Goal: Task Accomplishment & Management: Manage account settings

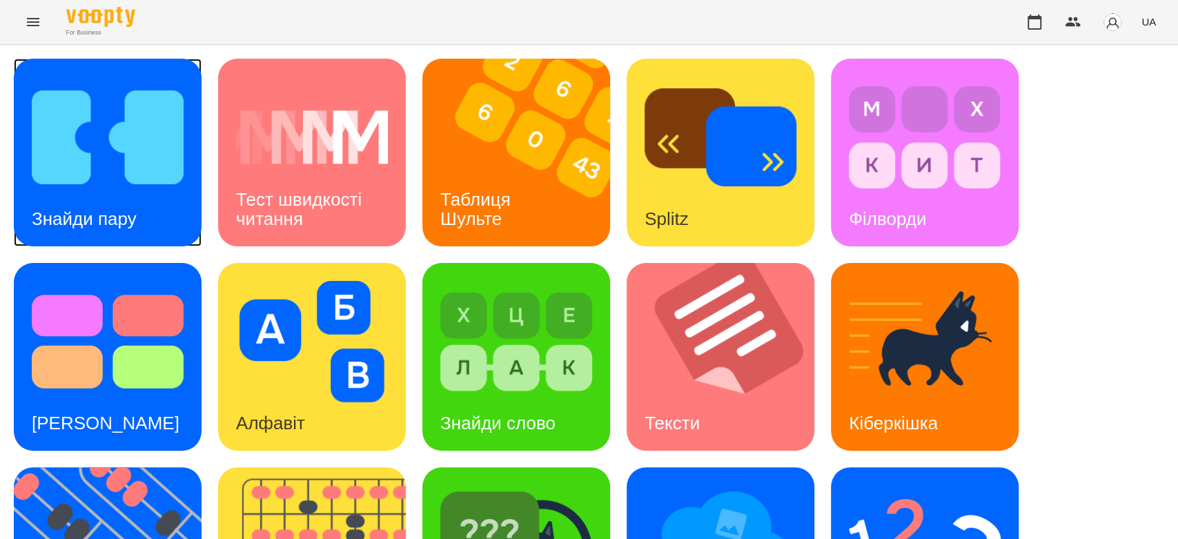
click at [121, 158] on img at bounding box center [108, 137] width 152 height 121
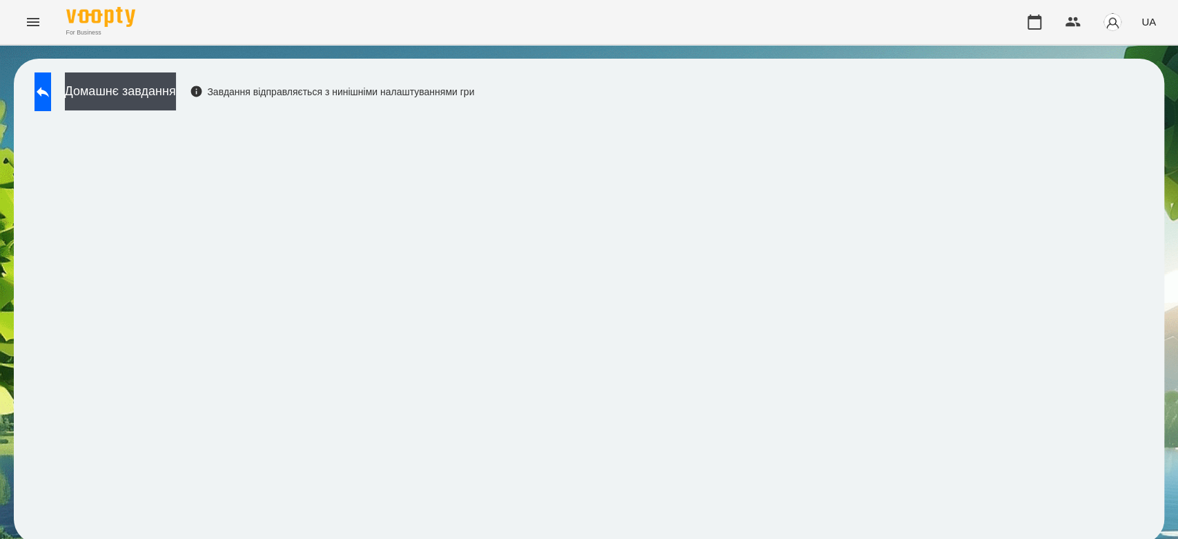
click at [69, 111] on div "Домашнє завдання Завдання відправляється з нинішніми налаштуваннями гри" at bounding box center [251, 95] width 447 height 46
click at [51, 101] on button at bounding box center [43, 91] width 17 height 39
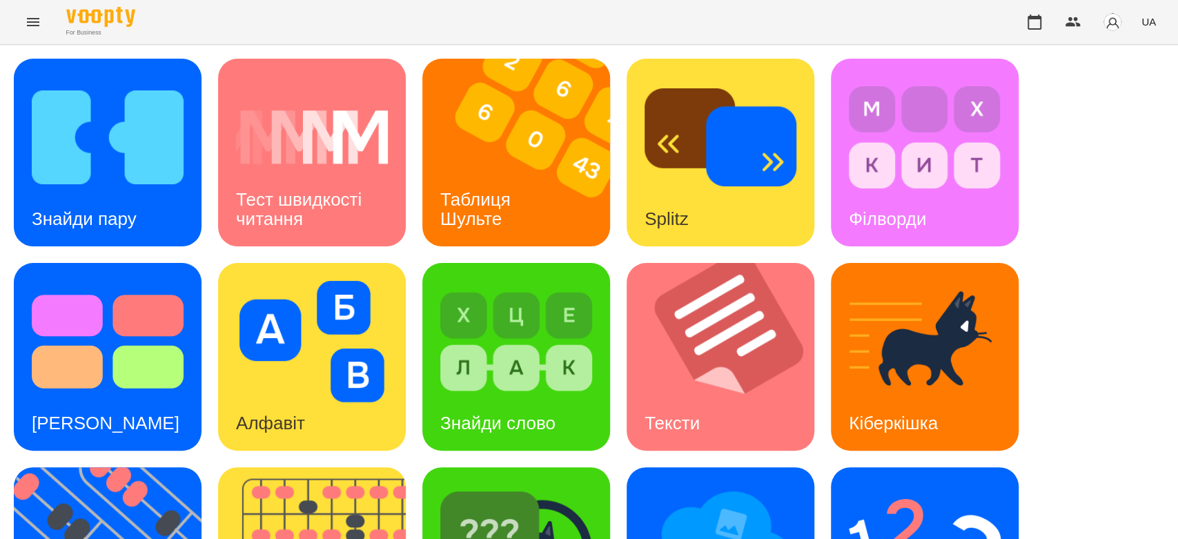
scroll to position [333, 0]
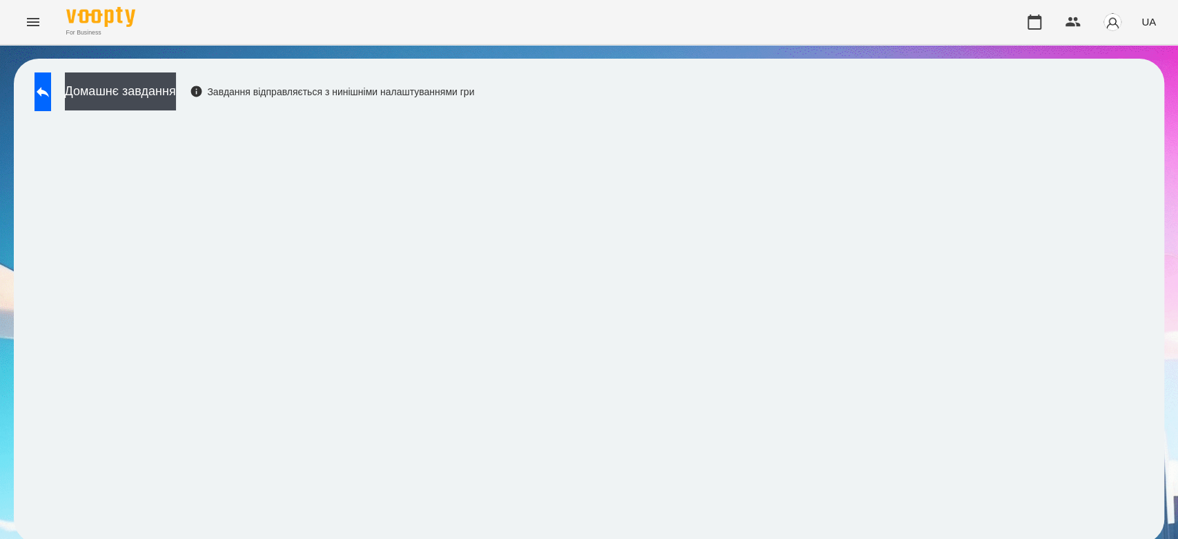
scroll to position [5, 0]
click at [51, 84] on icon at bounding box center [43, 92] width 17 height 17
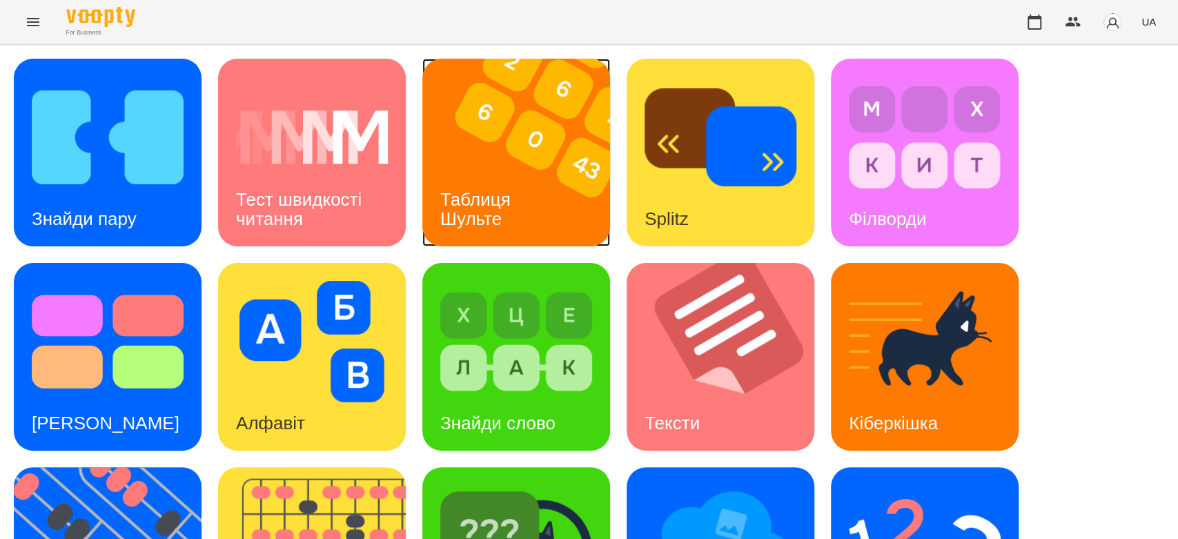
click at [530, 126] on img at bounding box center [524, 153] width 205 height 188
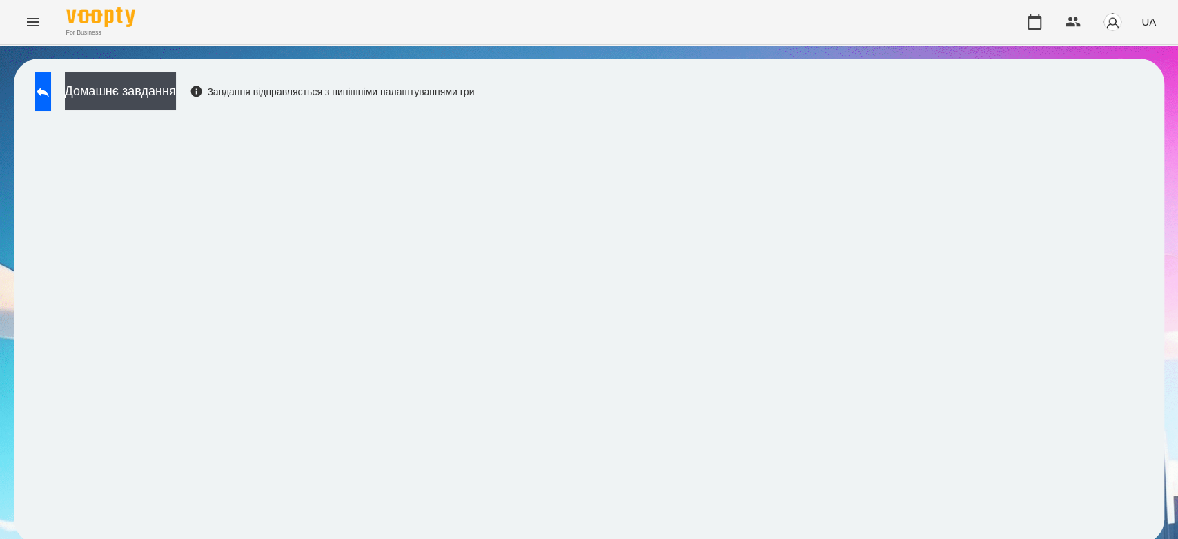
click at [1143, 153] on div "Домашнє завдання Завдання відправляється з нинішніми налаштуваннями гри" at bounding box center [589, 301] width 1150 height 485
click at [51, 89] on button at bounding box center [43, 91] width 17 height 39
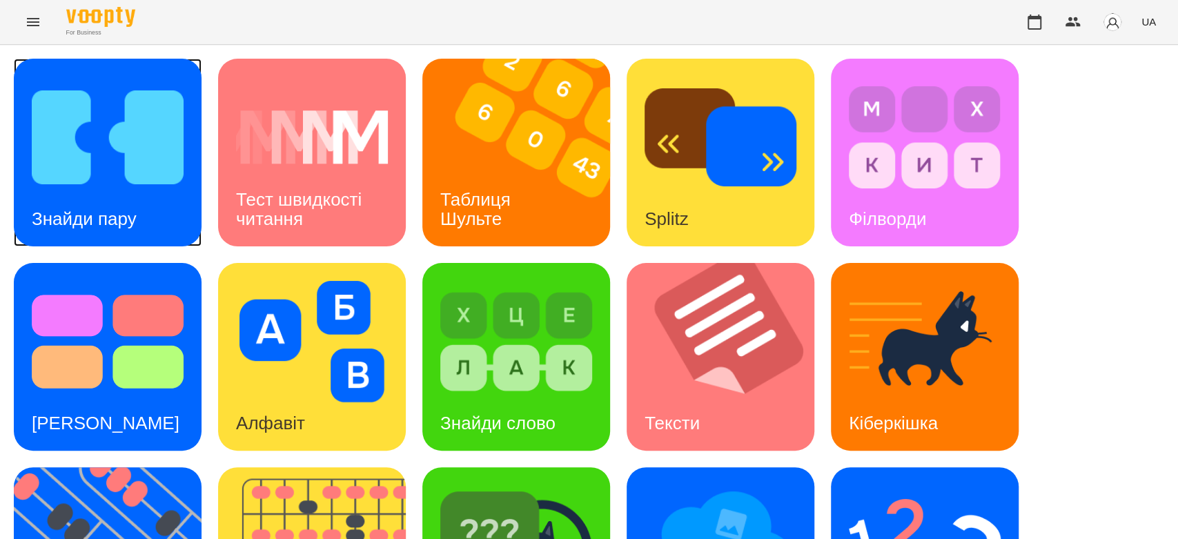
click at [140, 164] on img at bounding box center [108, 137] width 152 height 121
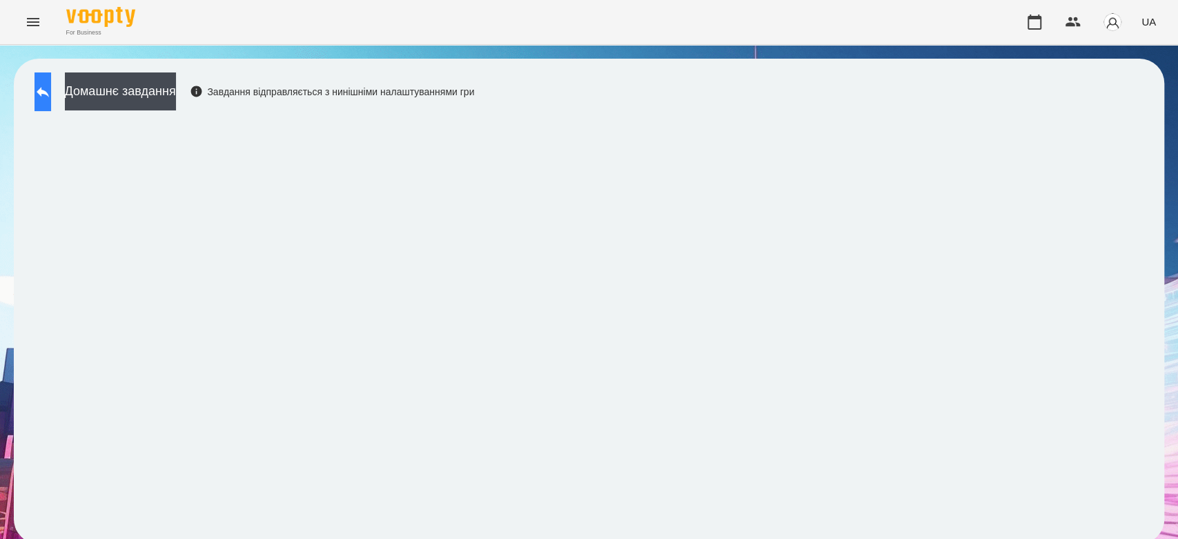
click at [51, 101] on button at bounding box center [43, 91] width 17 height 39
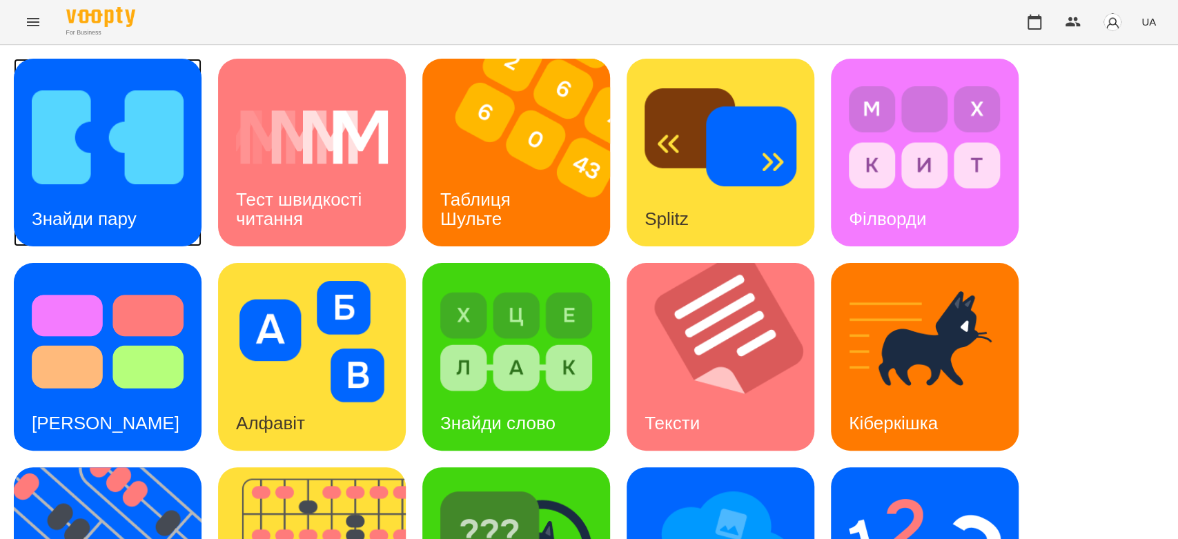
click at [140, 184] on img at bounding box center [108, 137] width 152 height 121
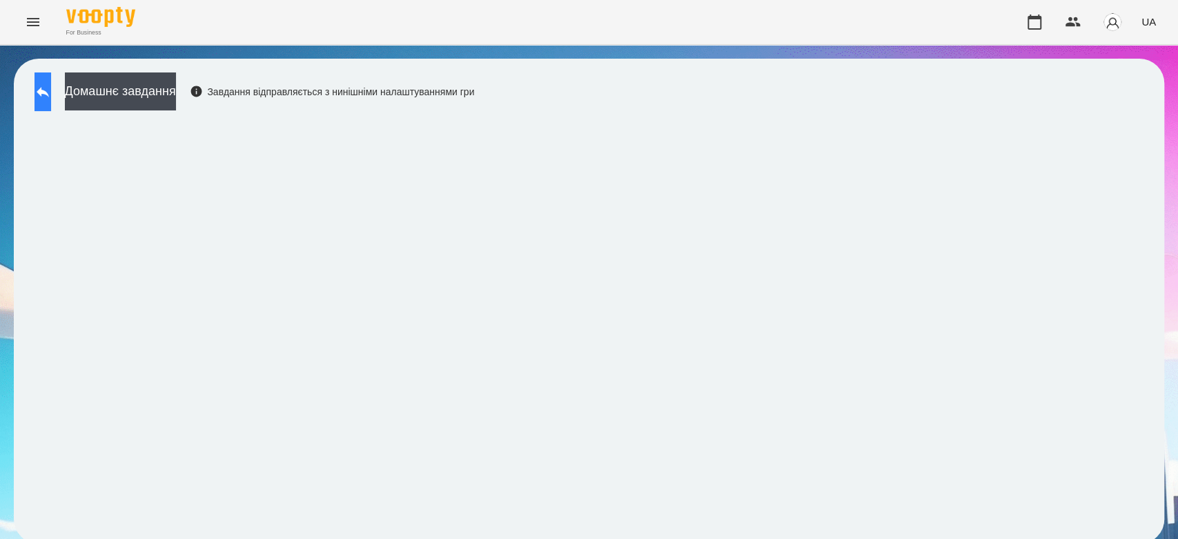
click at [51, 78] on button at bounding box center [43, 91] width 17 height 39
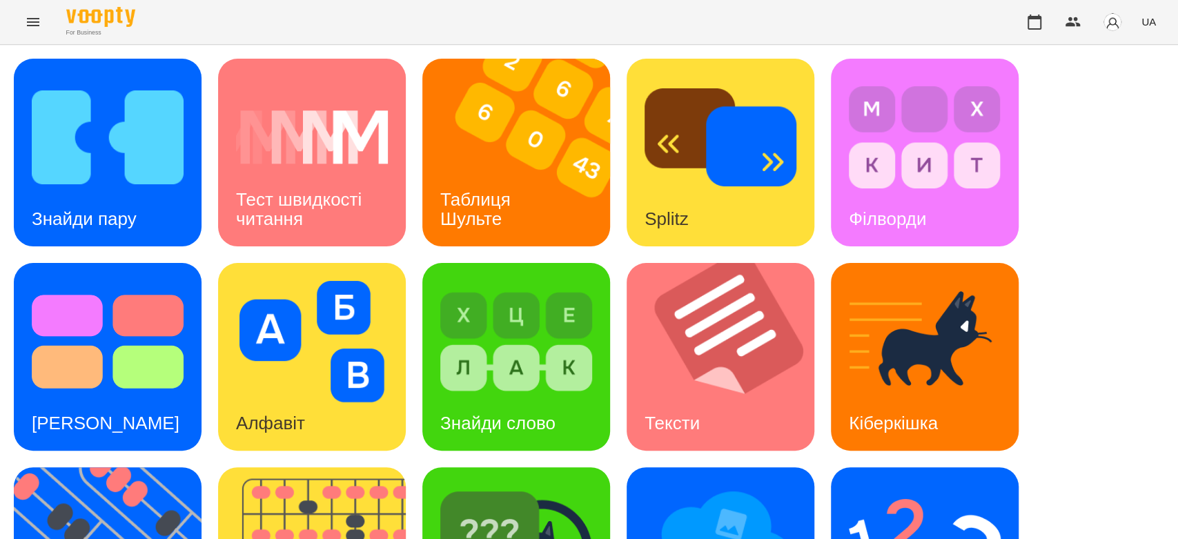
scroll to position [230, 0]
click at [83, 281] on img at bounding box center [108, 341] width 152 height 121
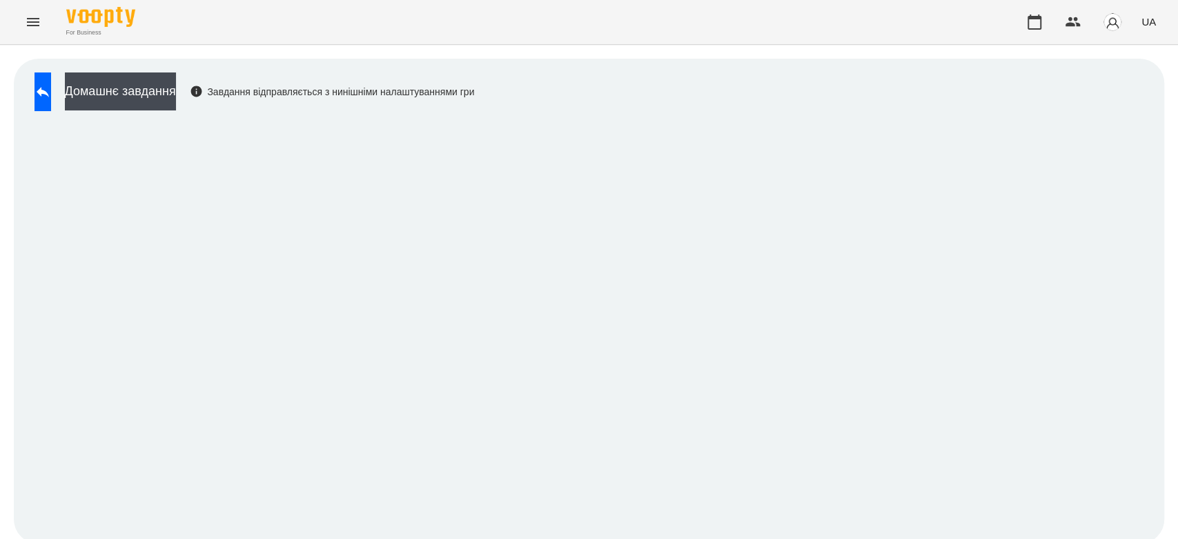
scroll to position [5, 0]
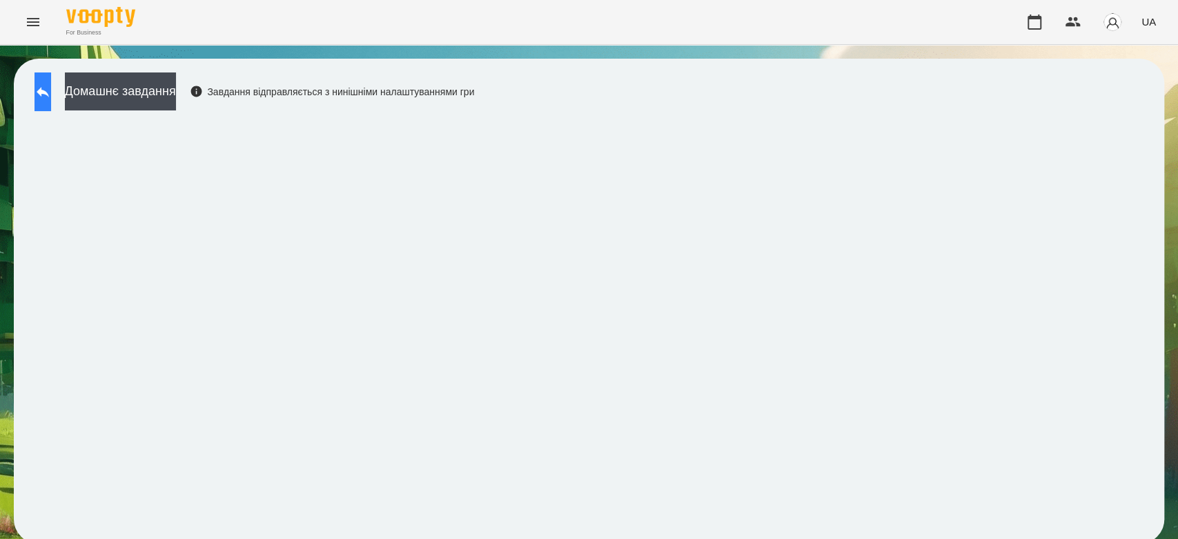
click at [51, 91] on icon at bounding box center [43, 92] width 17 height 17
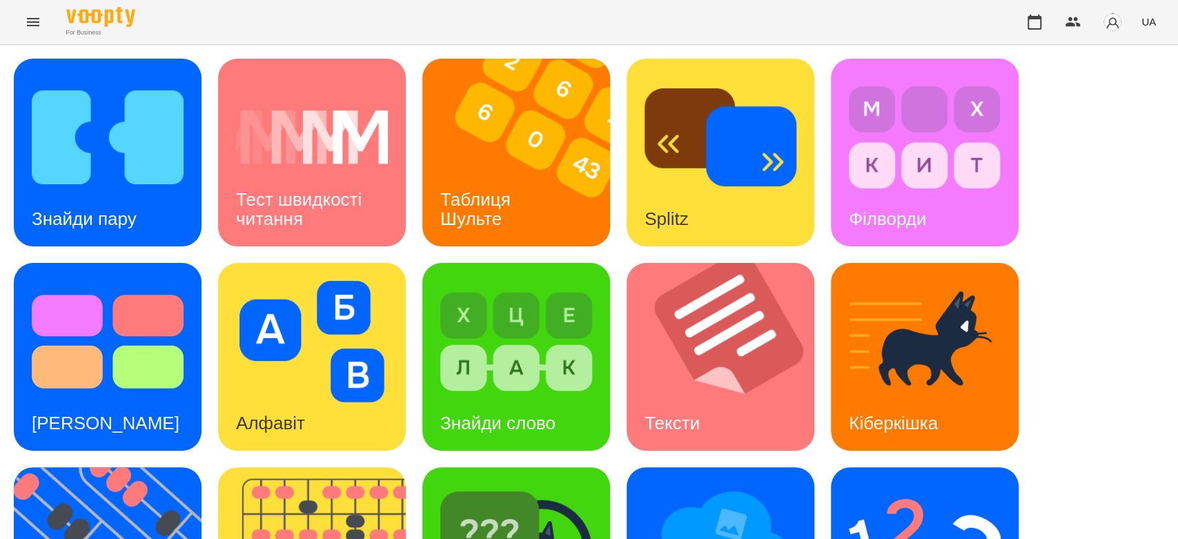
scroll to position [333, 0]
click at [288, 128] on div "Знайди пару Тест швидкості читання Таблиця Шульте Splitz Філворди Тест Струпа А…" at bounding box center [589, 459] width 1150 height 801
click at [283, 128] on div "Знайди пару Тест швидкості читання Таблиця Шульте Splitz Філворди Тест Струпа А…" at bounding box center [589, 459] width 1150 height 801
click at [284, 128] on div "Знайди пару Тест швидкості читання Таблиця Шульте Splitz Філворди Тест Струпа А…" at bounding box center [589, 459] width 1150 height 801
click at [286, 130] on div "Знайди пару Тест швидкості читання Таблиця Шульте Splitz Філворди Тест Струпа А…" at bounding box center [589, 459] width 1150 height 801
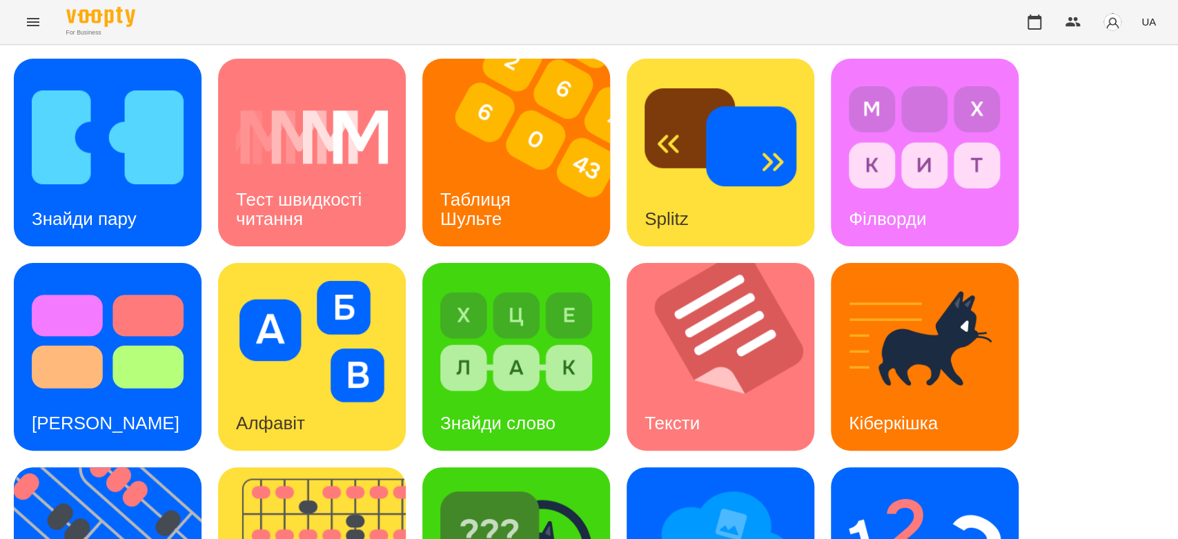
scroll to position [0, 0]
click at [732, 356] on img at bounding box center [729, 357] width 205 height 188
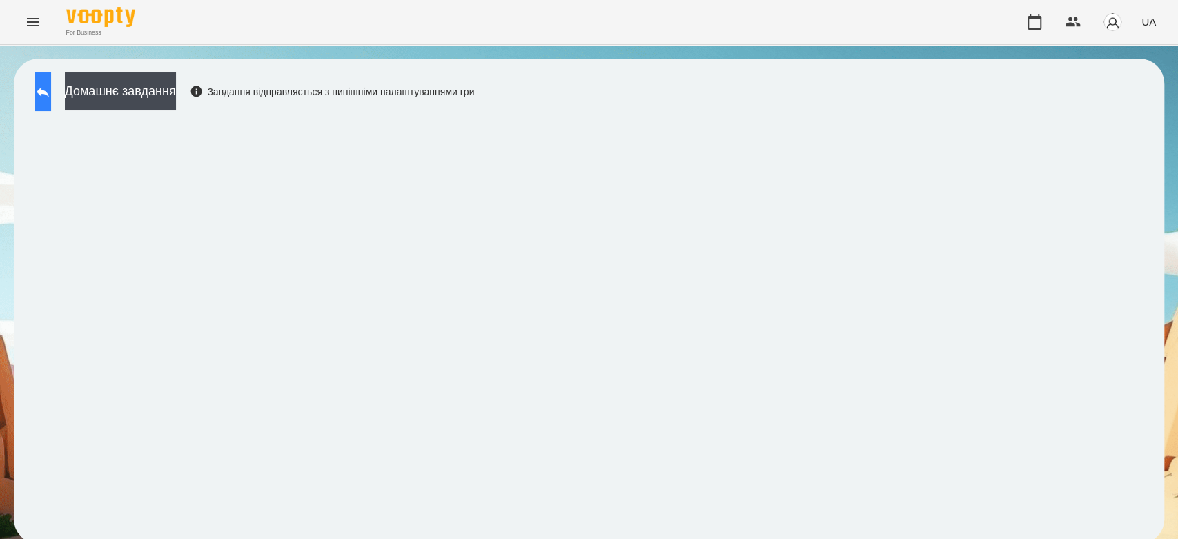
click at [50, 95] on icon at bounding box center [43, 92] width 17 height 17
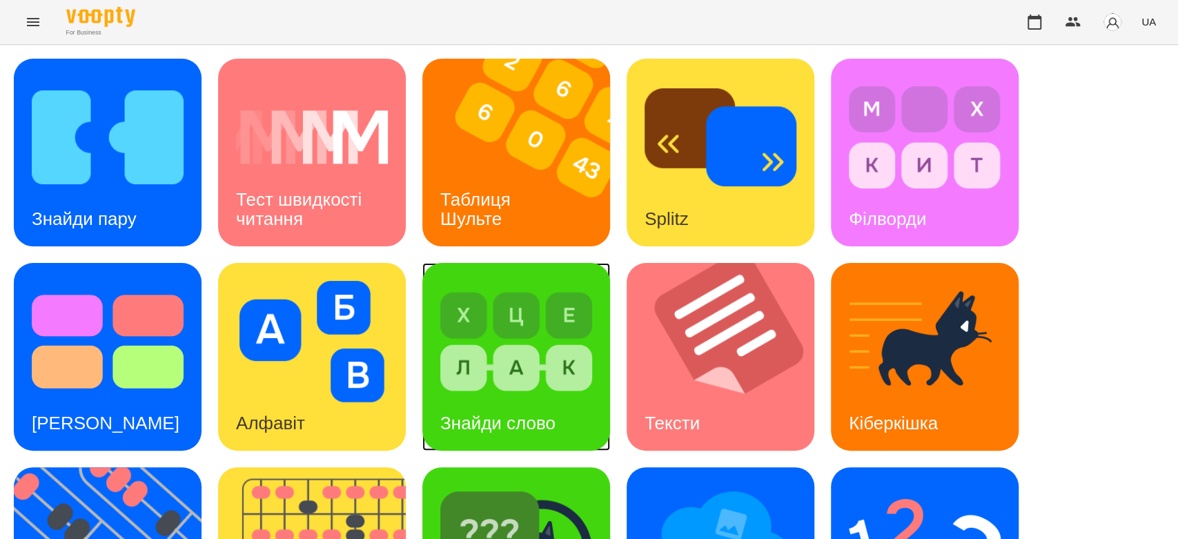
click at [599, 332] on div "Знайди слово" at bounding box center [516, 357] width 188 height 188
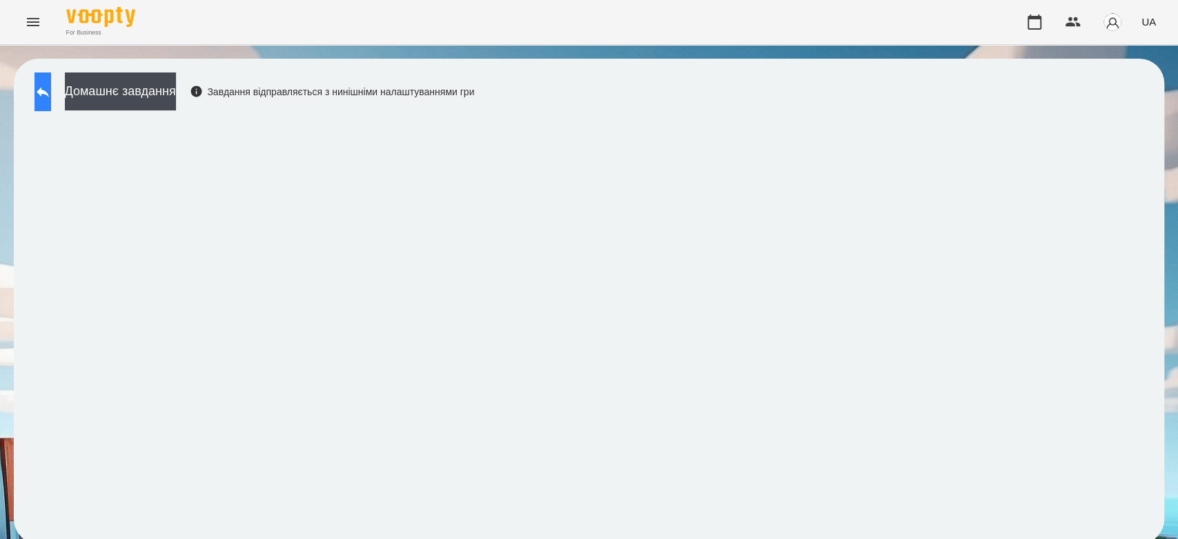
click at [51, 101] on button at bounding box center [43, 91] width 17 height 39
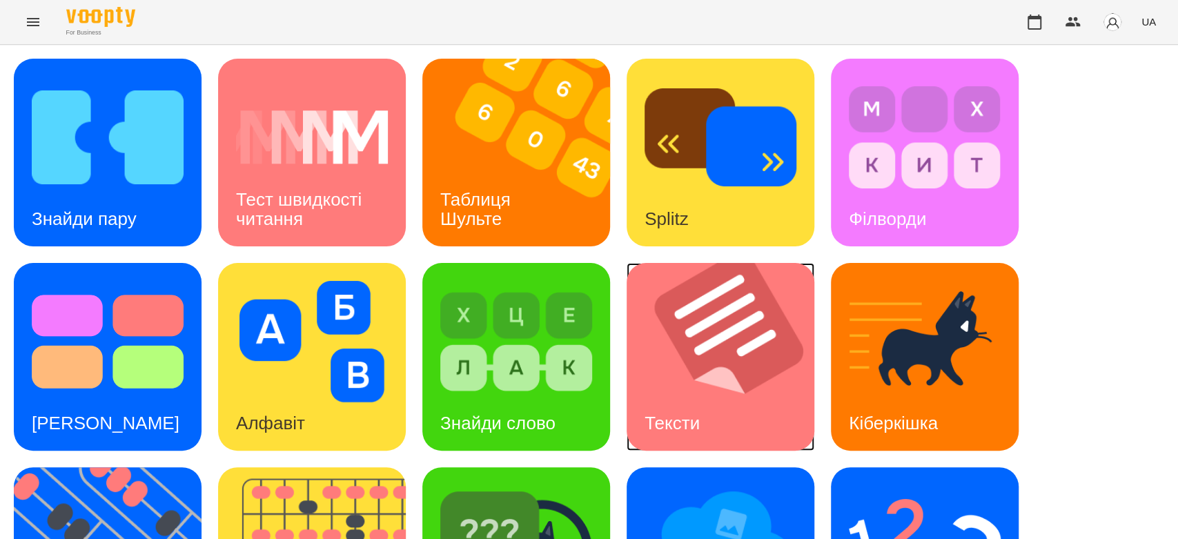
click at [678, 344] on img at bounding box center [729, 357] width 205 height 188
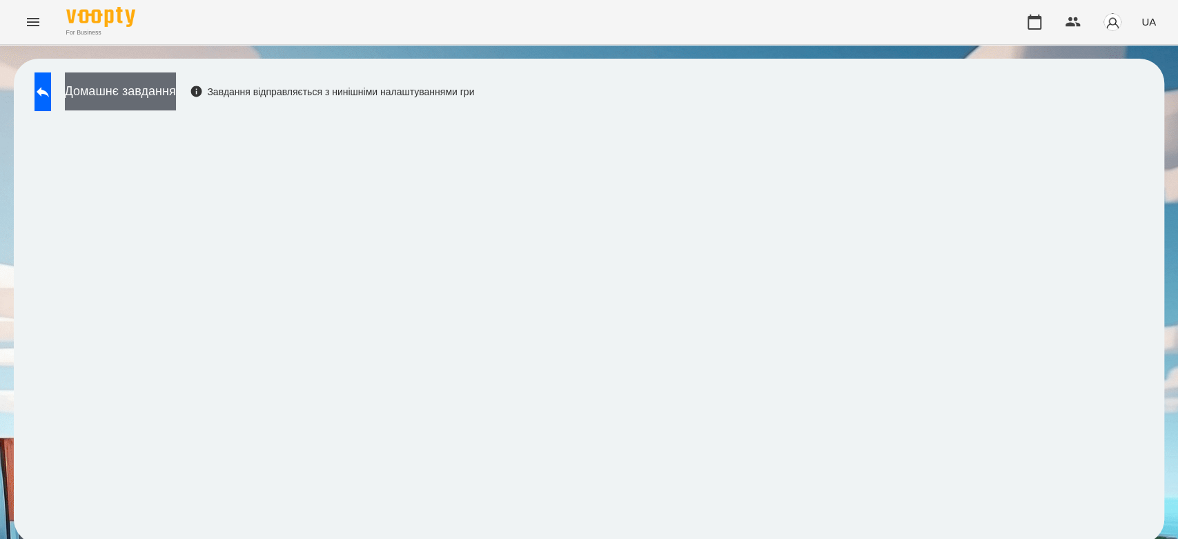
click at [176, 98] on button "Домашнє завдання" at bounding box center [120, 91] width 111 height 38
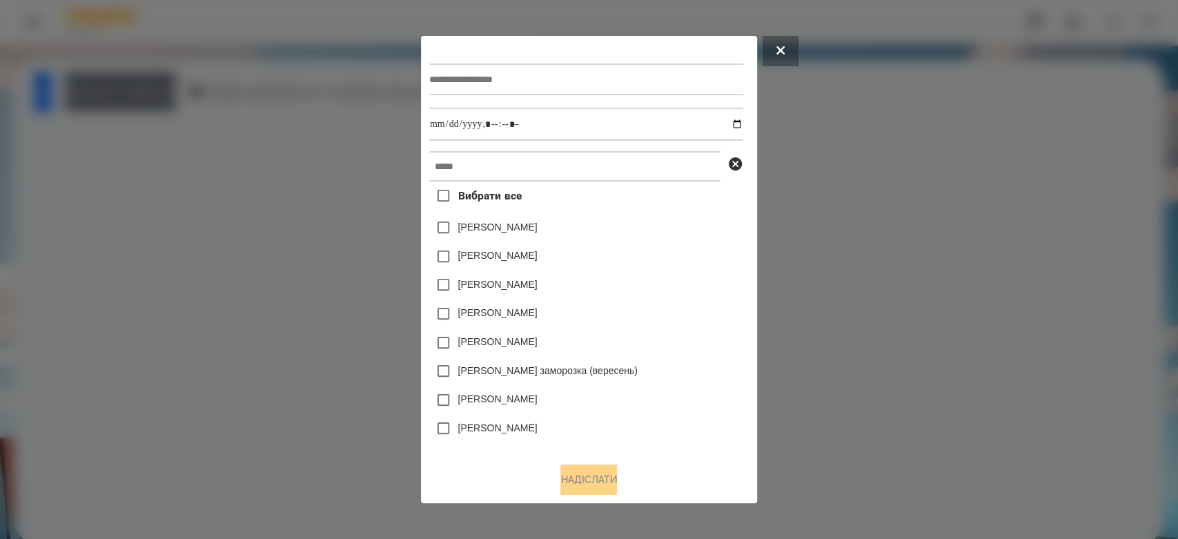
click at [540, 78] on input "text" at bounding box center [586, 79] width 314 height 32
type input "**********"
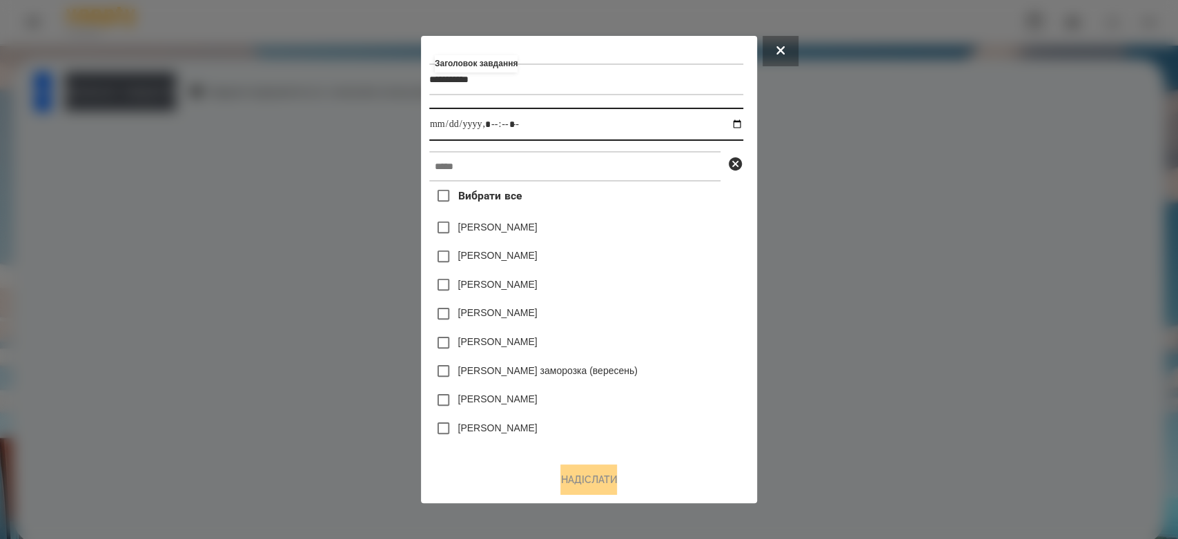
drag, startPoint x: 743, startPoint y: 119, endPoint x: 734, endPoint y: 182, distance: 64.1
click at [743, 121] on input "datetime-local" at bounding box center [586, 124] width 314 height 33
type input "**********"
click at [685, 275] on div "Дамір Карпов" at bounding box center [586, 285] width 314 height 29
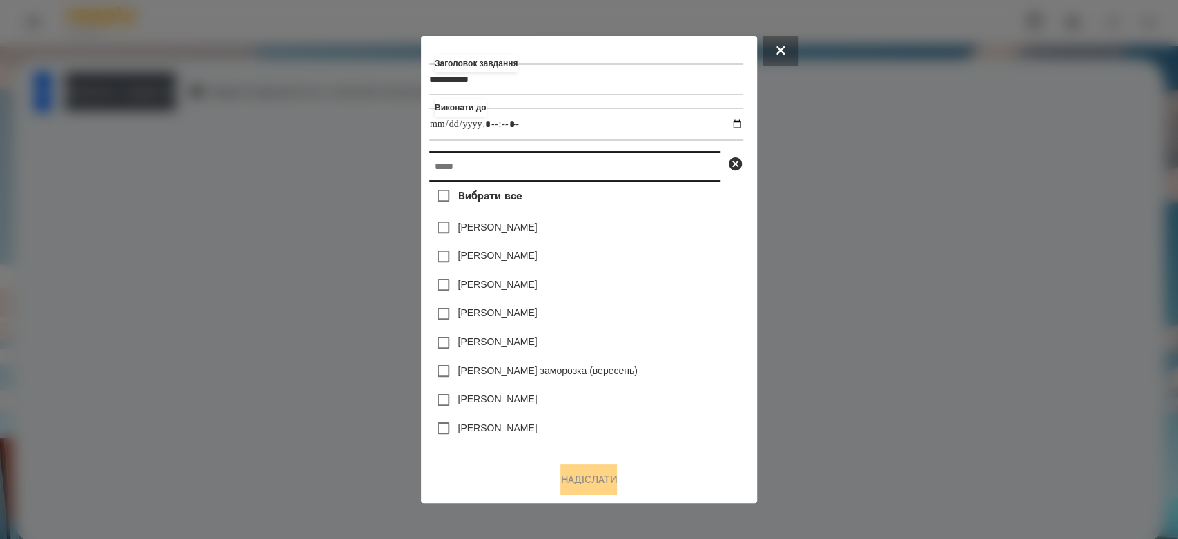
click at [672, 176] on input "text" at bounding box center [574, 166] width 291 height 30
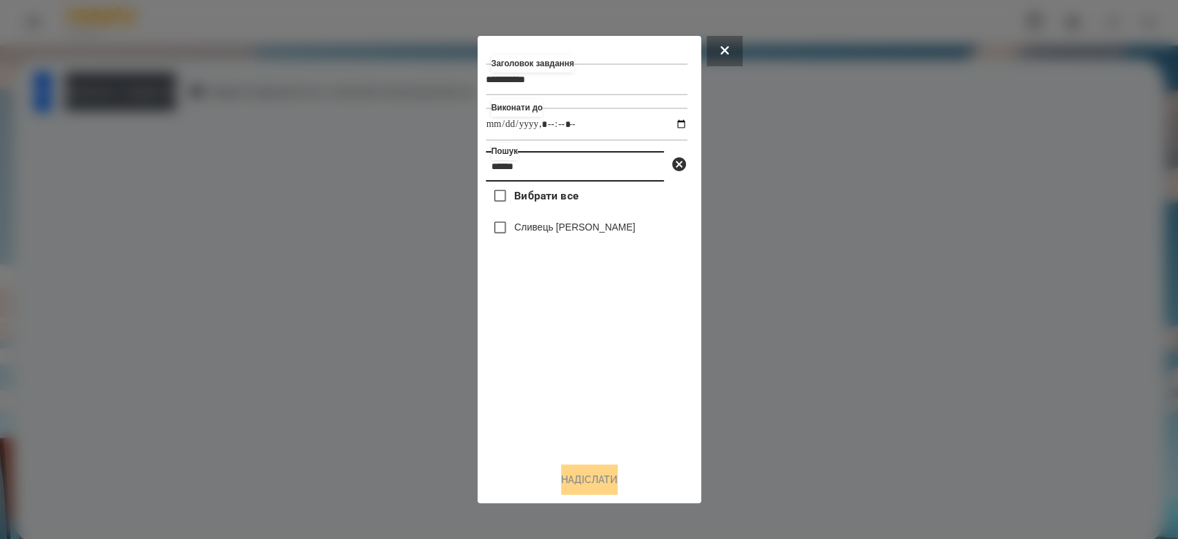
type input "******"
click at [554, 234] on label "Сливець [PERSON_NAME]" at bounding box center [574, 227] width 121 height 14
click at [617, 479] on button "Надіслати" at bounding box center [589, 479] width 57 height 30
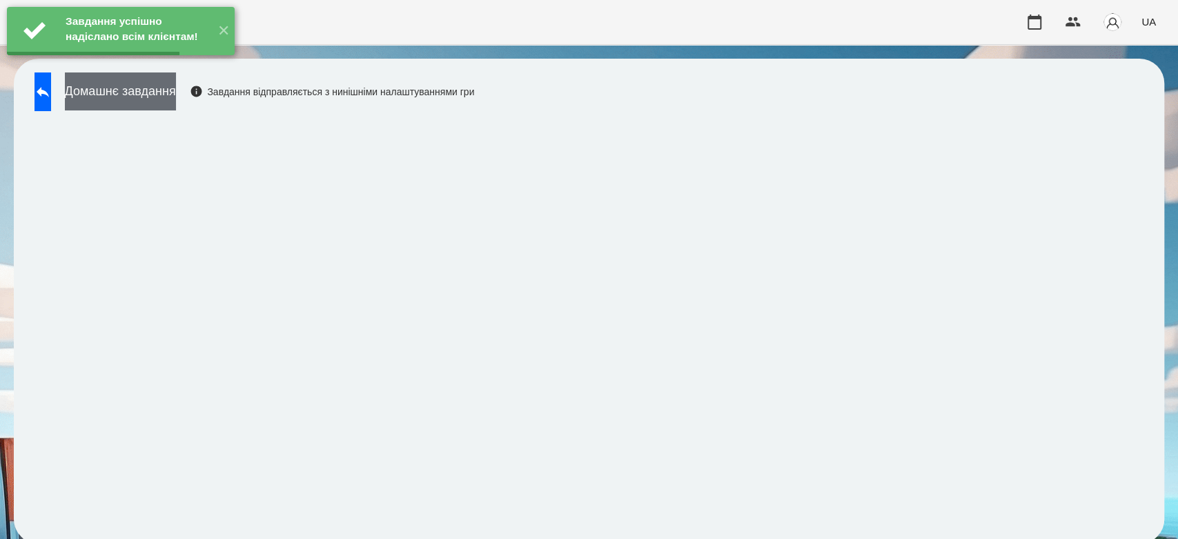
click at [176, 97] on button "Домашнє завдання" at bounding box center [120, 91] width 111 height 38
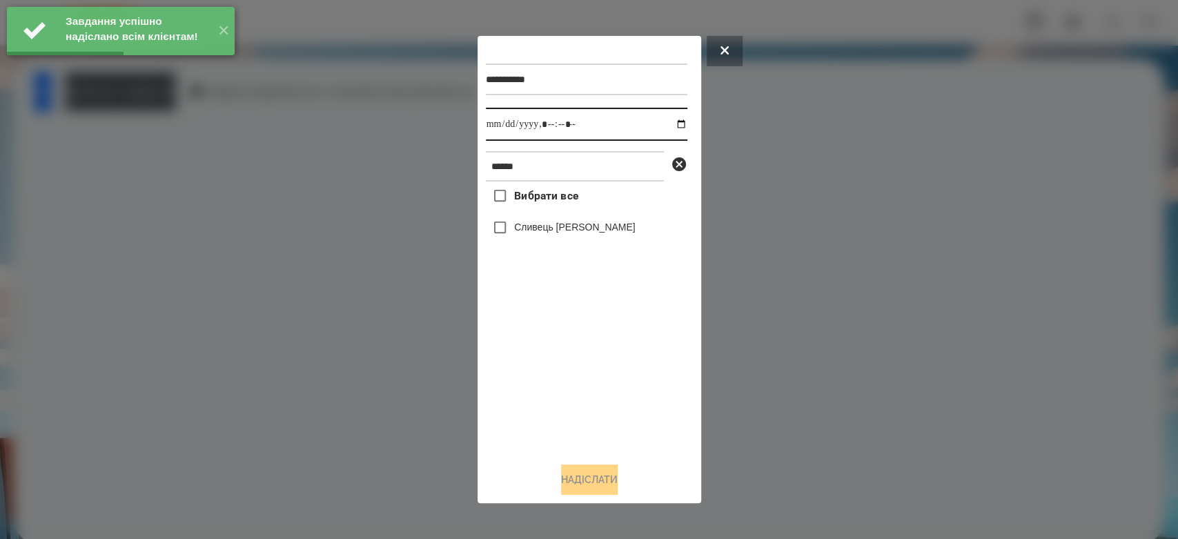
click at [676, 124] on input "datetime-local" at bounding box center [587, 124] width 202 height 33
type input "**********"
click at [604, 362] on div "Вибрати все Сливець Анна" at bounding box center [587, 317] width 202 height 270
click at [567, 233] on label "Сливець [PERSON_NAME]" at bounding box center [574, 227] width 121 height 14
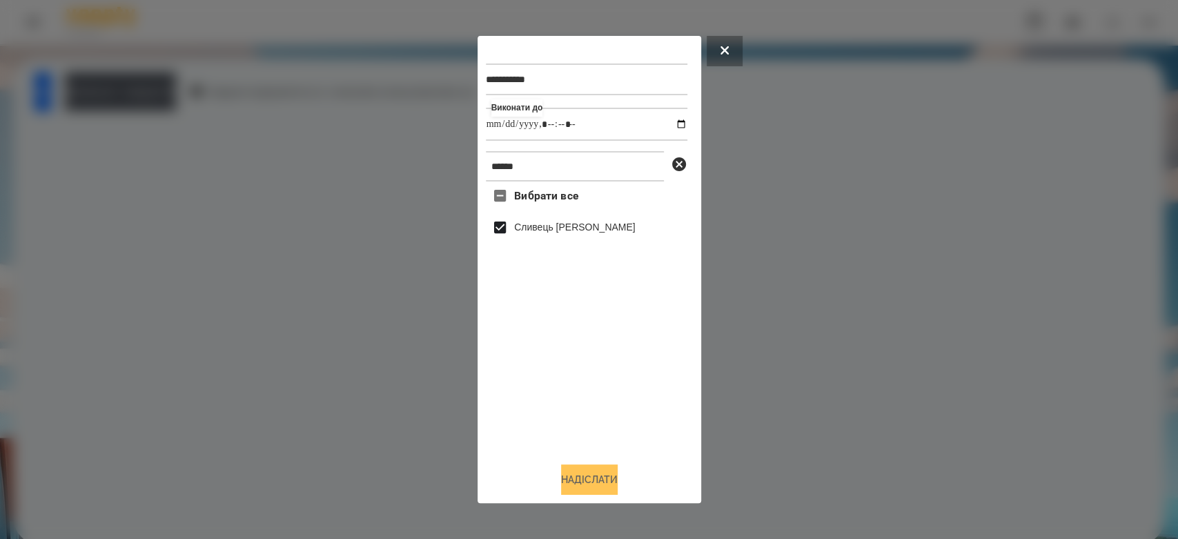
click at [613, 482] on button "Надіслати" at bounding box center [589, 479] width 57 height 30
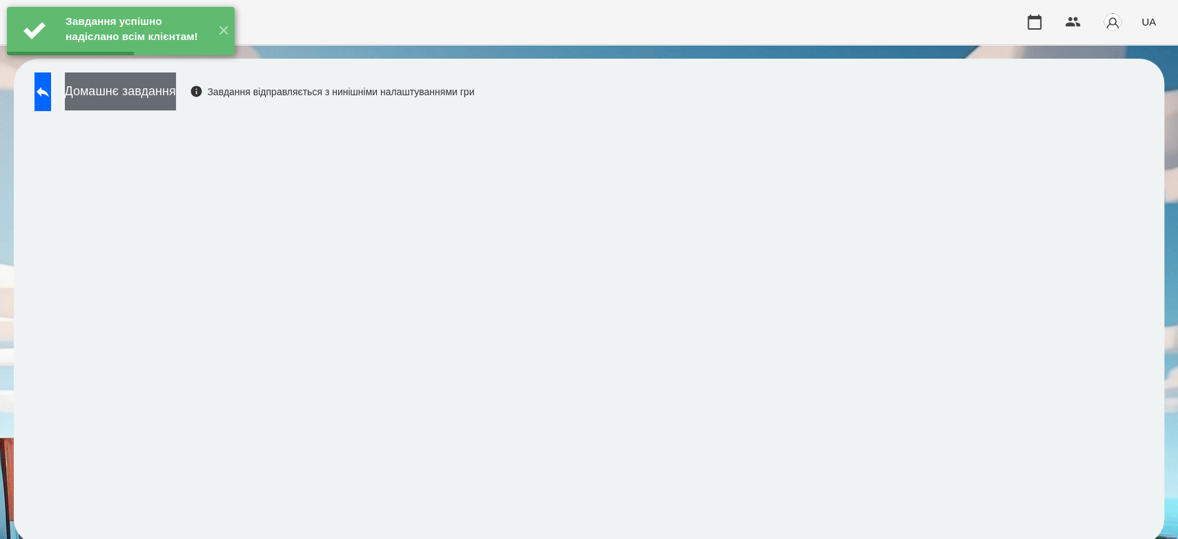
click at [176, 95] on button "Домашнє завдання" at bounding box center [120, 91] width 111 height 38
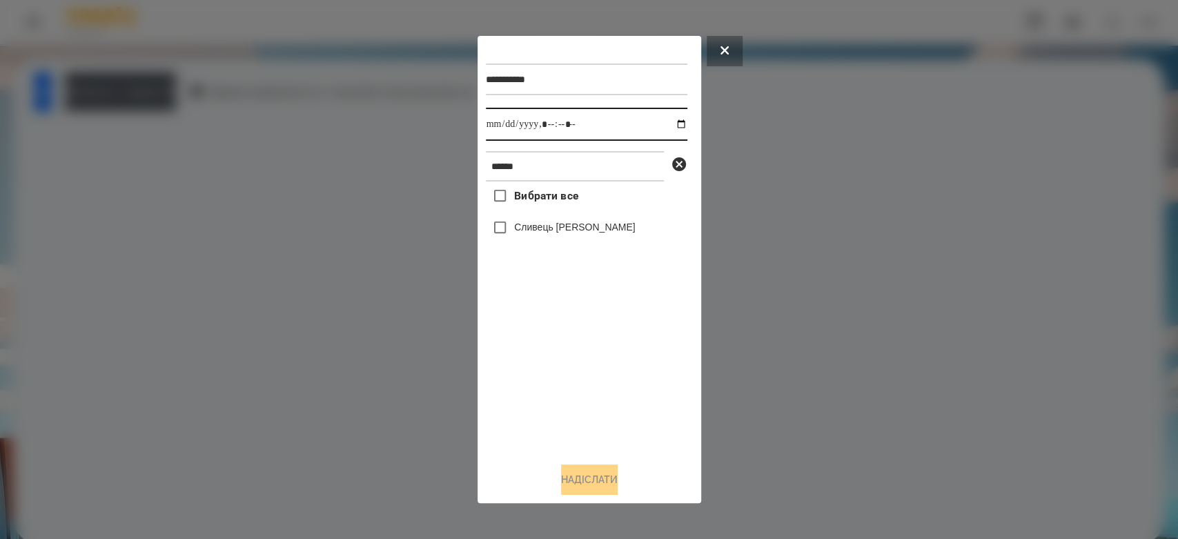
click at [668, 126] on input "datetime-local" at bounding box center [587, 124] width 202 height 33
type input "**********"
click at [627, 390] on div "Вибрати все Сливець Анна" at bounding box center [587, 317] width 202 height 270
click at [566, 218] on div "Сливець [PERSON_NAME]" at bounding box center [587, 227] width 202 height 29
click at [569, 226] on label "Сливець [PERSON_NAME]" at bounding box center [574, 227] width 121 height 14
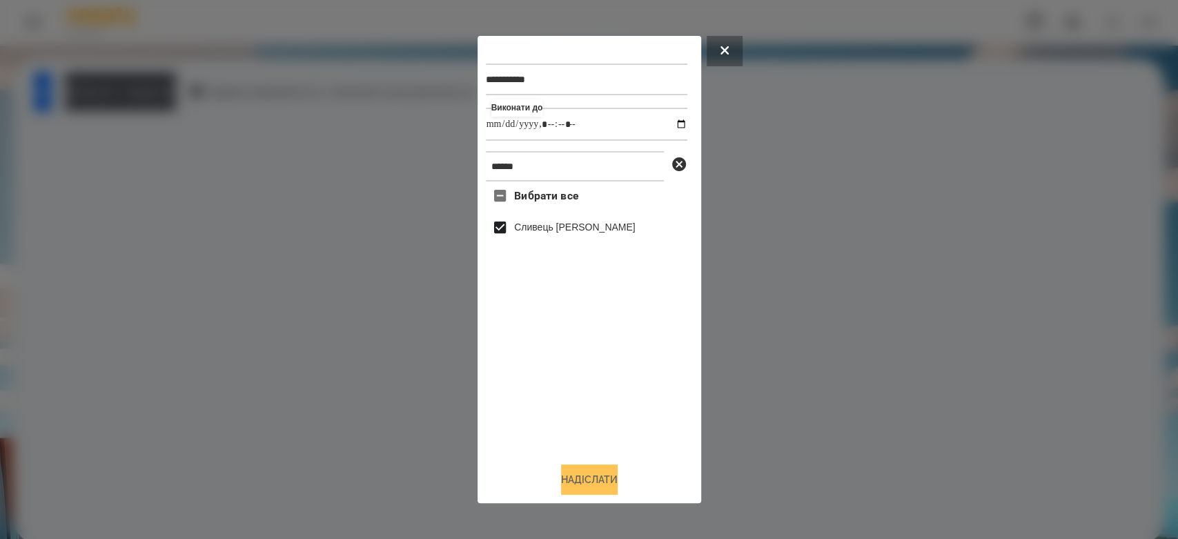
click at [608, 479] on button "Надіслати" at bounding box center [589, 479] width 57 height 30
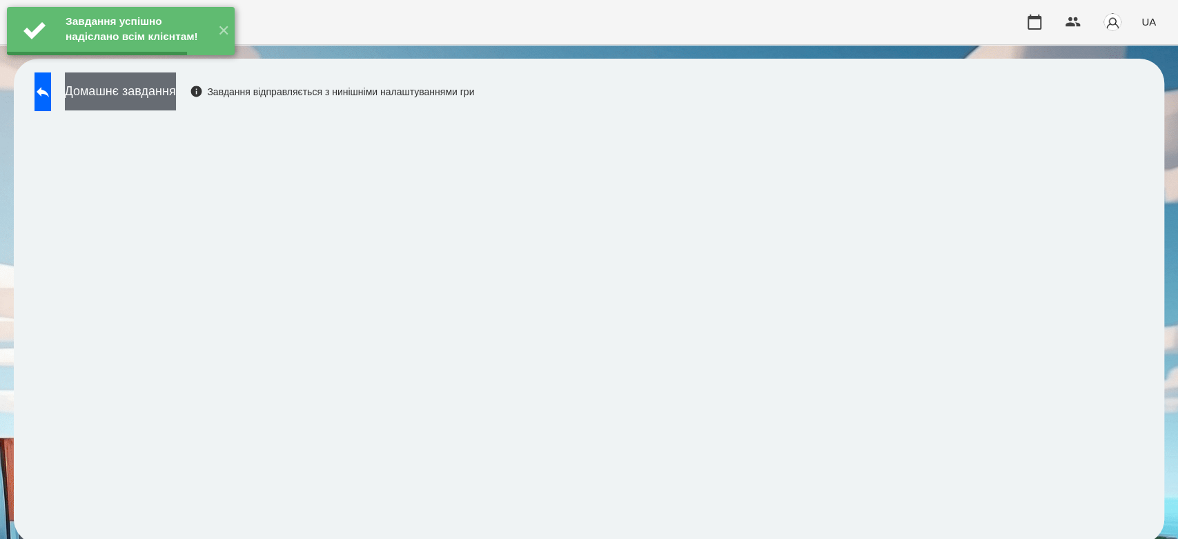
click at [176, 92] on button "Домашнє завдання" at bounding box center [120, 91] width 111 height 38
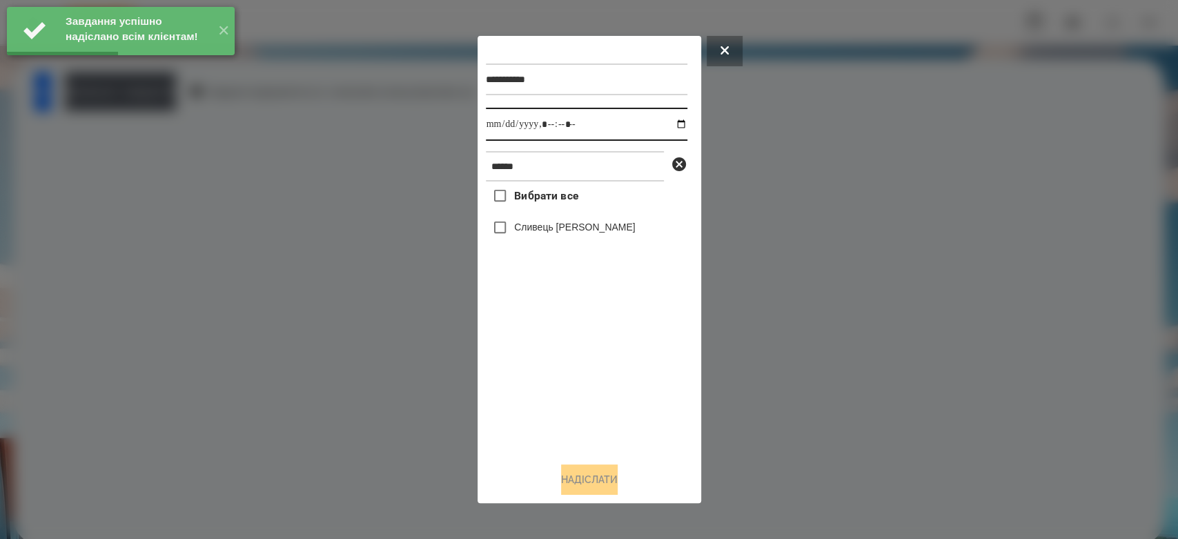
drag, startPoint x: 666, startPoint y: 122, endPoint x: 672, endPoint y: 138, distance: 17.0
click at [667, 122] on input "datetime-local" at bounding box center [587, 124] width 202 height 33
click at [774, 315] on div at bounding box center [589, 269] width 1178 height 539
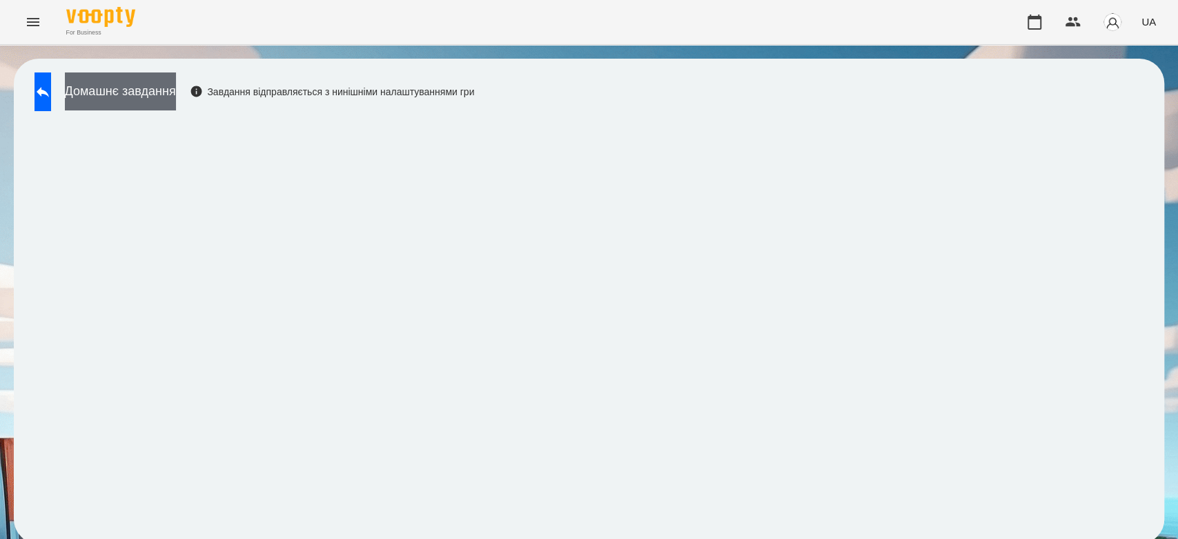
click at [155, 91] on button "Домашнє завдання" at bounding box center [120, 91] width 111 height 38
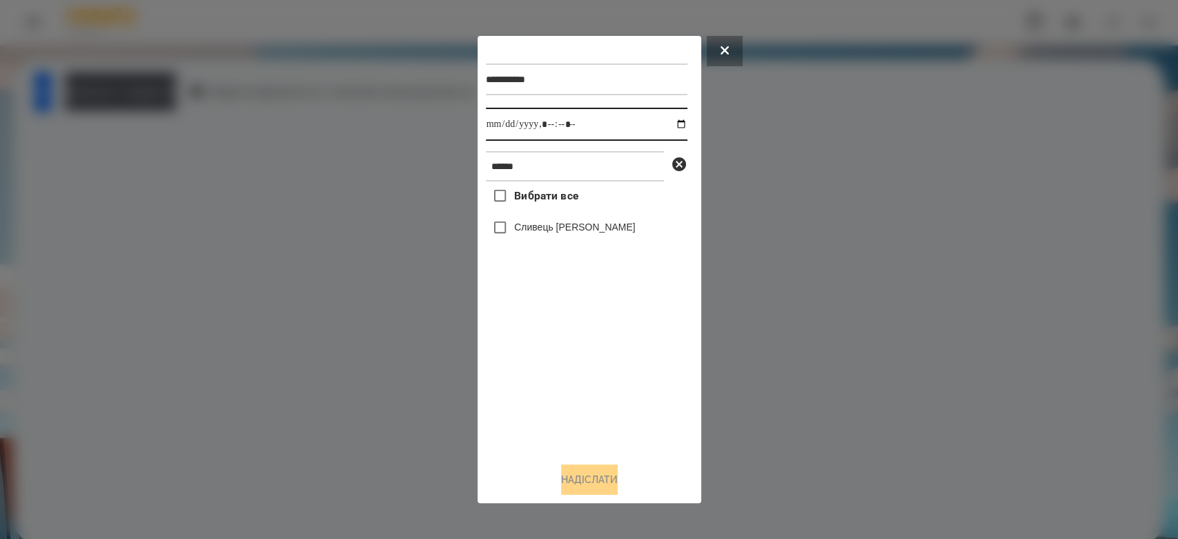
click at [671, 126] on input "datetime-local" at bounding box center [587, 124] width 202 height 33
type input "**********"
drag, startPoint x: 609, startPoint y: 390, endPoint x: 609, endPoint y: 379, distance: 11.0
click at [609, 386] on div "Вибрати все Сливець Анна" at bounding box center [587, 317] width 202 height 270
click at [568, 226] on label "Сливець [PERSON_NAME]" at bounding box center [574, 227] width 121 height 14
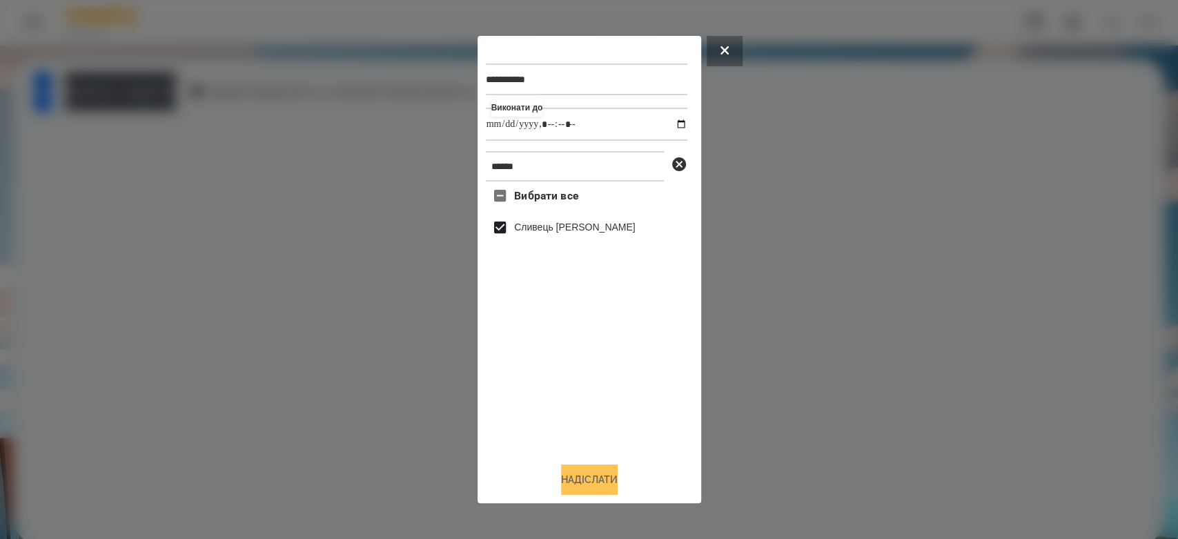
click at [585, 483] on button "Надіслати" at bounding box center [589, 479] width 57 height 30
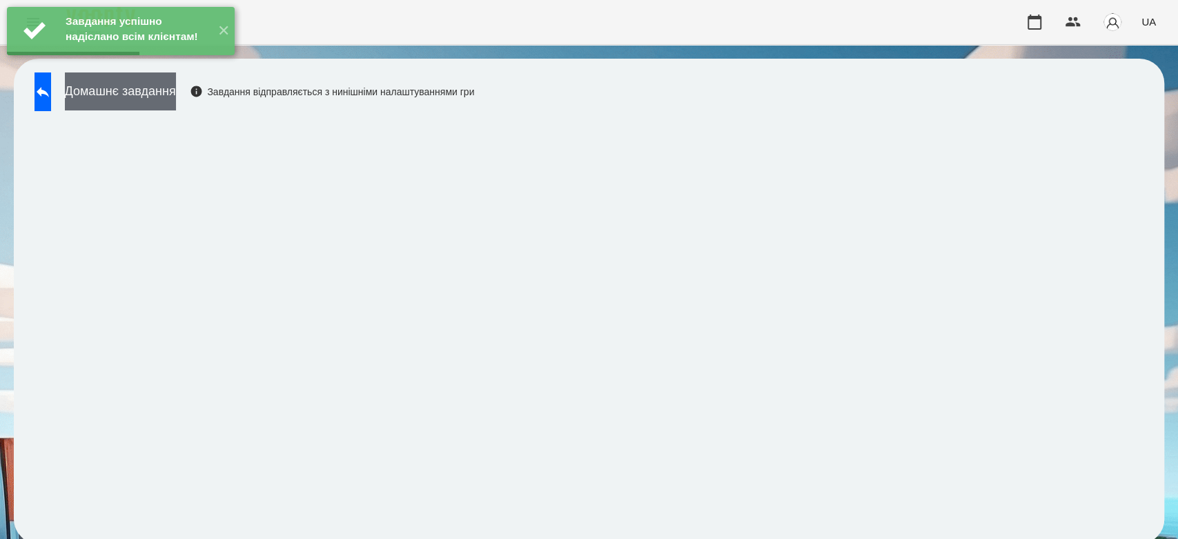
click at [176, 99] on button "Домашнє завдання" at bounding box center [120, 91] width 111 height 38
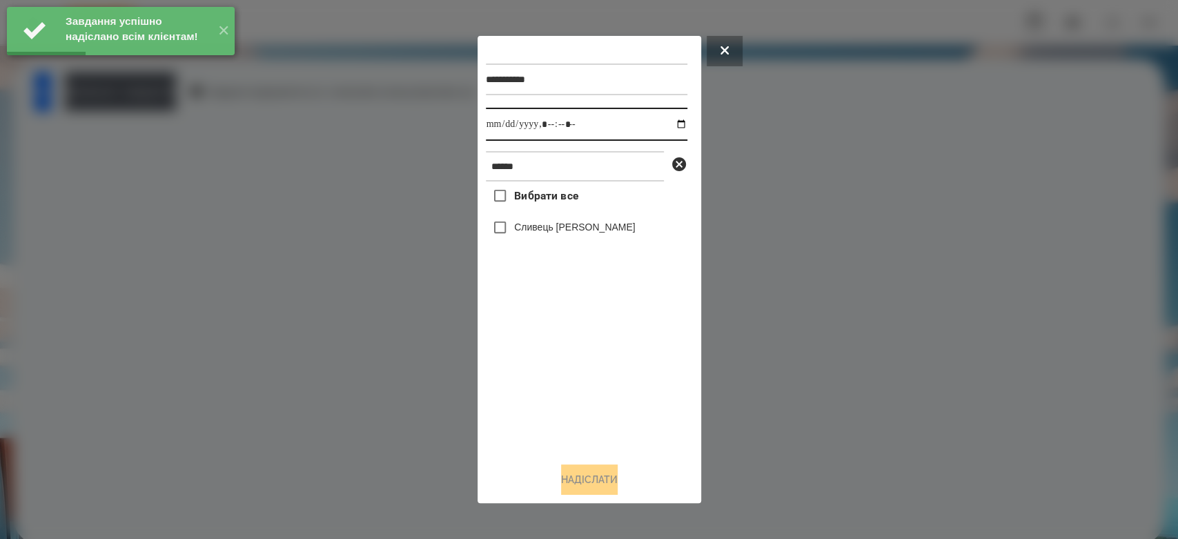
click at [669, 124] on input "datetime-local" at bounding box center [587, 124] width 202 height 33
type input "**********"
click at [624, 387] on div "Вибрати все Сливець Анна" at bounding box center [587, 317] width 202 height 270
drag, startPoint x: 585, startPoint y: 230, endPoint x: 603, endPoint y: 257, distance: 32.3
click at [585, 228] on label "Сливець [PERSON_NAME]" at bounding box center [574, 227] width 121 height 14
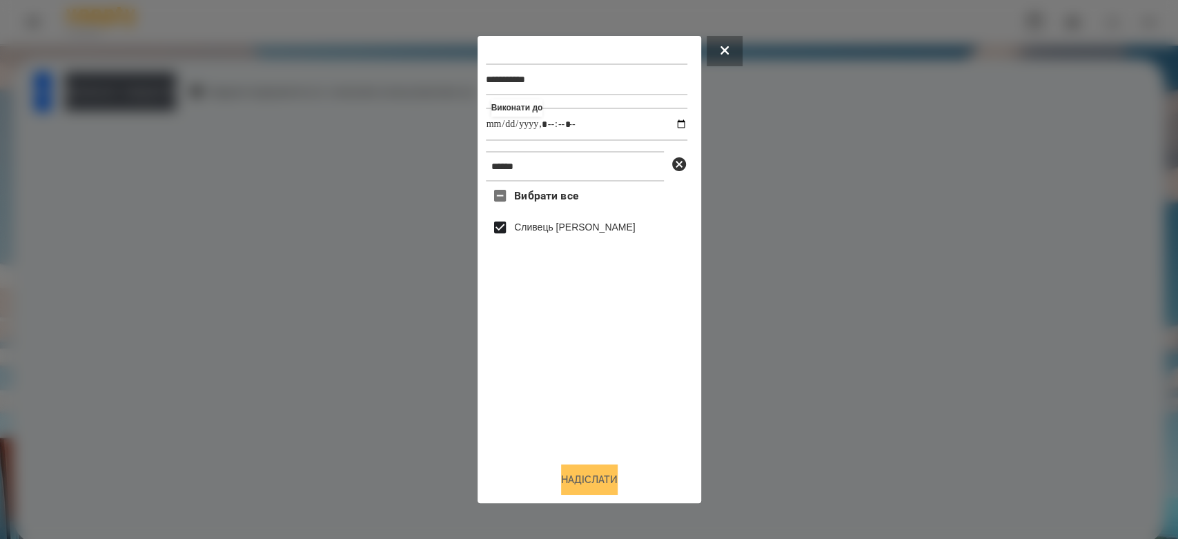
click at [607, 484] on button "Надіслати" at bounding box center [589, 479] width 57 height 30
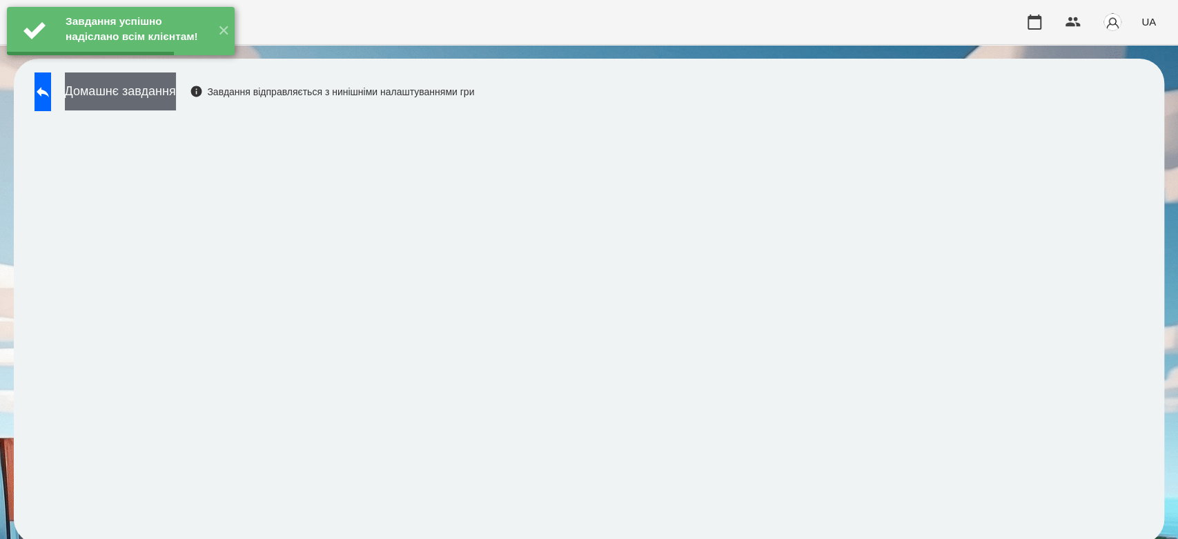
click at [176, 98] on button "Домашнє завдання" at bounding box center [120, 91] width 111 height 38
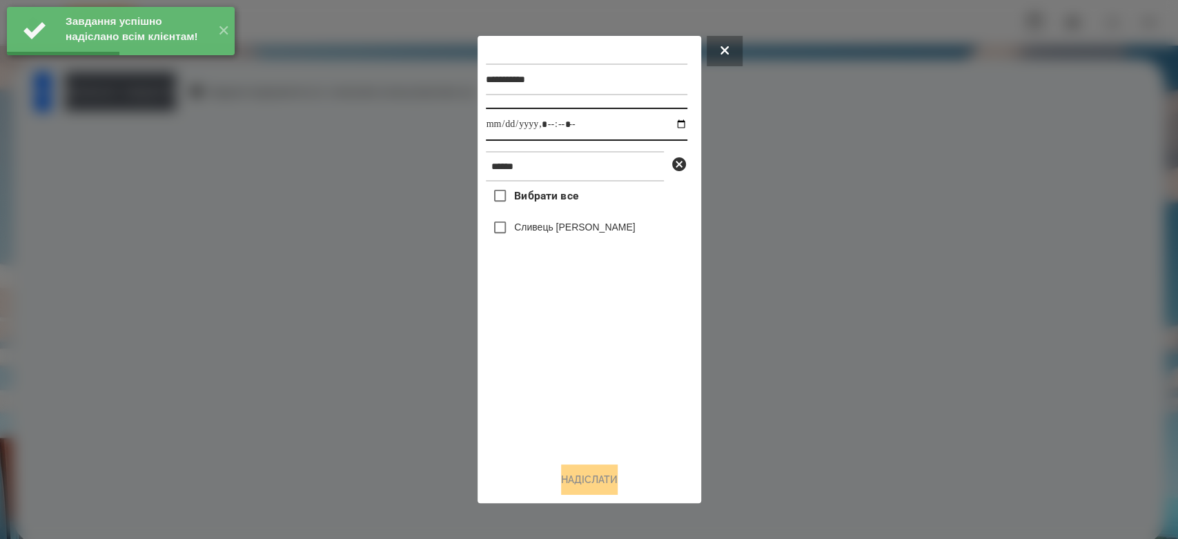
click at [671, 121] on input "datetime-local" at bounding box center [587, 124] width 202 height 33
type input "**********"
drag, startPoint x: 639, startPoint y: 391, endPoint x: 629, endPoint y: 366, distance: 26.0
click at [639, 391] on div "Вибрати все Сливець Анна" at bounding box center [587, 317] width 202 height 270
click at [558, 225] on label "Сливець [PERSON_NAME]" at bounding box center [574, 227] width 121 height 14
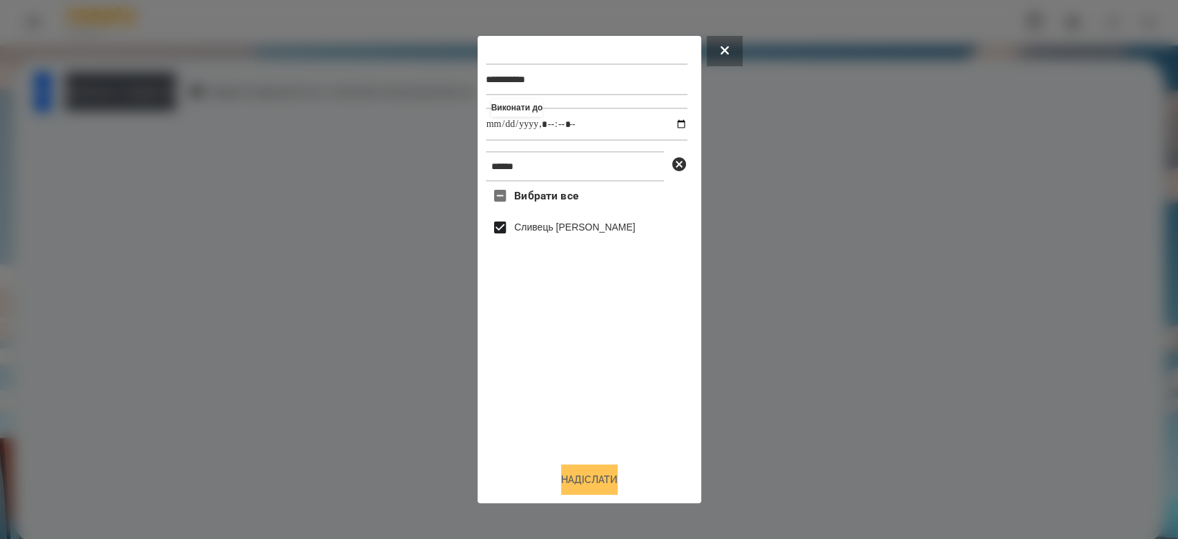
click at [618, 475] on button "Надіслати" at bounding box center [589, 479] width 57 height 30
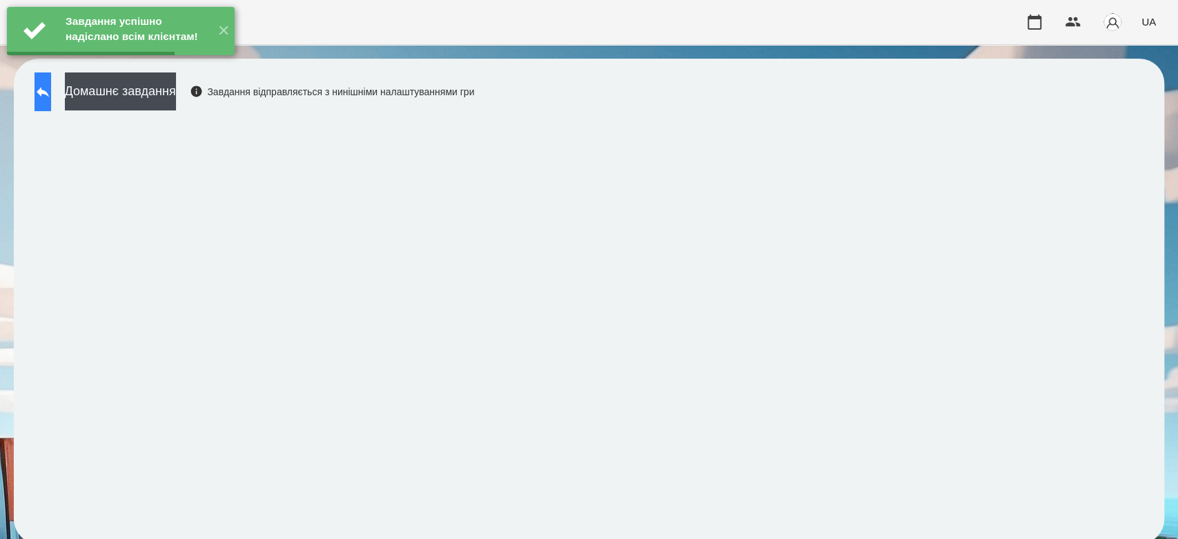
click at [50, 92] on icon at bounding box center [43, 92] width 17 height 17
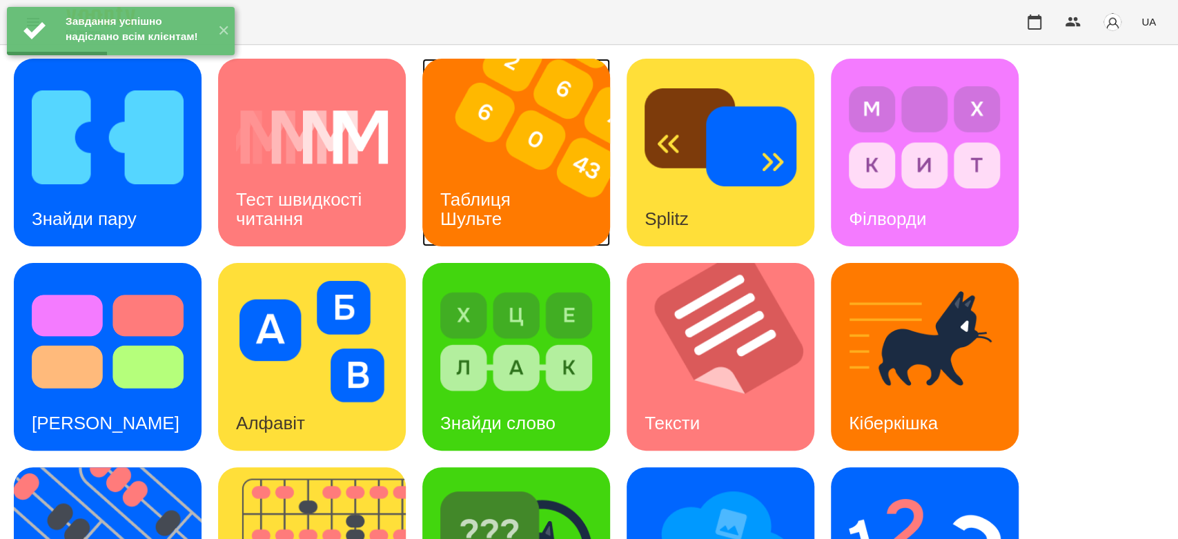
click at [553, 150] on img at bounding box center [524, 153] width 205 height 188
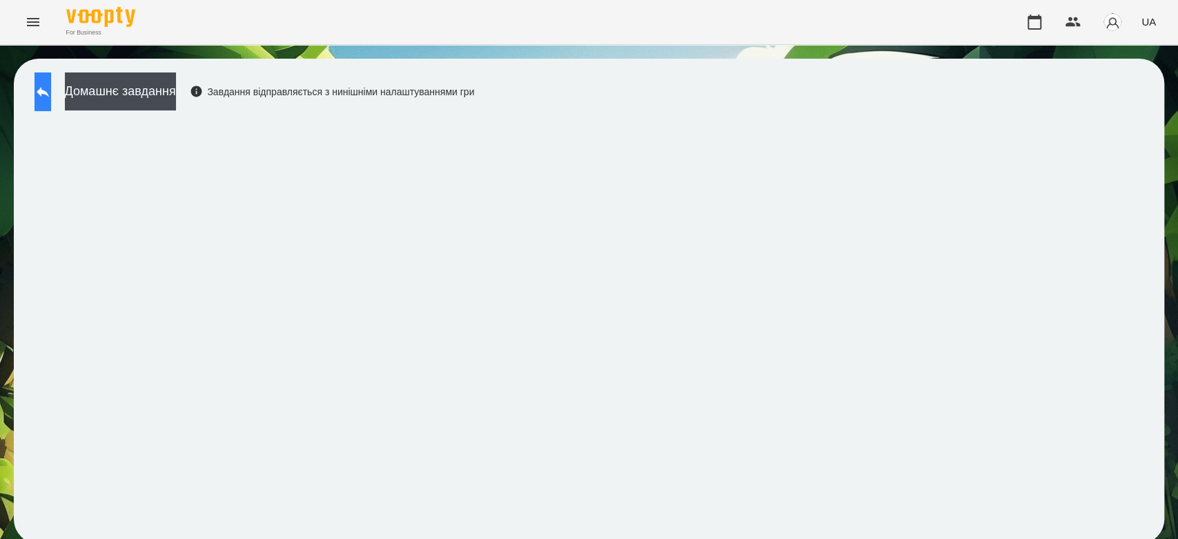
click at [51, 89] on button at bounding box center [43, 91] width 17 height 39
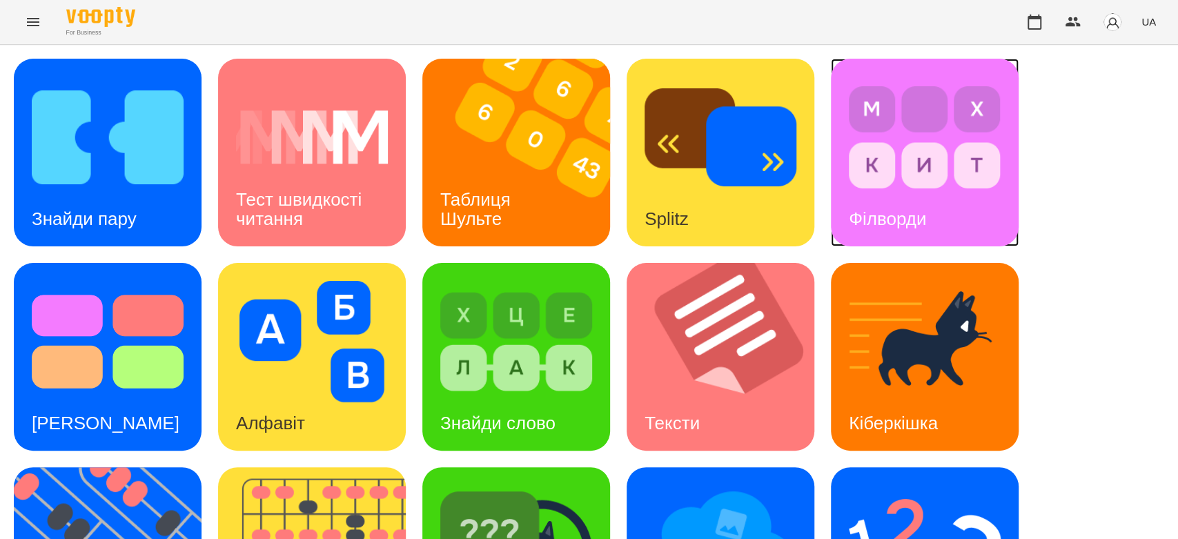
click at [948, 168] on img at bounding box center [925, 137] width 152 height 121
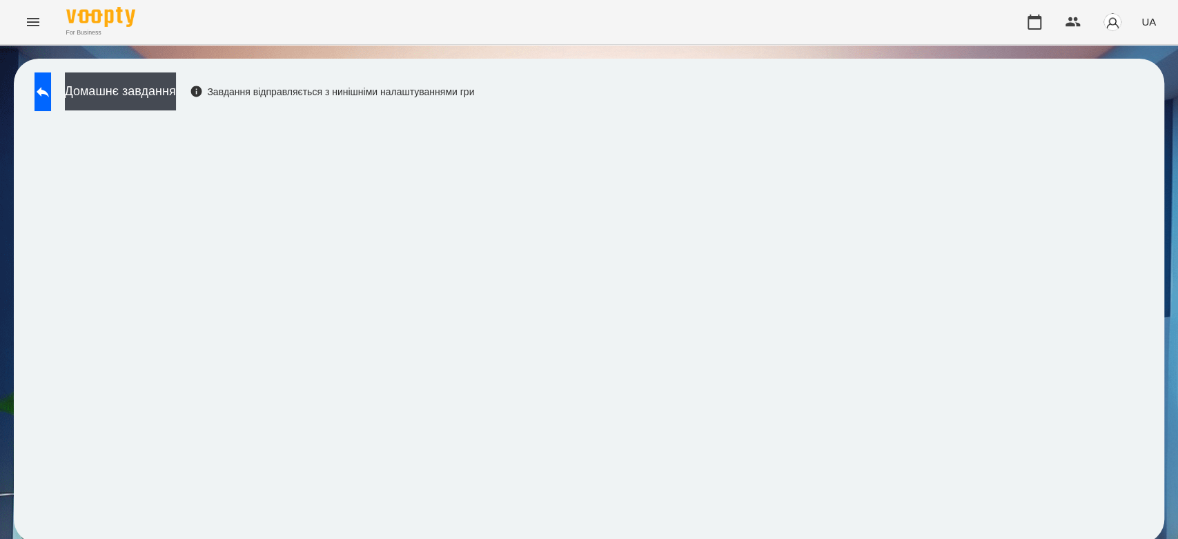
scroll to position [5, 0]
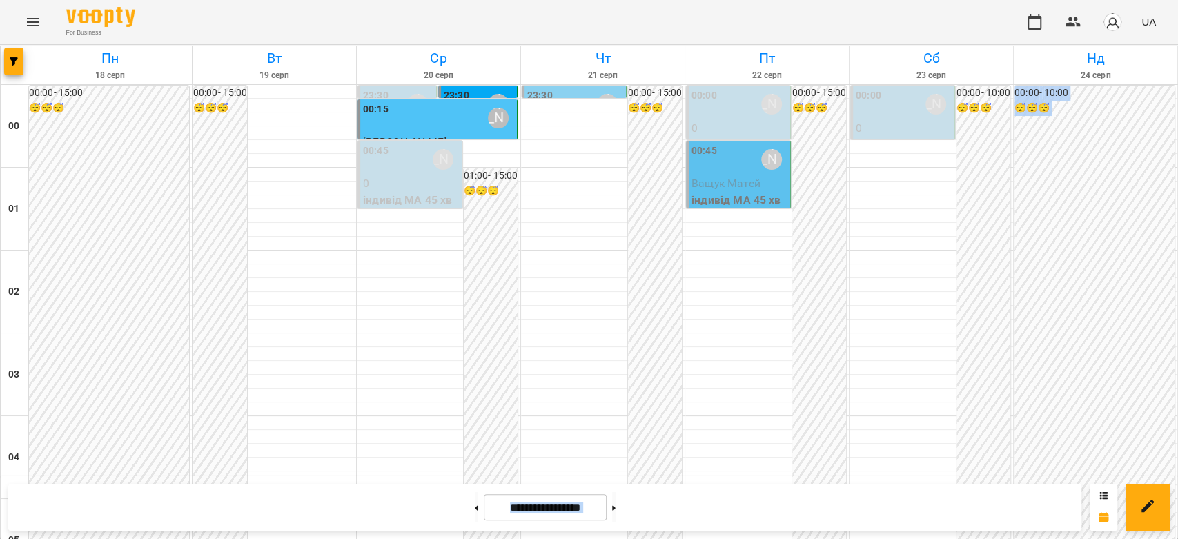
scroll to position [1375, 0]
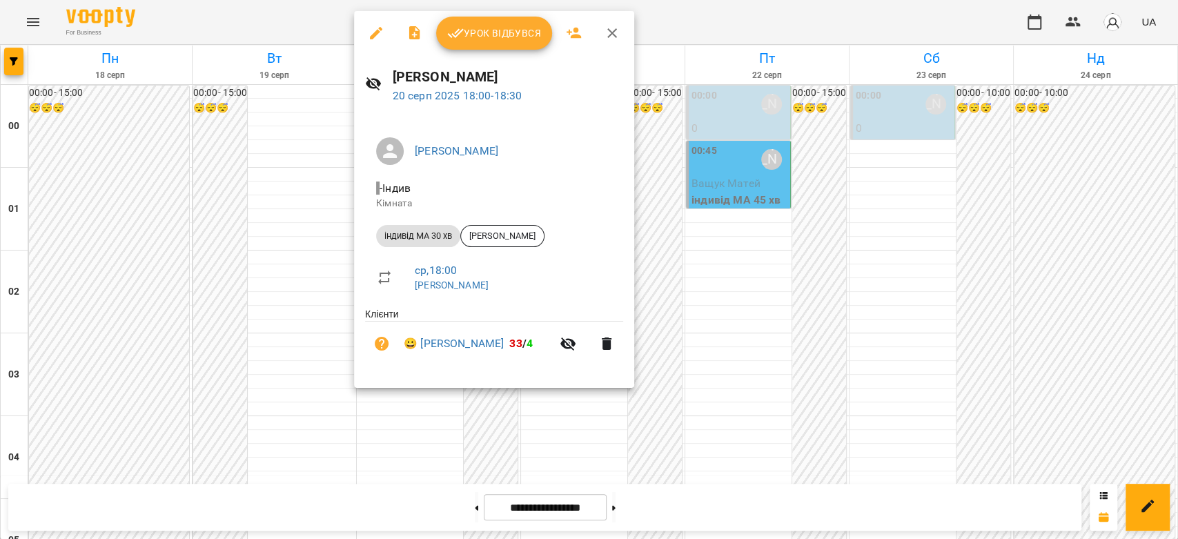
click at [734, 227] on div at bounding box center [589, 269] width 1178 height 539
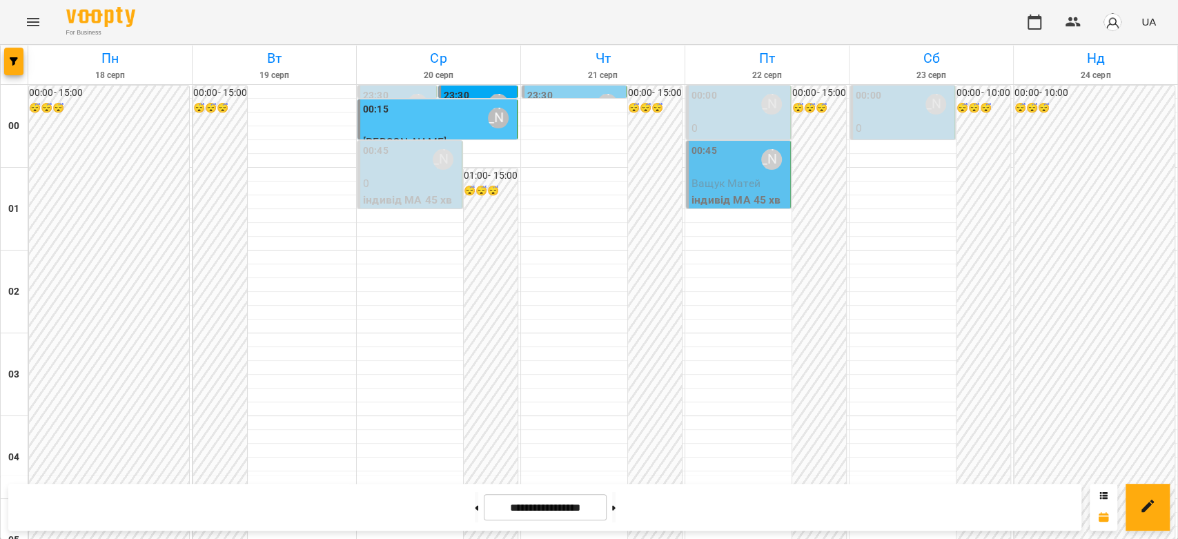
scroll to position [1375, 0]
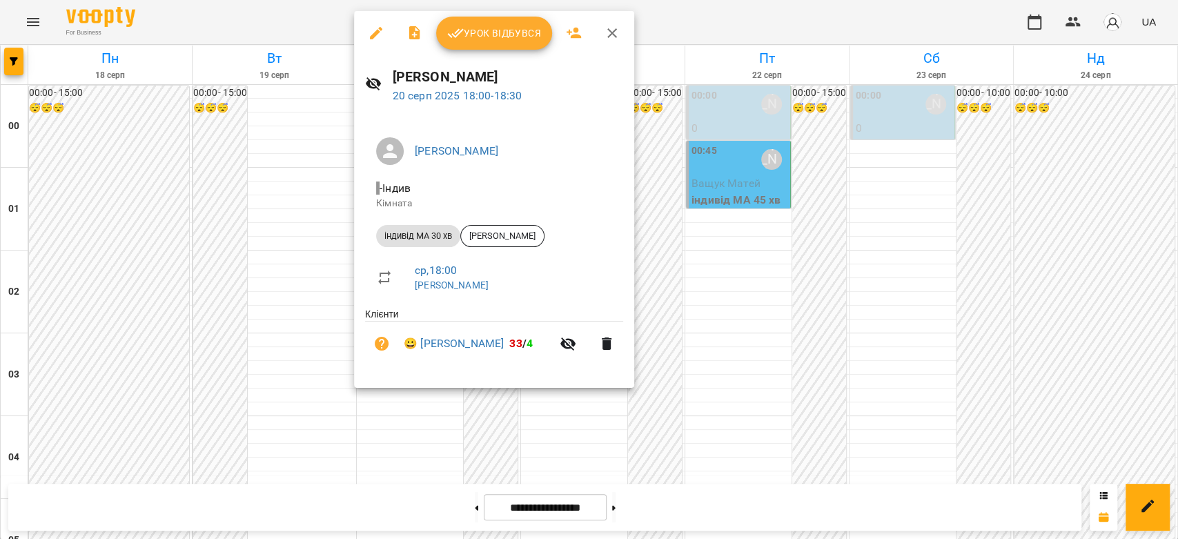
click at [709, 230] on div at bounding box center [589, 269] width 1178 height 539
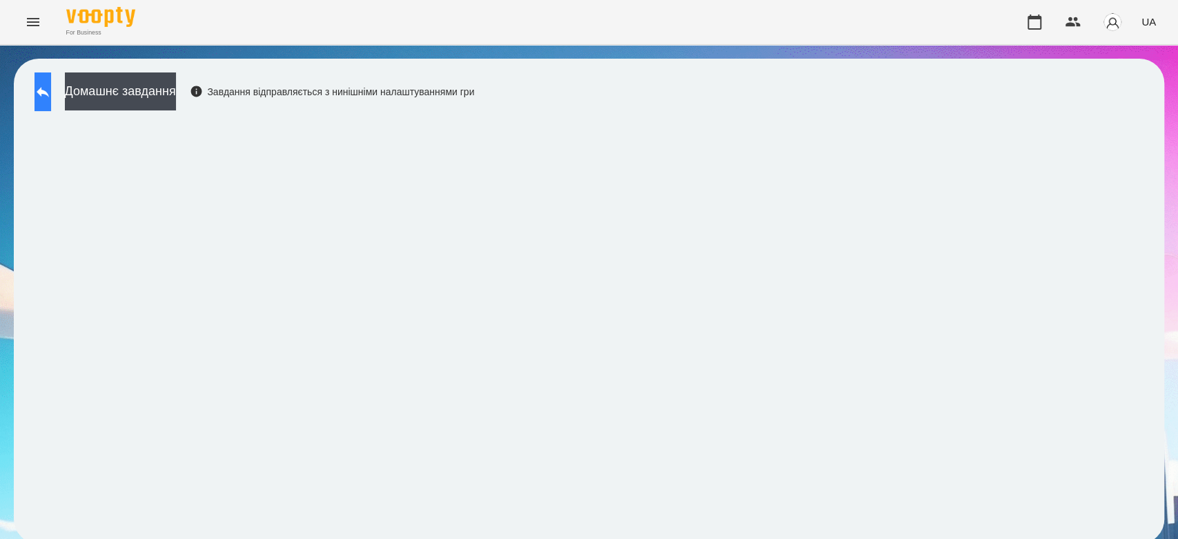
click at [51, 79] on button at bounding box center [43, 91] width 17 height 39
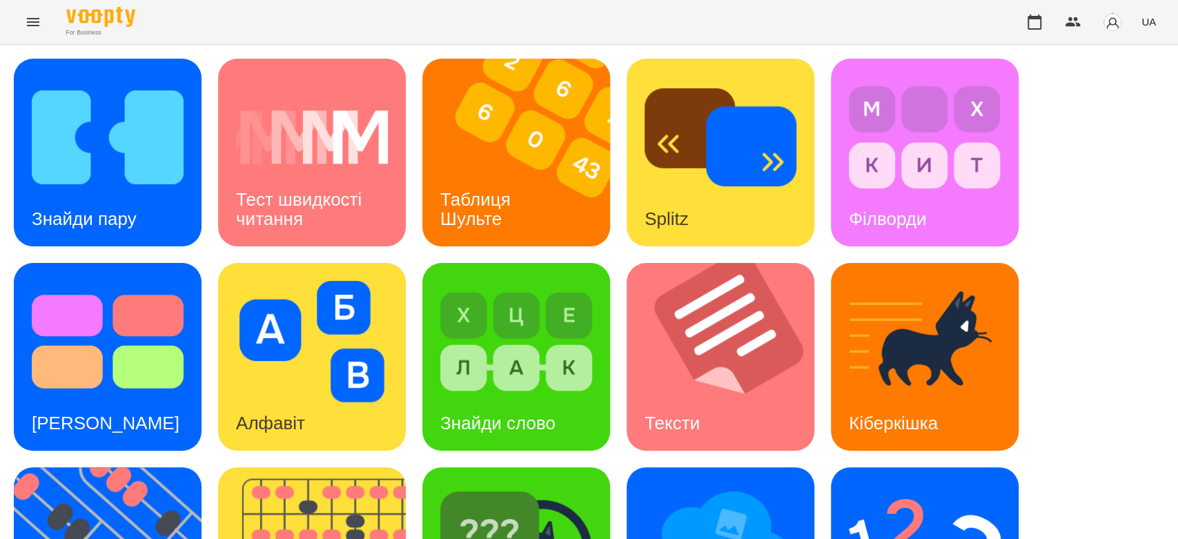
scroll to position [333, 0]
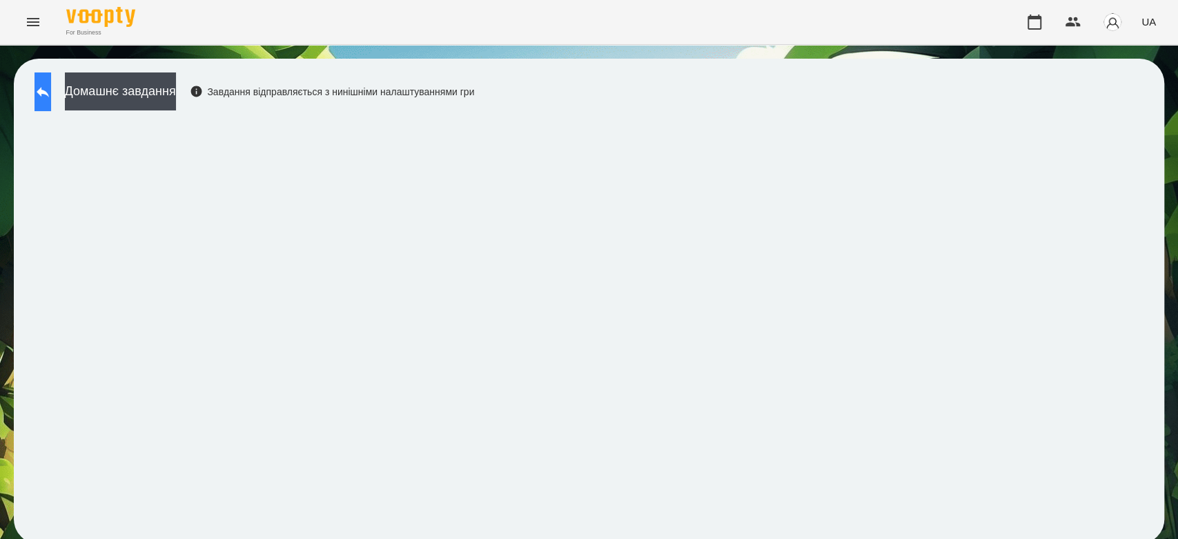
click at [51, 92] on icon at bounding box center [43, 92] width 17 height 17
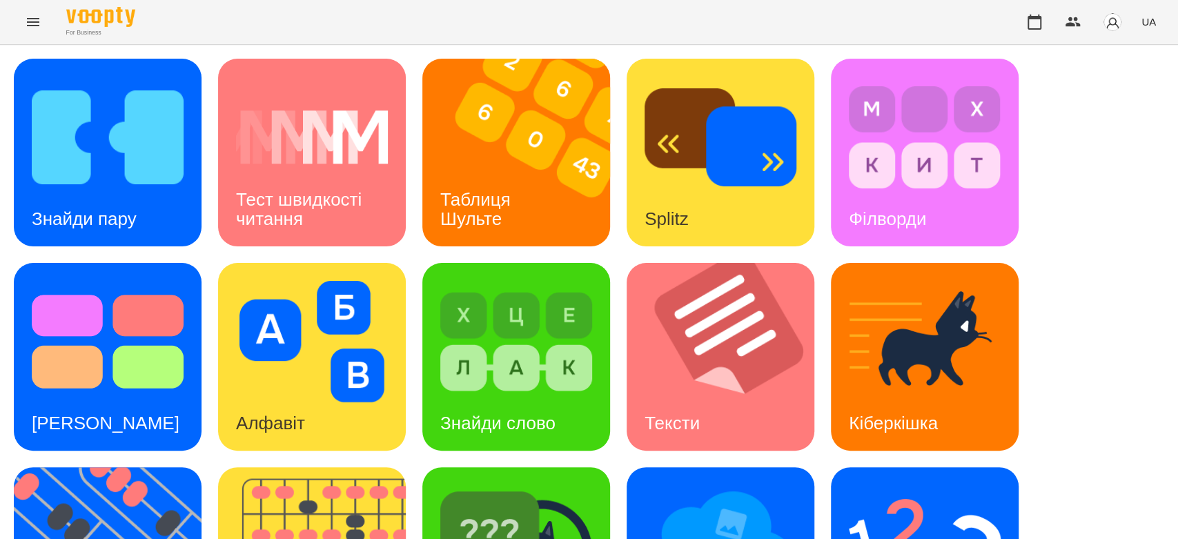
scroll to position [333, 0]
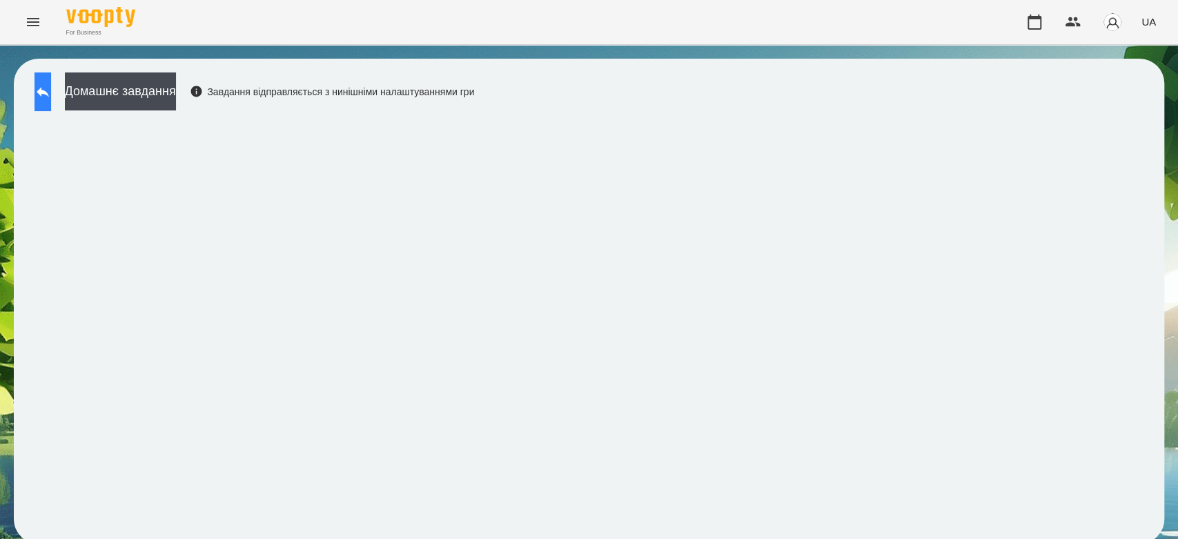
click at [51, 79] on button at bounding box center [43, 91] width 17 height 39
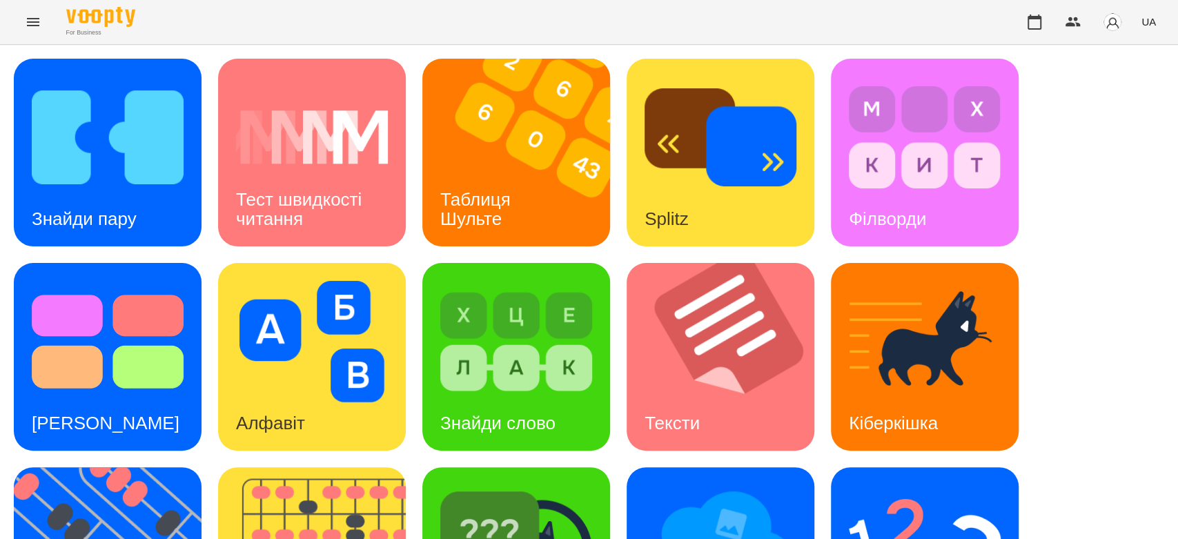
scroll to position [333, 0]
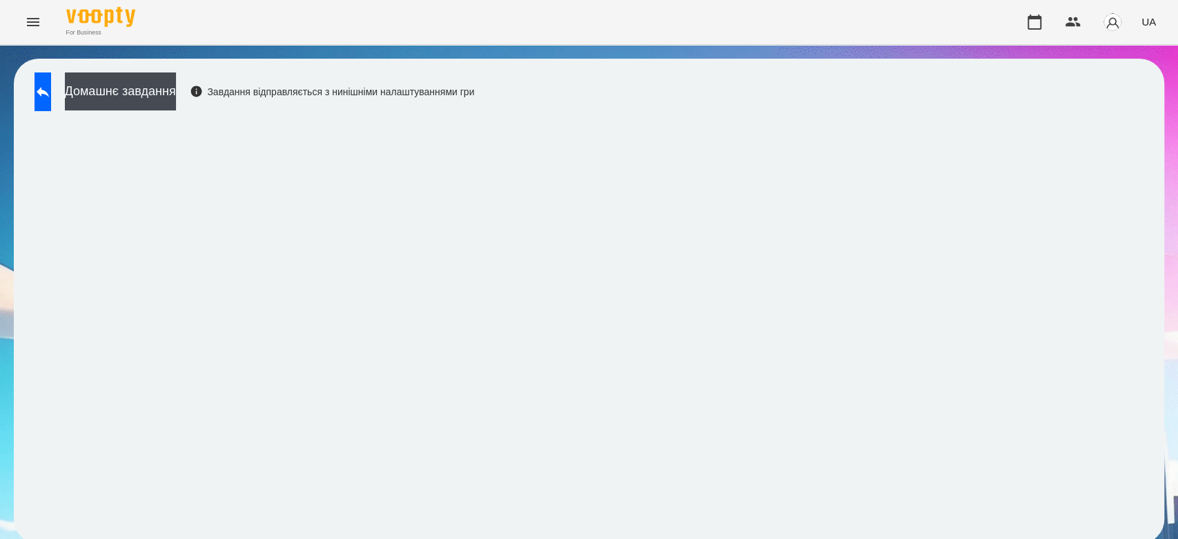
scroll to position [5, 0]
click at [35, 89] on button at bounding box center [43, 91] width 17 height 39
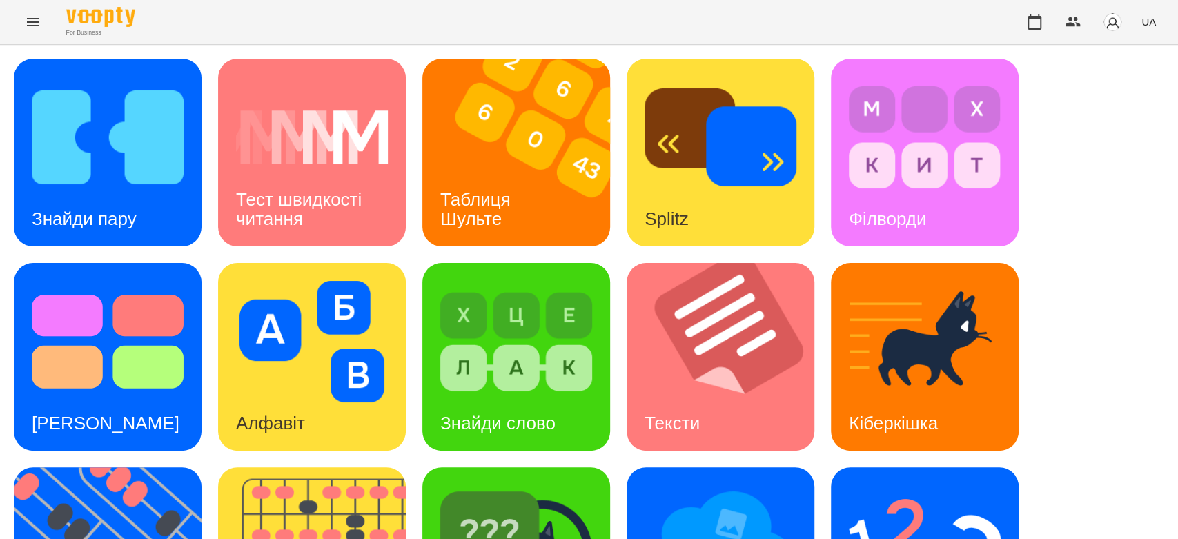
scroll to position [333, 0]
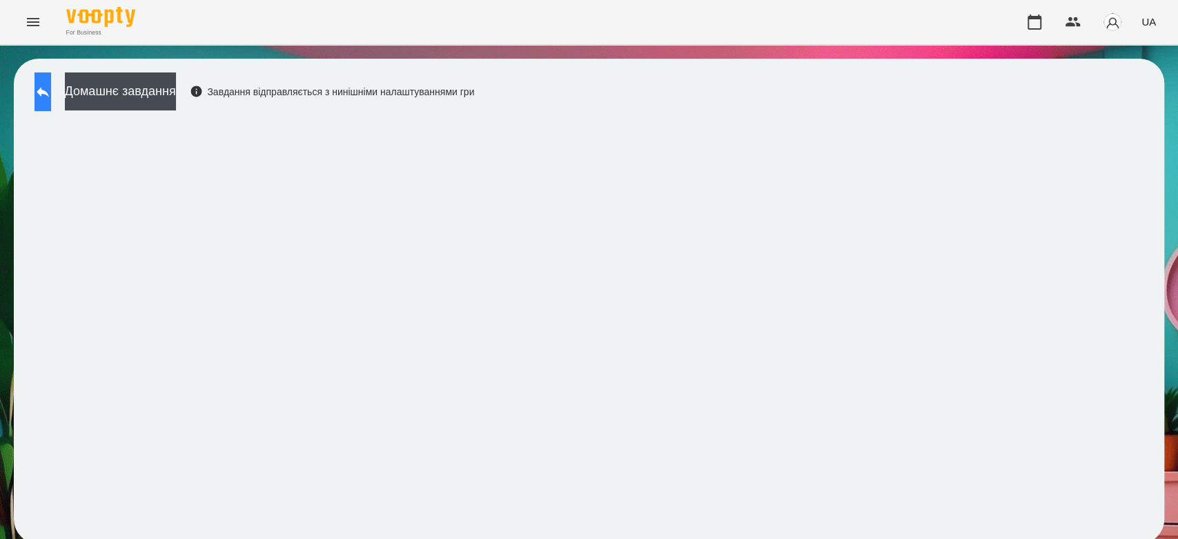
click at [44, 95] on button at bounding box center [43, 91] width 17 height 39
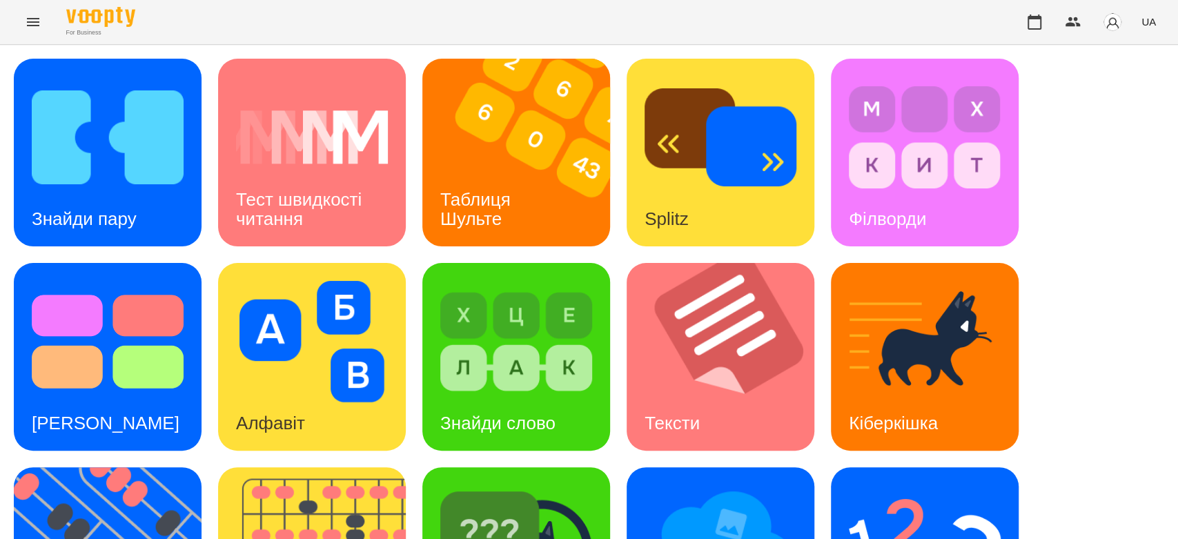
scroll to position [333, 0]
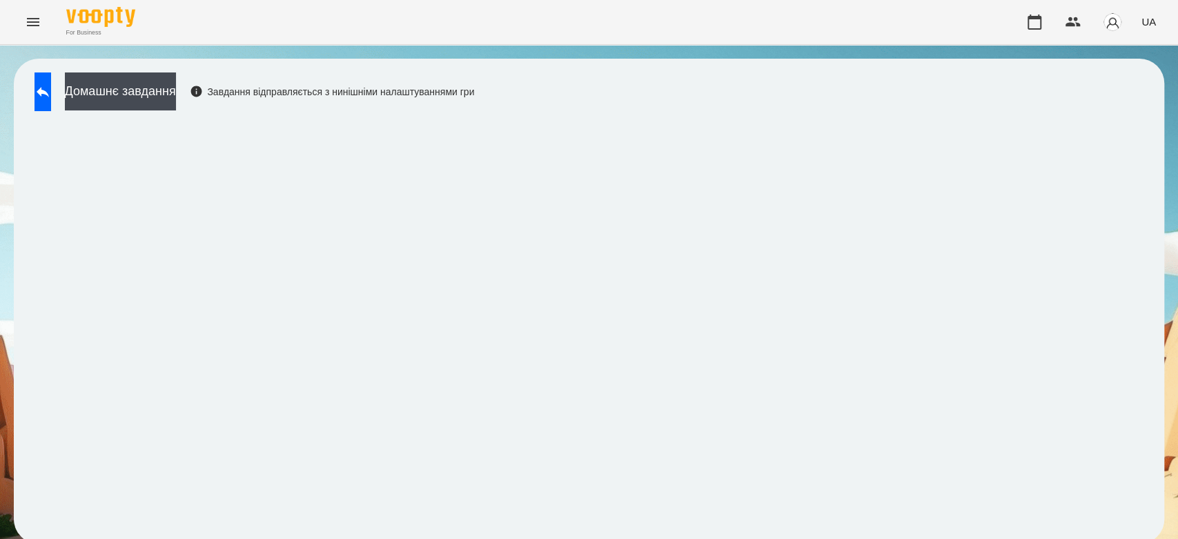
scroll to position [5, 0]
click at [141, 92] on button "Домашнє завдання" at bounding box center [120, 91] width 111 height 38
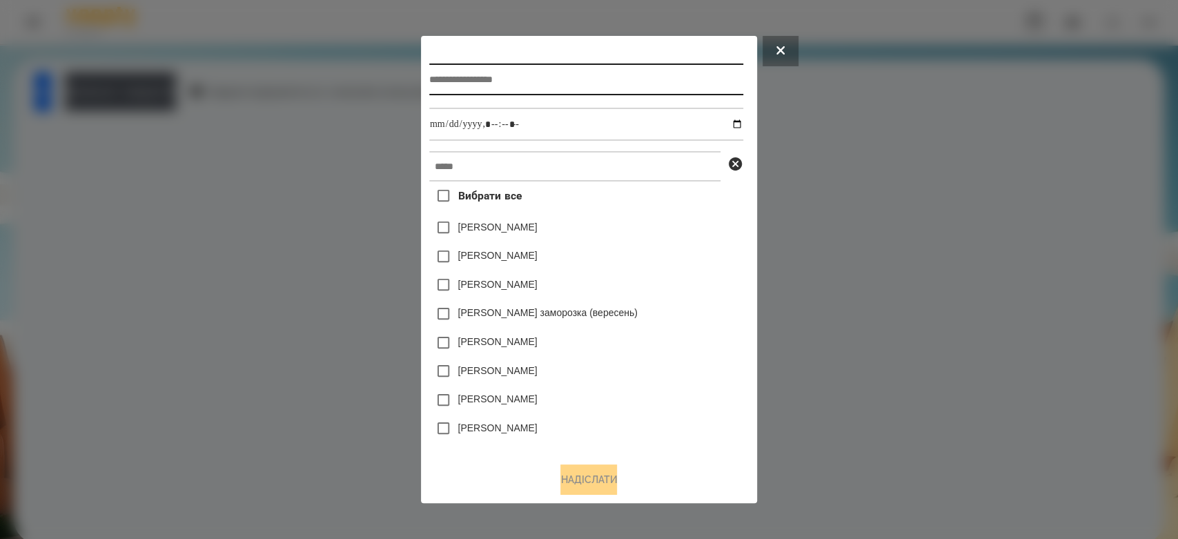
click at [523, 79] on input "text" at bounding box center [586, 79] width 314 height 32
type input "*********"
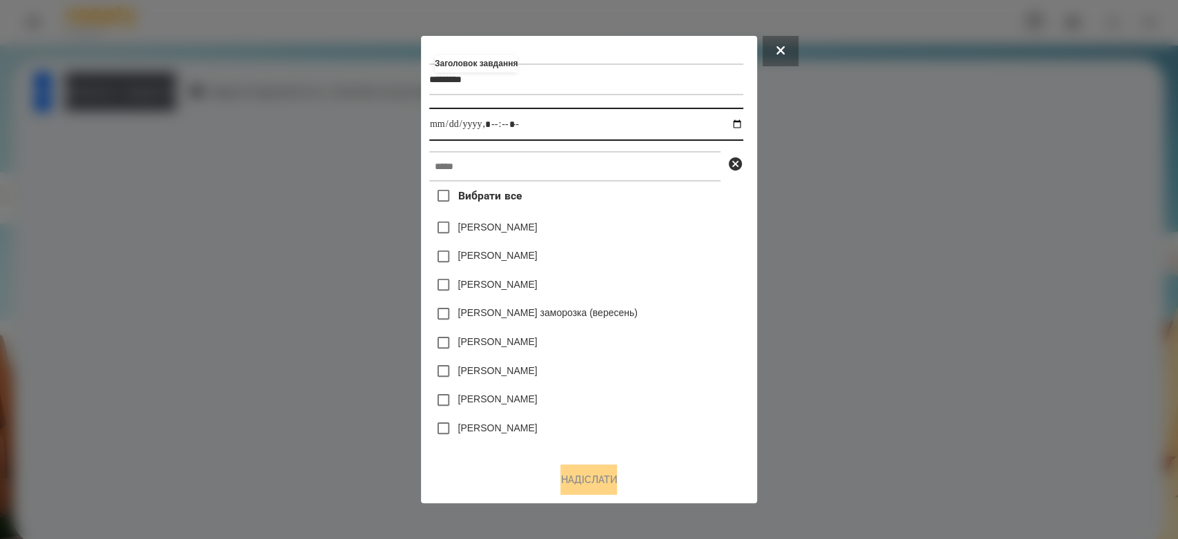
click at [740, 130] on input "datetime-local" at bounding box center [586, 124] width 314 height 33
type input "**********"
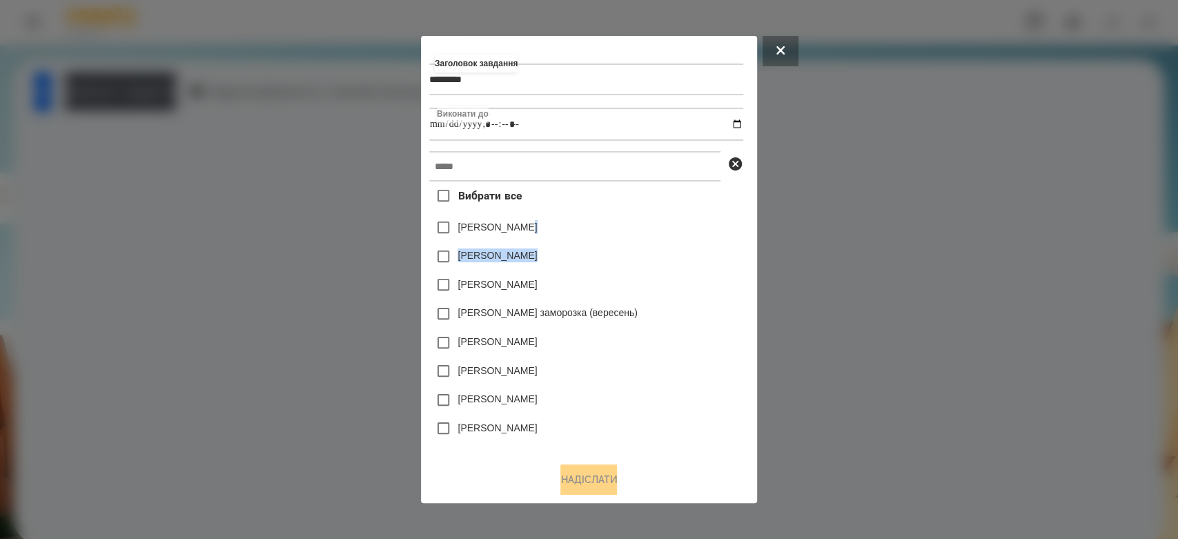
click at [671, 240] on div "Вибрати все Емма Северен Яна Щербакова Нижник Тамерлан Злата Миц заморозка (вер…" at bounding box center [586, 317] width 314 height 270
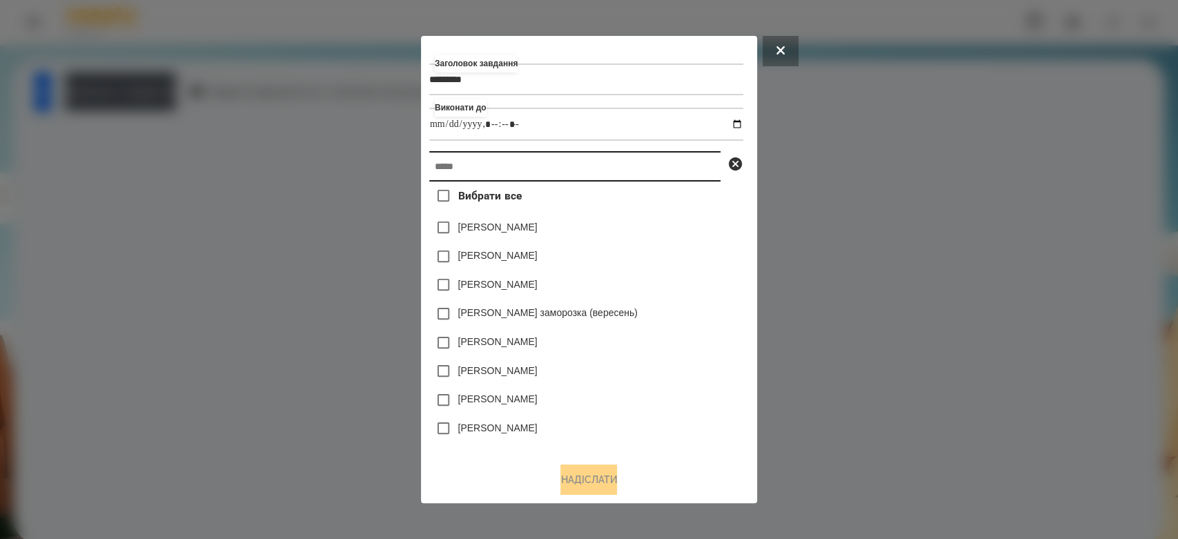
click at [651, 157] on input "text" at bounding box center [574, 166] width 291 height 30
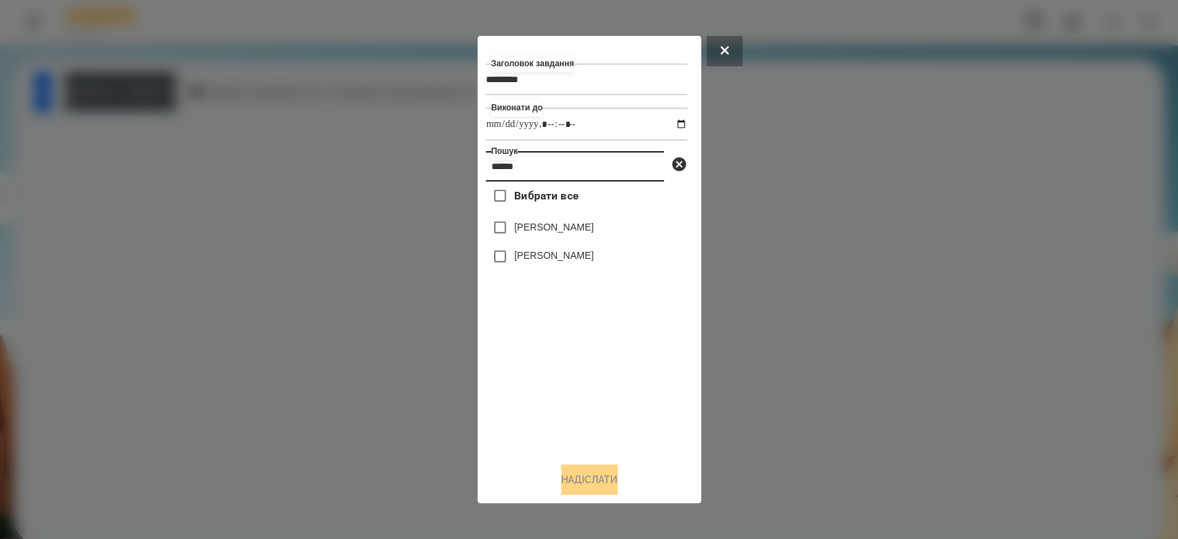
type input "******"
click at [588, 230] on label "[PERSON_NAME]" at bounding box center [553, 227] width 79 height 14
click at [610, 484] on button "Надіслати" at bounding box center [589, 479] width 57 height 30
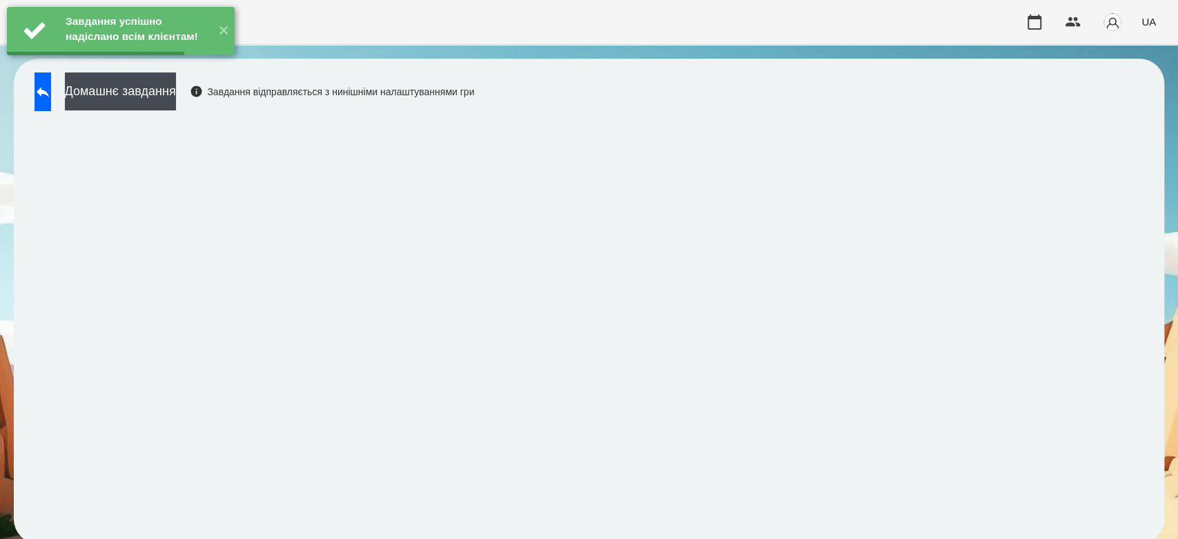
click at [138, 62] on div "Завдання успішно надіслано всім клієнтам! ✕" at bounding box center [121, 31] width 242 height 62
click at [138, 95] on button "Домашнє завдання" at bounding box center [120, 91] width 111 height 38
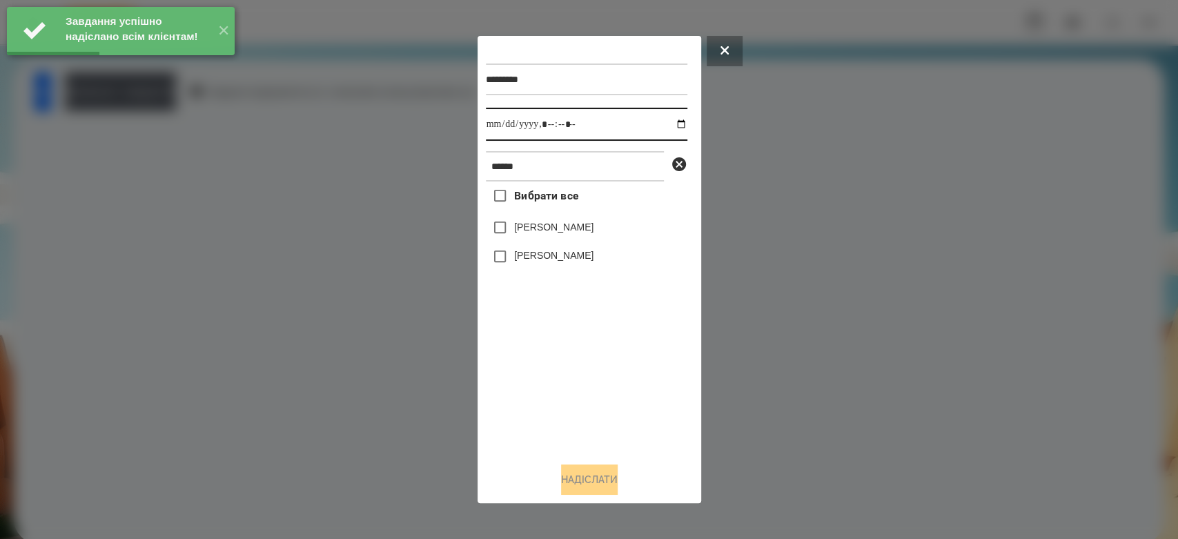
click at [672, 126] on input "datetime-local" at bounding box center [587, 124] width 202 height 33
type input "**********"
drag, startPoint x: 576, startPoint y: 422, endPoint x: 570, endPoint y: 391, distance: 30.9
click at [576, 422] on div "Вибрати все Матвій Самборський Ярина Самборська" at bounding box center [587, 317] width 202 height 270
click at [530, 230] on label "[PERSON_NAME]" at bounding box center [553, 227] width 79 height 14
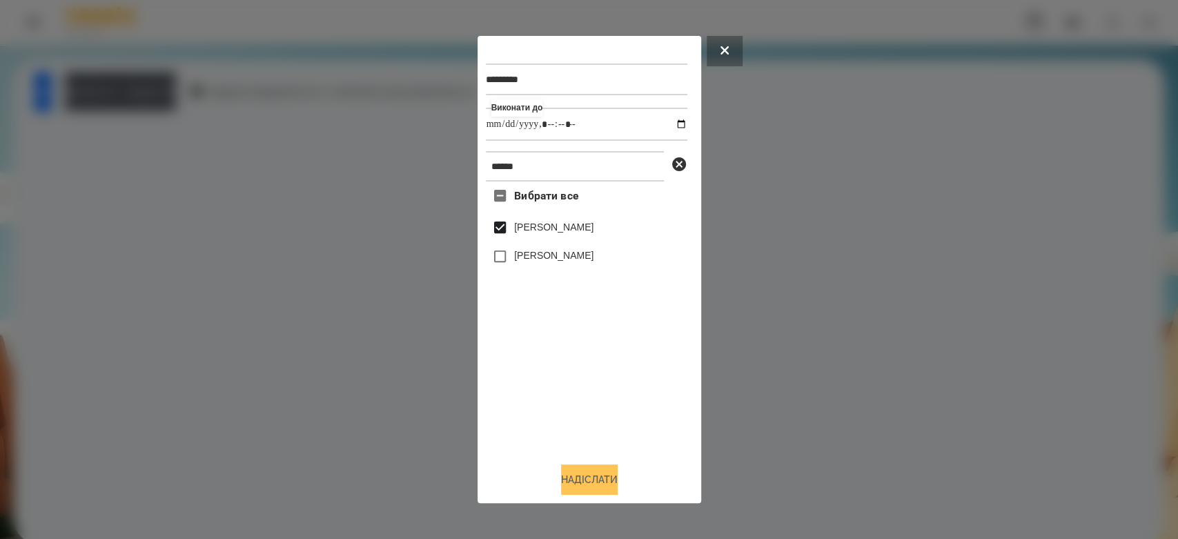
click at [618, 478] on button "Надіслати" at bounding box center [589, 479] width 57 height 30
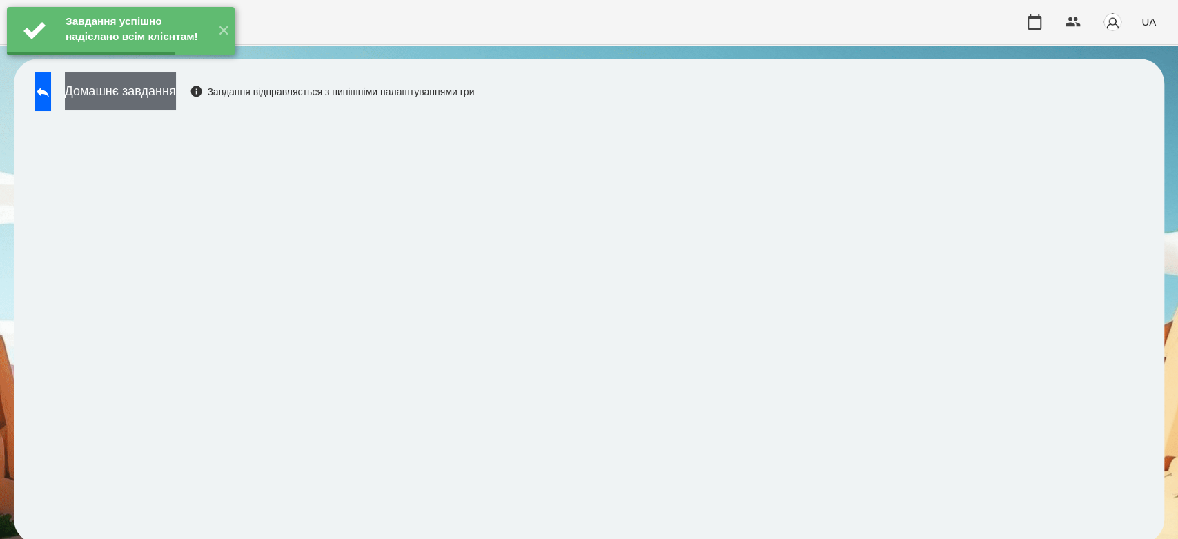
click at [141, 88] on button "Домашнє завдання" at bounding box center [120, 91] width 111 height 38
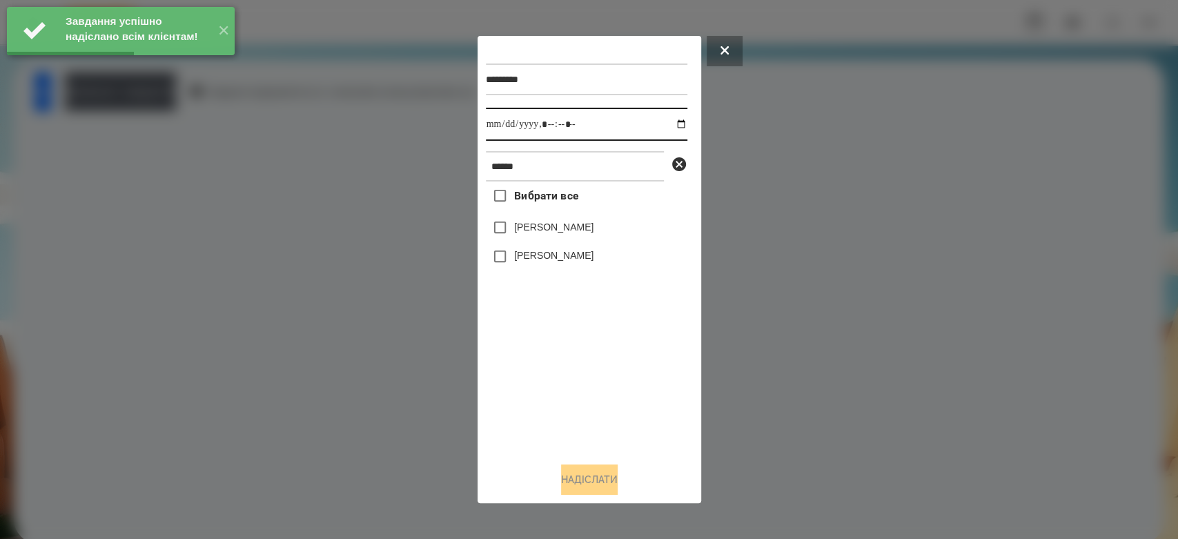
click at [672, 127] on input "datetime-local" at bounding box center [587, 124] width 202 height 33
type input "**********"
drag, startPoint x: 587, startPoint y: 442, endPoint x: 549, endPoint y: 324, distance: 123.3
click at [587, 438] on div "Вибрати все Матвій Самборський Ярина Самборська" at bounding box center [587, 317] width 202 height 270
click at [523, 230] on label "[PERSON_NAME]" at bounding box center [553, 227] width 79 height 14
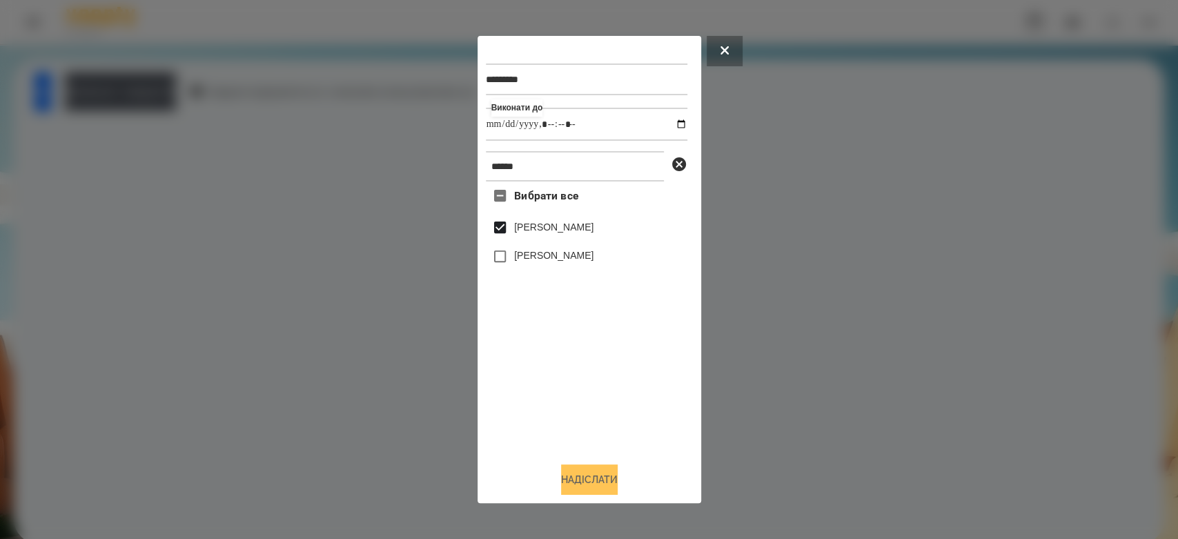
click at [597, 481] on button "Надіслати" at bounding box center [589, 479] width 57 height 30
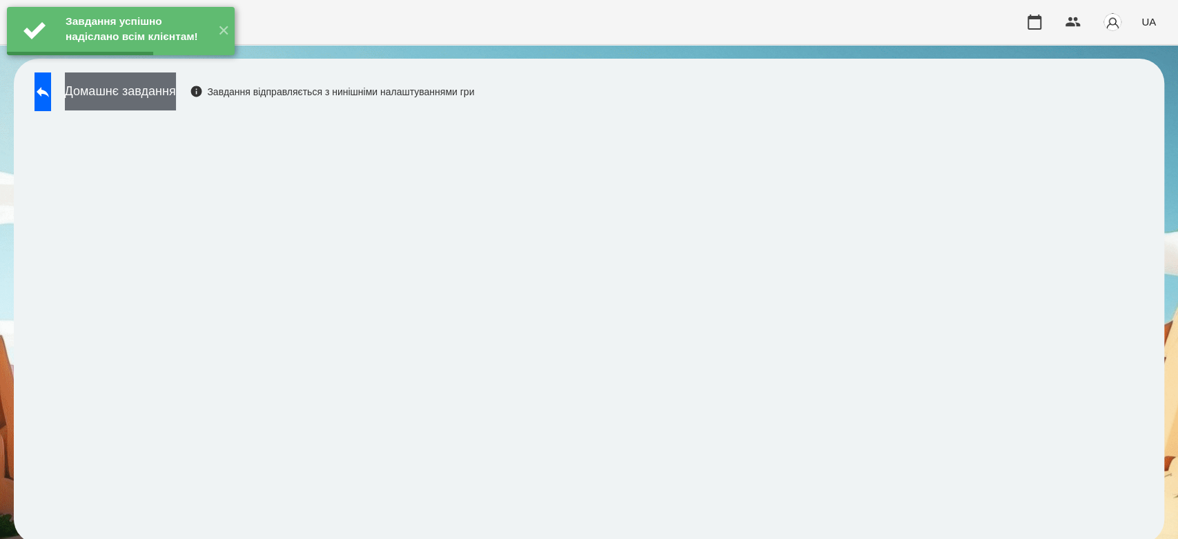
click at [139, 92] on button "Домашнє завдання" at bounding box center [120, 91] width 111 height 38
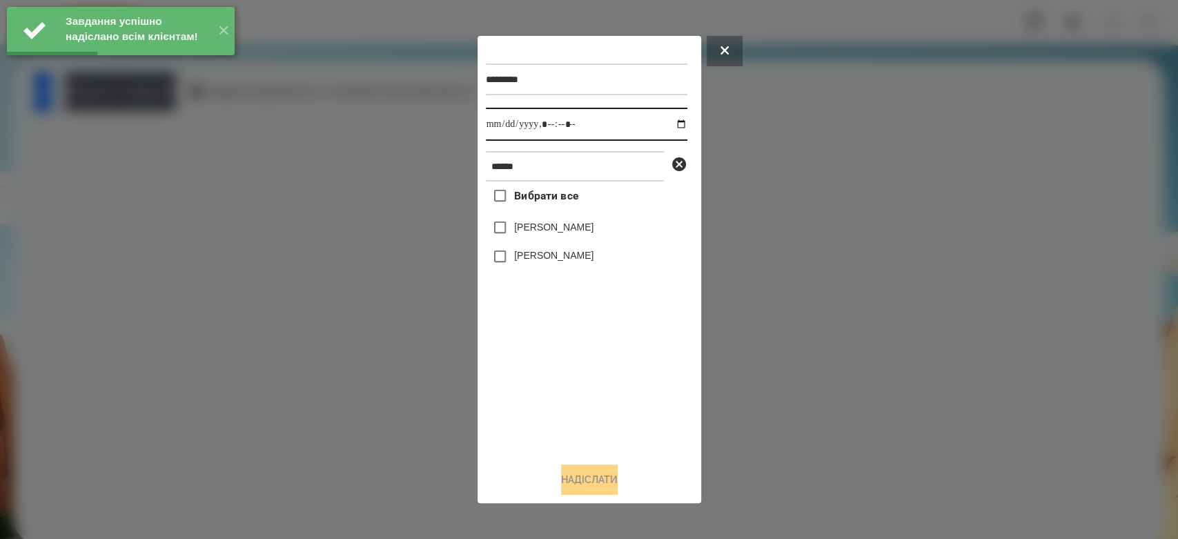
click at [669, 124] on input "datetime-local" at bounding box center [587, 124] width 202 height 33
type input "**********"
drag, startPoint x: 607, startPoint y: 386, endPoint x: 595, endPoint y: 342, distance: 45.7
click at [607, 386] on div "Вибрати все Матвій Самборський Ярина Самборська" at bounding box center [587, 317] width 202 height 270
click at [556, 242] on div "[PERSON_NAME]" at bounding box center [587, 227] width 202 height 29
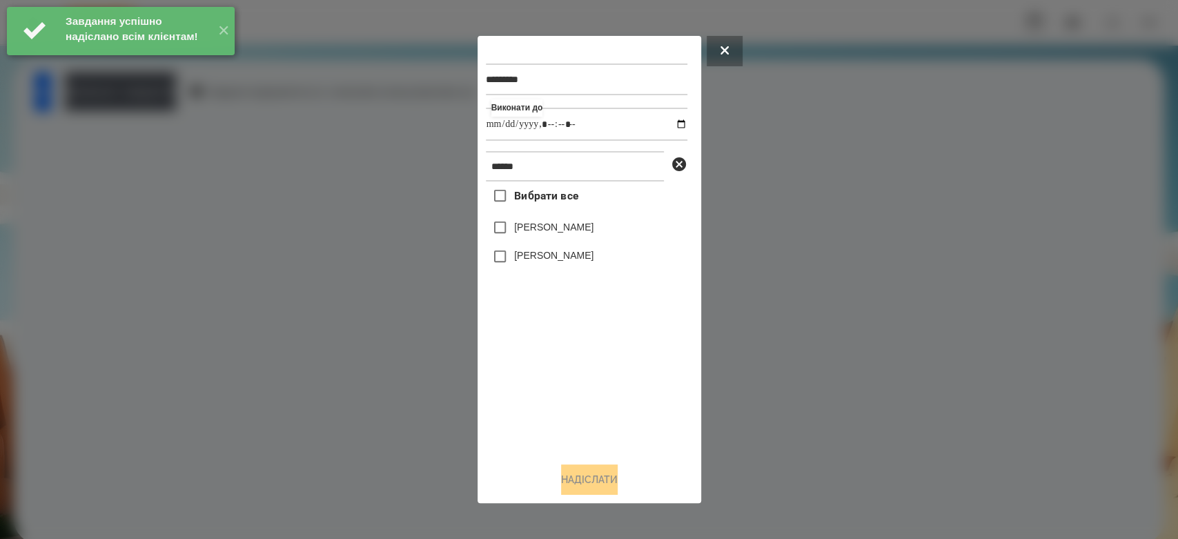
click at [560, 229] on label "[PERSON_NAME]" at bounding box center [553, 227] width 79 height 14
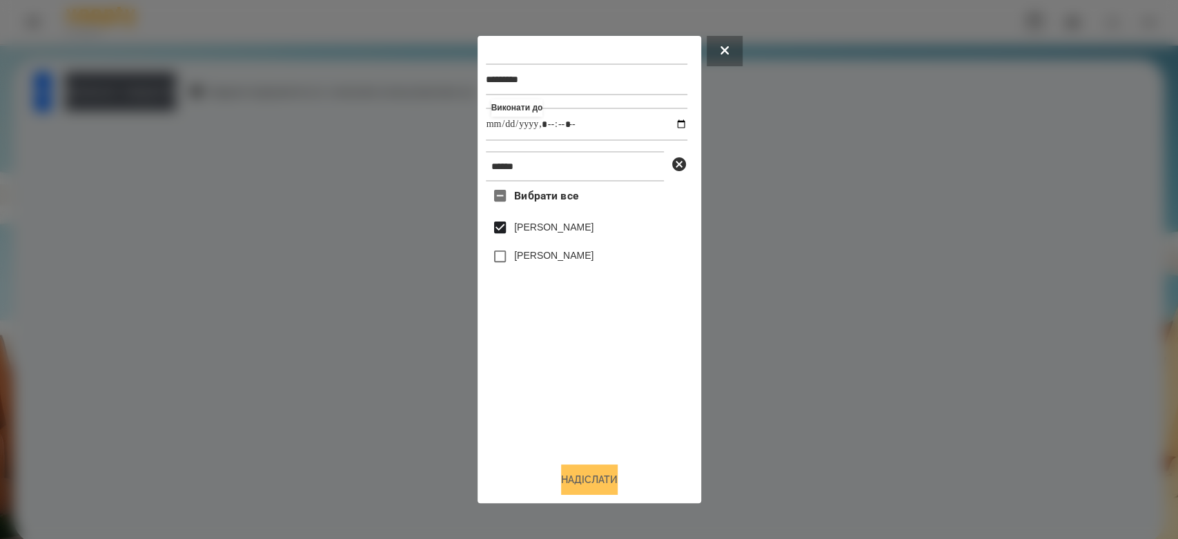
click at [618, 482] on button "Надіслати" at bounding box center [589, 479] width 57 height 30
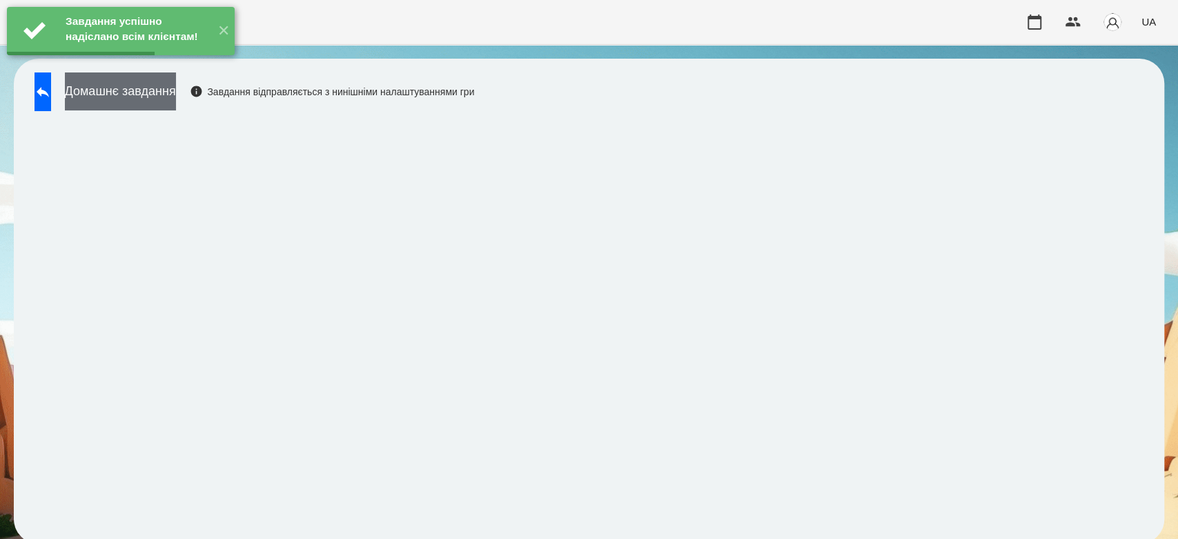
click at [139, 95] on button "Домашнє завдання" at bounding box center [120, 91] width 111 height 38
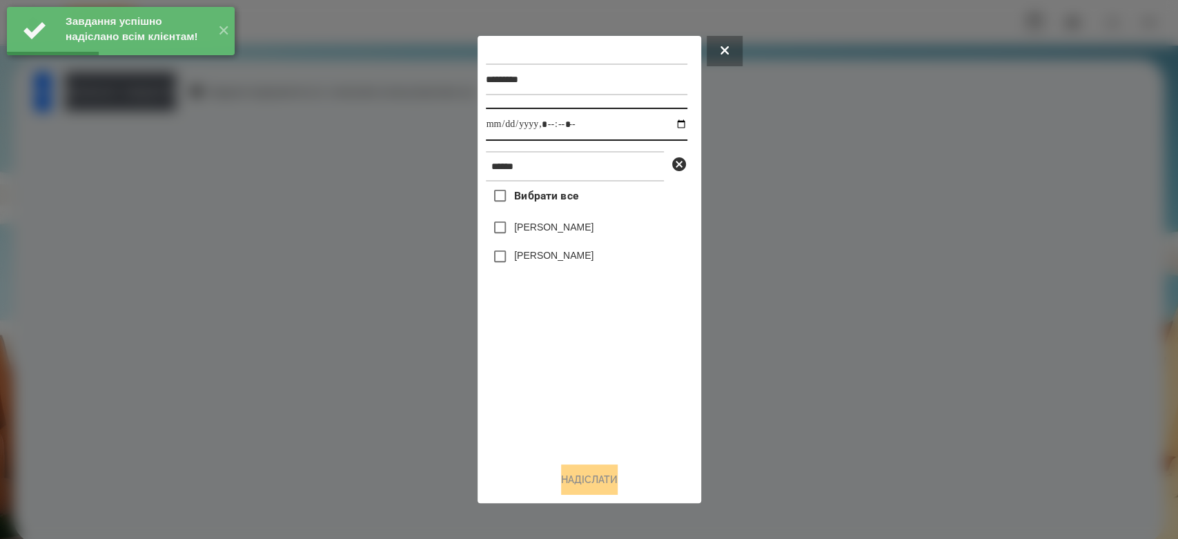
click at [669, 126] on input "datetime-local" at bounding box center [587, 124] width 202 height 33
type input "**********"
drag, startPoint x: 589, startPoint y: 402, endPoint x: 574, endPoint y: 351, distance: 53.1
click at [589, 402] on div "Вибрати все Матвій Самборський Ярина Самборська" at bounding box center [587, 317] width 202 height 270
click at [546, 228] on label "[PERSON_NAME]" at bounding box center [553, 227] width 79 height 14
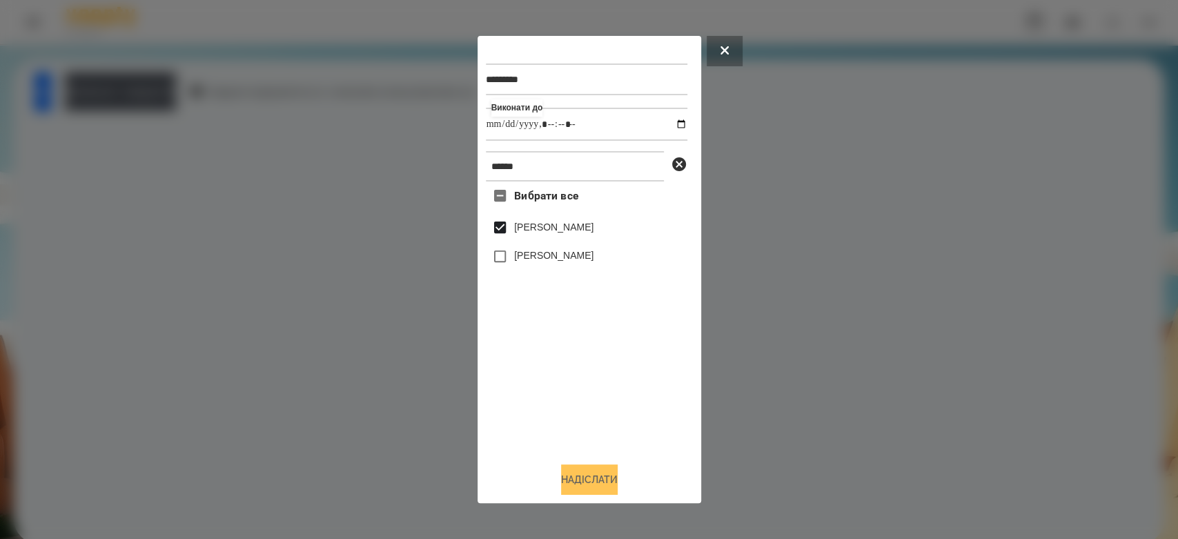
click at [593, 478] on button "Надіслати" at bounding box center [589, 479] width 57 height 30
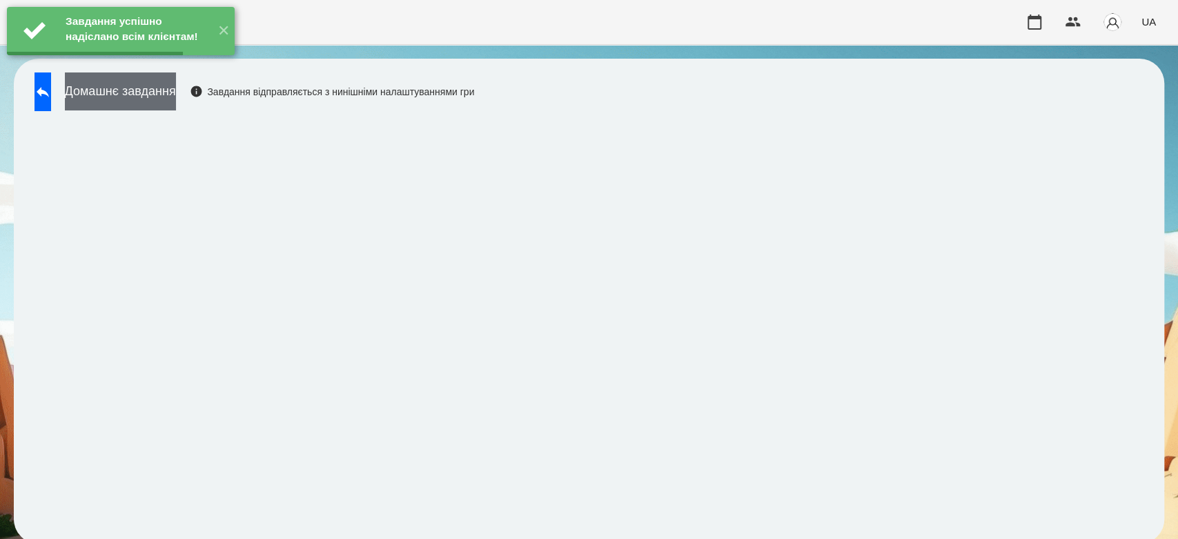
click at [145, 88] on button "Домашнє завдання" at bounding box center [120, 91] width 111 height 38
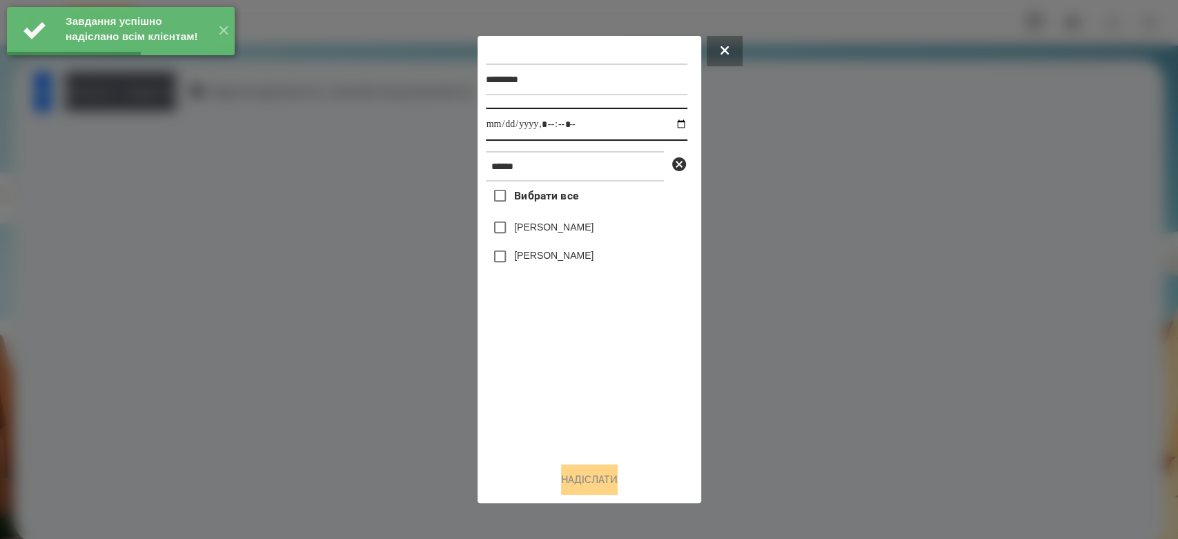
click at [668, 119] on input "datetime-local" at bounding box center [587, 124] width 202 height 33
type input "**********"
click at [605, 409] on div "Вибрати все Матвій Самборський Ярина Самборська" at bounding box center [587, 317] width 202 height 270
click at [581, 231] on label "[PERSON_NAME]" at bounding box center [553, 227] width 79 height 14
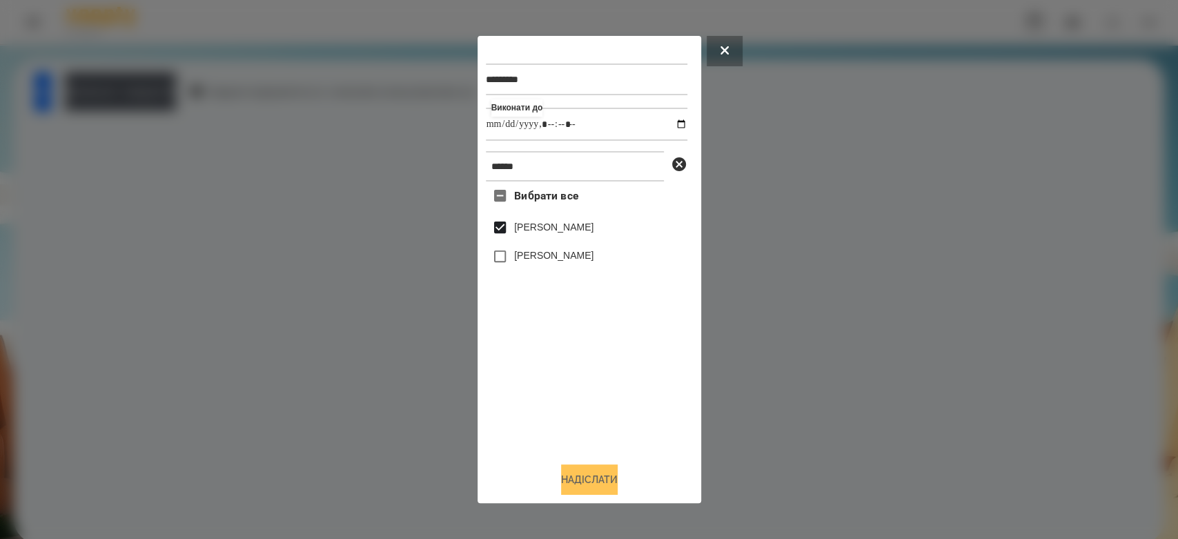
click at [609, 481] on button "Надіслати" at bounding box center [589, 479] width 57 height 30
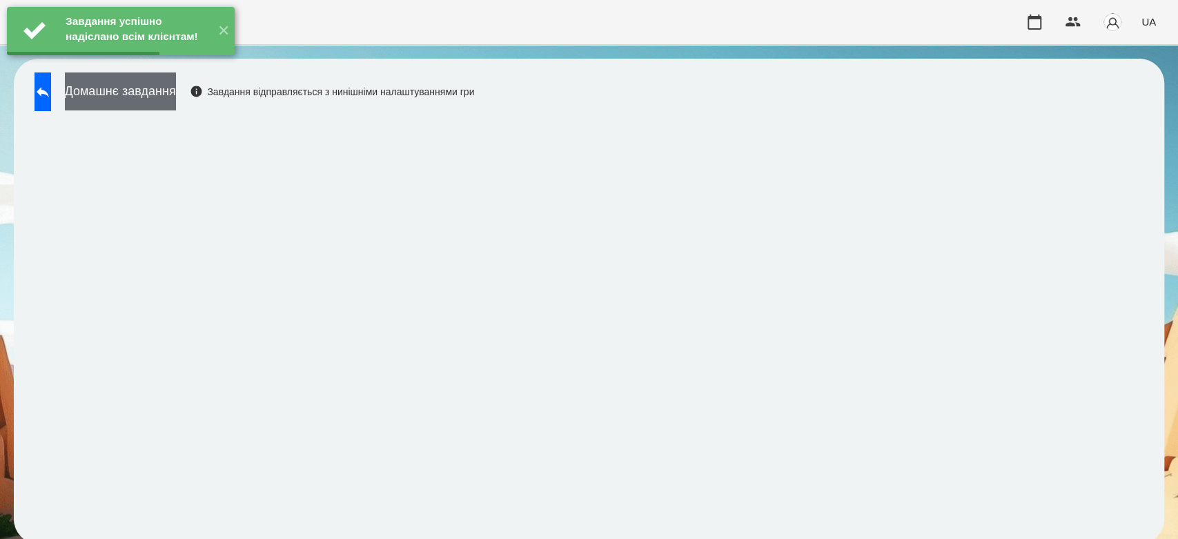
click at [127, 86] on button "Домашнє завдання" at bounding box center [120, 91] width 111 height 38
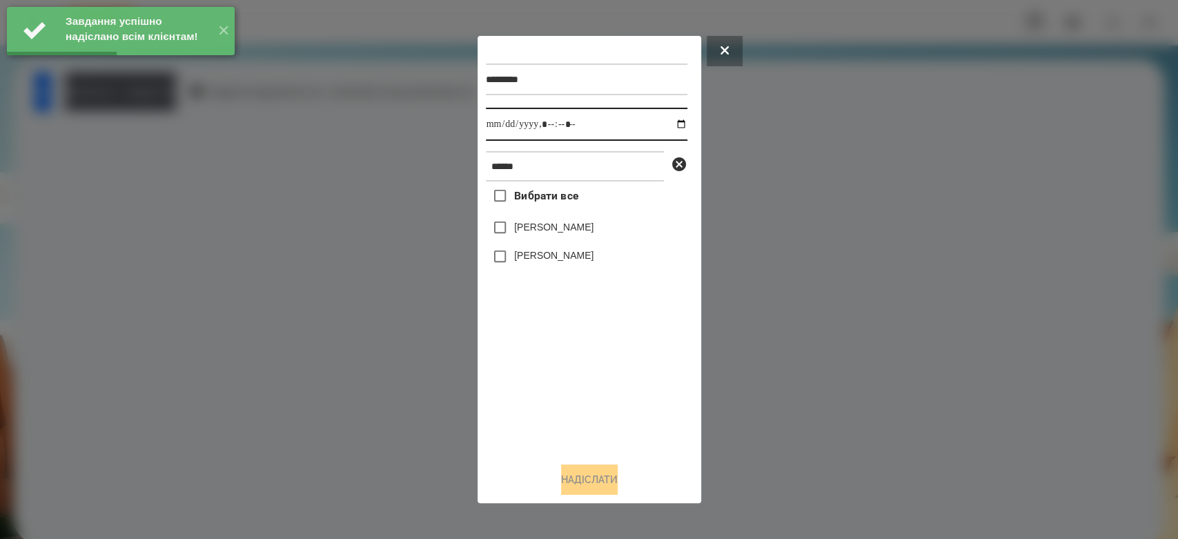
click at [674, 125] on input "datetime-local" at bounding box center [587, 124] width 202 height 33
type input "**********"
click at [580, 362] on div "Вибрати все Матвій Самборський Ярина Самборська" at bounding box center [587, 317] width 202 height 270
click at [549, 234] on label "[PERSON_NAME]" at bounding box center [553, 227] width 79 height 14
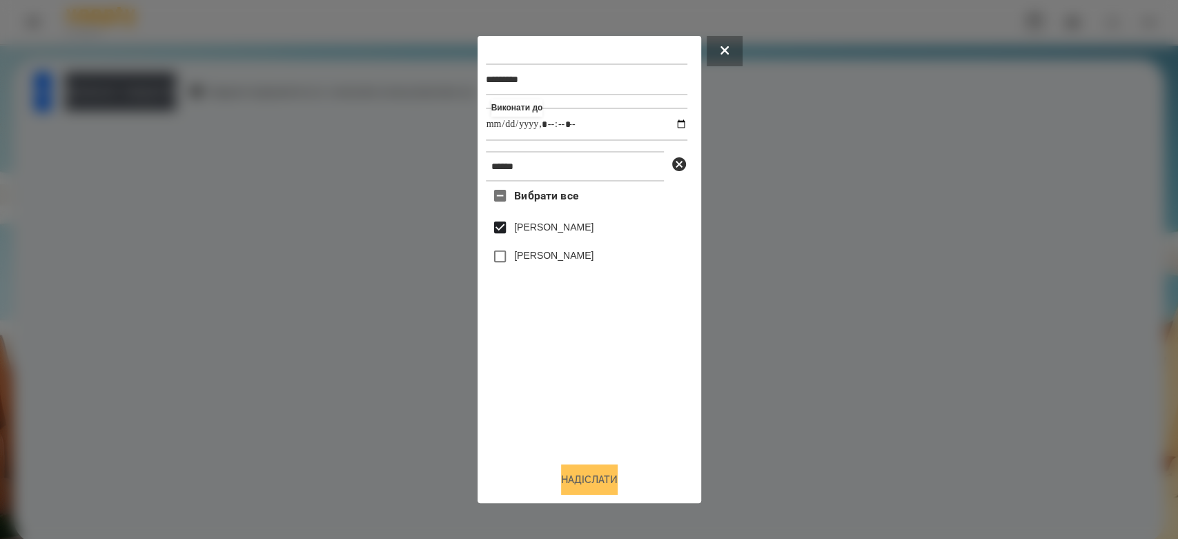
click at [600, 469] on button "Надіслати" at bounding box center [589, 479] width 57 height 30
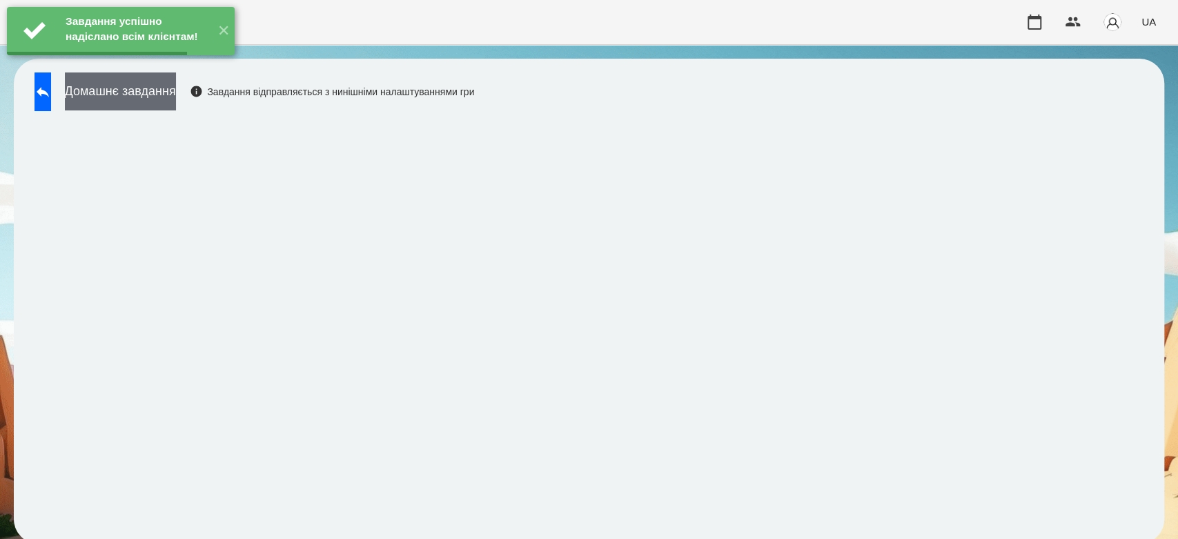
click at [146, 86] on button "Домашнє завдання" at bounding box center [120, 91] width 111 height 38
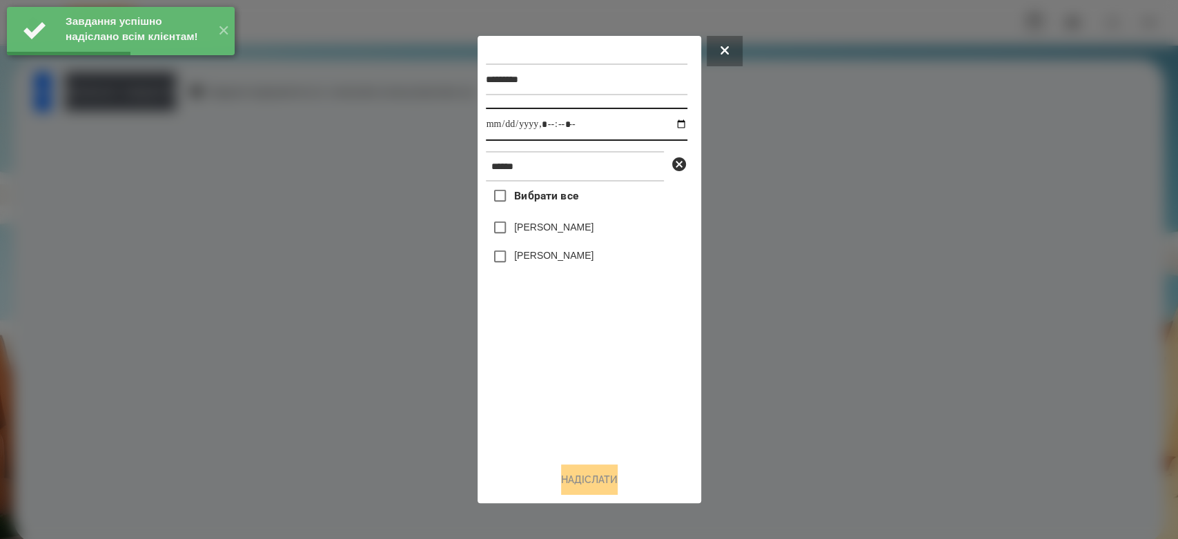
click at [670, 125] on input "datetime-local" at bounding box center [587, 124] width 202 height 33
type input "**********"
click at [614, 371] on div "Вибрати все Матвій Самборський Ярина Самборська" at bounding box center [587, 317] width 202 height 270
click at [580, 230] on label "[PERSON_NAME]" at bounding box center [553, 227] width 79 height 14
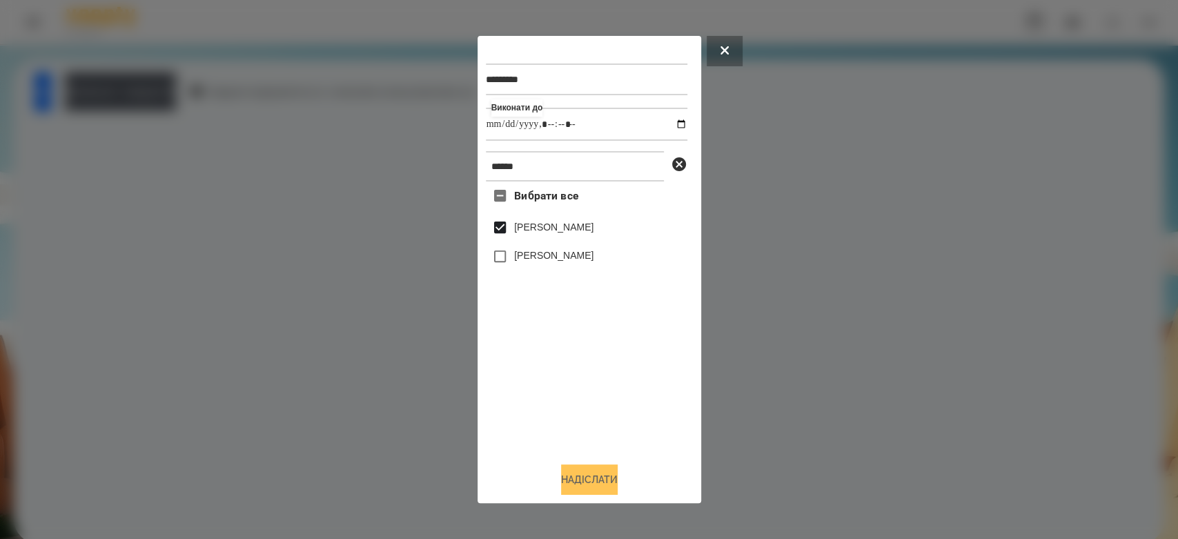
click at [618, 472] on button "Надіслати" at bounding box center [589, 479] width 57 height 30
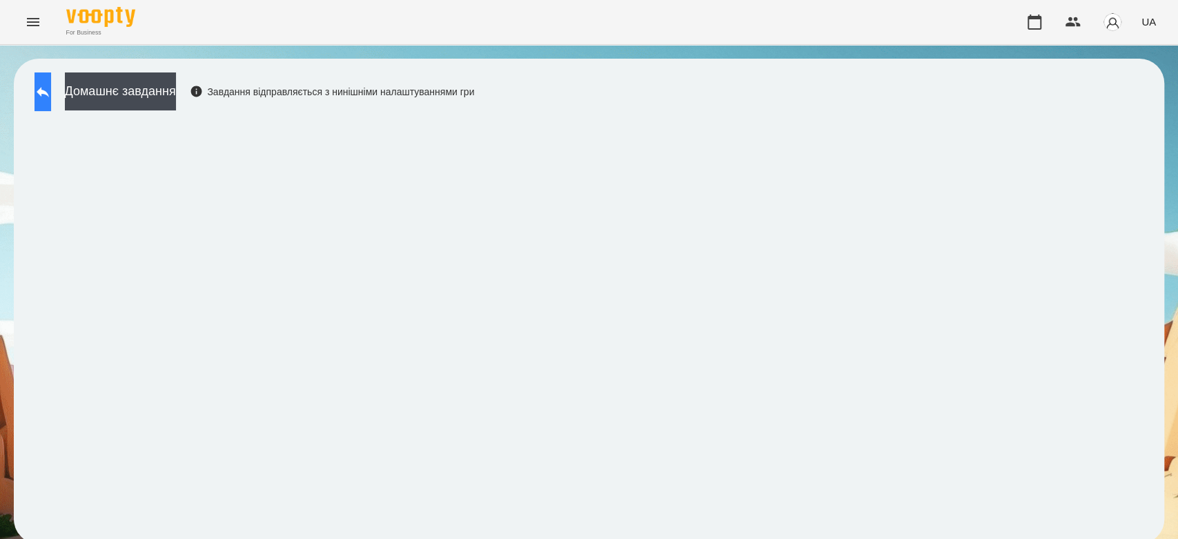
click at [51, 87] on button at bounding box center [43, 91] width 17 height 39
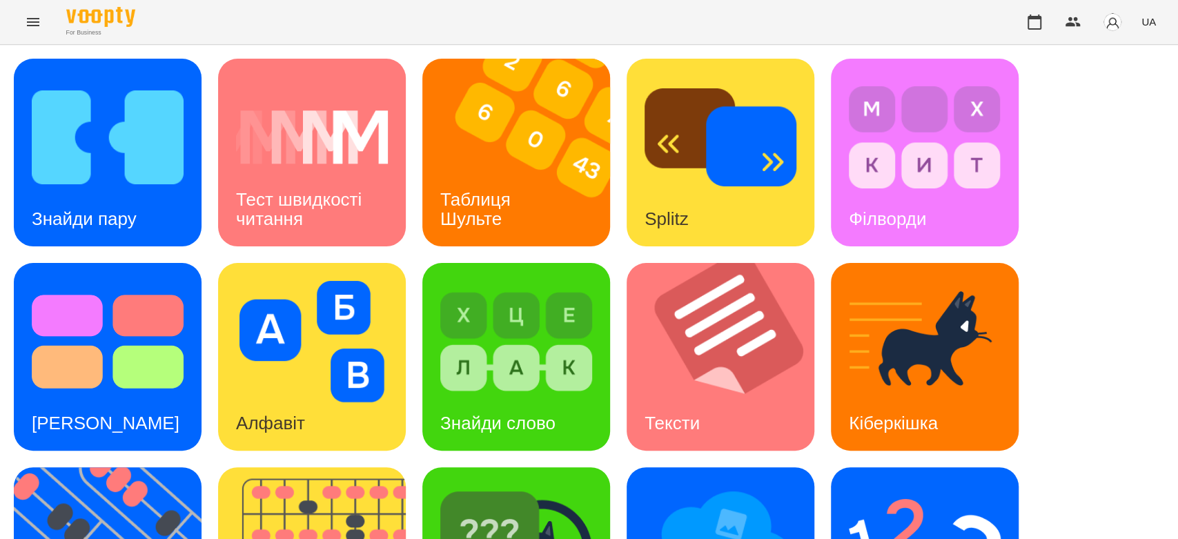
scroll to position [333, 0]
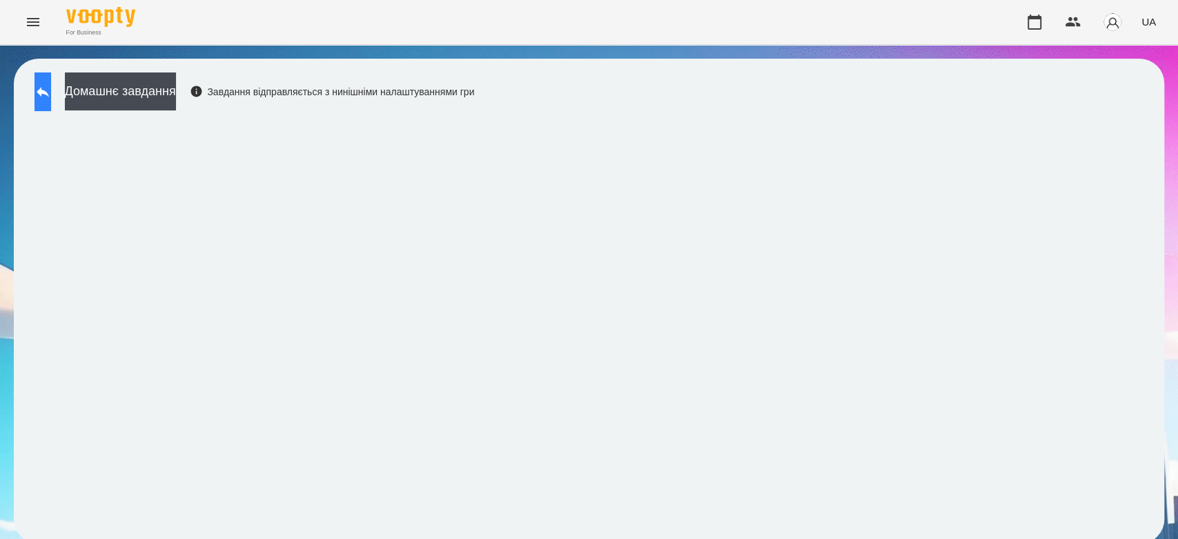
click at [51, 88] on icon at bounding box center [43, 92] width 17 height 17
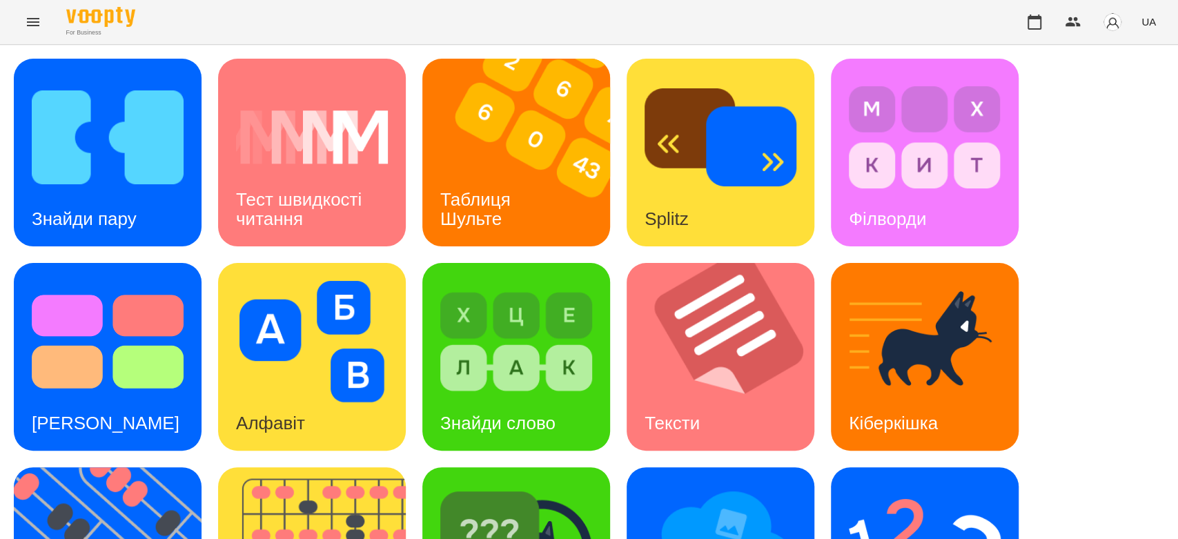
scroll to position [333, 0]
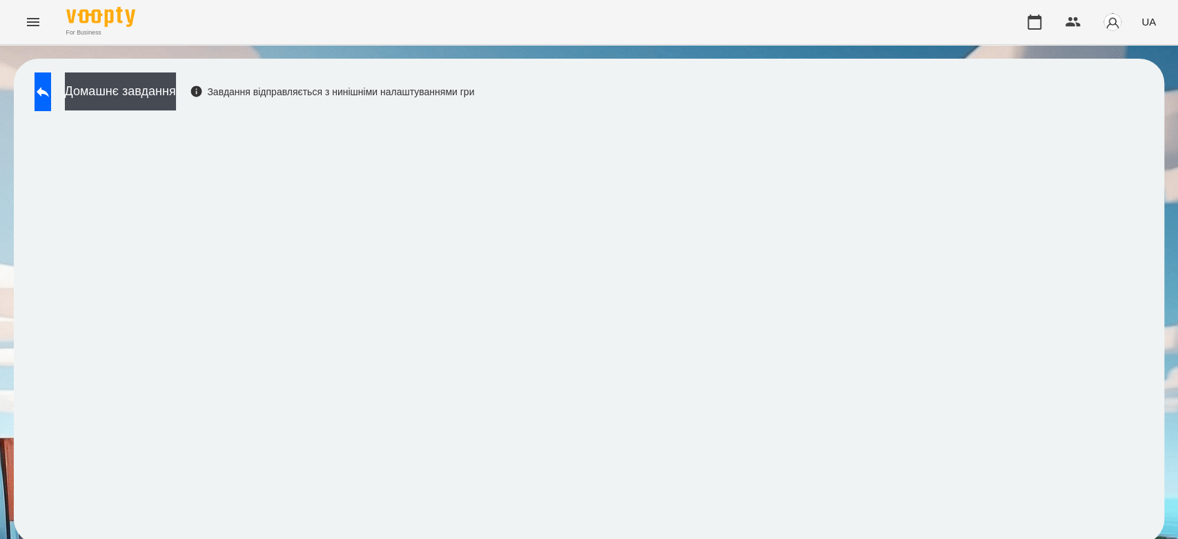
drag, startPoint x: 91, startPoint y: 95, endPoint x: 66, endPoint y: 95, distance: 24.8
click at [90, 95] on div "Домашнє завдання Завдання відправляється з нинішніми налаштуваннями гри" at bounding box center [251, 95] width 447 height 46
click at [51, 95] on button at bounding box center [43, 91] width 17 height 39
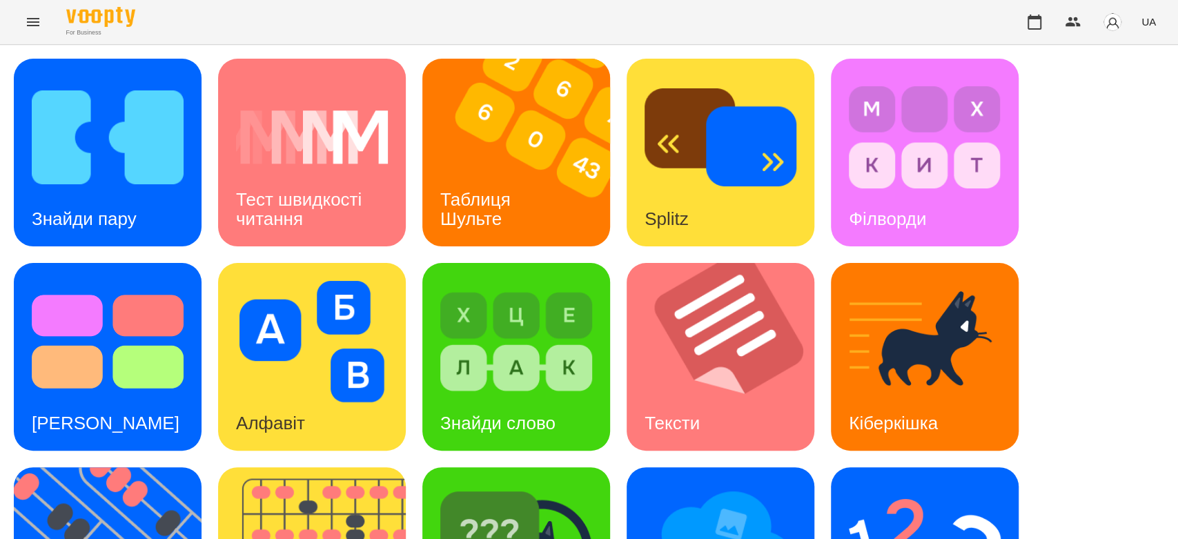
scroll to position [333, 0]
click at [916, 485] on img at bounding box center [925, 545] width 152 height 121
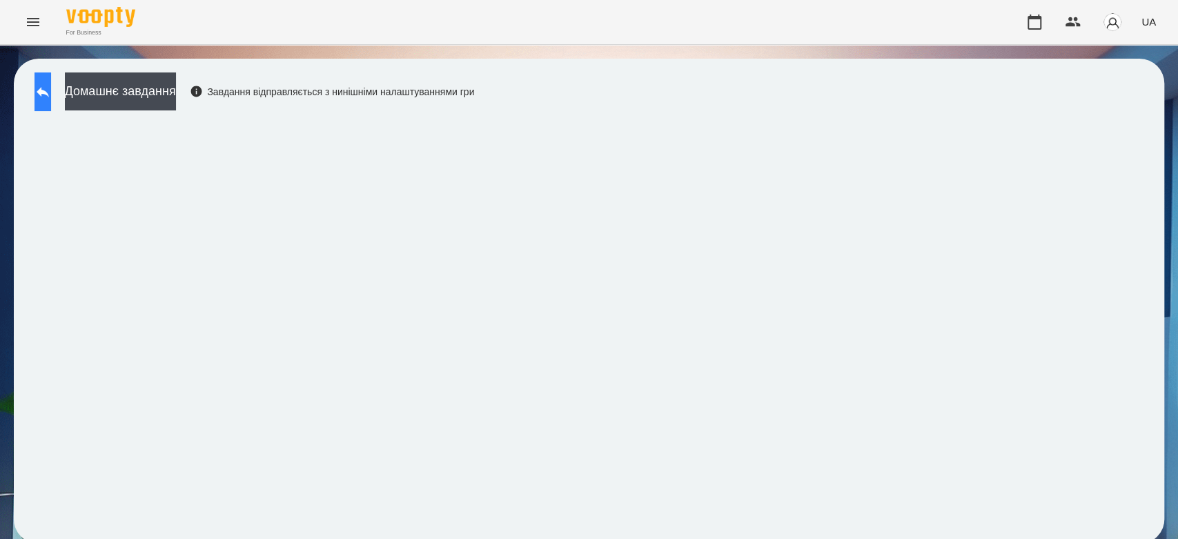
click at [46, 83] on button at bounding box center [43, 91] width 17 height 39
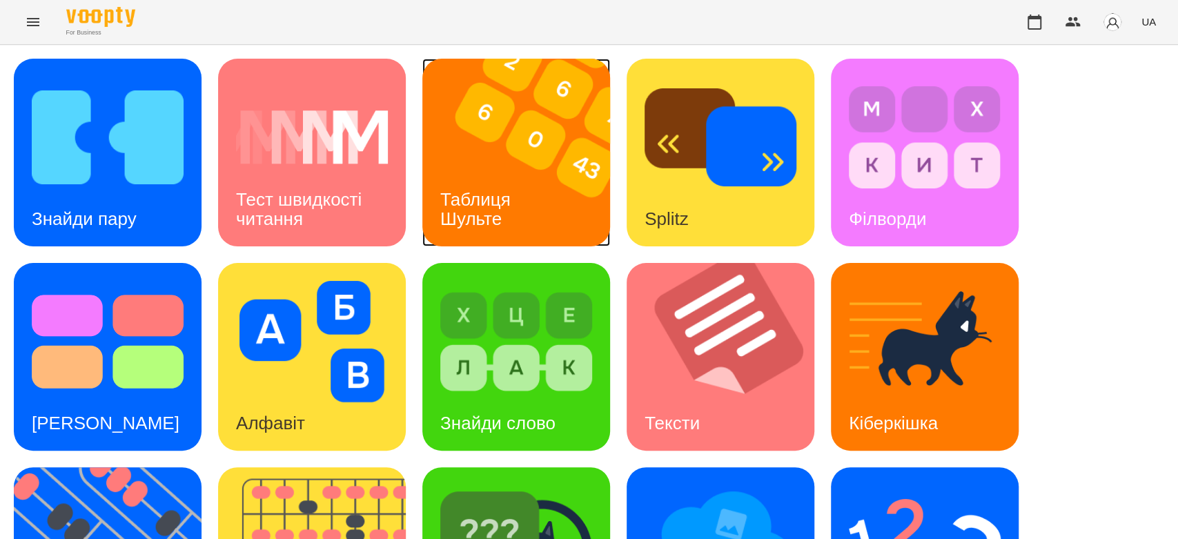
click at [573, 158] on img at bounding box center [524, 153] width 205 height 188
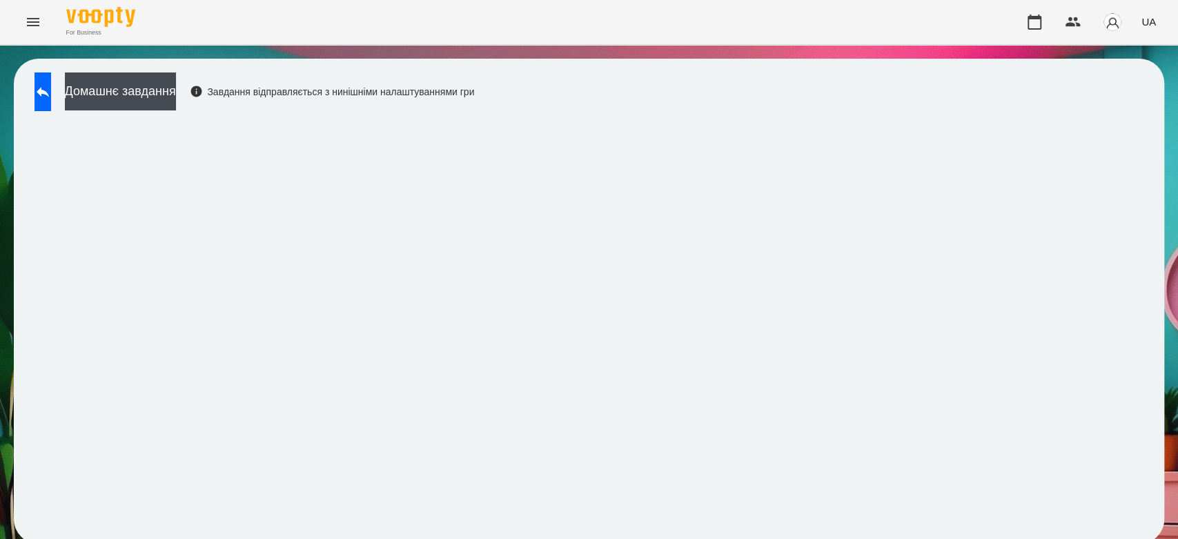
scroll to position [5, 0]
click at [122, 85] on button "Домашнє завдання" at bounding box center [120, 91] width 111 height 38
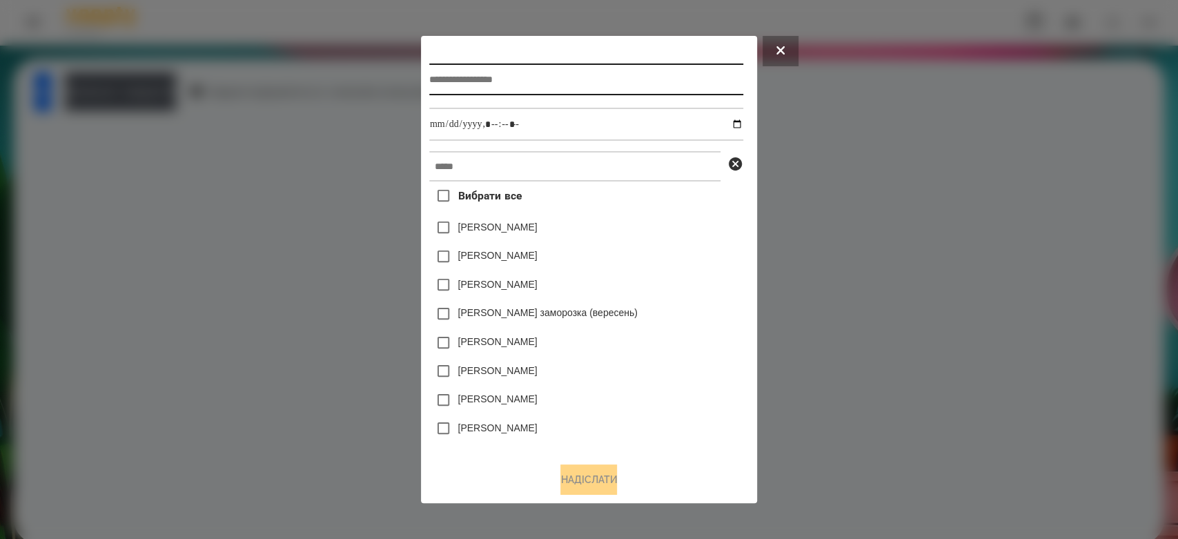
click at [521, 63] on input "text" at bounding box center [586, 79] width 314 height 32
click at [532, 69] on input "text" at bounding box center [586, 79] width 314 height 32
type input "**********"
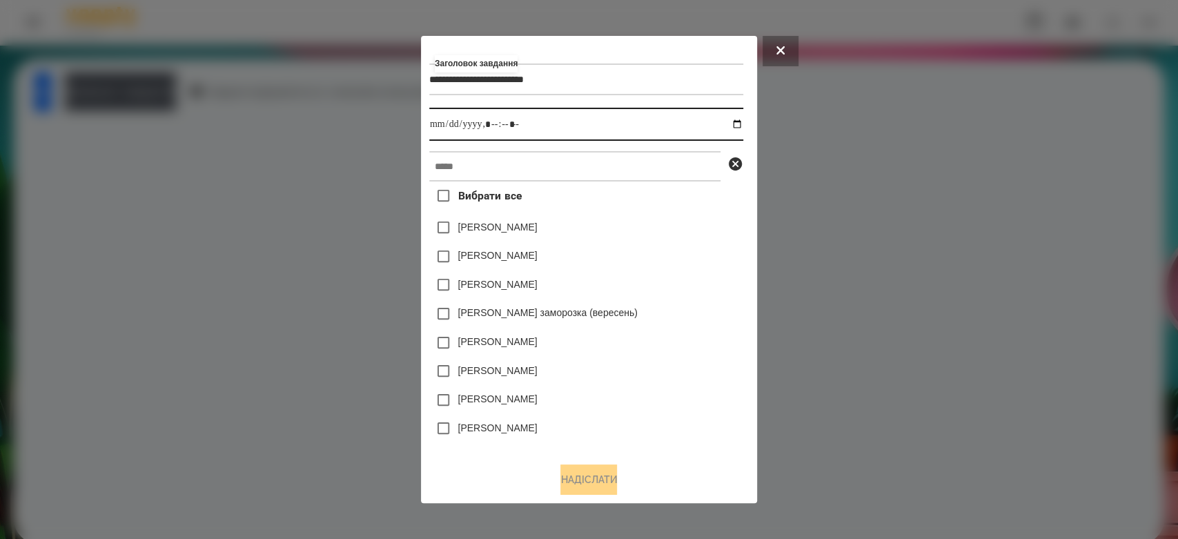
click at [741, 122] on input "datetime-local" at bounding box center [586, 124] width 314 height 33
type input "**********"
click at [757, 234] on div "**********" at bounding box center [589, 270] width 336 height 468
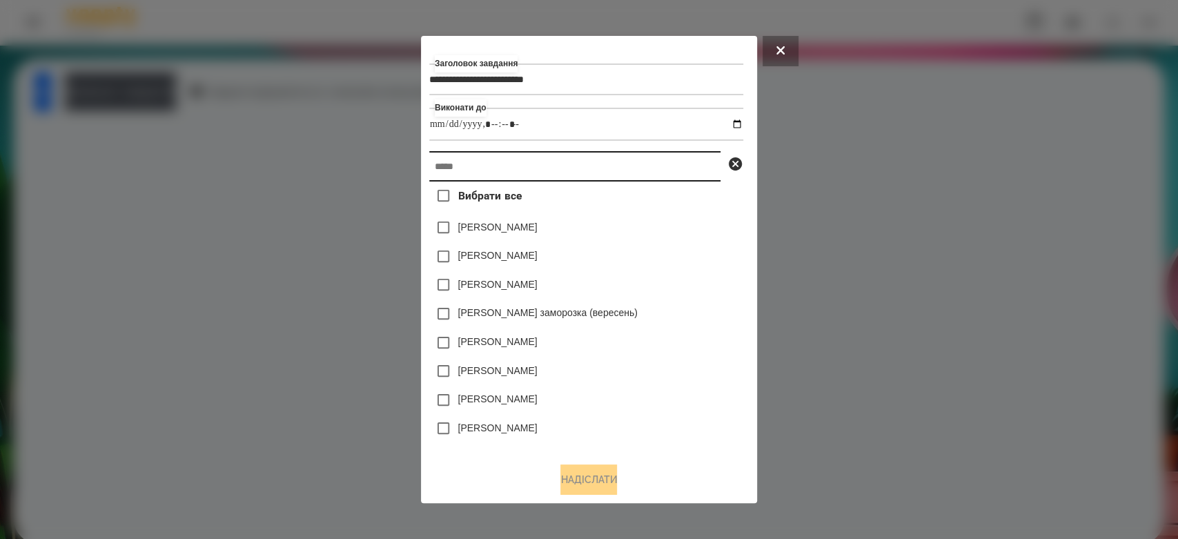
click at [679, 166] on input "text" at bounding box center [574, 166] width 291 height 30
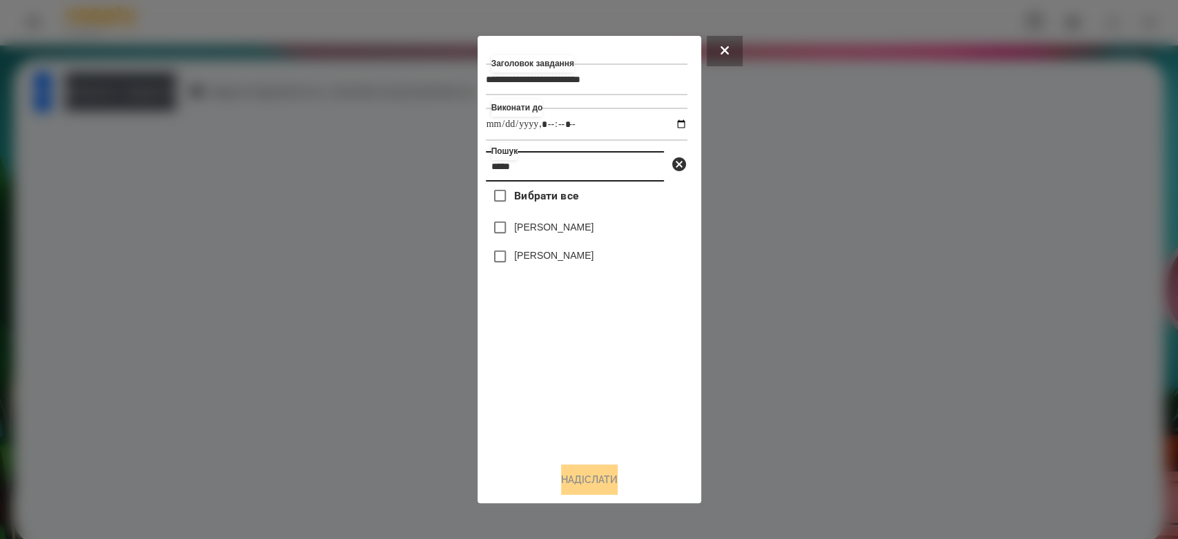
type input "*****"
click at [538, 232] on label "[PERSON_NAME]" at bounding box center [553, 227] width 79 height 14
click at [611, 487] on button "Надіслати" at bounding box center [589, 479] width 57 height 30
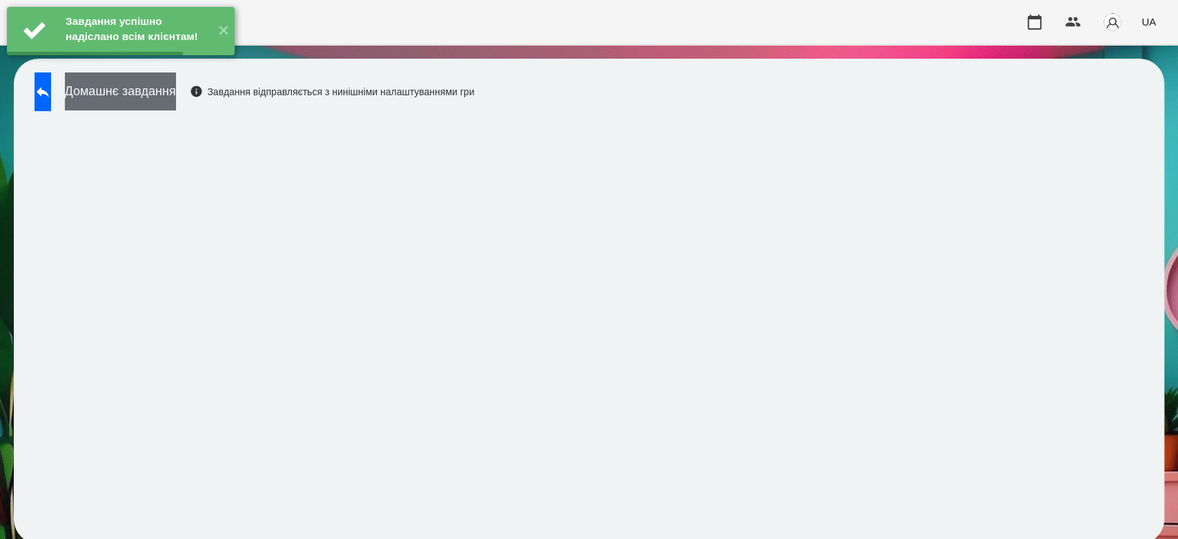
click at [176, 90] on button "Домашнє завдання" at bounding box center [120, 91] width 111 height 38
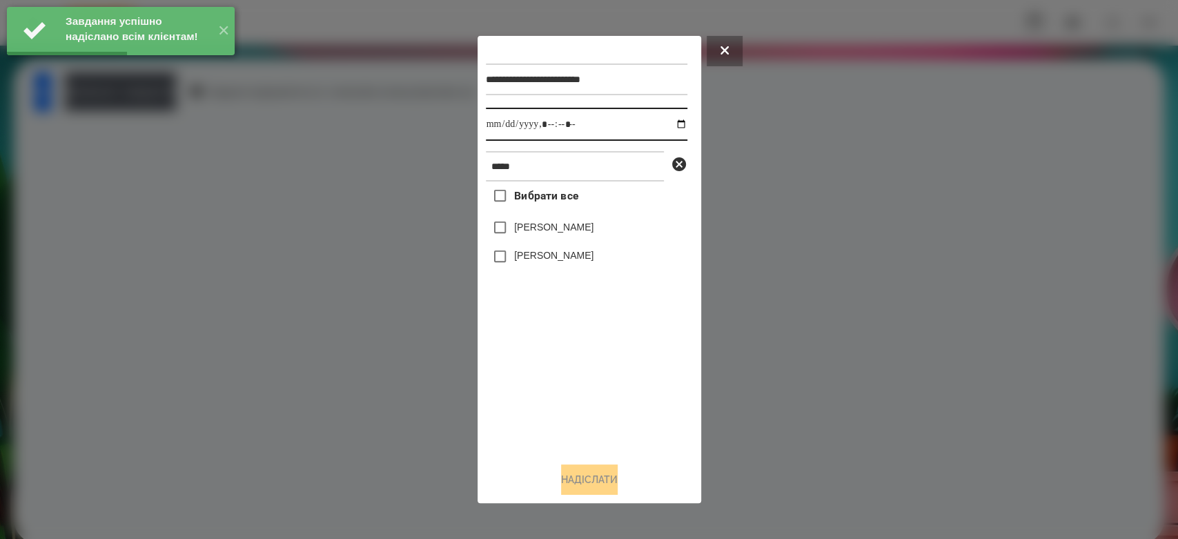
click at [669, 129] on input "datetime-local" at bounding box center [587, 124] width 202 height 33
type input "**********"
click at [594, 358] on div "Вибрати все Матвій Самборський Ярина Самборська" at bounding box center [587, 317] width 202 height 270
click at [559, 251] on label "Ярина Самборська" at bounding box center [553, 255] width 79 height 14
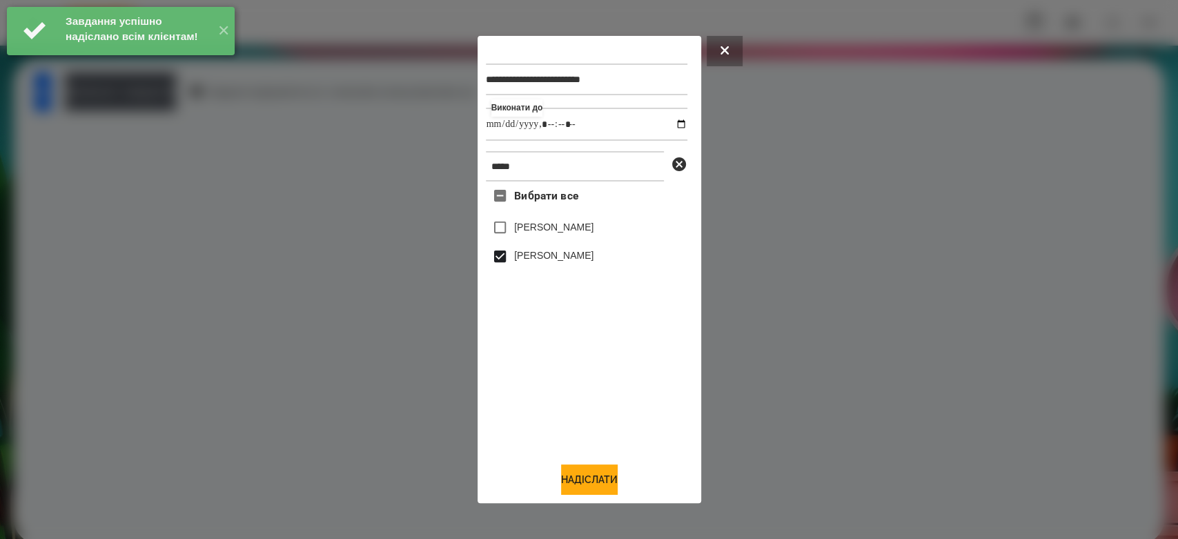
click at [555, 262] on label "Ярина Самборська" at bounding box center [553, 255] width 79 height 14
click at [563, 228] on label "[PERSON_NAME]" at bounding box center [553, 227] width 79 height 14
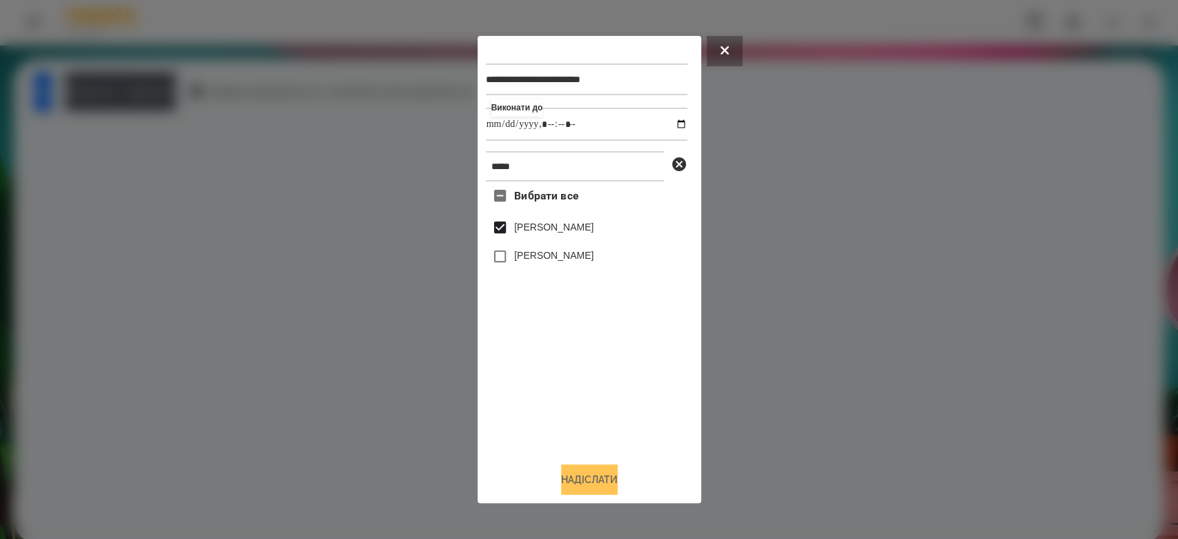
click at [600, 475] on button "Надіслати" at bounding box center [589, 479] width 57 height 30
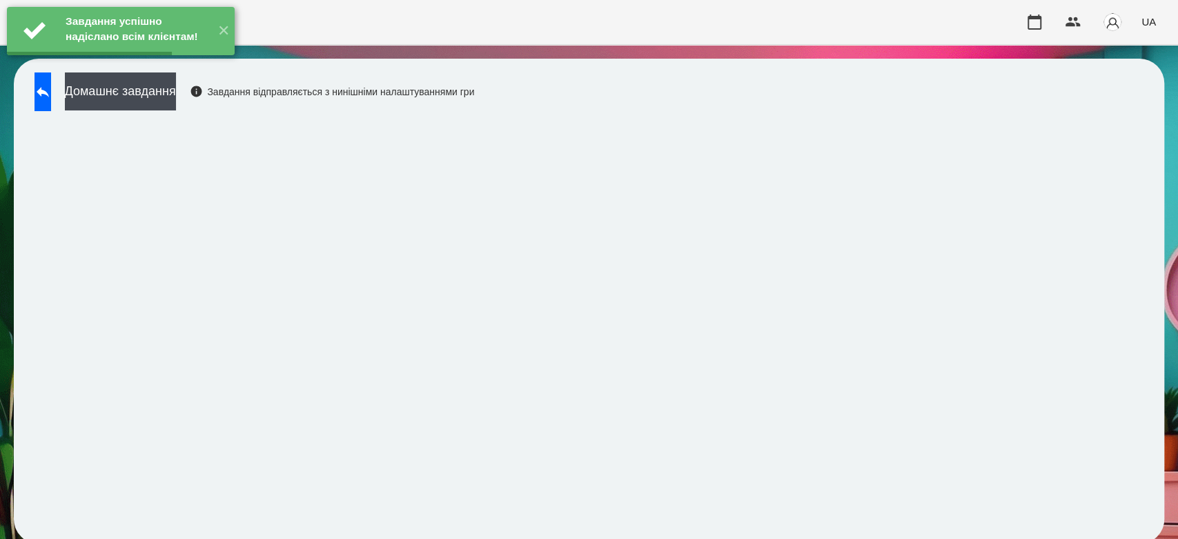
click at [193, 62] on div "Завдання успішно надіслано всім клієнтам! ✕" at bounding box center [121, 31] width 242 height 62
click at [176, 96] on button "Домашнє завдання" at bounding box center [120, 91] width 111 height 38
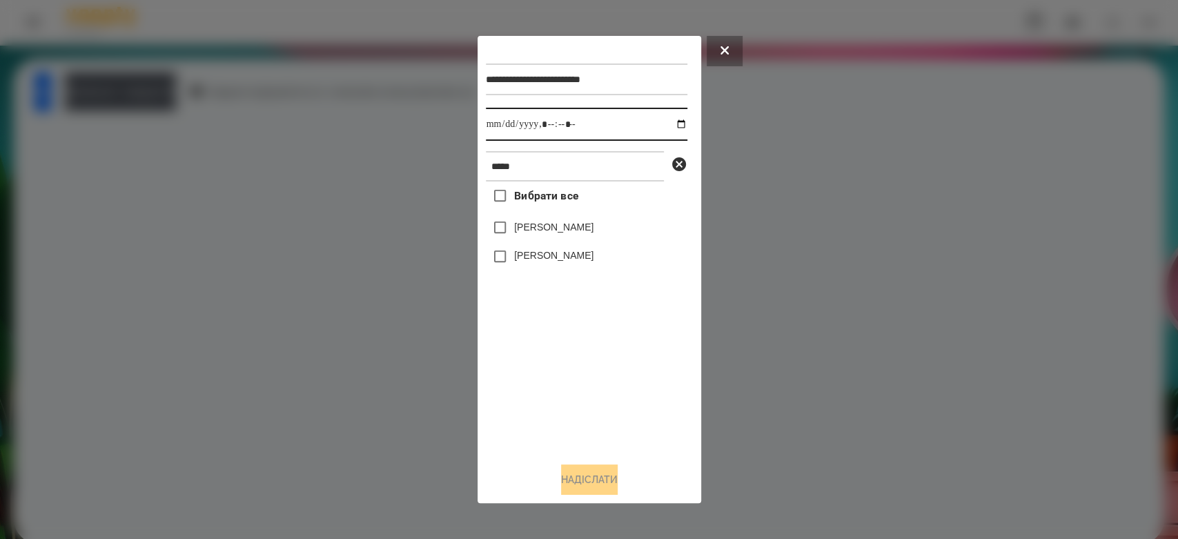
click at [669, 127] on input "datetime-local" at bounding box center [587, 124] width 202 height 33
type input "**********"
click at [608, 377] on div "Вибрати все Матвій Самборський Ярина Самборська" at bounding box center [587, 317] width 202 height 270
click at [603, 239] on div "[PERSON_NAME]" at bounding box center [587, 227] width 202 height 29
click at [587, 222] on label "[PERSON_NAME]" at bounding box center [553, 227] width 79 height 14
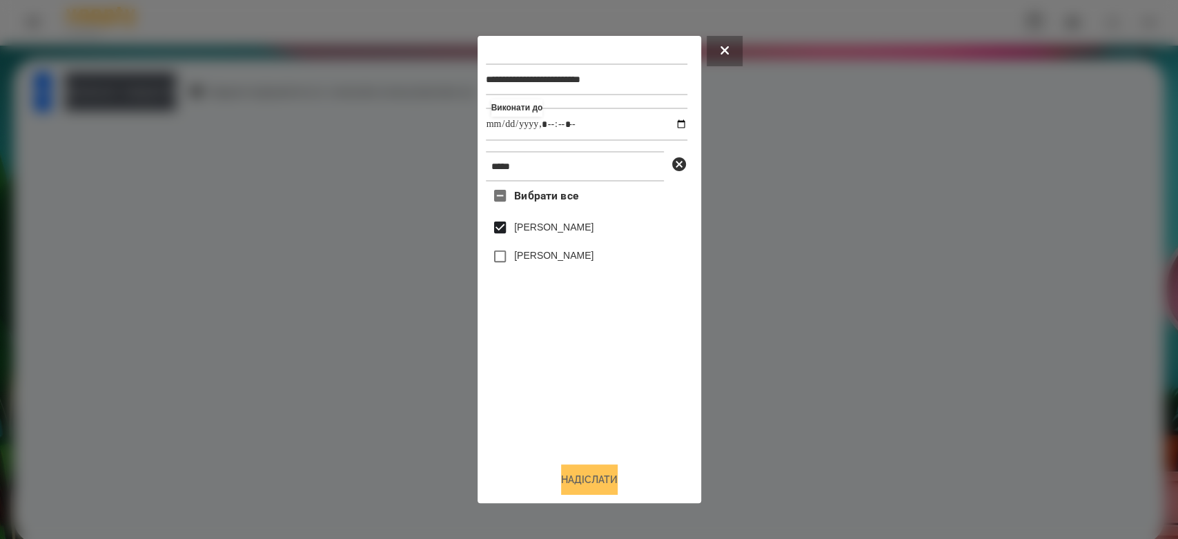
click at [604, 492] on button "Надіслати" at bounding box center [589, 479] width 57 height 30
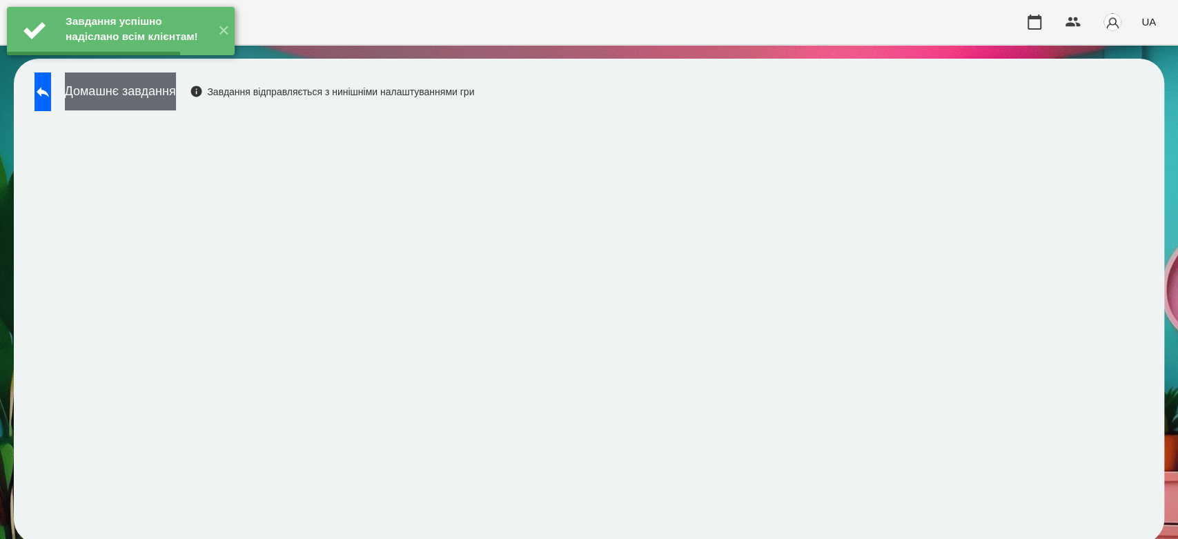
click at [176, 94] on button "Домашнє завдання" at bounding box center [120, 91] width 111 height 38
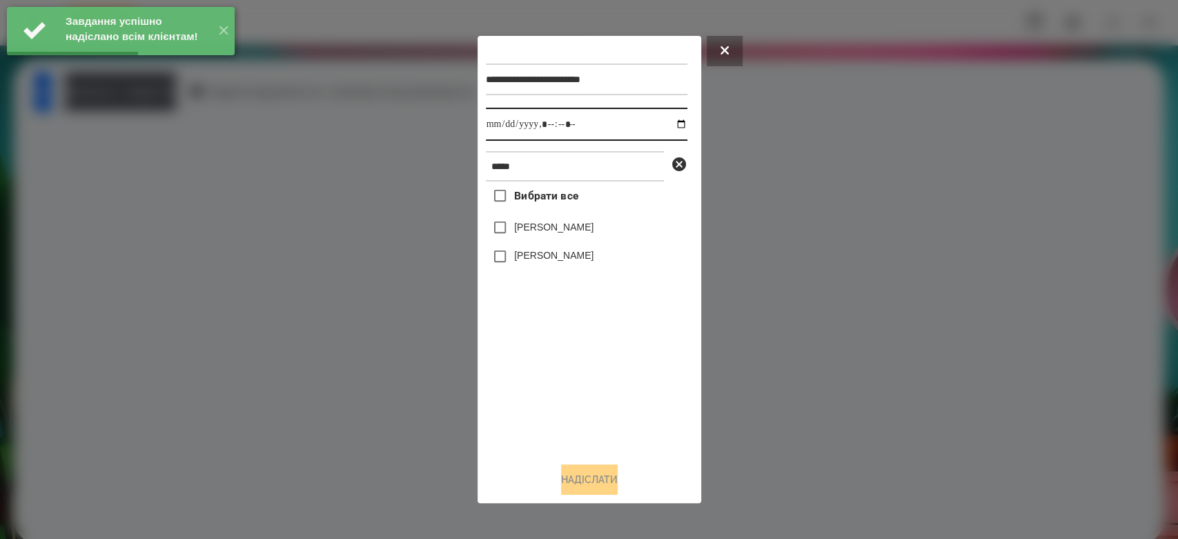
click at [670, 125] on input "datetime-local" at bounding box center [587, 124] width 202 height 33
type input "**********"
click at [622, 352] on div "Вибрати все Матвій Самборський Ярина Самборська" at bounding box center [587, 317] width 202 height 270
click at [569, 221] on div "[PERSON_NAME]" at bounding box center [587, 227] width 202 height 29
click at [594, 226] on label "[PERSON_NAME]" at bounding box center [553, 227] width 79 height 14
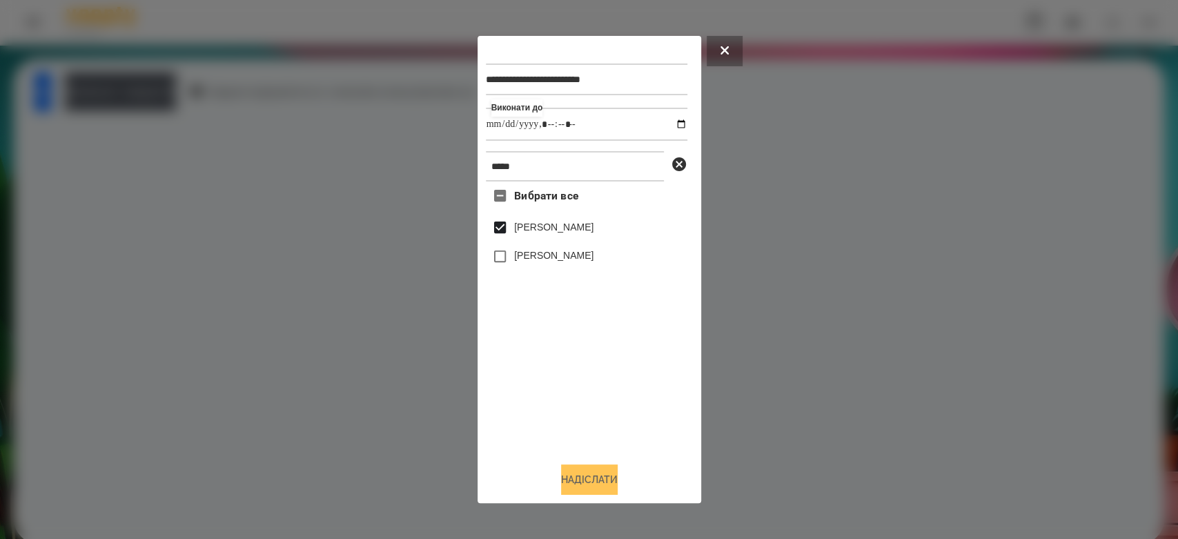
click at [599, 490] on button "Надіслати" at bounding box center [589, 479] width 57 height 30
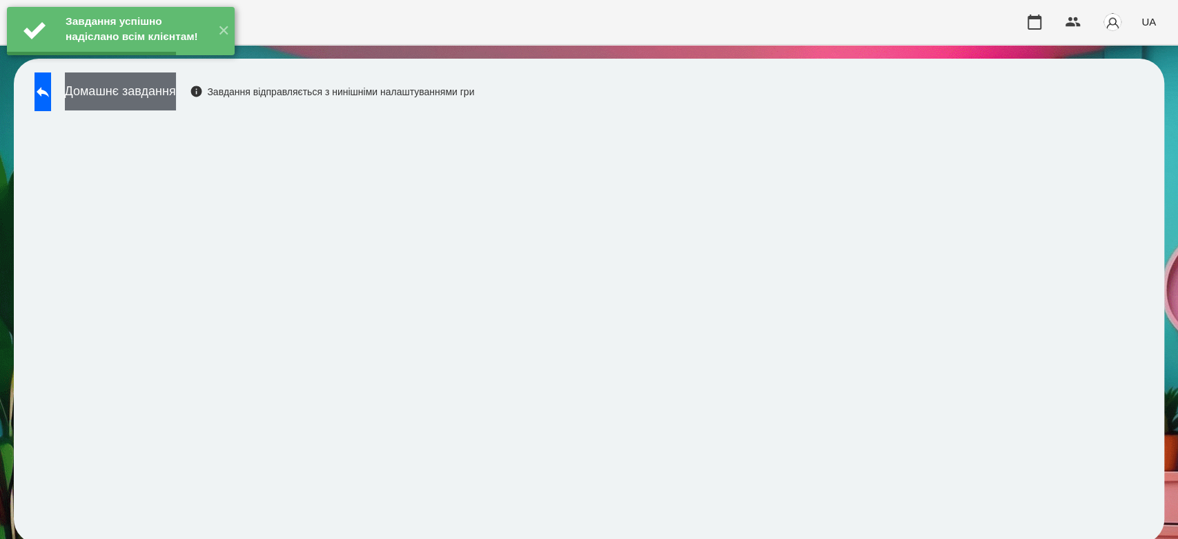
click at [176, 86] on button "Домашнє завдання" at bounding box center [120, 91] width 111 height 38
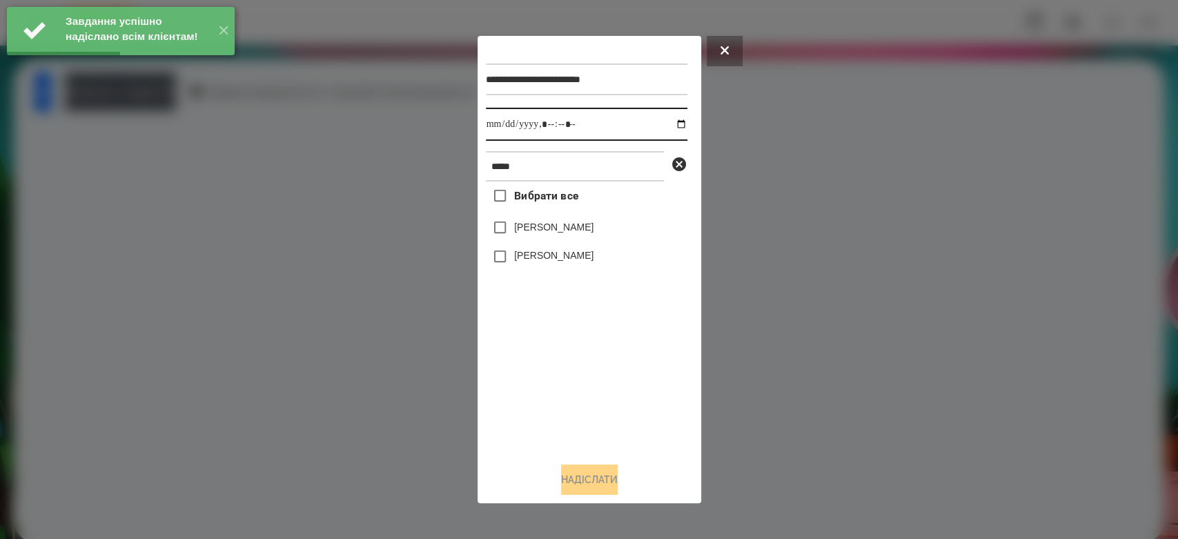
click at [674, 128] on input "datetime-local" at bounding box center [587, 124] width 202 height 33
type input "**********"
click at [640, 369] on div "Вибрати все Матвій Самборський Ярина Самборська" at bounding box center [587, 317] width 202 height 270
click at [584, 222] on label "[PERSON_NAME]" at bounding box center [553, 227] width 79 height 14
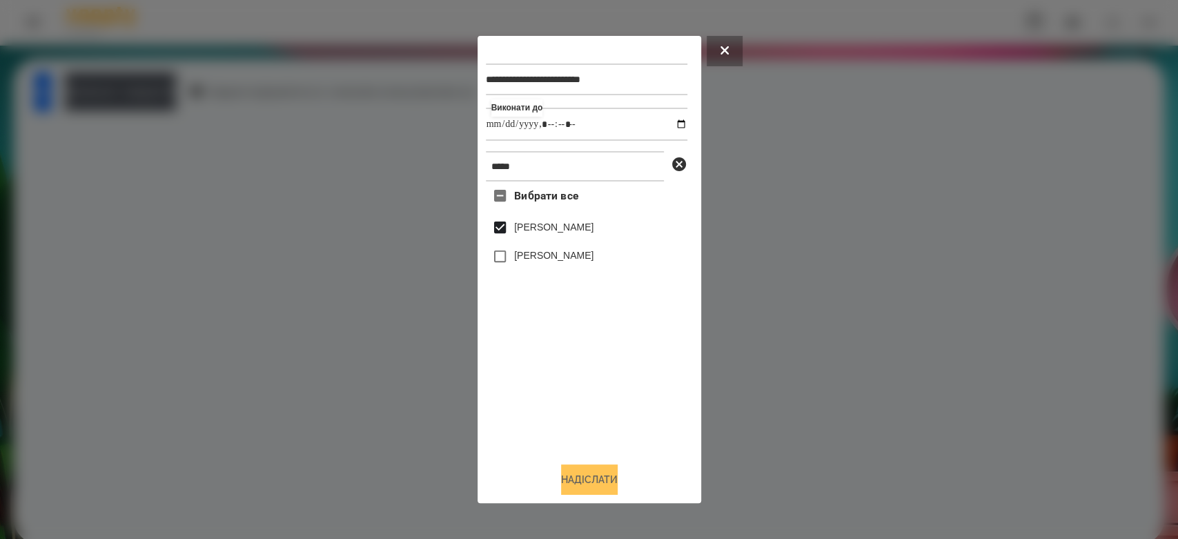
click at [594, 479] on button "Надіслати" at bounding box center [589, 479] width 57 height 30
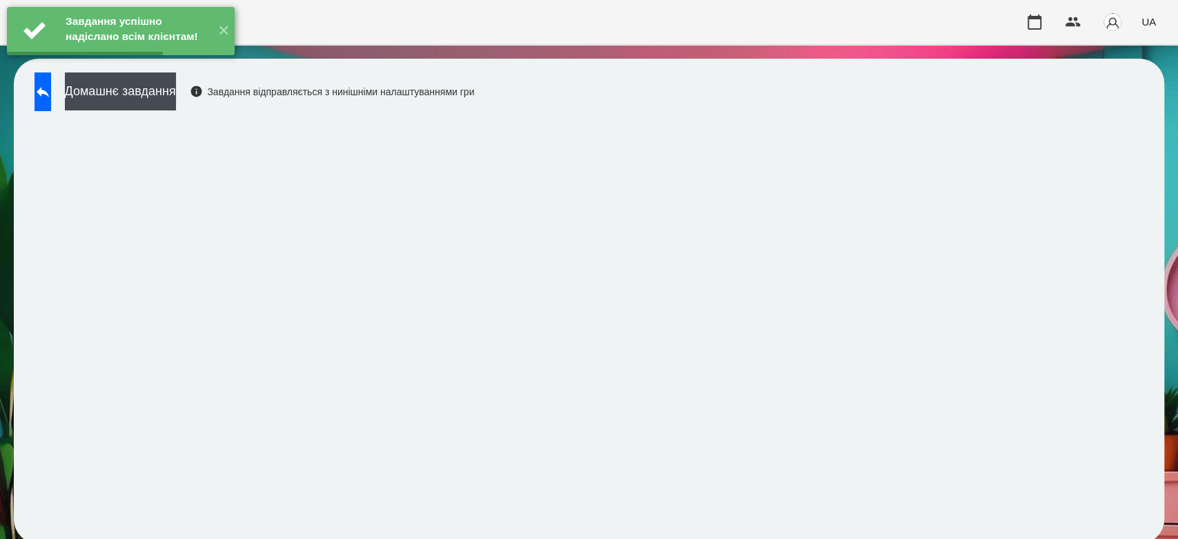
click at [194, 108] on div "Домашнє завдання Завдання відправляється з нинішніми налаштуваннями гри" at bounding box center [251, 95] width 447 height 46
click at [176, 101] on button "Домашнє завдання" at bounding box center [120, 91] width 111 height 38
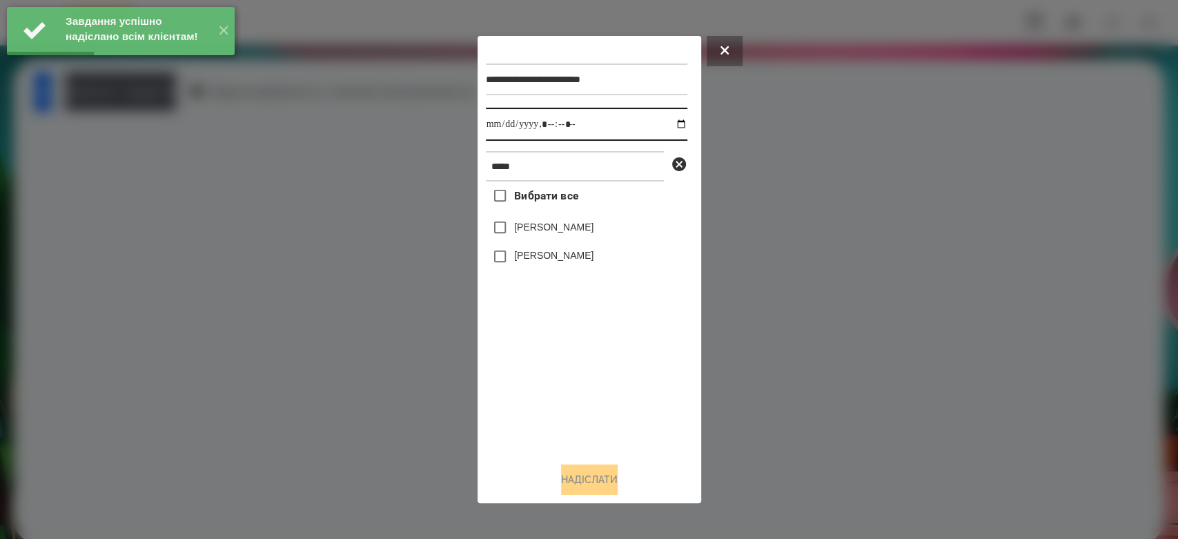
click at [676, 126] on input "datetime-local" at bounding box center [587, 124] width 202 height 33
type input "**********"
drag, startPoint x: 604, startPoint y: 400, endPoint x: 583, endPoint y: 307, distance: 94.8
click at [604, 400] on div "Вибрати все Матвій Самборський Ярина Самборська" at bounding box center [587, 317] width 202 height 270
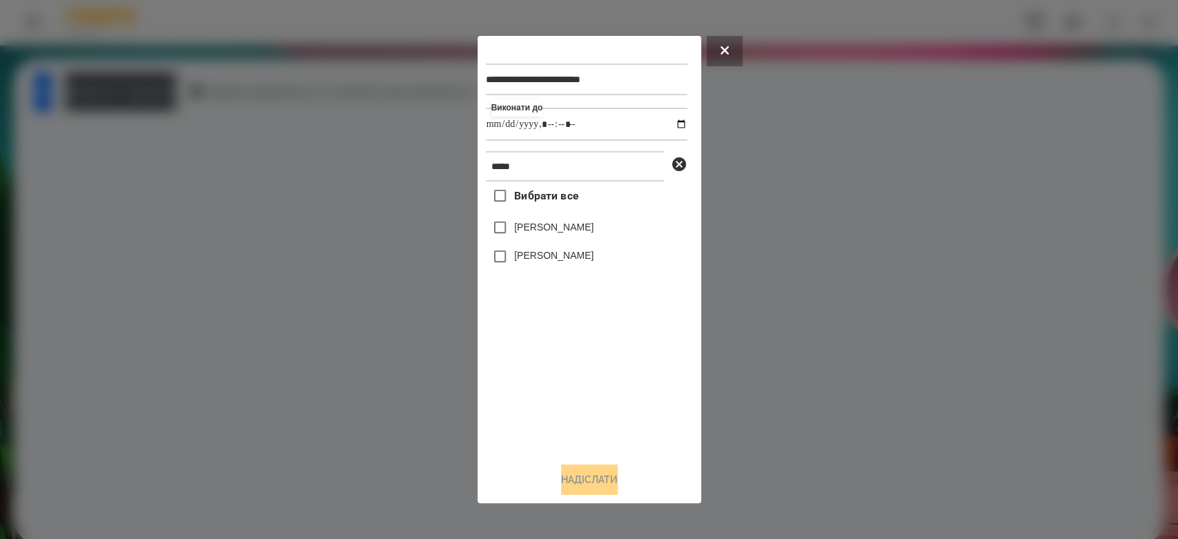
click at [565, 225] on label "[PERSON_NAME]" at bounding box center [553, 227] width 79 height 14
click at [616, 479] on button "Надіслати" at bounding box center [589, 479] width 57 height 30
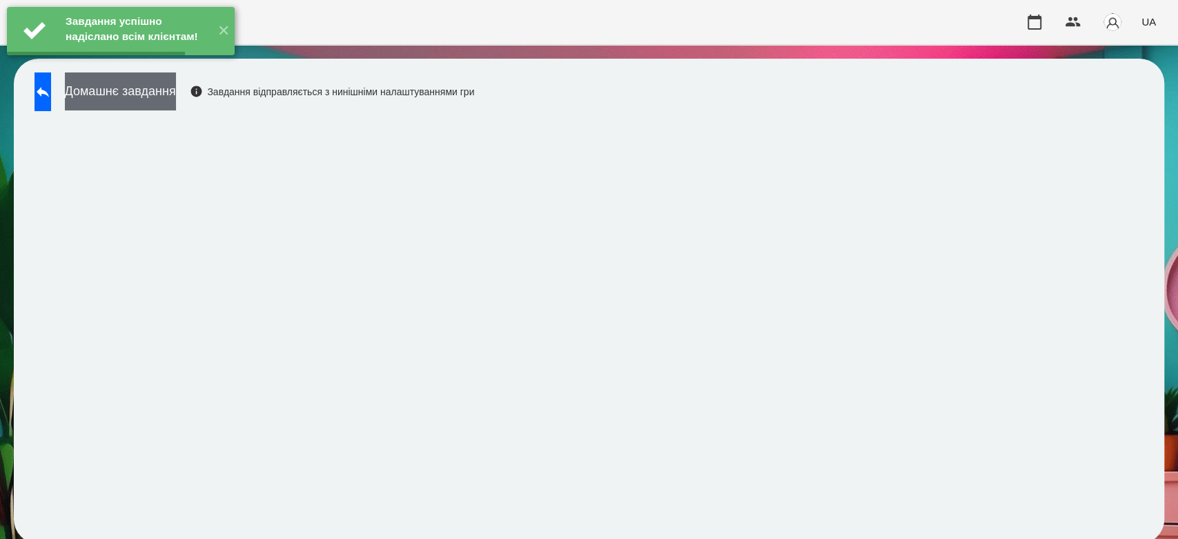
click at [176, 86] on button "Домашнє завдання" at bounding box center [120, 91] width 111 height 38
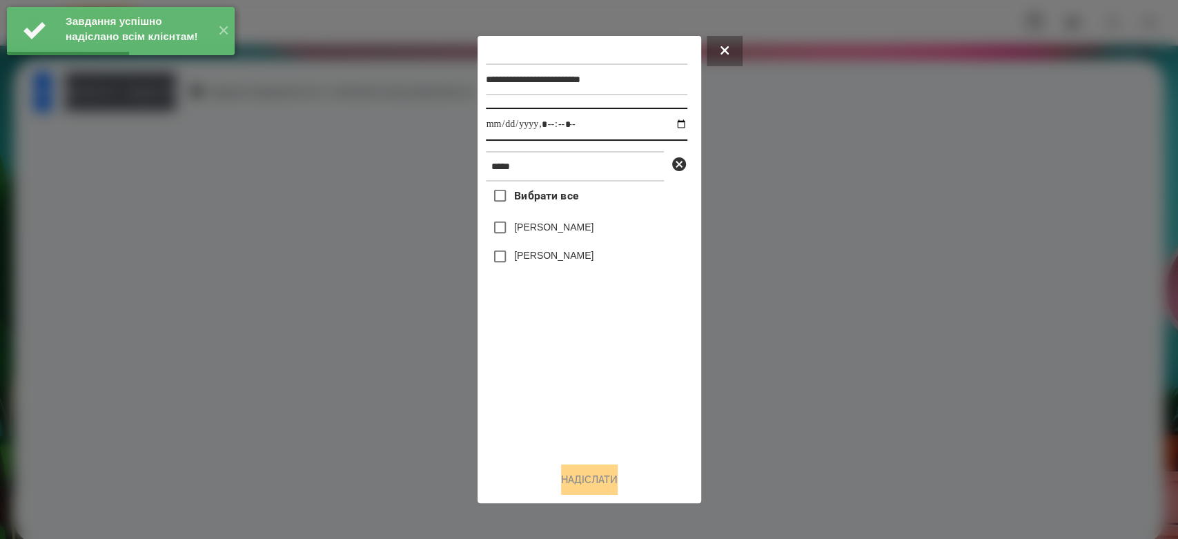
click at [672, 119] on input "datetime-local" at bounding box center [587, 124] width 202 height 33
type input "**********"
click at [577, 368] on div "Вибрати все Матвій Самборський Ярина Самборська" at bounding box center [587, 317] width 202 height 270
click at [547, 221] on div "[PERSON_NAME]" at bounding box center [587, 227] width 202 height 29
click at [582, 225] on label "[PERSON_NAME]" at bounding box center [553, 227] width 79 height 14
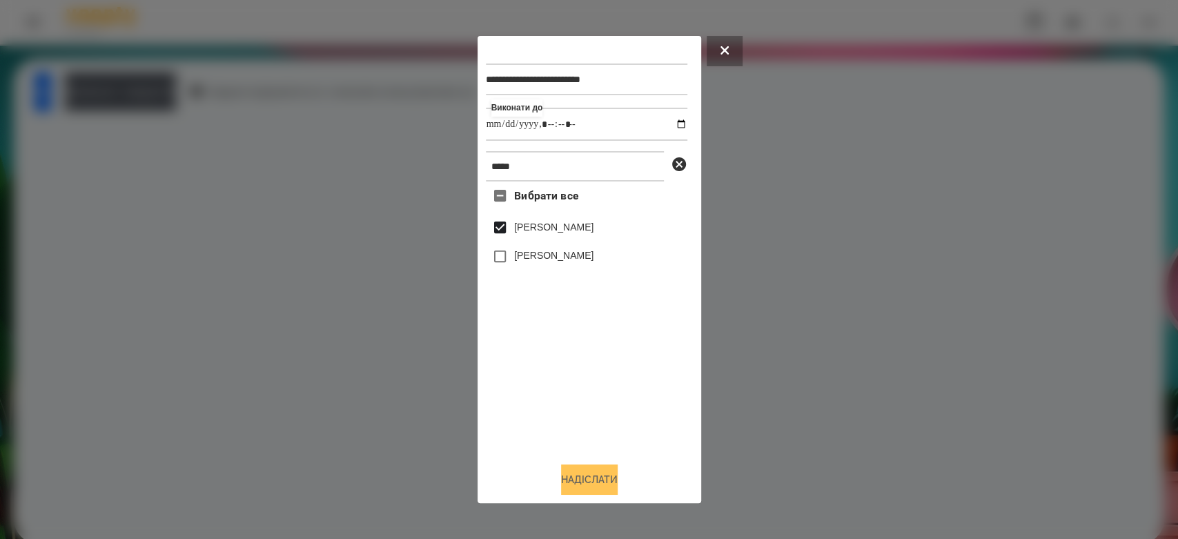
click at [594, 484] on button "Надіслати" at bounding box center [589, 479] width 57 height 30
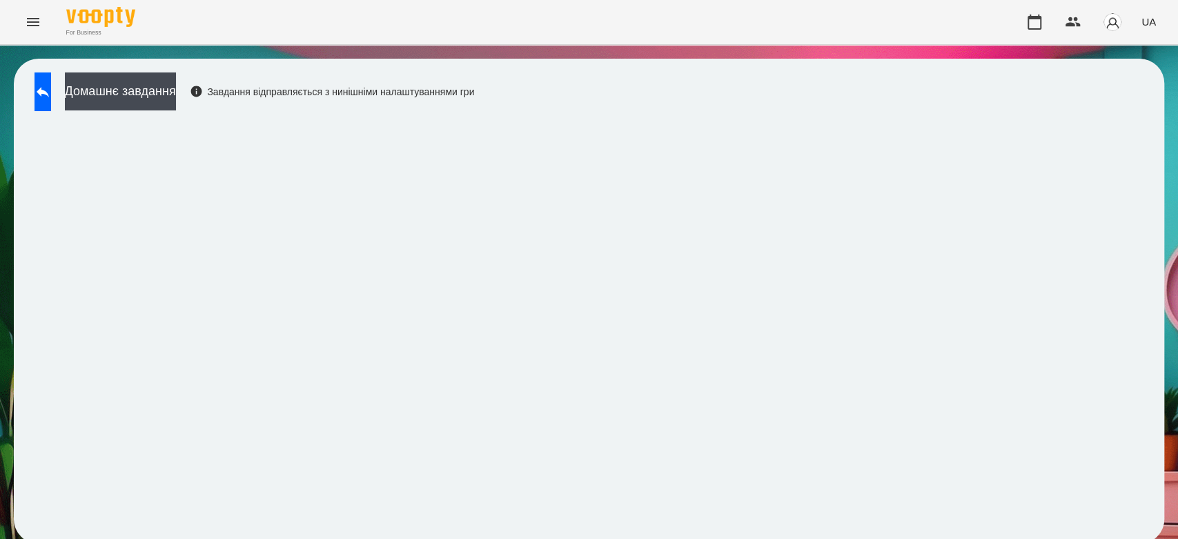
click at [60, 110] on div "Домашнє завдання Завдання відправляється з нинішніми налаштуваннями гри" at bounding box center [251, 95] width 447 height 46
click at [51, 93] on icon at bounding box center [43, 92] width 17 height 17
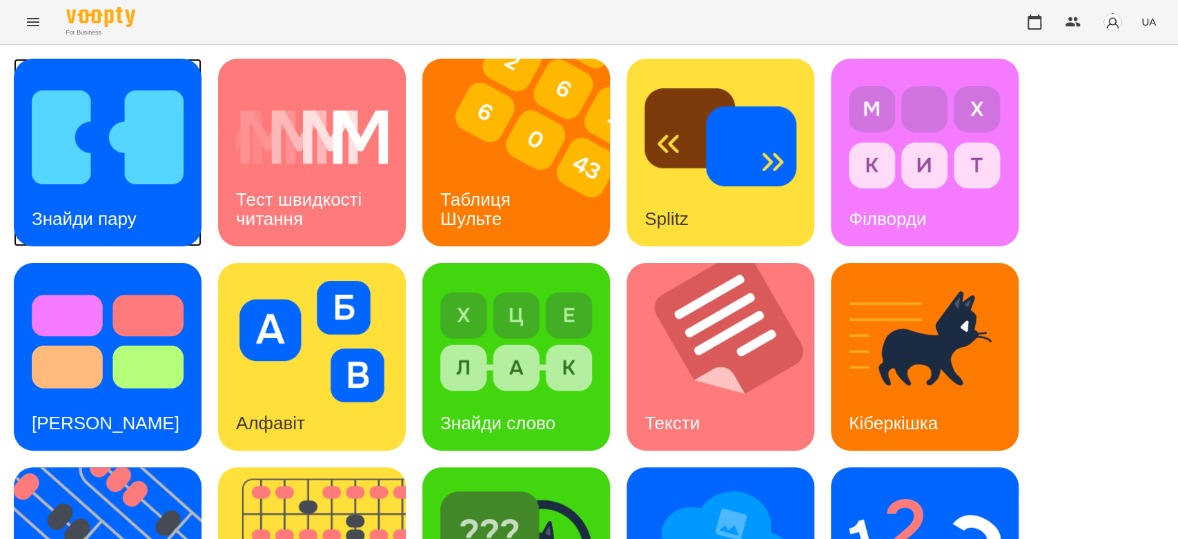
click at [58, 120] on img at bounding box center [108, 137] width 152 height 121
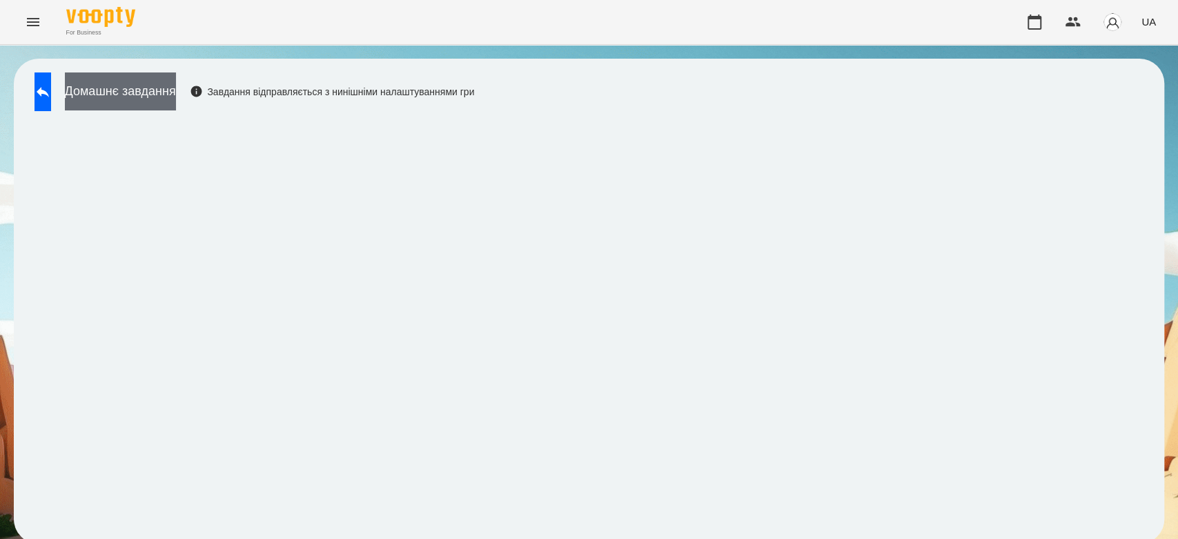
click at [141, 105] on button "Домашнє завдання" at bounding box center [120, 91] width 111 height 38
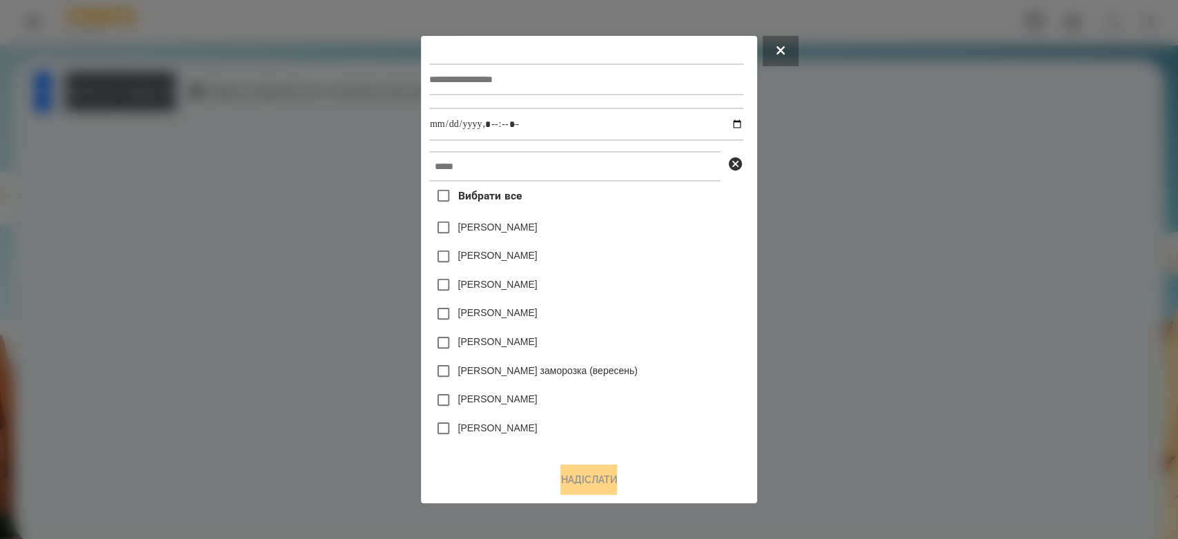
click at [1091, 199] on div at bounding box center [589, 269] width 1178 height 539
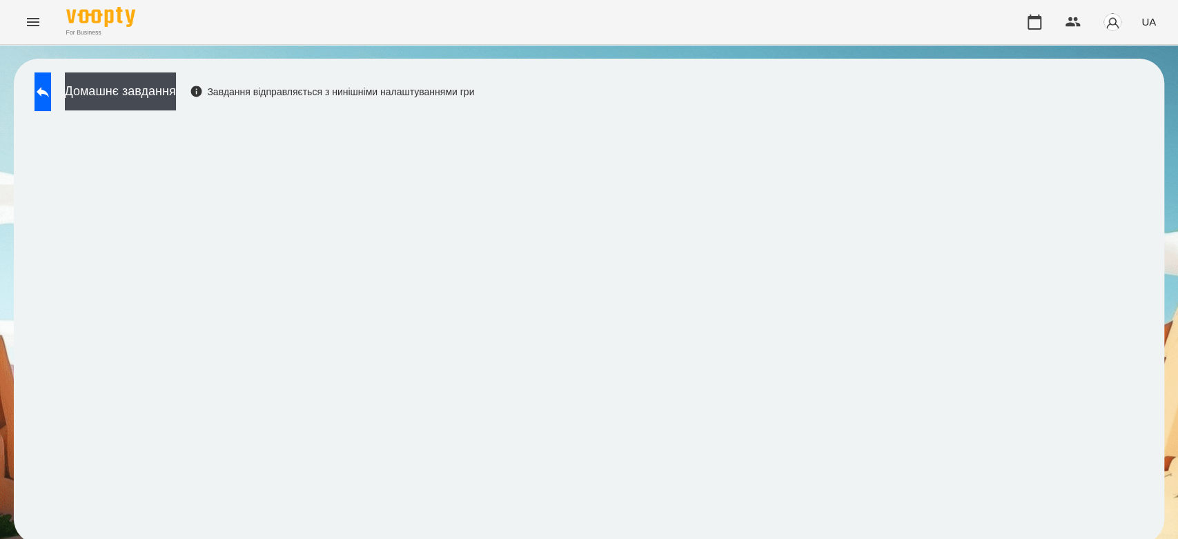
click at [80, 90] on div "Домашнє завдання Завдання відправляється з нинішніми налаштуваннями гри" at bounding box center [251, 95] width 447 height 46
click at [51, 102] on button at bounding box center [43, 91] width 17 height 39
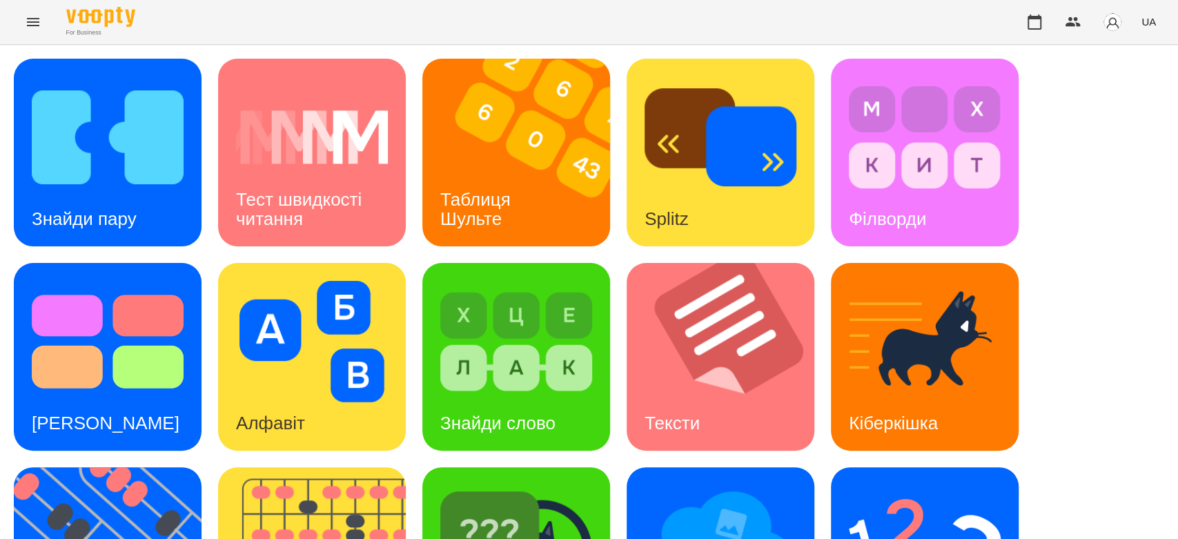
scroll to position [333, 0]
click at [961, 485] on img at bounding box center [925, 545] width 152 height 121
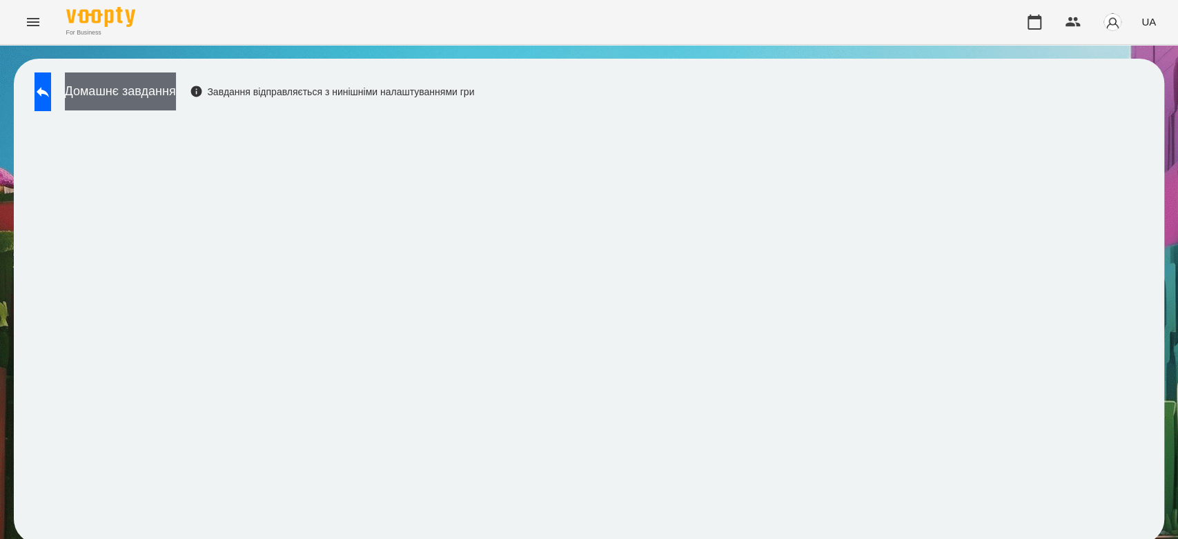
click at [139, 80] on button "Домашнє завдання" at bounding box center [120, 91] width 111 height 38
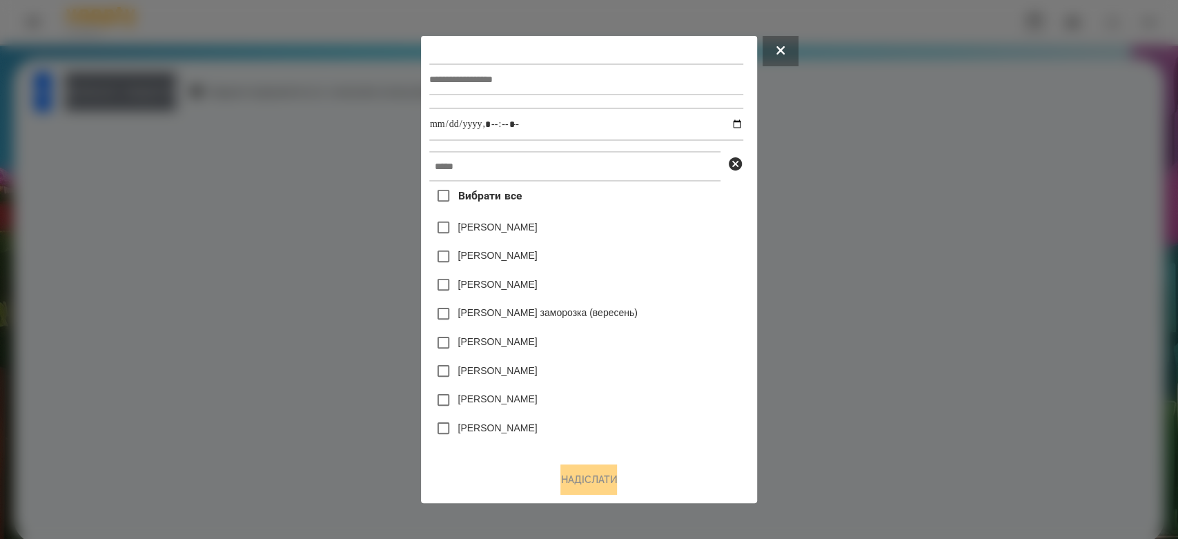
click at [564, 59] on div at bounding box center [586, 79] width 314 height 57
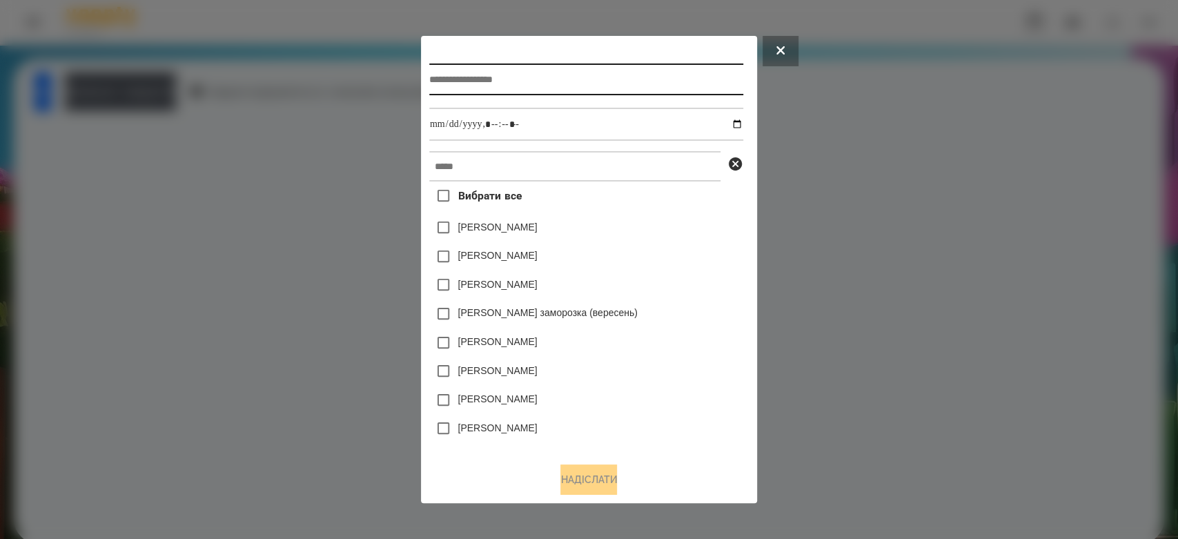
click at [559, 78] on input "text" at bounding box center [586, 79] width 314 height 32
type input "**********"
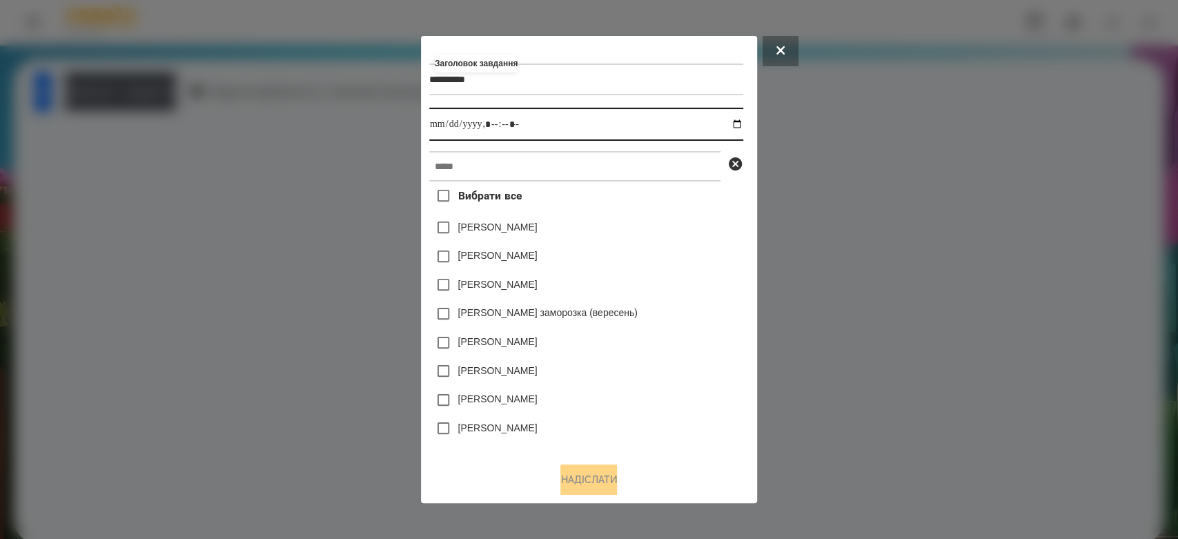
click at [743, 130] on input "datetime-local" at bounding box center [586, 124] width 314 height 33
type input "**********"
click at [679, 226] on div "Емма Северен" at bounding box center [586, 227] width 314 height 29
click at [669, 148] on div "**********" at bounding box center [589, 247] width 320 height 407
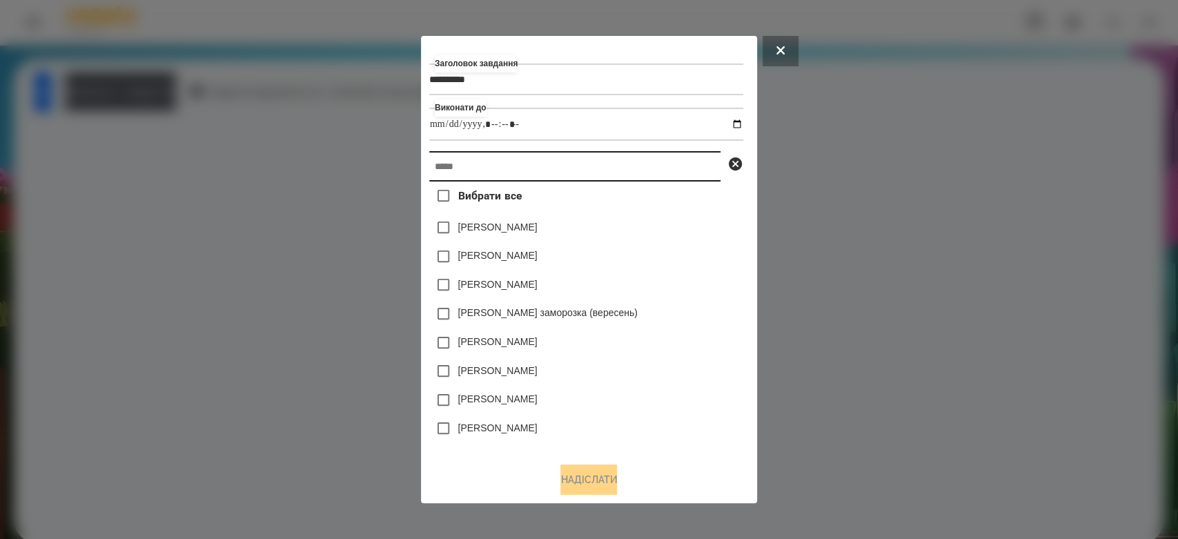
click at [674, 160] on input "text" at bounding box center [574, 166] width 291 height 30
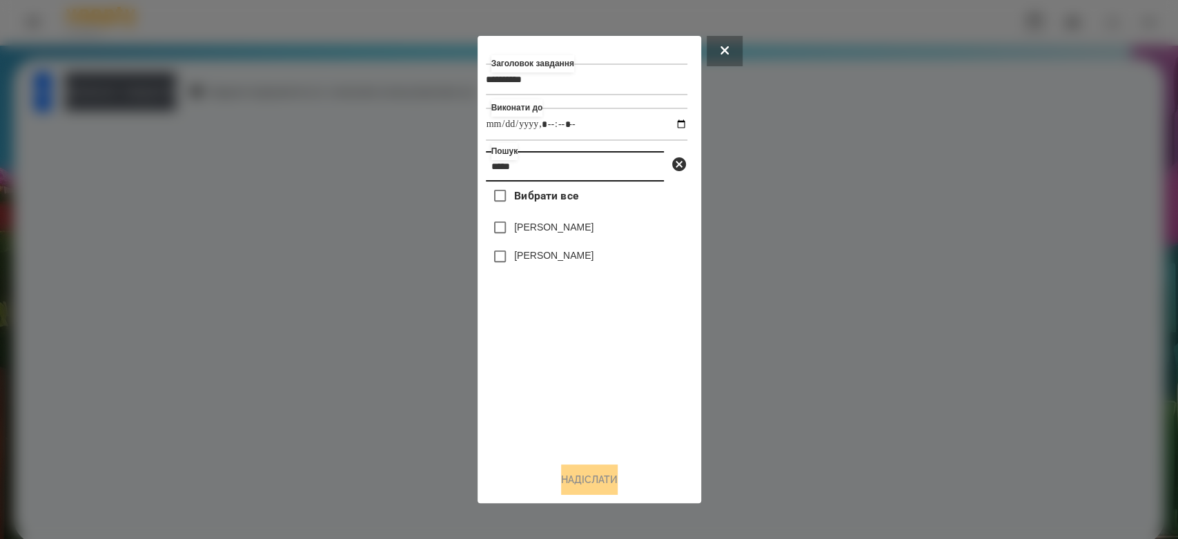
type input "*****"
click at [596, 489] on button "Надіслати" at bounding box center [589, 479] width 57 height 30
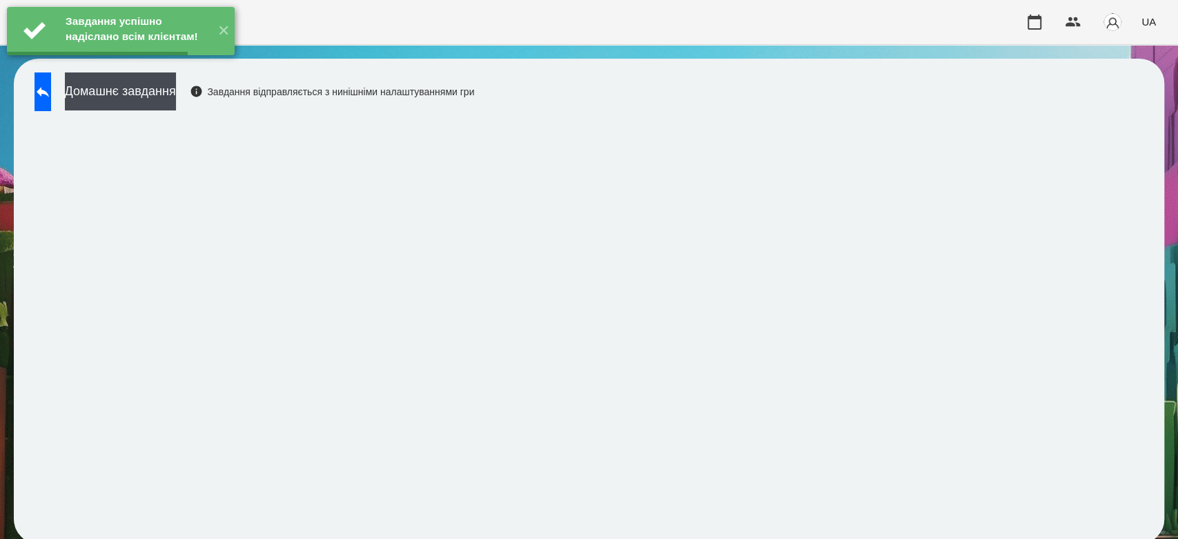
click at [138, 100] on button "Домашнє завдання" at bounding box center [120, 91] width 111 height 38
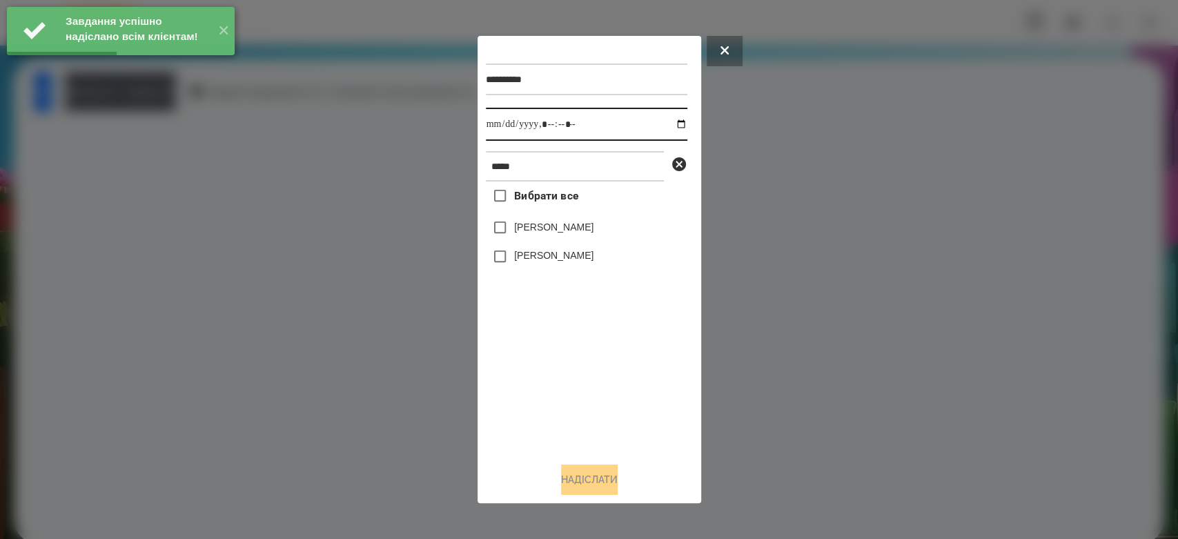
click at [668, 125] on input "datetime-local" at bounding box center [587, 124] width 202 height 33
type input "**********"
drag, startPoint x: 626, startPoint y: 422, endPoint x: 607, endPoint y: 388, distance: 39.5
click at [626, 422] on div "Вибрати все Матвій Самборський Ярина Самборська" at bounding box center [587, 317] width 202 height 270
click at [542, 228] on label "[PERSON_NAME]" at bounding box center [553, 227] width 79 height 14
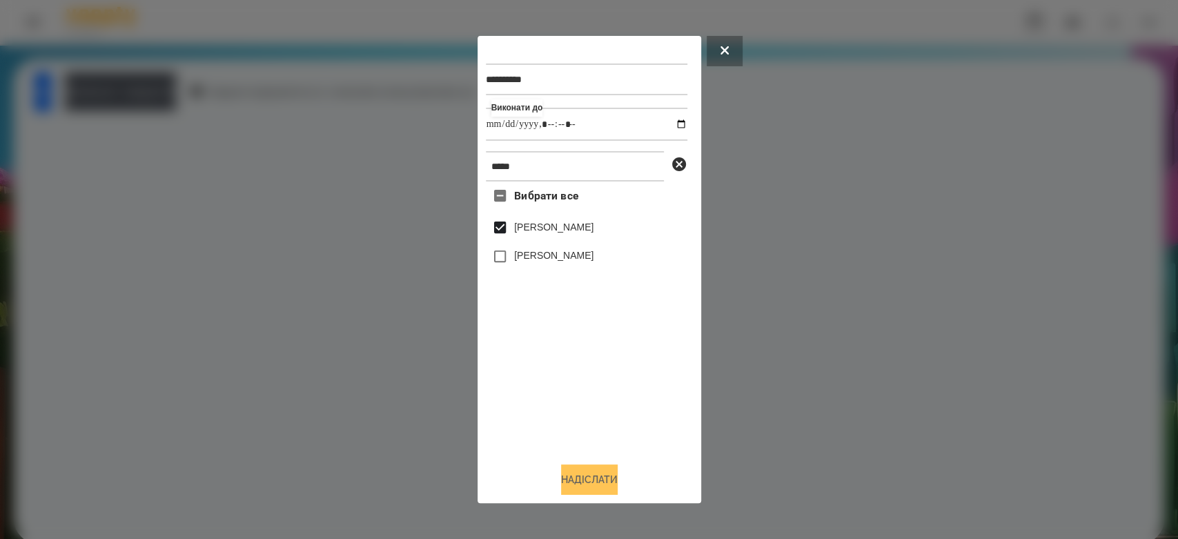
click at [618, 478] on button "Надіслати" at bounding box center [589, 479] width 57 height 30
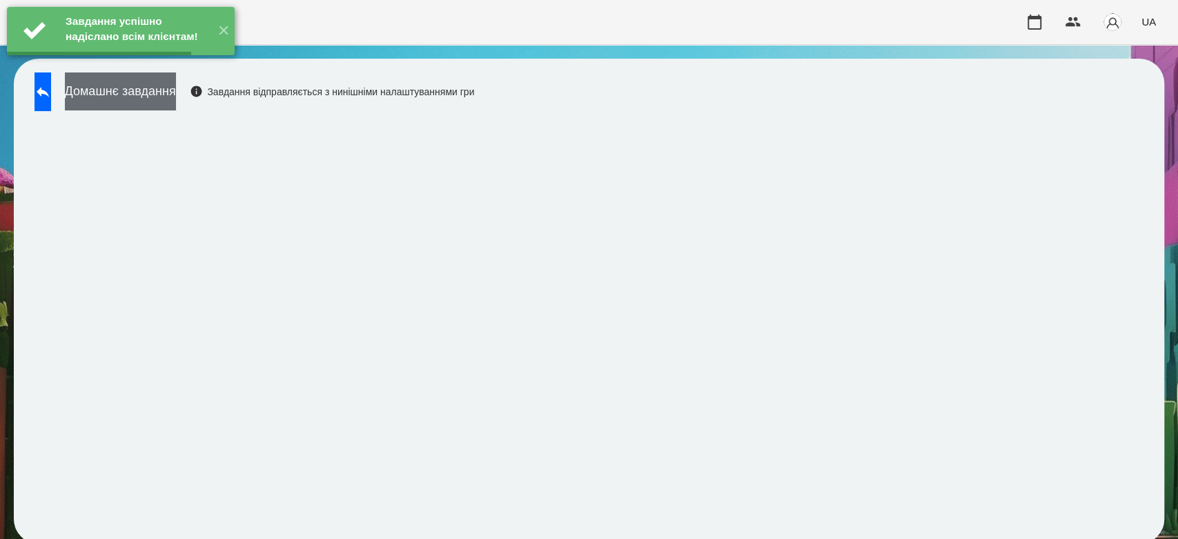
click at [157, 92] on button "Домашнє завдання" at bounding box center [120, 91] width 111 height 38
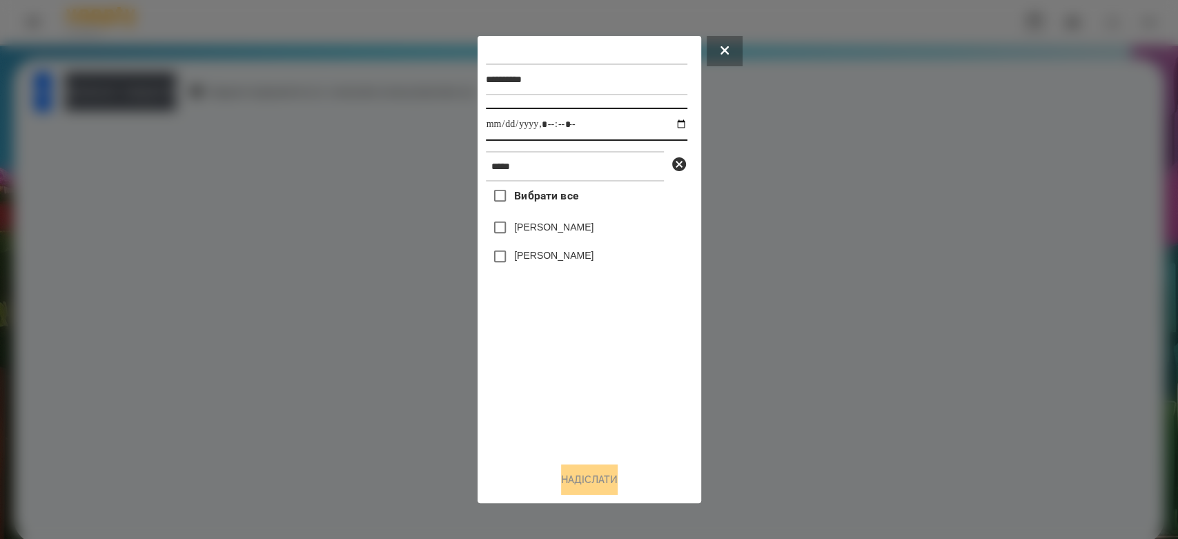
click at [668, 127] on input "datetime-local" at bounding box center [587, 124] width 202 height 33
type input "**********"
click at [596, 393] on div "Вибрати все Матвій Самборський Ярина Самборська" at bounding box center [587, 317] width 202 height 270
click at [574, 230] on label "[PERSON_NAME]" at bounding box center [553, 227] width 79 height 14
click at [609, 473] on button "Надіслати" at bounding box center [589, 479] width 57 height 30
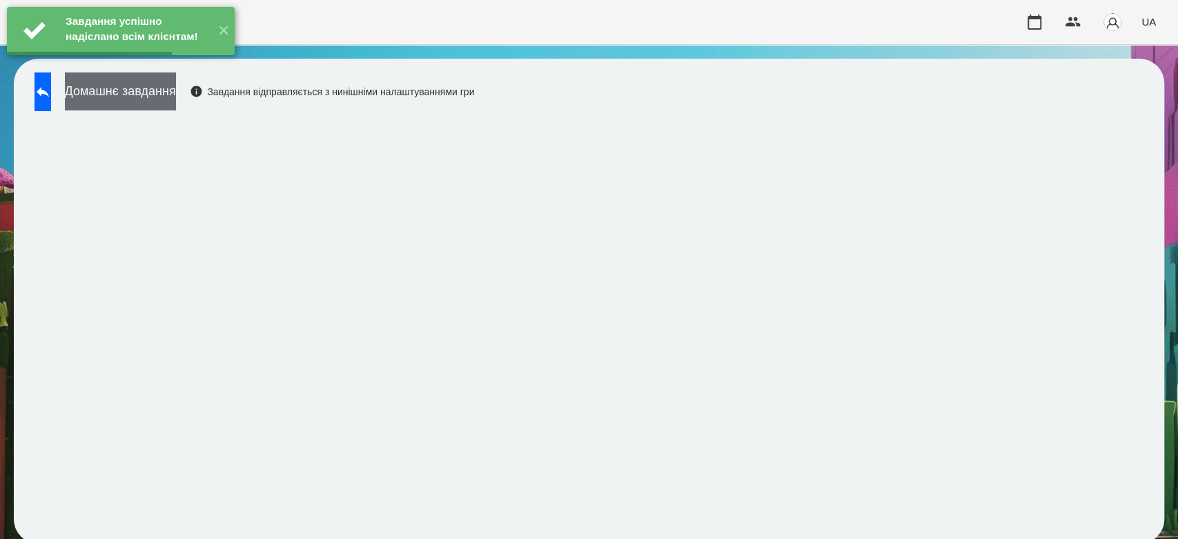
click at [154, 104] on button "Домашнє завдання" at bounding box center [120, 91] width 111 height 38
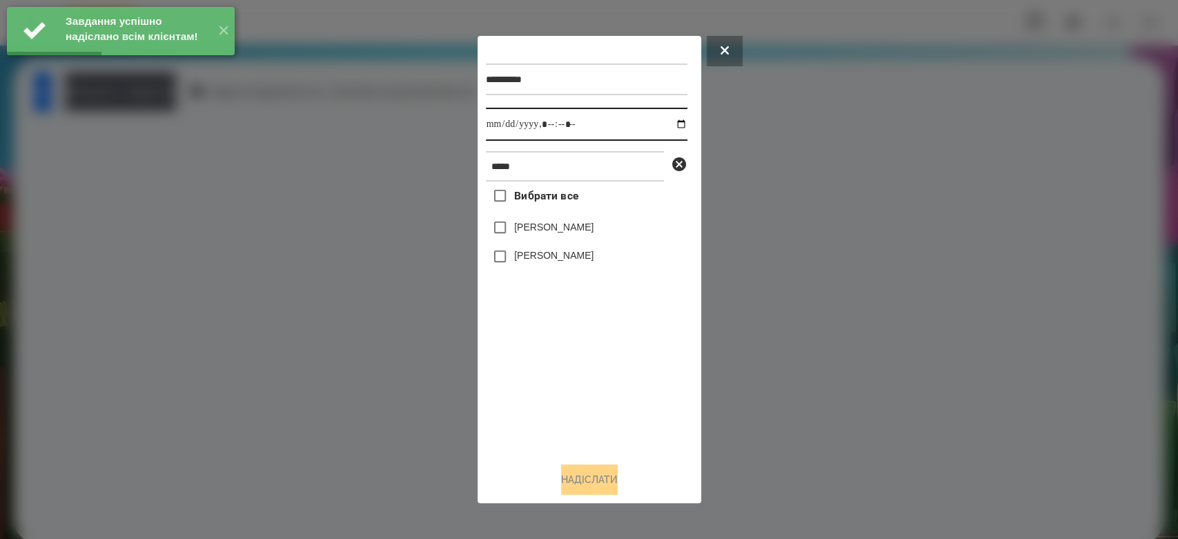
click at [667, 127] on input "datetime-local" at bounding box center [587, 124] width 202 height 33
type input "**********"
click at [640, 392] on div "Вибрати все Матвій Самборський Ярина Самборська" at bounding box center [587, 317] width 202 height 270
click at [574, 224] on label "[PERSON_NAME]" at bounding box center [553, 227] width 79 height 14
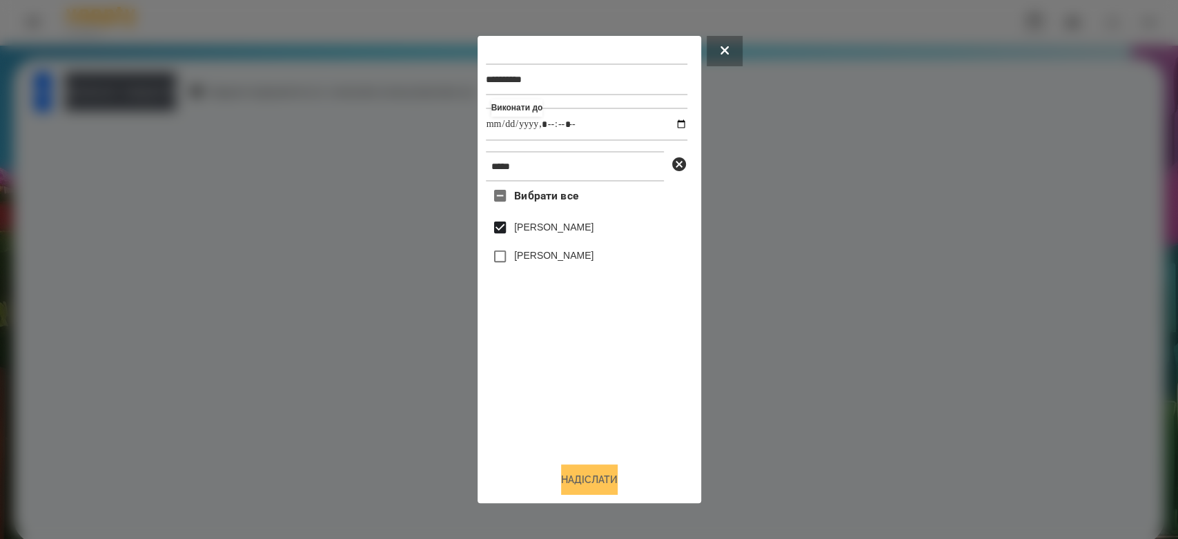
click at [603, 476] on button "Надіслати" at bounding box center [589, 479] width 57 height 30
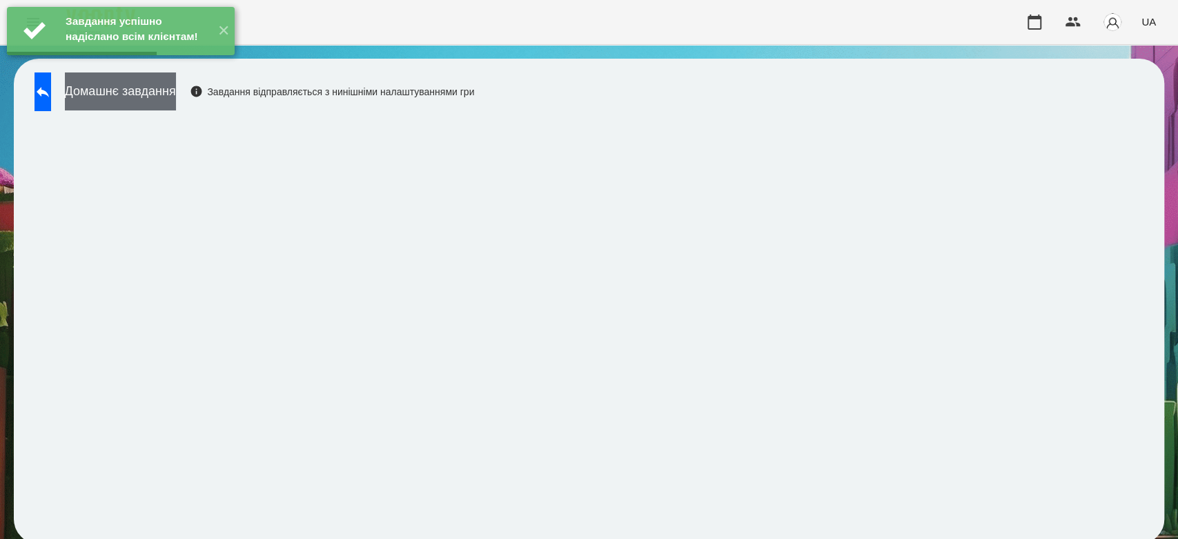
click at [166, 98] on button "Домашнє завдання" at bounding box center [120, 91] width 111 height 38
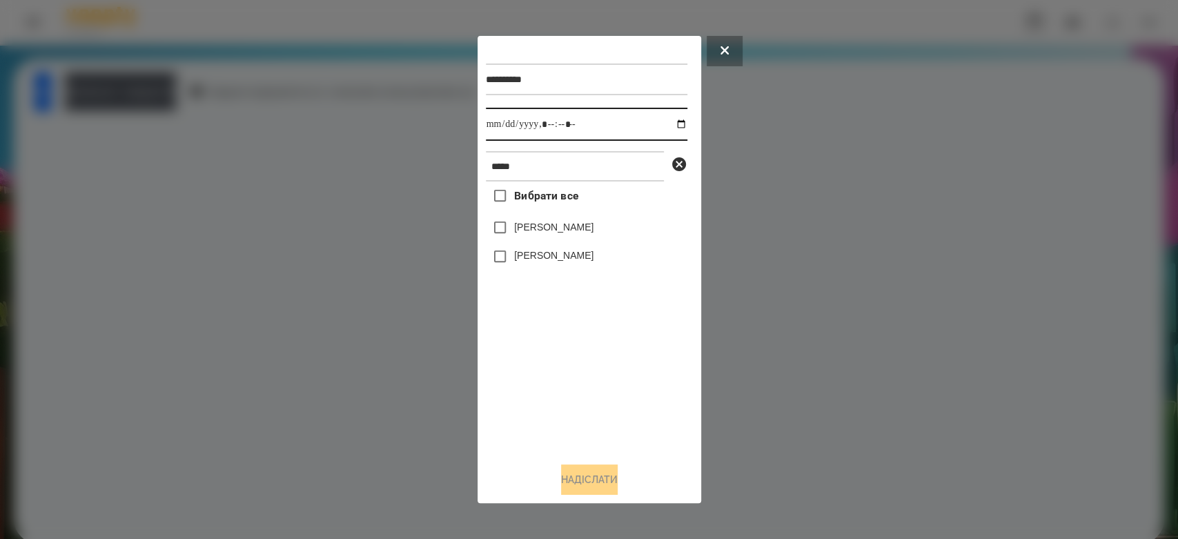
click at [671, 122] on input "datetime-local" at bounding box center [587, 124] width 202 height 33
type input "**********"
click at [616, 402] on div "Вибрати все Матвій Самборський Ярина Самборська" at bounding box center [587, 317] width 202 height 270
click at [576, 222] on label "[PERSON_NAME]" at bounding box center [553, 227] width 79 height 14
click at [602, 473] on button "Надіслати" at bounding box center [589, 479] width 57 height 30
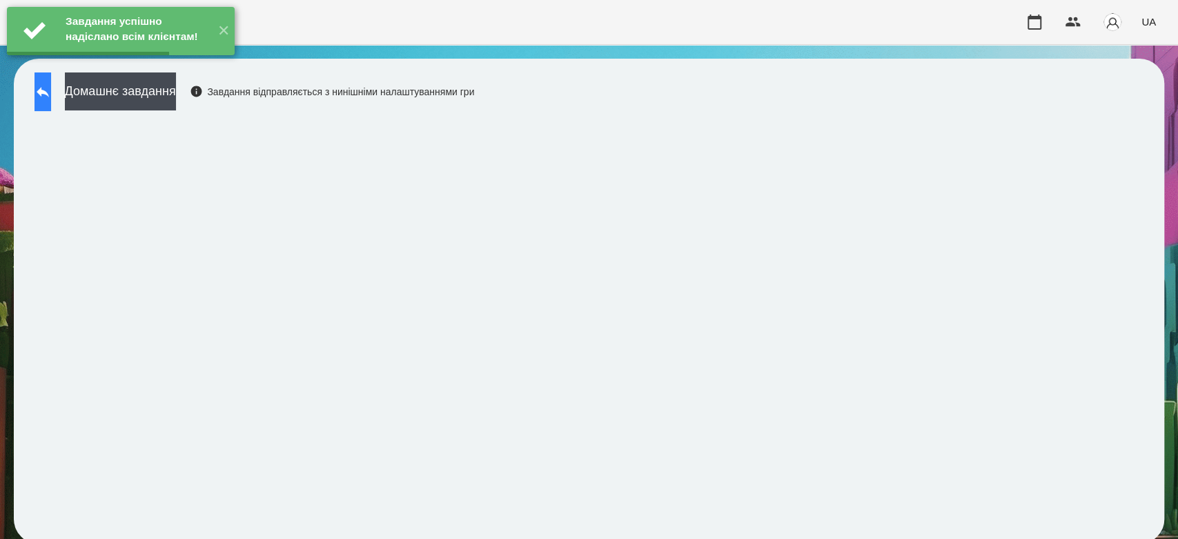
click at [51, 92] on icon at bounding box center [43, 92] width 17 height 17
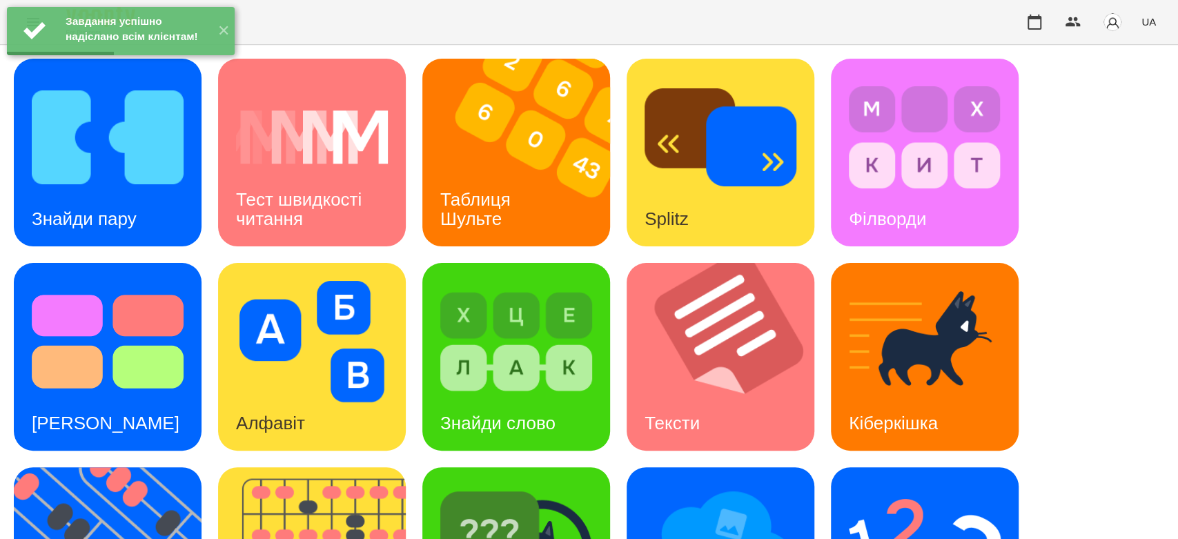
scroll to position [333, 0]
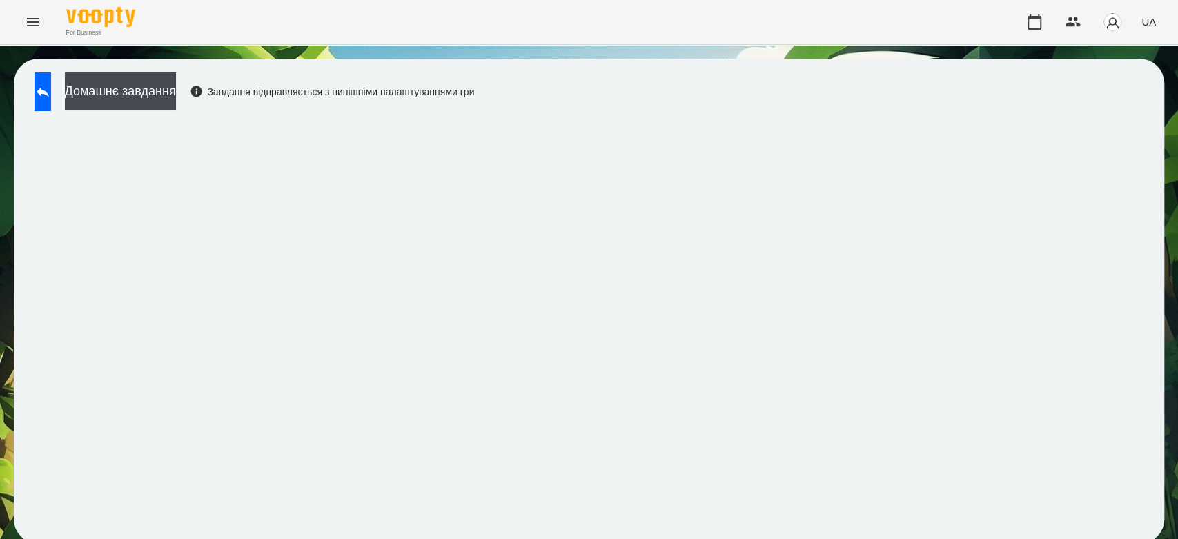
scroll to position [5, 0]
click at [51, 77] on button at bounding box center [43, 91] width 17 height 39
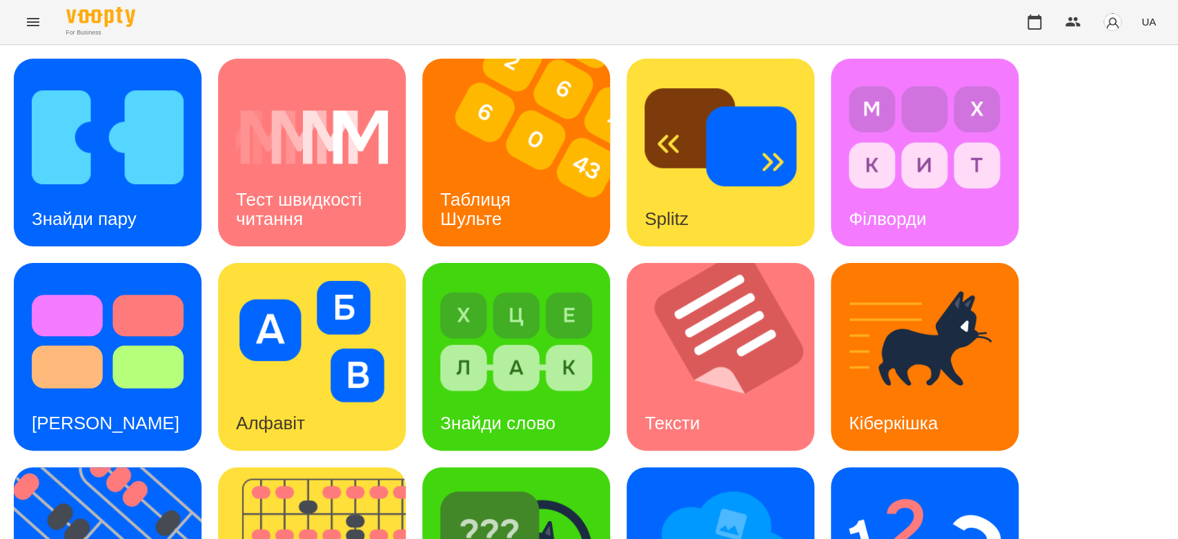
scroll to position [333, 0]
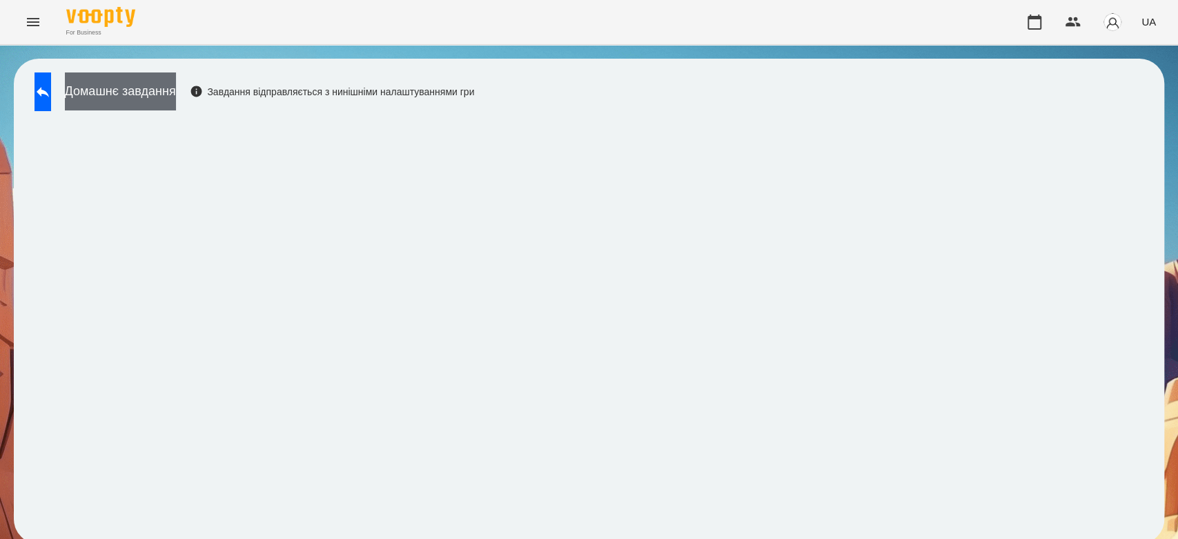
click at [136, 101] on button "Домашнє завдання" at bounding box center [120, 91] width 111 height 38
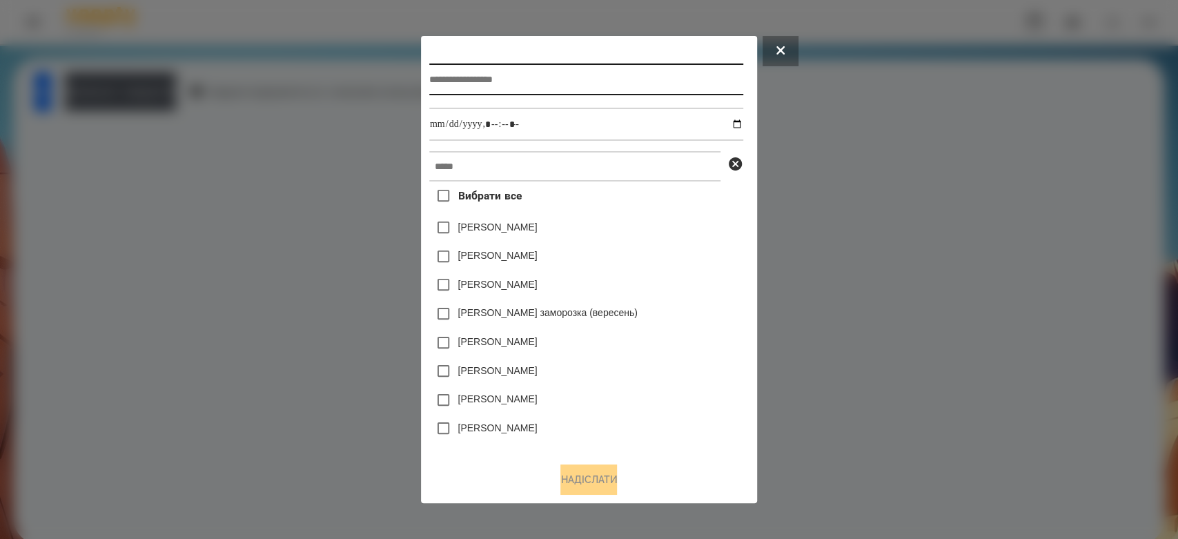
click at [548, 81] on input "text" at bounding box center [586, 79] width 314 height 32
click at [636, 81] on input "text" at bounding box center [586, 79] width 314 height 32
click at [579, 70] on input "text" at bounding box center [586, 79] width 314 height 32
click at [594, 88] on input "text" at bounding box center [586, 79] width 314 height 32
type input "*******"
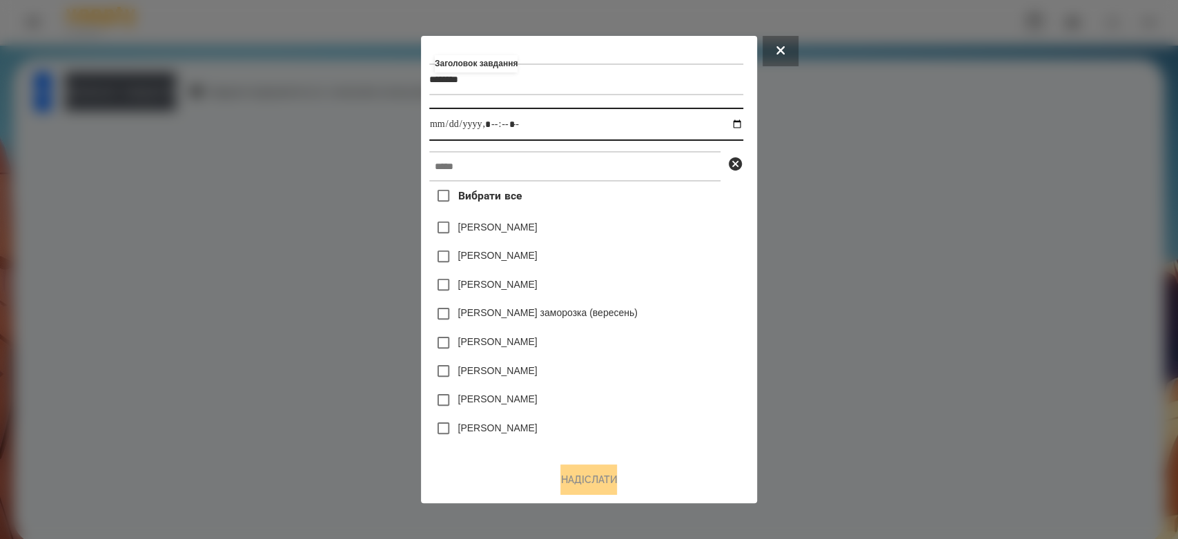
click at [742, 127] on input "datetime-local" at bounding box center [586, 124] width 314 height 33
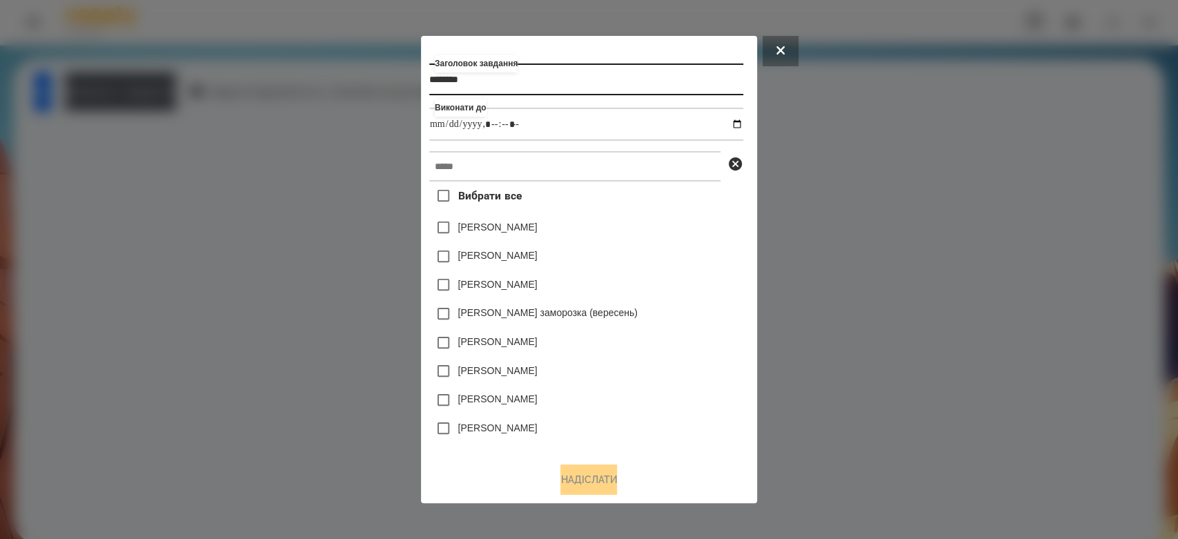
type input "**********"
drag, startPoint x: 582, startPoint y: 78, endPoint x: 286, endPoint y: 76, distance: 296.1
click at [286, 76] on div "Заголовок завдання ******* Виконати до Вибрати все Емма Северен Яна Щербакова Н…" at bounding box center [589, 269] width 1178 height 539
type input "*********"
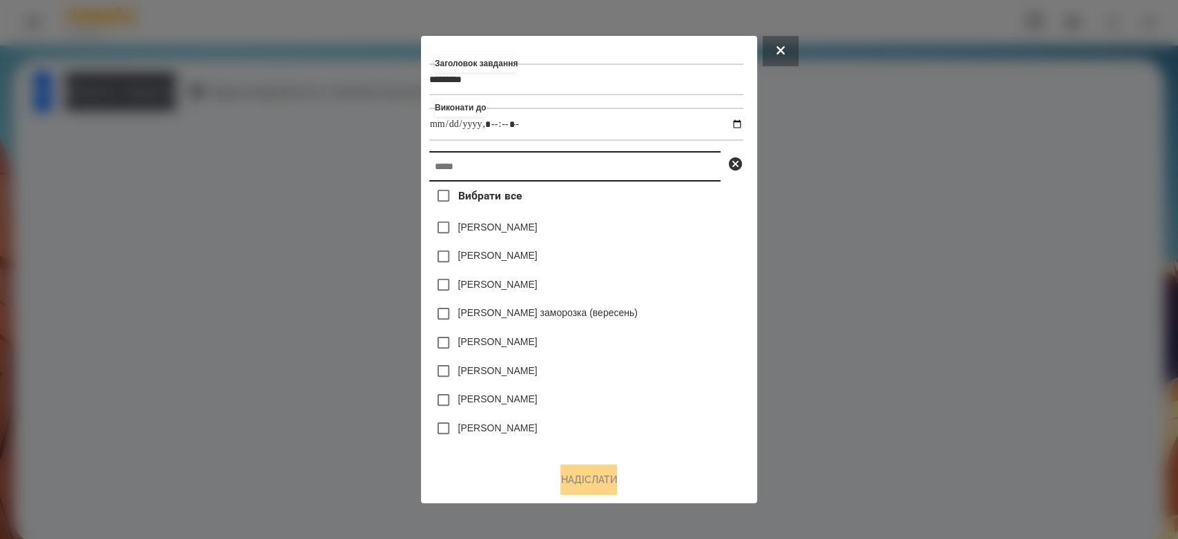
click at [532, 167] on input "text" at bounding box center [574, 166] width 291 height 30
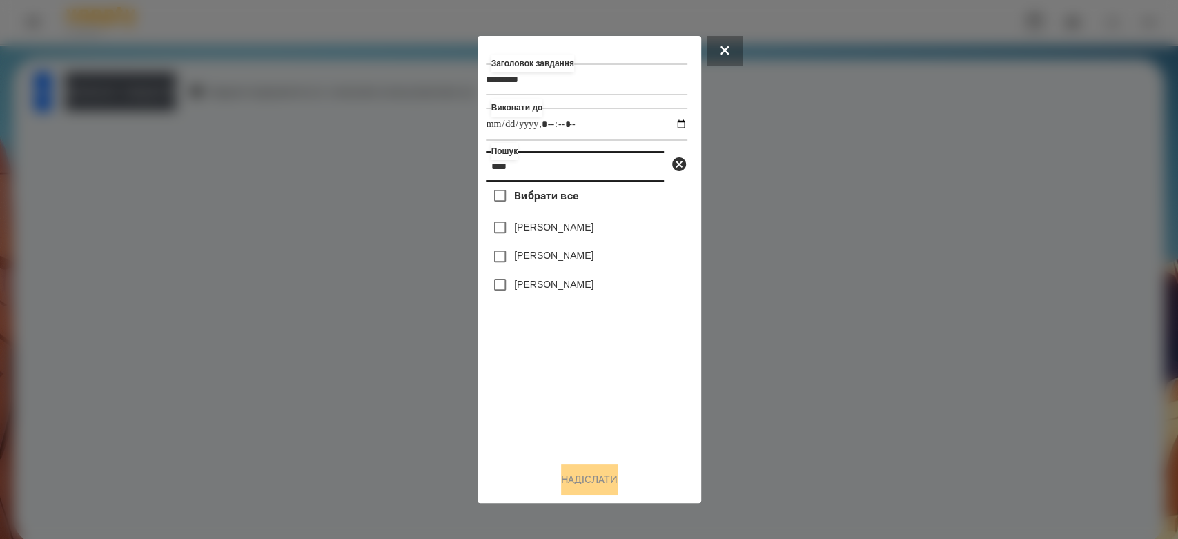
type input "****"
click at [584, 258] on label "[PERSON_NAME]" at bounding box center [553, 255] width 79 height 14
click at [582, 477] on button "Надіслати" at bounding box center [589, 479] width 57 height 30
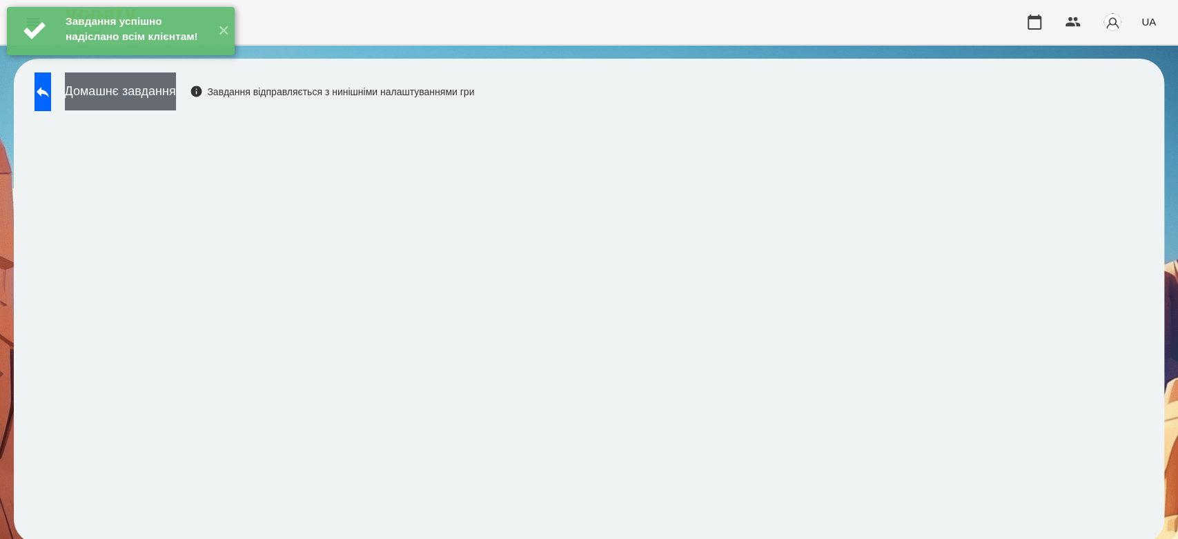
click at [176, 94] on button "Домашнє завдання" at bounding box center [120, 91] width 111 height 38
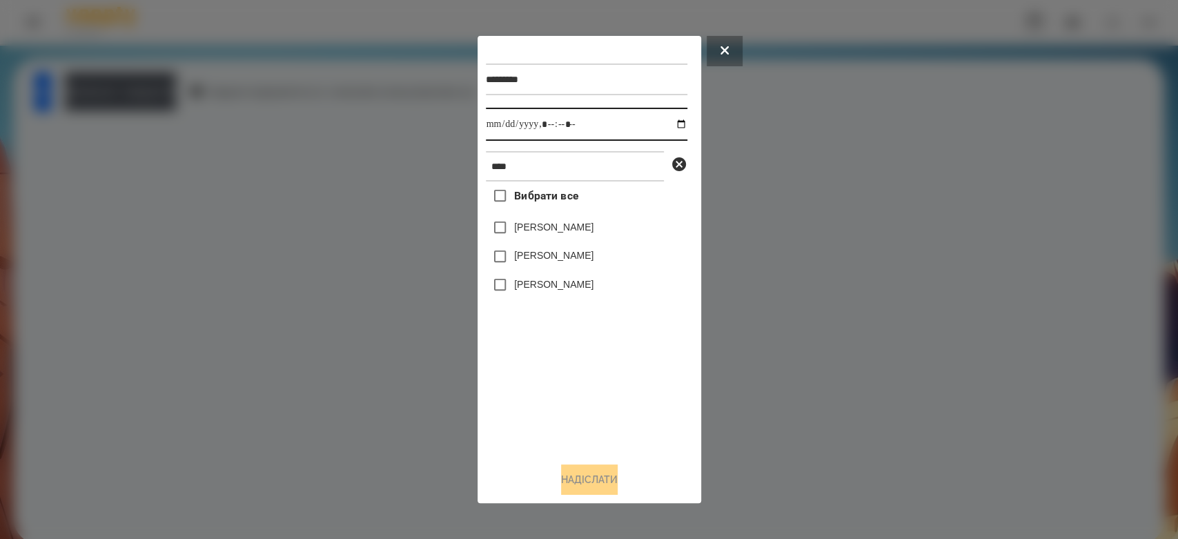
drag, startPoint x: 663, startPoint y: 124, endPoint x: 680, endPoint y: 128, distance: 17.6
click at [663, 124] on input "datetime-local" at bounding box center [587, 124] width 202 height 33
click at [671, 124] on input "datetime-local" at bounding box center [587, 124] width 202 height 33
type input "**********"
click at [610, 385] on div "Вибрати все Ніколь Самбурська Матвій Самборський Ярина Самборська" at bounding box center [587, 317] width 202 height 270
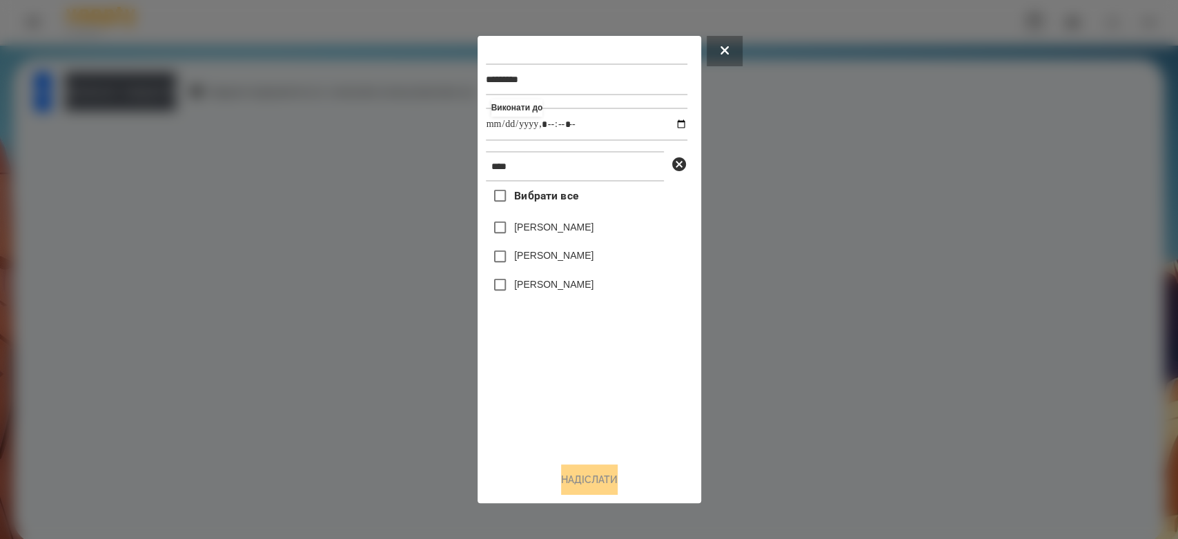
click at [580, 248] on div "[PERSON_NAME]" at bounding box center [587, 256] width 202 height 29
click at [591, 248] on div "[PERSON_NAME]" at bounding box center [587, 256] width 202 height 29
click at [592, 255] on label "[PERSON_NAME]" at bounding box center [553, 255] width 79 height 14
click at [604, 487] on button "Надіслати" at bounding box center [589, 479] width 57 height 30
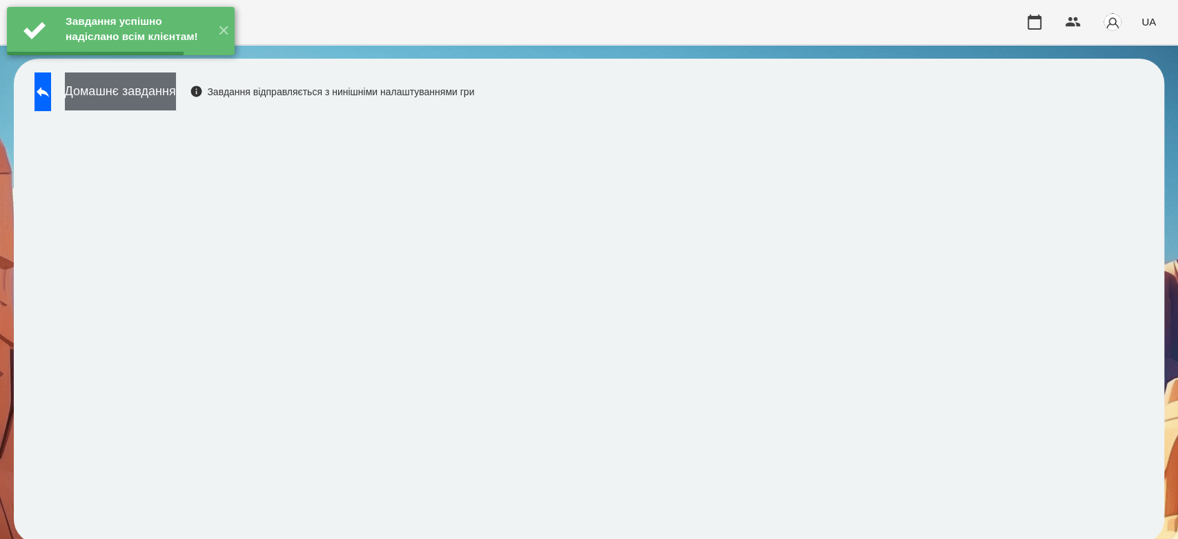
click at [176, 104] on button "Домашнє завдання" at bounding box center [120, 91] width 111 height 38
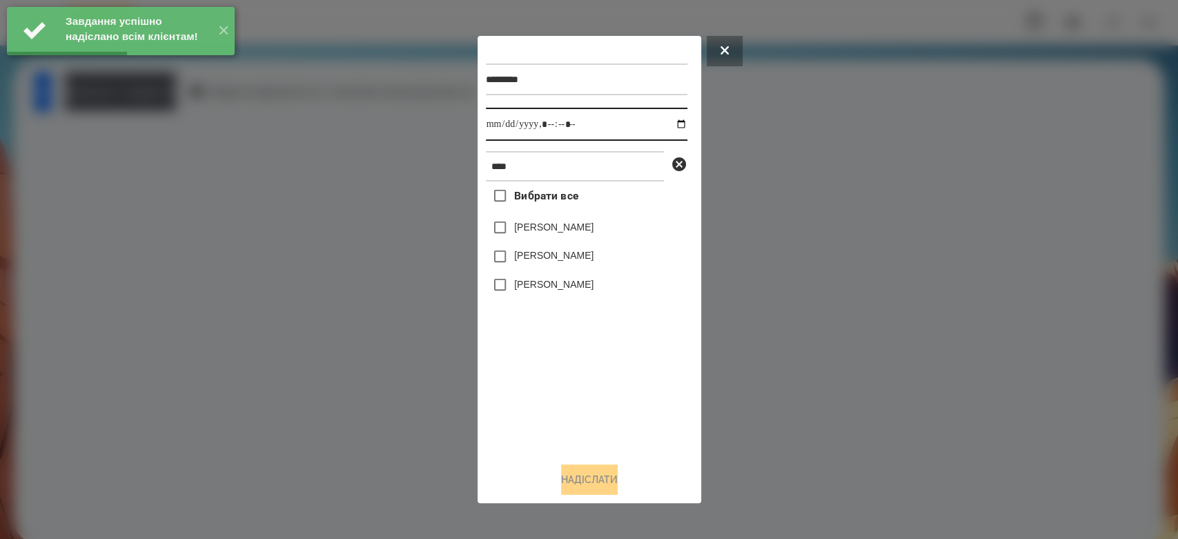
click at [668, 125] on input "datetime-local" at bounding box center [587, 124] width 202 height 33
click at [638, 385] on div "Вибрати все Ніколь Самбурська Матвій Самборський Ярина Самборська" at bounding box center [587, 317] width 202 height 270
click at [667, 124] on input "datetime-local" at bounding box center [587, 124] width 202 height 33
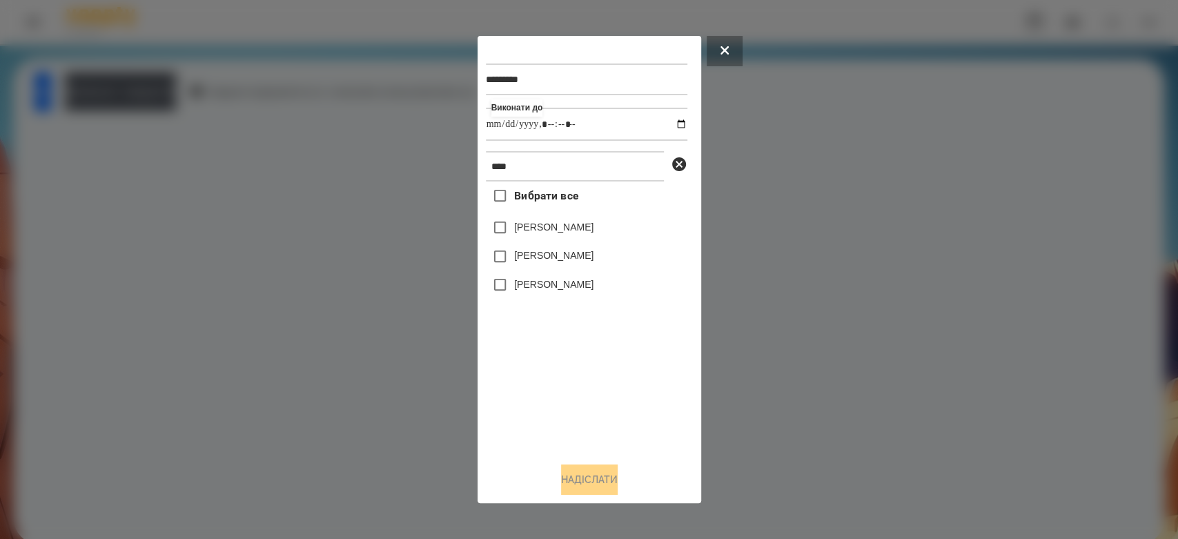
type input "**********"
click at [600, 369] on div "Вибрати все Ніколь Самбурська Матвій Самборський Ярина Самборська" at bounding box center [587, 317] width 202 height 270
click at [580, 253] on label "[PERSON_NAME]" at bounding box center [553, 255] width 79 height 14
click at [608, 482] on button "Надіслати" at bounding box center [589, 479] width 57 height 30
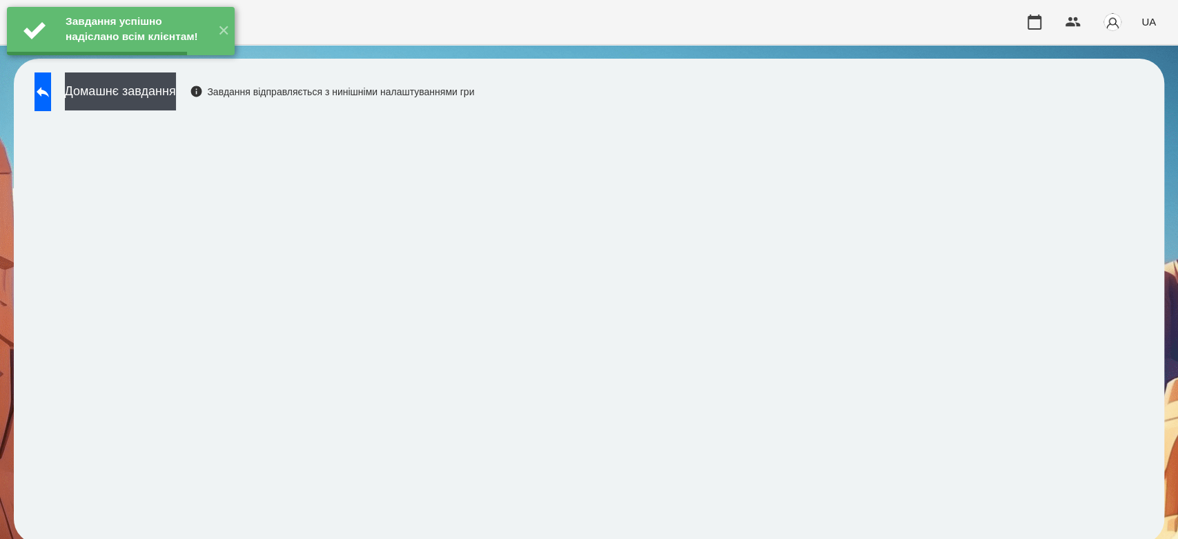
click at [176, 90] on button "Домашнє завдання" at bounding box center [120, 91] width 111 height 38
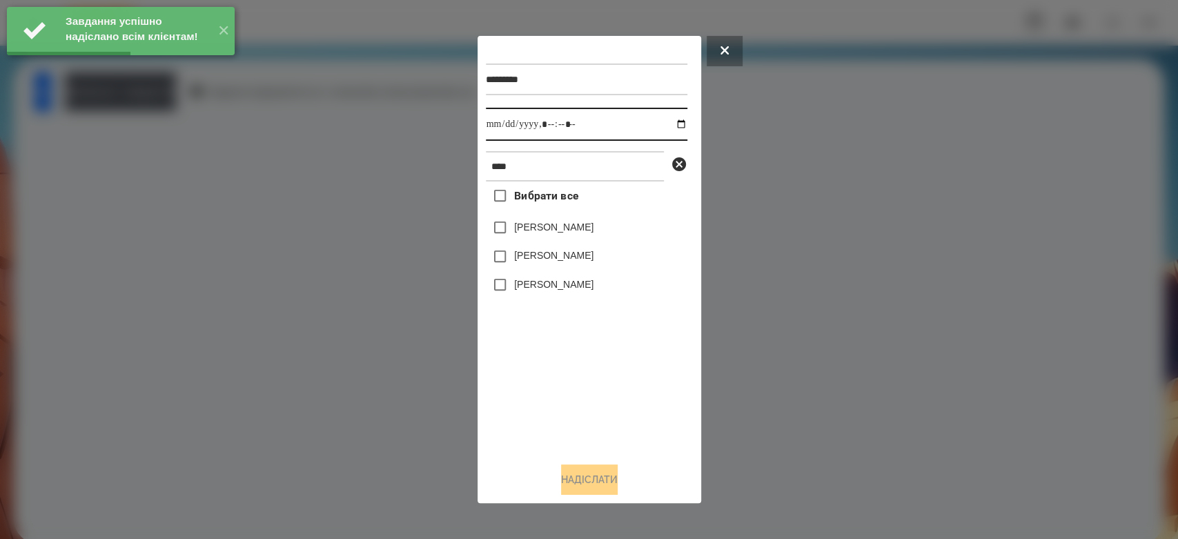
click at [660, 124] on input "datetime-local" at bounding box center [587, 124] width 202 height 33
click at [666, 123] on input "datetime-local" at bounding box center [587, 124] width 202 height 33
type input "**********"
click at [611, 457] on div "********* Виконати до **** Вибрати все Ніколь Самбурська Матвій Самборський Яри…" at bounding box center [589, 269] width 207 height 451
click at [549, 255] on label "[PERSON_NAME]" at bounding box center [553, 255] width 79 height 14
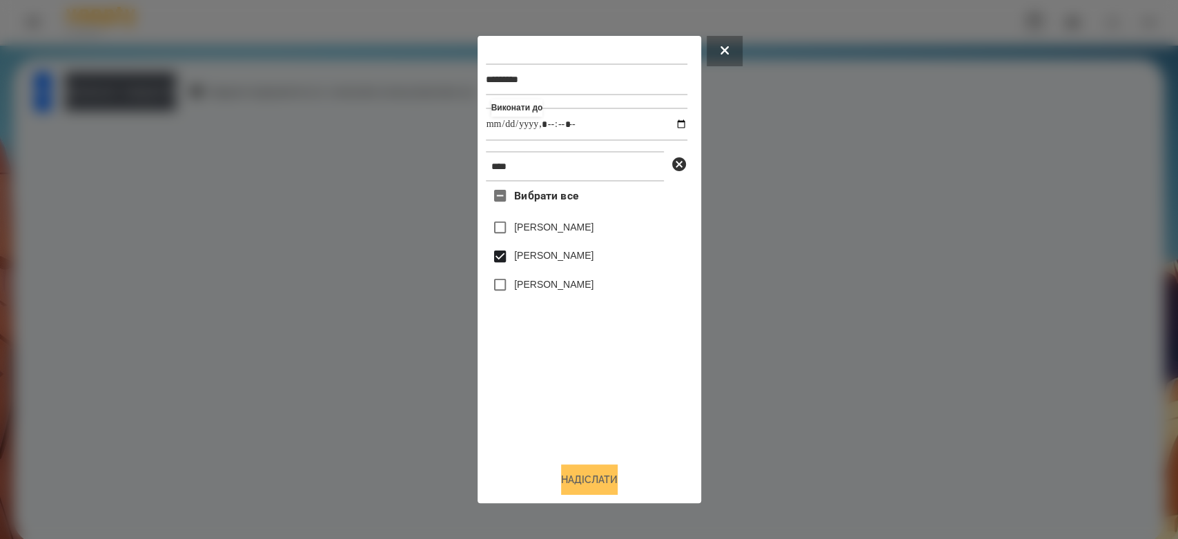
click at [599, 489] on button "Надіслати" at bounding box center [589, 479] width 57 height 30
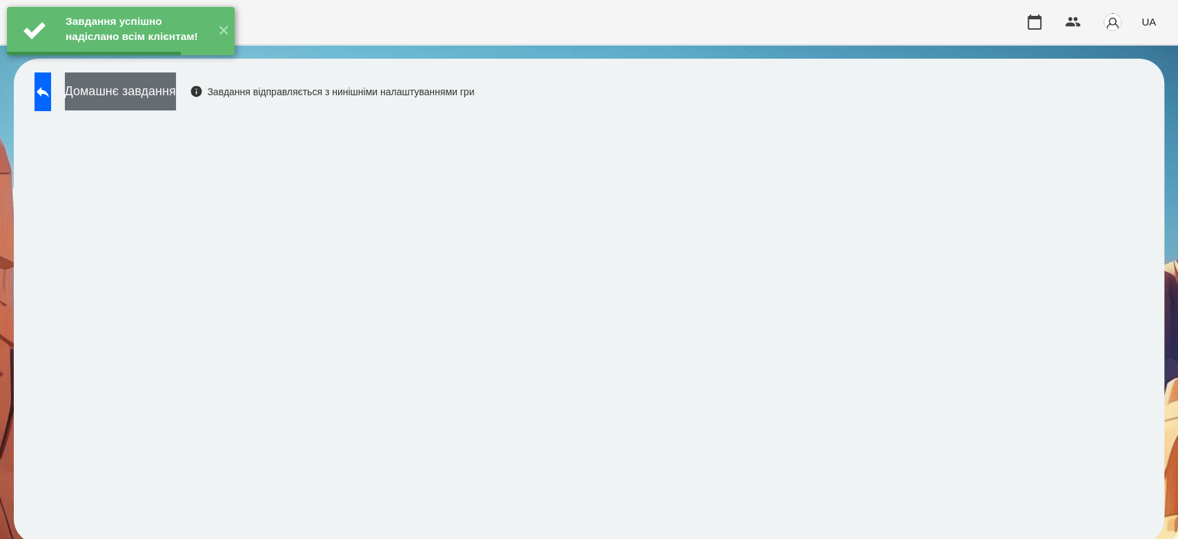
click at [162, 106] on button "Домашнє завдання" at bounding box center [120, 91] width 111 height 38
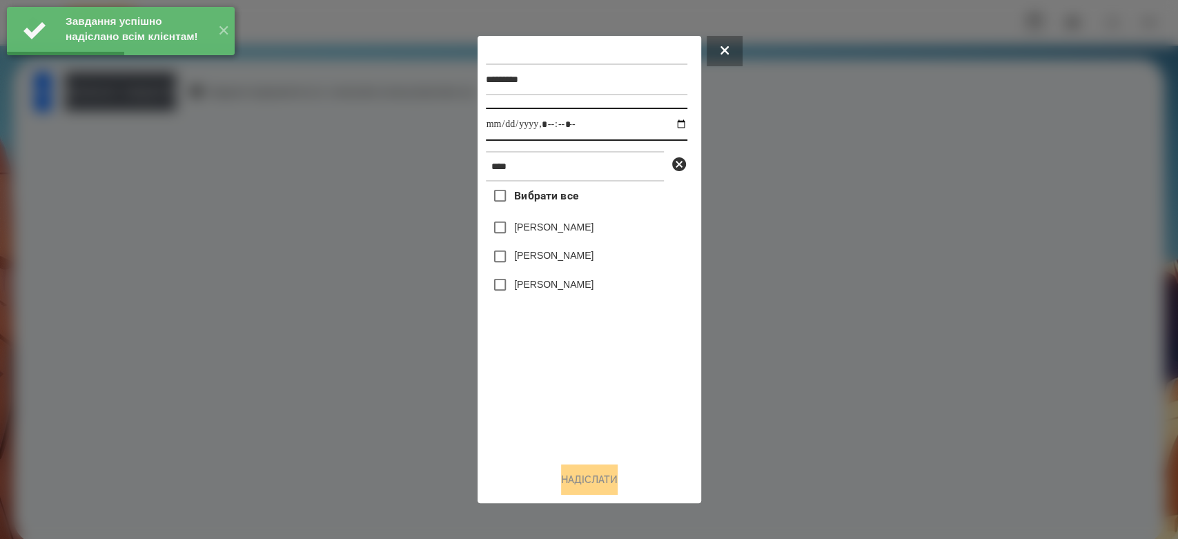
click at [668, 121] on input "datetime-local" at bounding box center [587, 124] width 202 height 33
type input "**********"
click at [594, 380] on div "Вибрати все Ніколь Самбурська Матвій Самборський Ярина Самборська" at bounding box center [587, 317] width 202 height 270
click at [562, 247] on div "[PERSON_NAME]" at bounding box center [587, 256] width 202 height 29
click at [564, 252] on div "[PERSON_NAME]" at bounding box center [587, 256] width 202 height 29
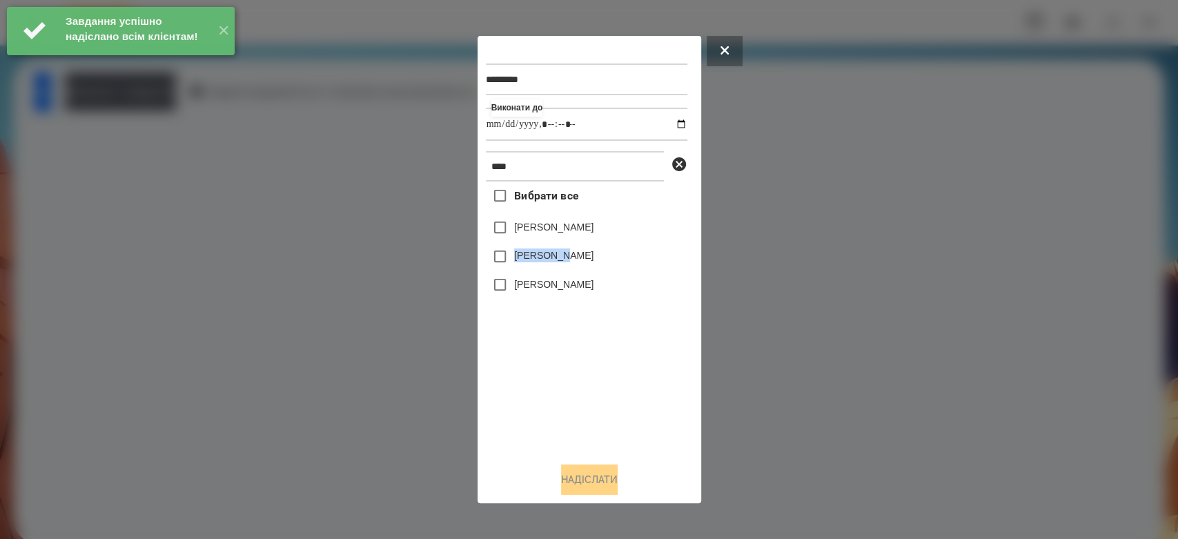
click at [565, 253] on label "[PERSON_NAME]" at bounding box center [553, 255] width 79 height 14
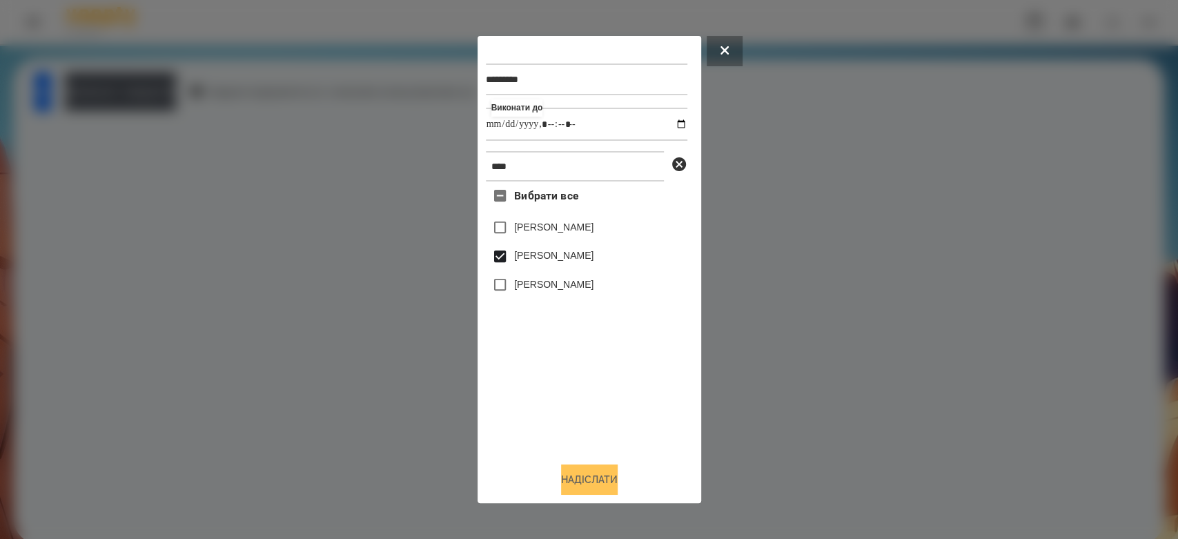
click at [614, 472] on button "Надіслати" at bounding box center [589, 479] width 57 height 30
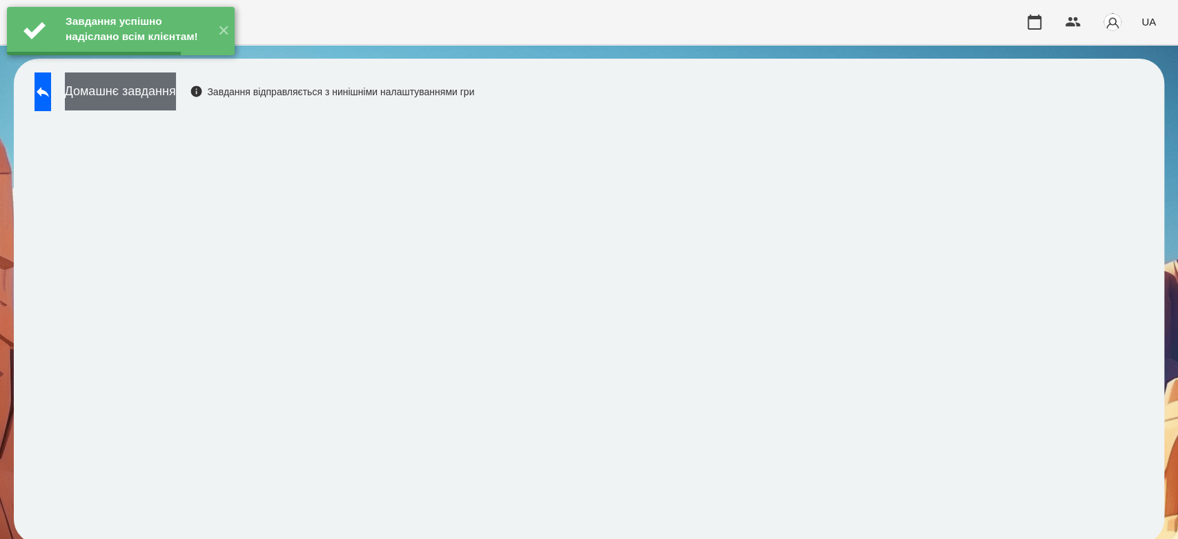
click at [176, 98] on button "Домашнє завдання" at bounding box center [120, 91] width 111 height 38
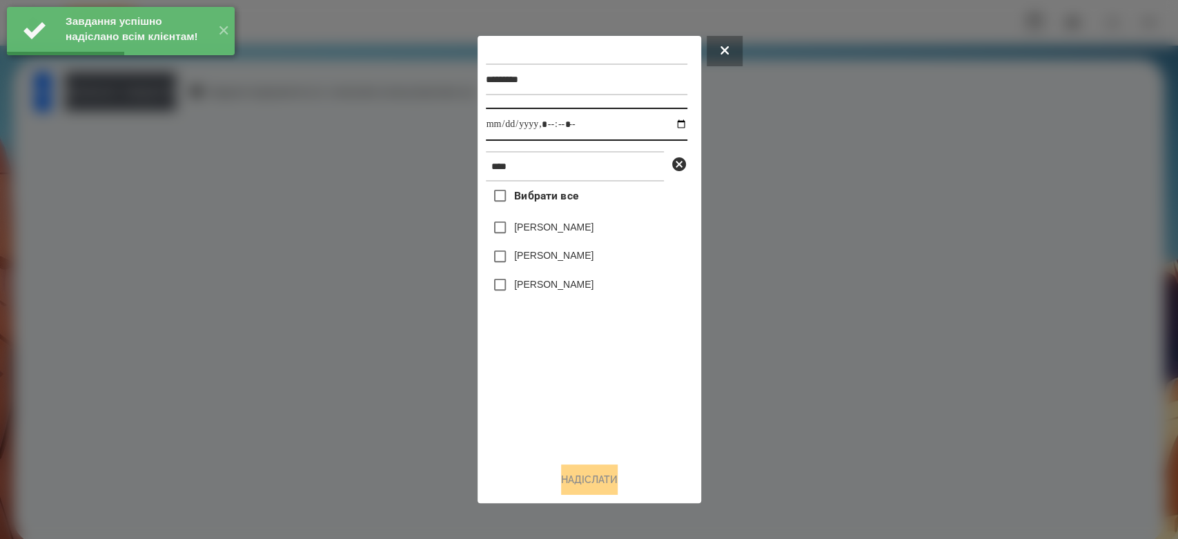
click at [671, 118] on input "datetime-local" at bounding box center [587, 124] width 202 height 33
type input "**********"
drag, startPoint x: 596, startPoint y: 419, endPoint x: 565, endPoint y: 350, distance: 75.7
click at [596, 420] on div "Вибрати все Ніколь Самбурська Матвій Самборський Ярина Самборська" at bounding box center [587, 317] width 202 height 270
click at [555, 262] on label "[PERSON_NAME]" at bounding box center [553, 255] width 79 height 14
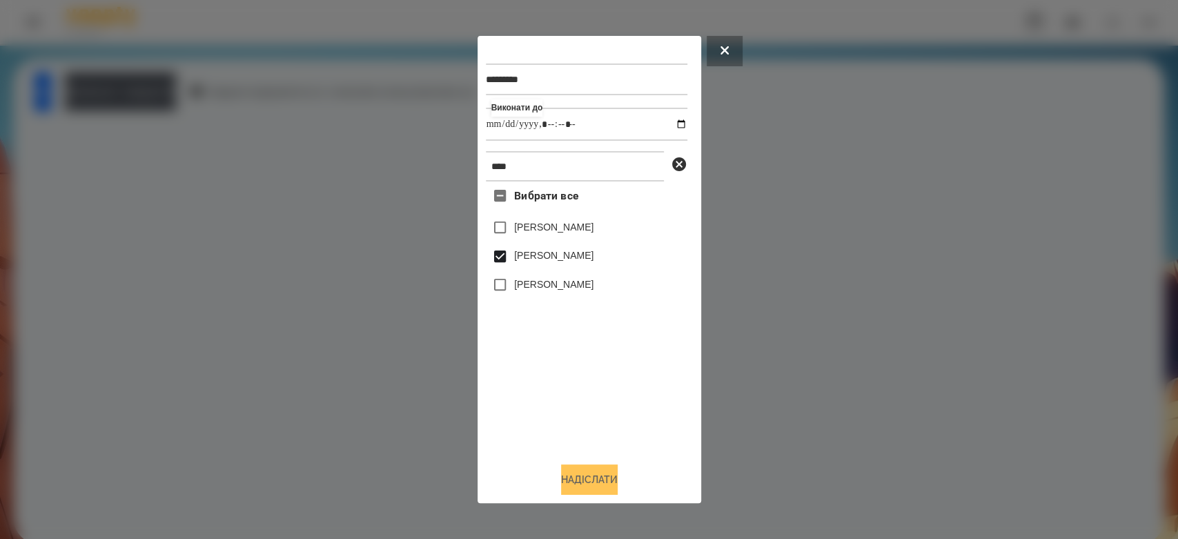
click at [614, 474] on button "Надіслати" at bounding box center [589, 479] width 57 height 30
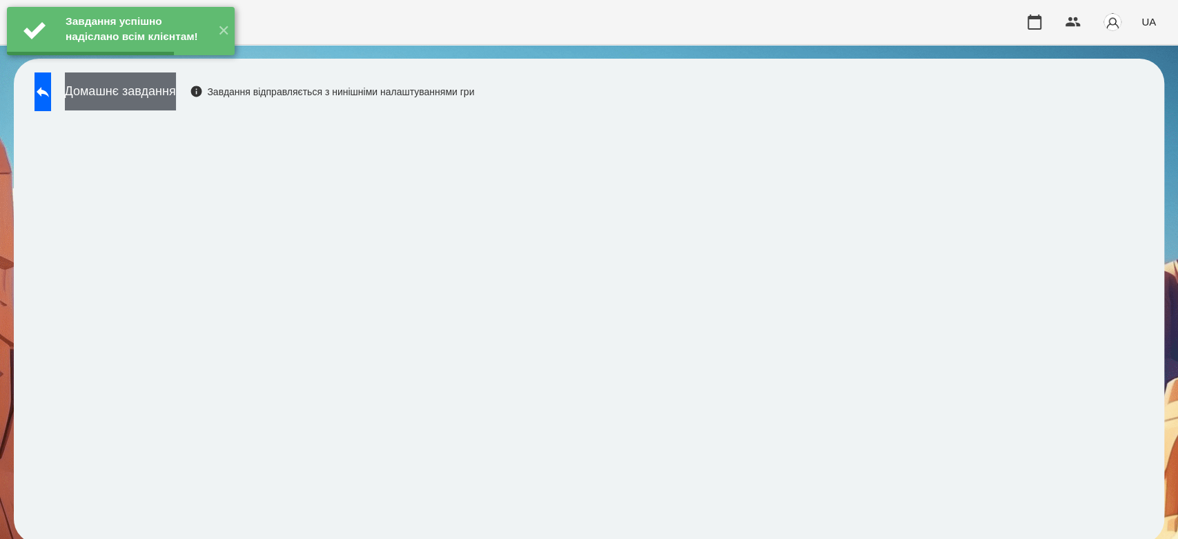
click at [176, 94] on button "Домашнє завдання" at bounding box center [120, 91] width 111 height 38
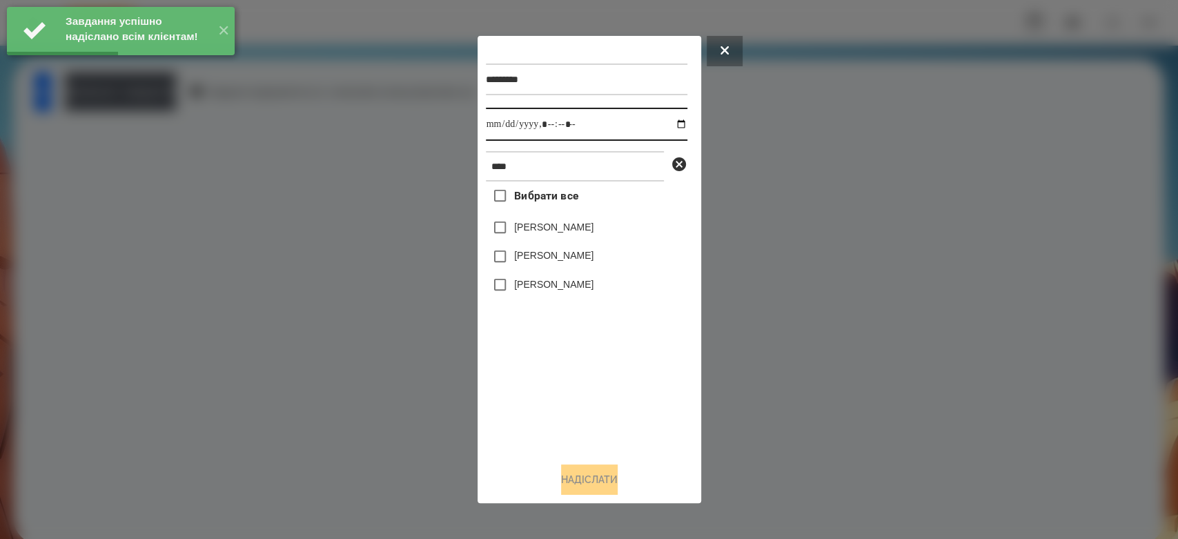
click at [670, 122] on input "datetime-local" at bounding box center [587, 124] width 202 height 33
type input "**********"
click at [622, 409] on div "Вибрати все Ніколь Самбурська Матвій Самборський Ярина Самборська" at bounding box center [587, 317] width 202 height 270
click at [563, 258] on label "[PERSON_NAME]" at bounding box center [553, 255] width 79 height 14
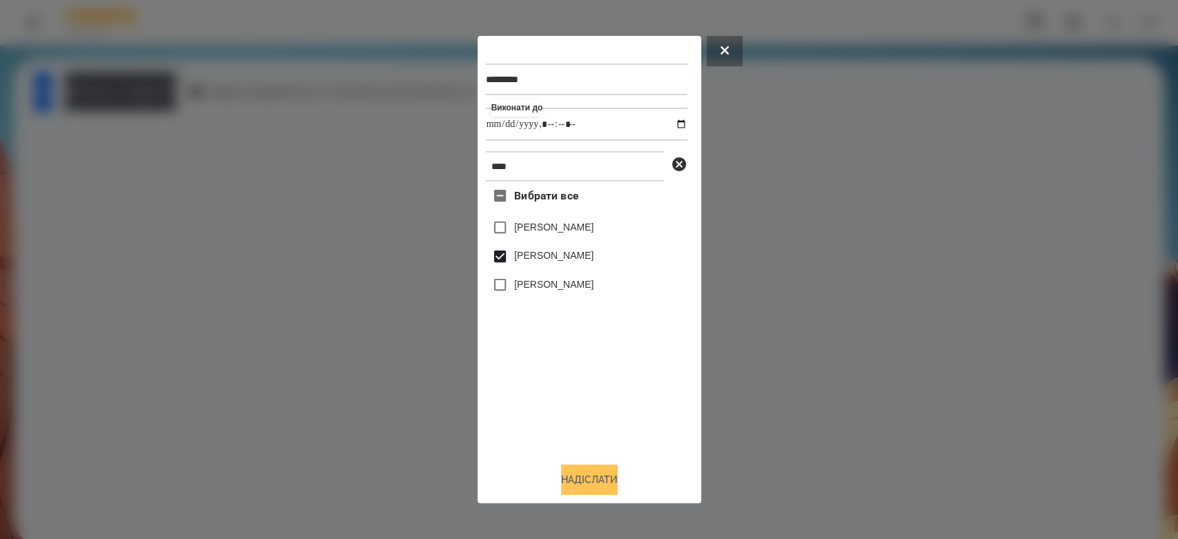
click at [607, 471] on button "Надіслати" at bounding box center [589, 479] width 57 height 30
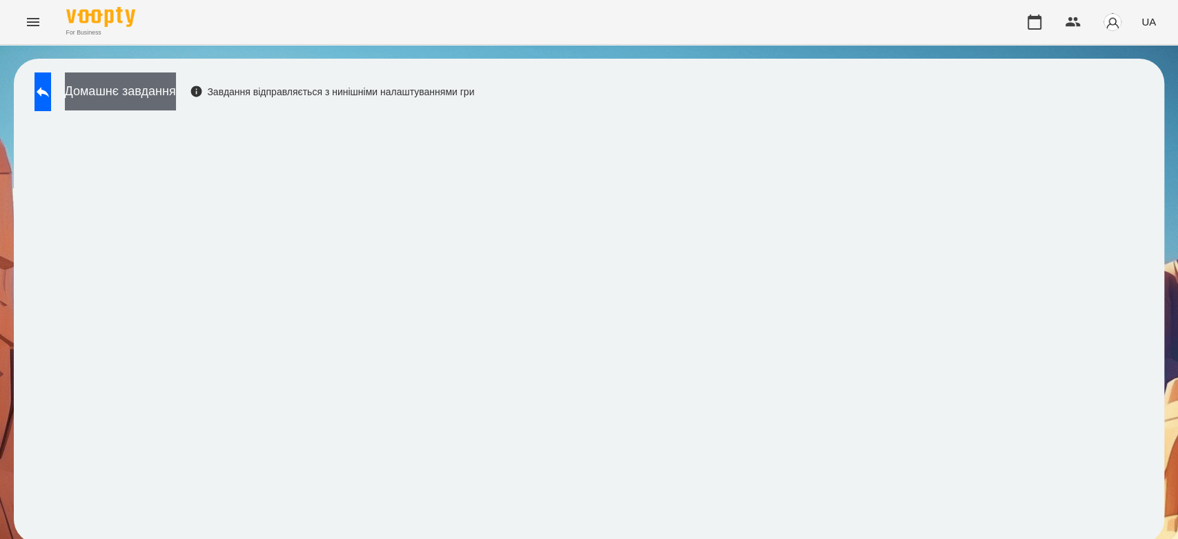
click at [131, 81] on button "Домашнє завдання" at bounding box center [120, 91] width 111 height 38
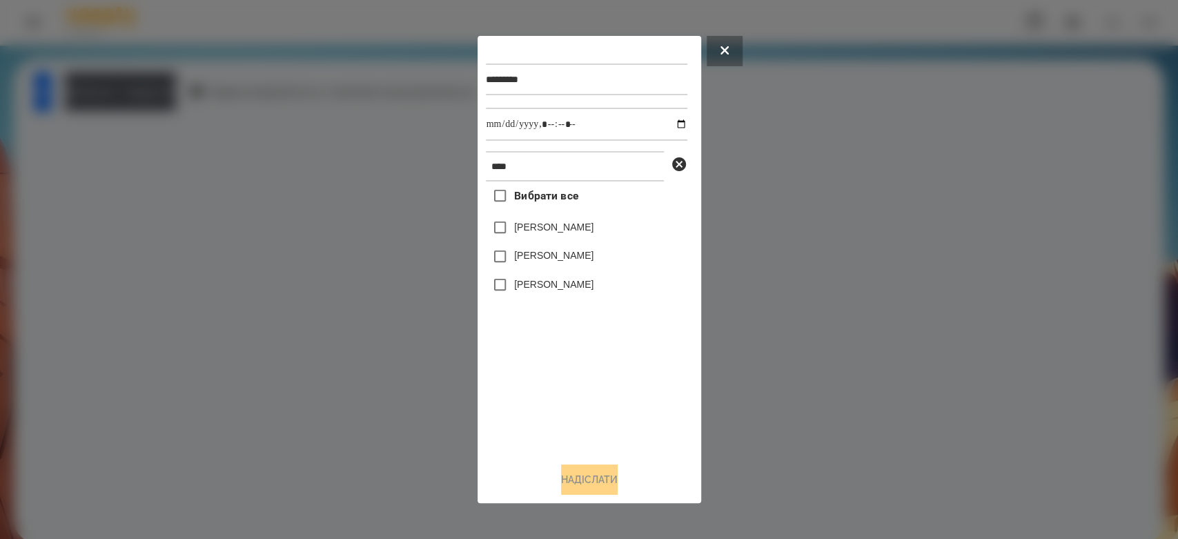
click at [562, 254] on label "[PERSON_NAME]" at bounding box center [553, 255] width 79 height 14
click at [591, 478] on button "Надіслати" at bounding box center [589, 479] width 57 height 30
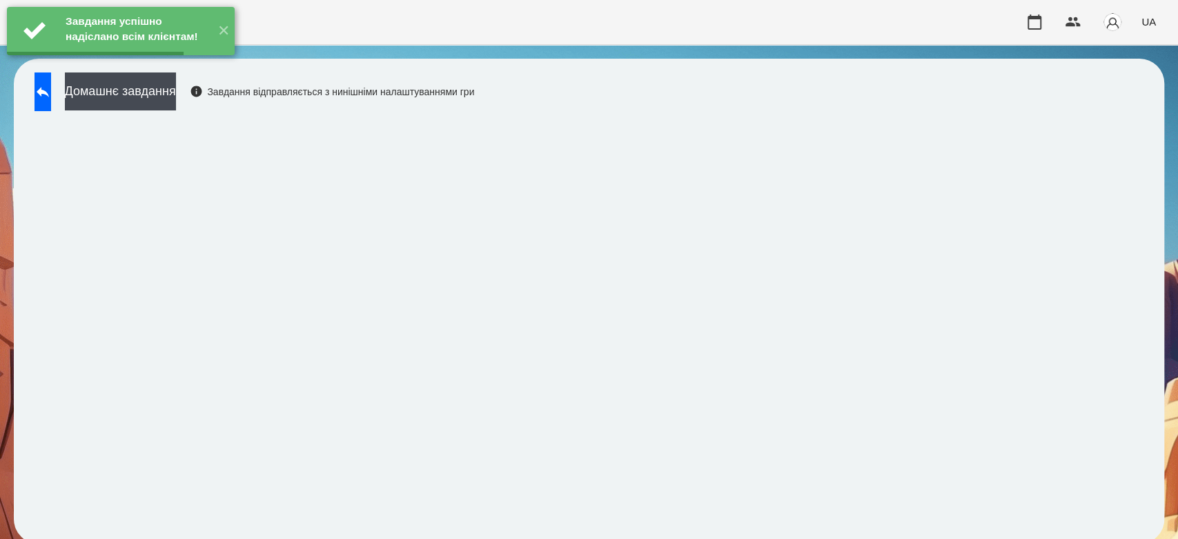
click at [161, 89] on button "Домашнє завдання" at bounding box center [120, 91] width 111 height 38
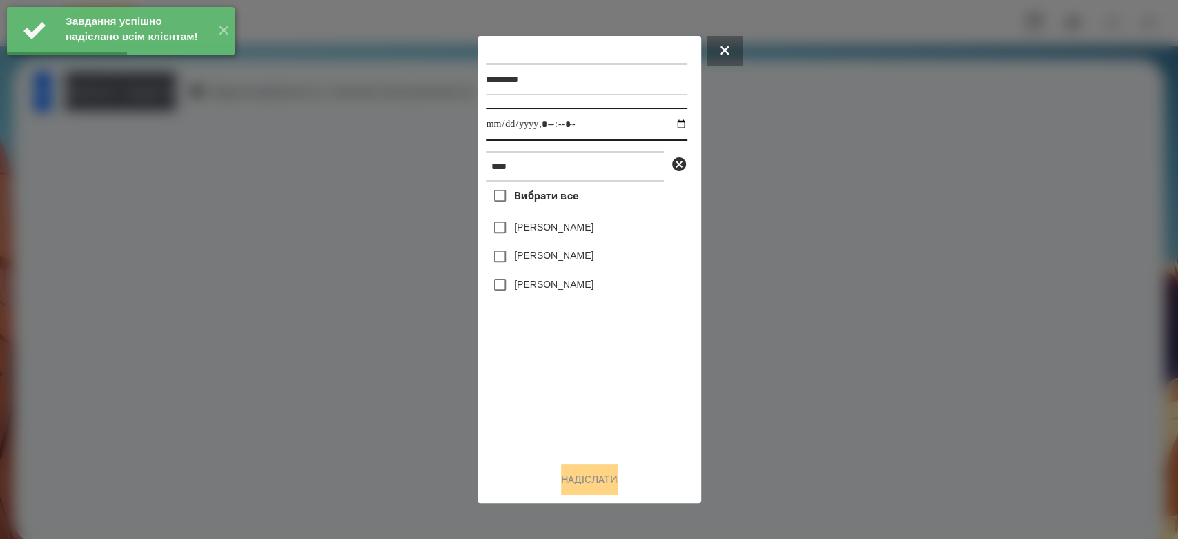
click at [671, 128] on input "datetime-local" at bounding box center [587, 124] width 202 height 33
type input "**********"
click at [549, 386] on div "Вибрати все Ніколь Самбурська Матвій Самборський Ярина Самборська" at bounding box center [587, 317] width 202 height 270
click at [520, 262] on label "[PERSON_NAME]" at bounding box center [553, 255] width 79 height 14
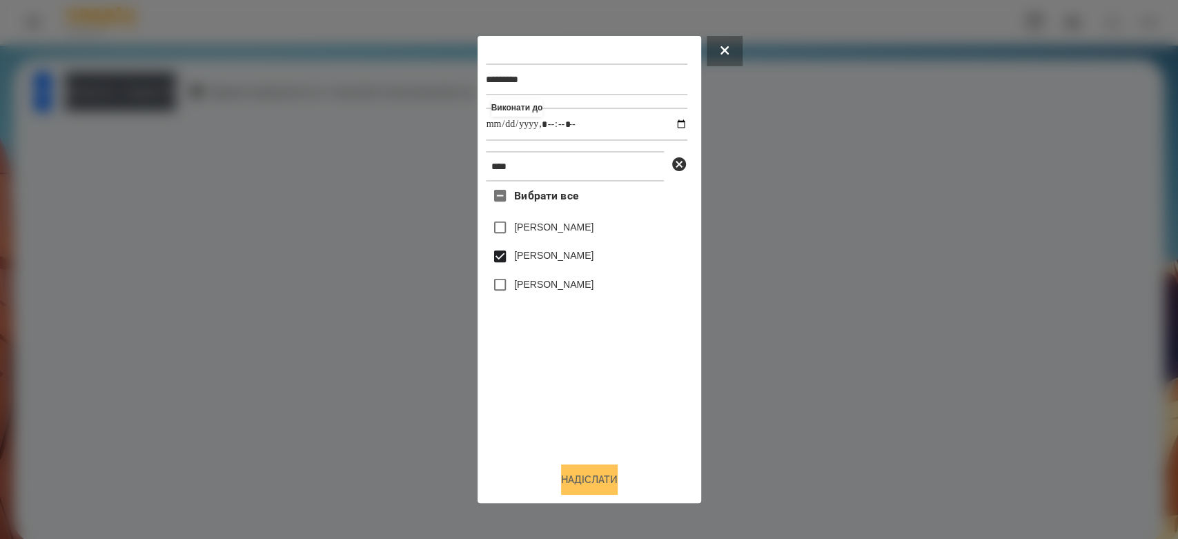
click at [586, 477] on button "Надіслати" at bounding box center [589, 479] width 57 height 30
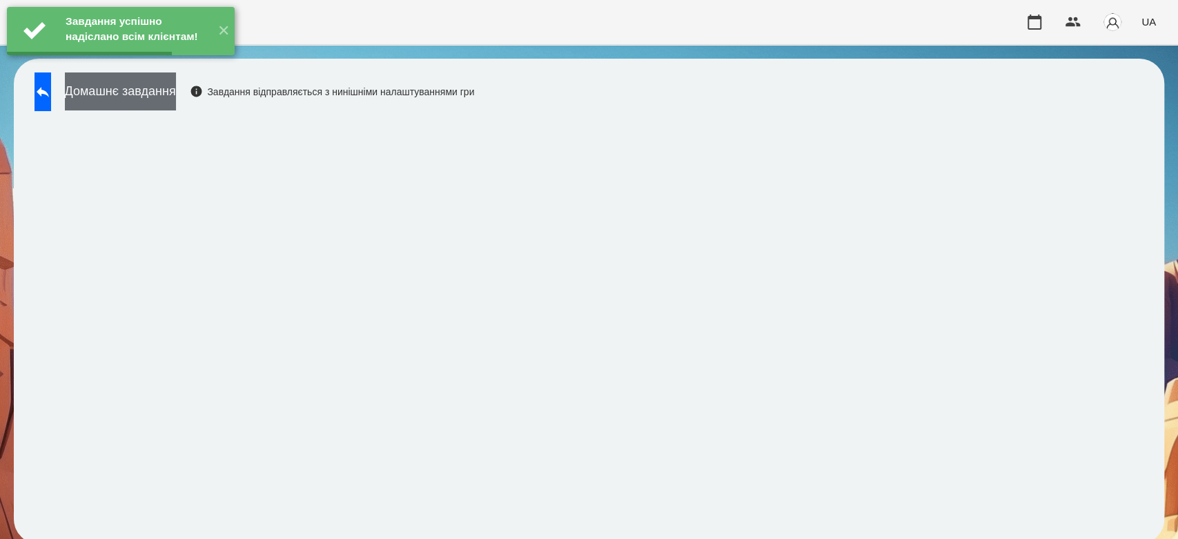
click at [176, 97] on button "Домашнє завдання" at bounding box center [120, 91] width 111 height 38
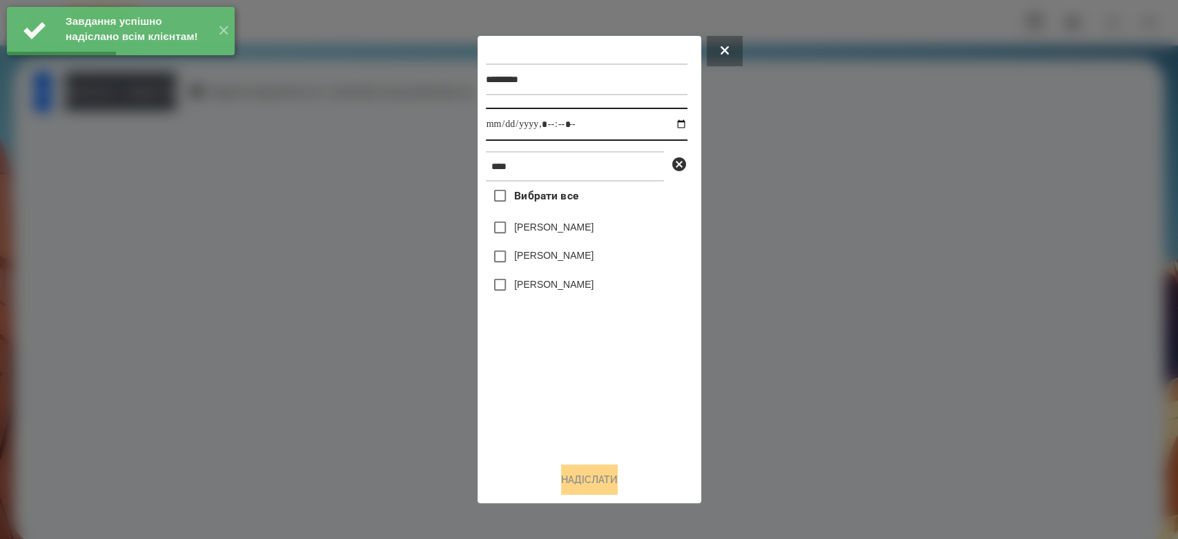
click at [672, 124] on input "datetime-local" at bounding box center [587, 124] width 202 height 33
type input "**********"
click at [573, 372] on div "Вибрати все Ніколь Самбурська Матвій Самборський Ярина Самборська" at bounding box center [587, 317] width 202 height 270
click at [554, 242] on div "Ніколь Самбурська" at bounding box center [587, 227] width 202 height 29
click at [556, 258] on label "[PERSON_NAME]" at bounding box center [553, 255] width 79 height 14
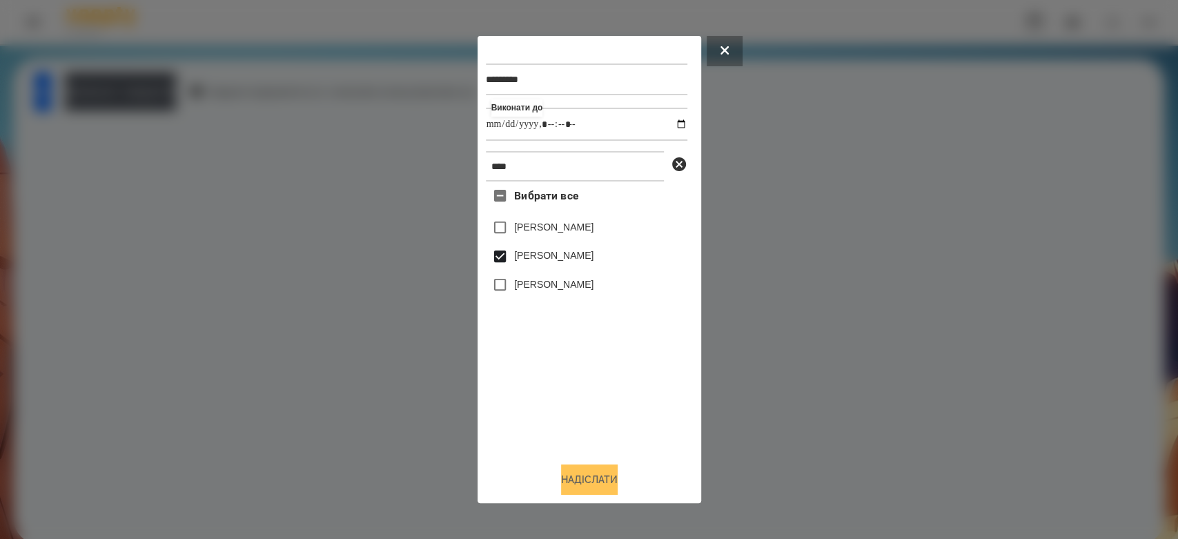
click at [581, 478] on button "Надіслати" at bounding box center [589, 479] width 57 height 30
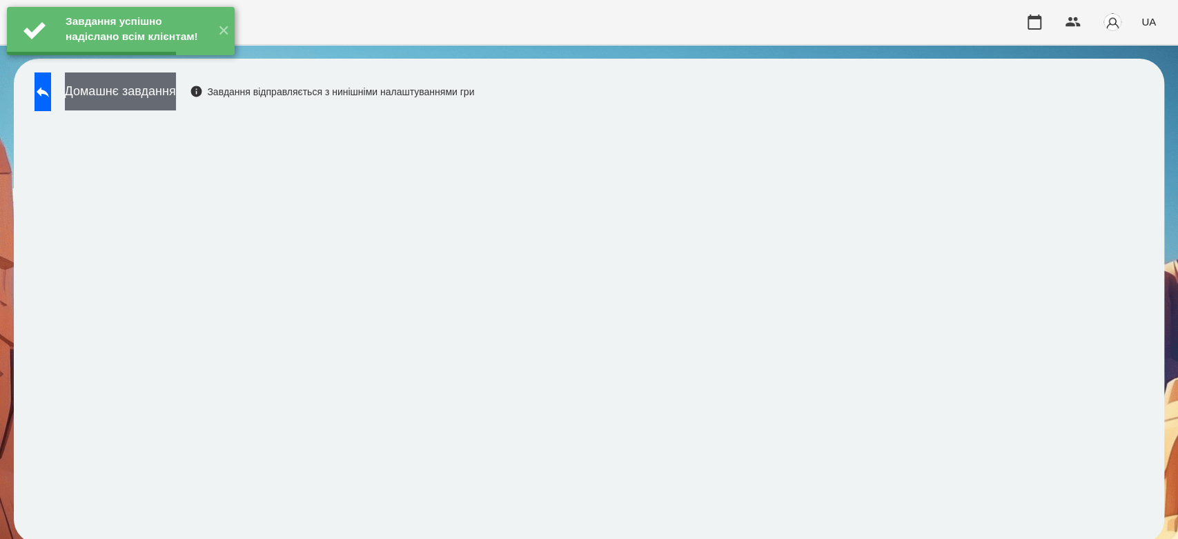
click at [173, 92] on button "Домашнє завдання" at bounding box center [120, 91] width 111 height 38
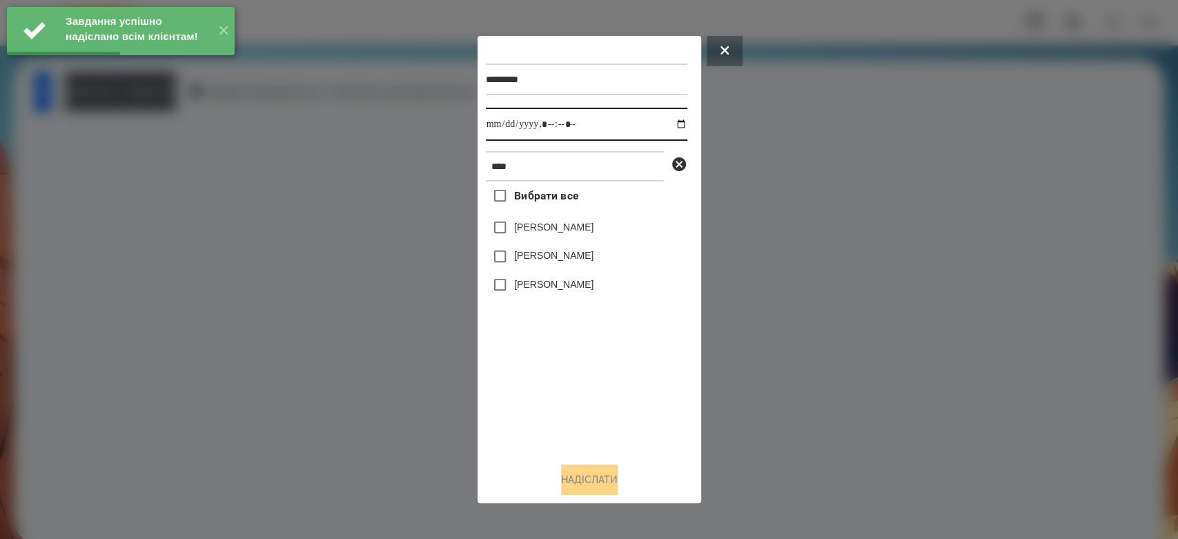
click at [669, 128] on input "datetime-local" at bounding box center [587, 124] width 202 height 33
type input "**********"
click at [566, 404] on div "Вибрати все Ніколь Самбурська Матвій Самборський Ярина Самборська" at bounding box center [587, 317] width 202 height 270
click at [535, 262] on label "[PERSON_NAME]" at bounding box center [553, 255] width 79 height 14
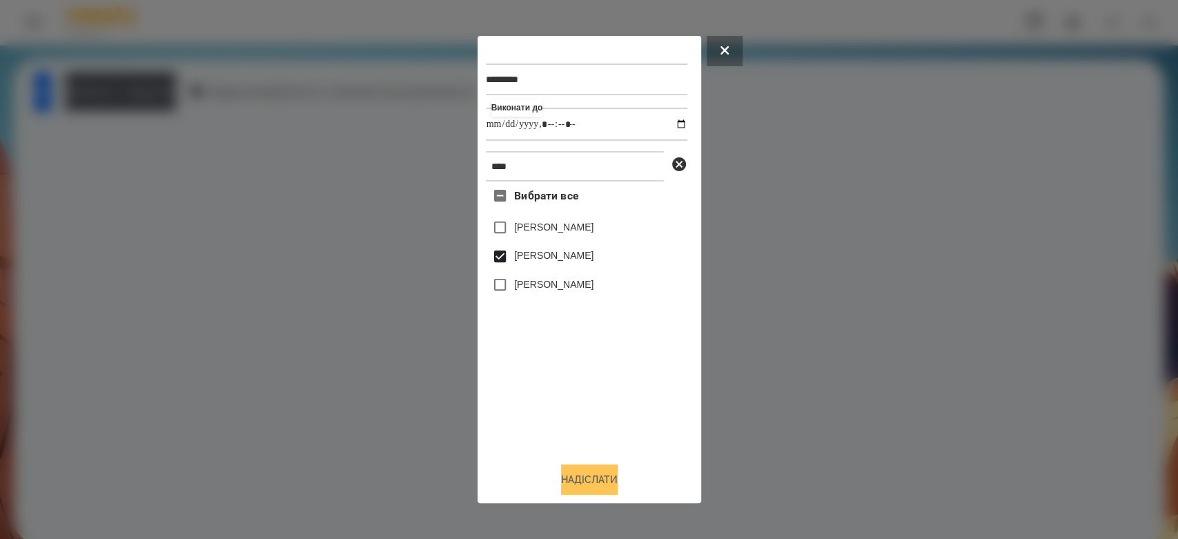
click at [601, 474] on button "Надіслати" at bounding box center [589, 479] width 57 height 30
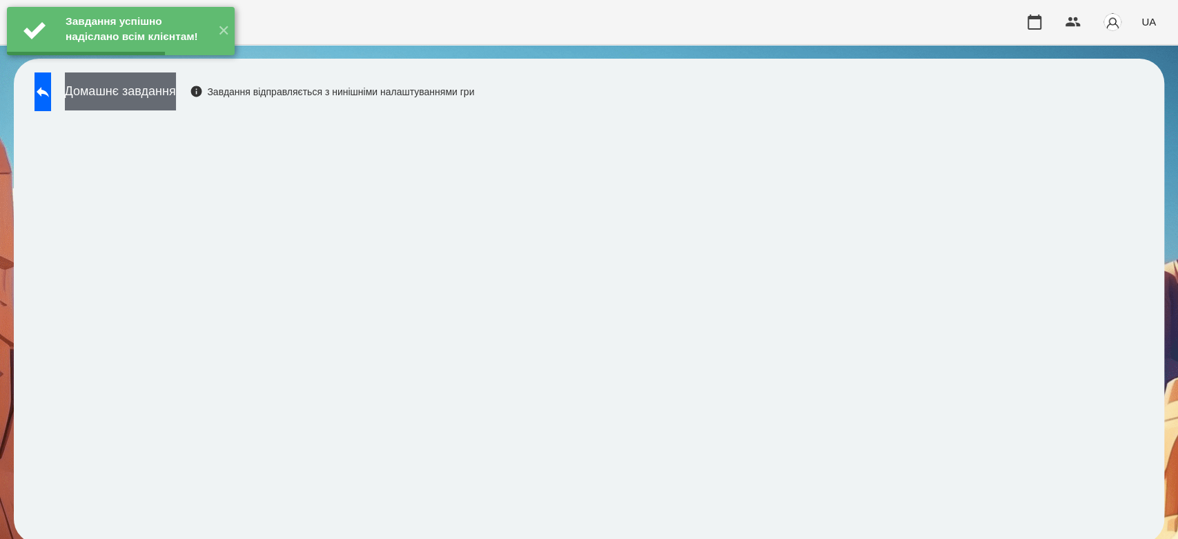
click at [176, 100] on button "Домашнє завдання" at bounding box center [120, 91] width 111 height 38
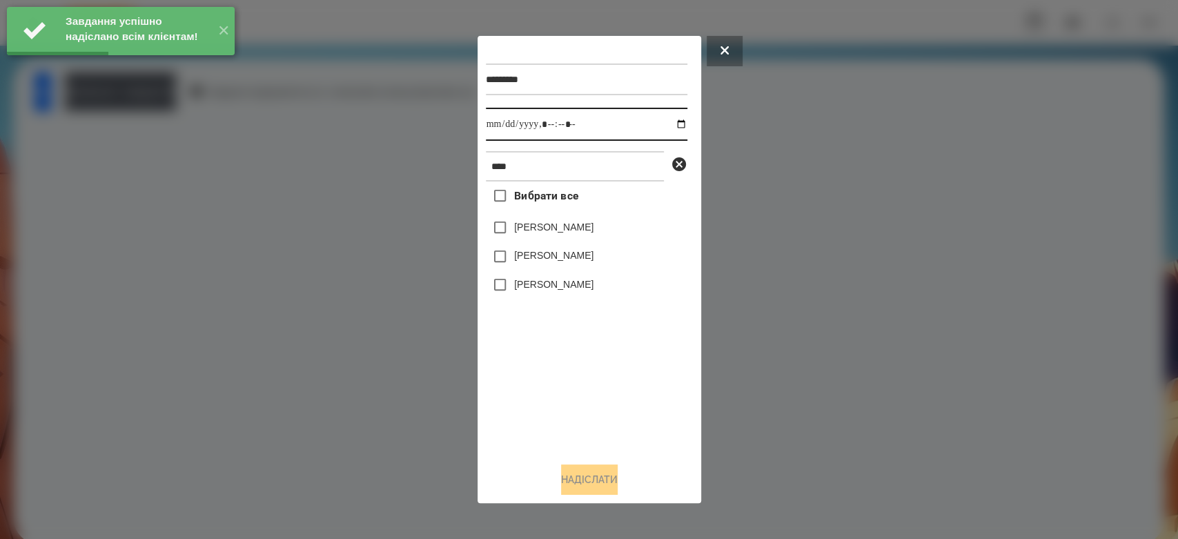
click at [670, 126] on input "datetime-local" at bounding box center [587, 124] width 202 height 33
type input "**********"
drag, startPoint x: 636, startPoint y: 394, endPoint x: 614, endPoint y: 345, distance: 54.0
click at [636, 394] on div "Вибрати все Ніколь Самбурська Матвій Самборський Ярина Самборська" at bounding box center [587, 317] width 202 height 270
click at [588, 259] on label "[PERSON_NAME]" at bounding box center [553, 255] width 79 height 14
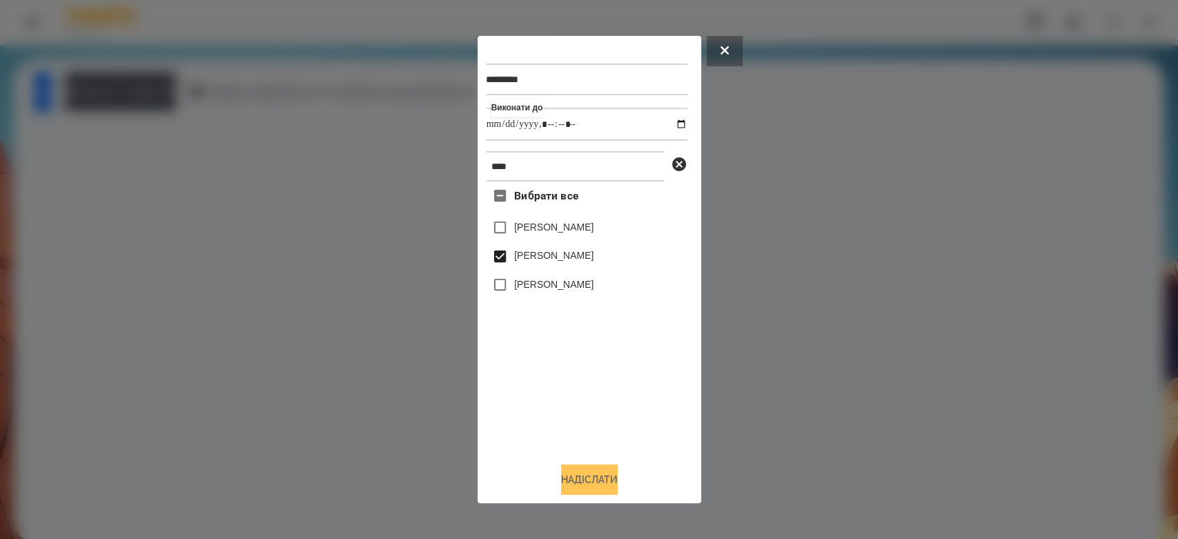
click at [604, 473] on button "Надіслати" at bounding box center [589, 479] width 57 height 30
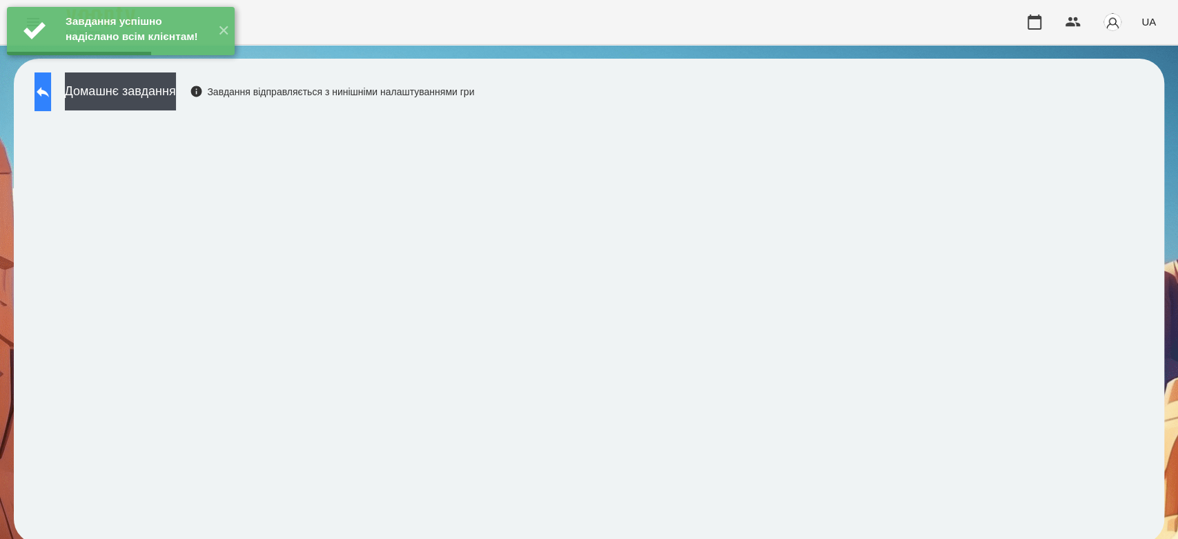
click at [51, 106] on button at bounding box center [43, 91] width 17 height 39
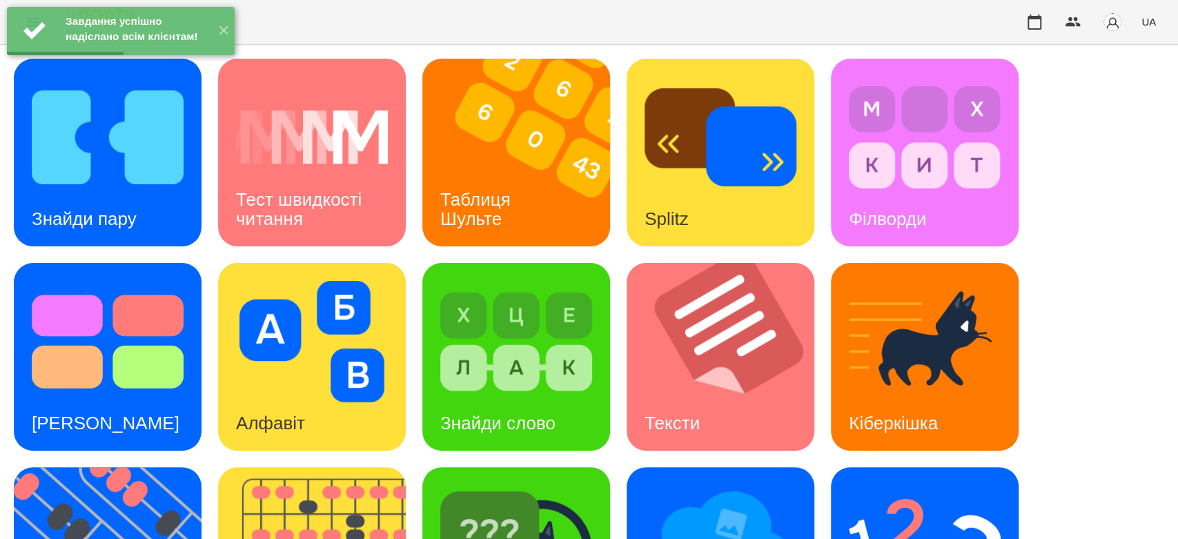
scroll to position [333, 0]
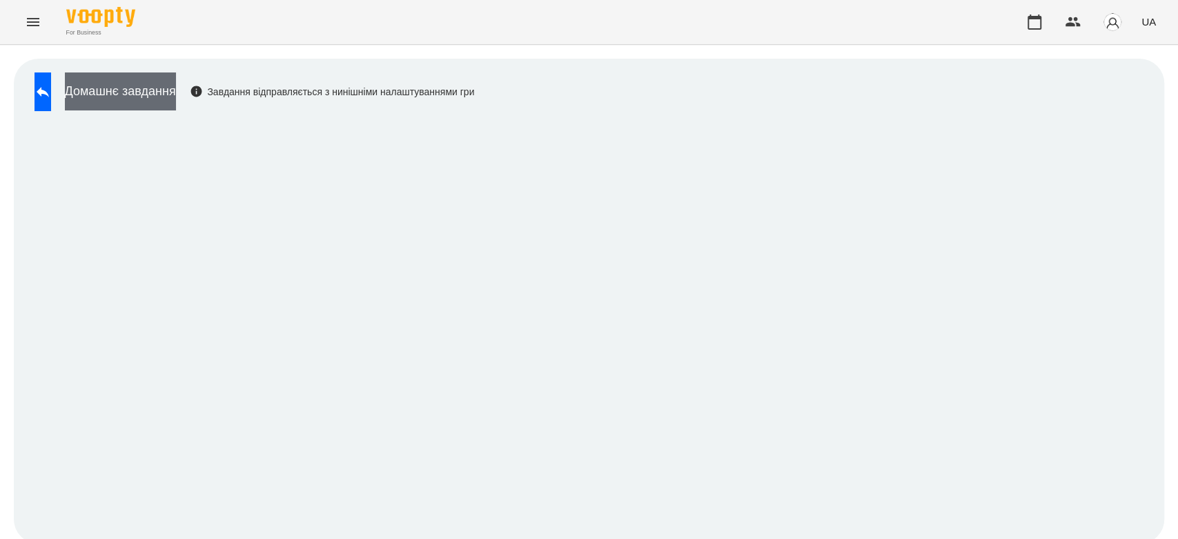
click at [176, 95] on button "Домашнє завдання" at bounding box center [120, 91] width 111 height 38
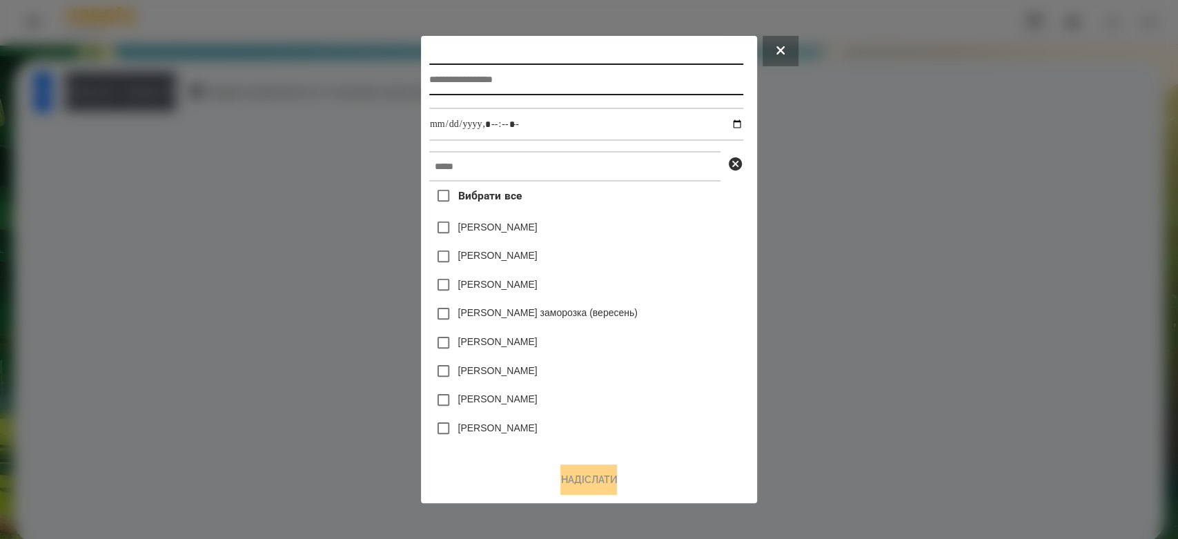
click at [608, 88] on input "text" at bounding box center [586, 79] width 314 height 32
type input "*******"
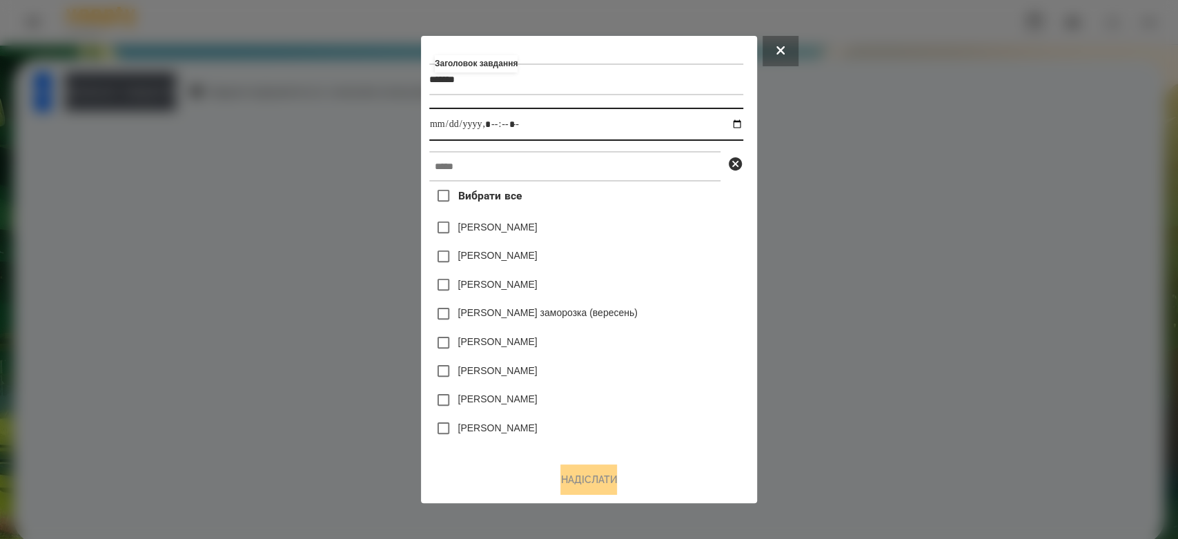
click at [737, 124] on input "datetime-local" at bounding box center [586, 124] width 314 height 33
type input "**********"
drag, startPoint x: 674, startPoint y: 239, endPoint x: 674, endPoint y: 168, distance: 71.1
click at [675, 239] on div "Емма Северен" at bounding box center [586, 227] width 314 height 29
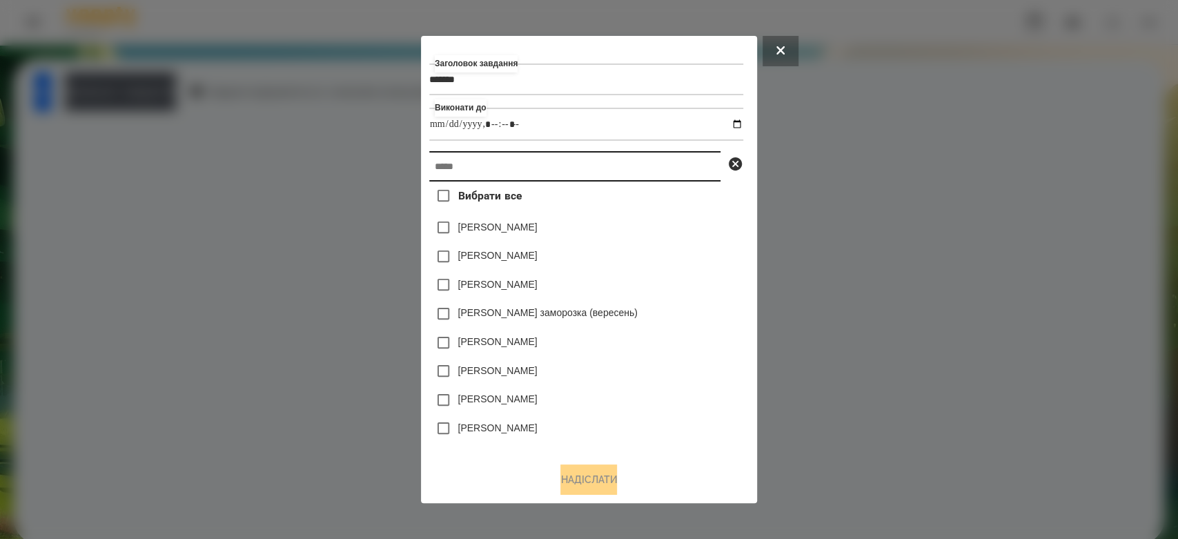
click at [674, 166] on input "text" at bounding box center [574, 166] width 291 height 30
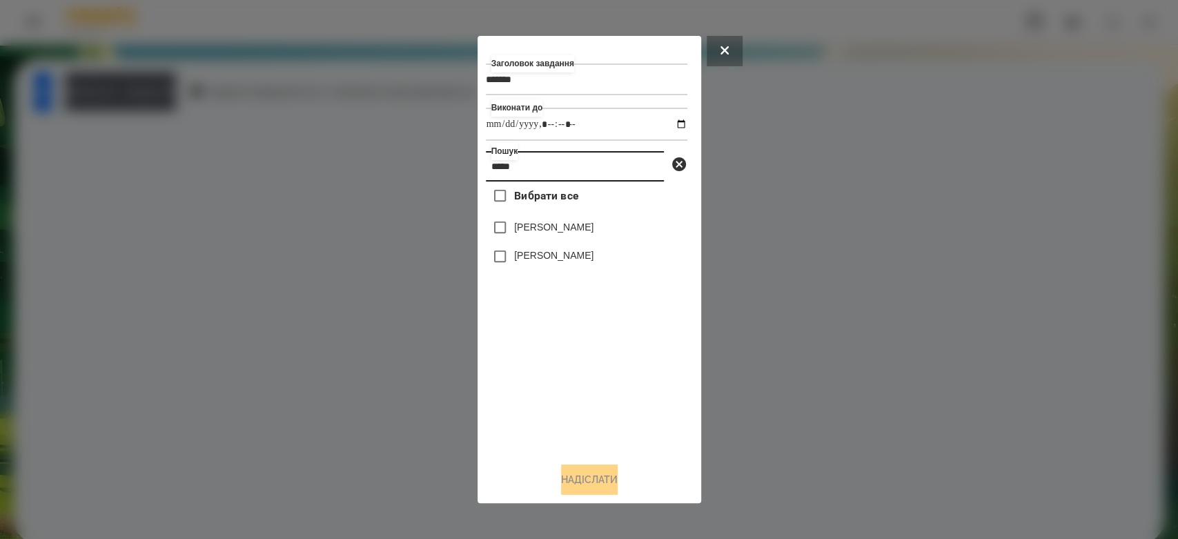
type input "*****"
click at [585, 224] on label "[PERSON_NAME]" at bounding box center [553, 227] width 79 height 14
click at [576, 481] on button "Надіслати" at bounding box center [589, 479] width 57 height 30
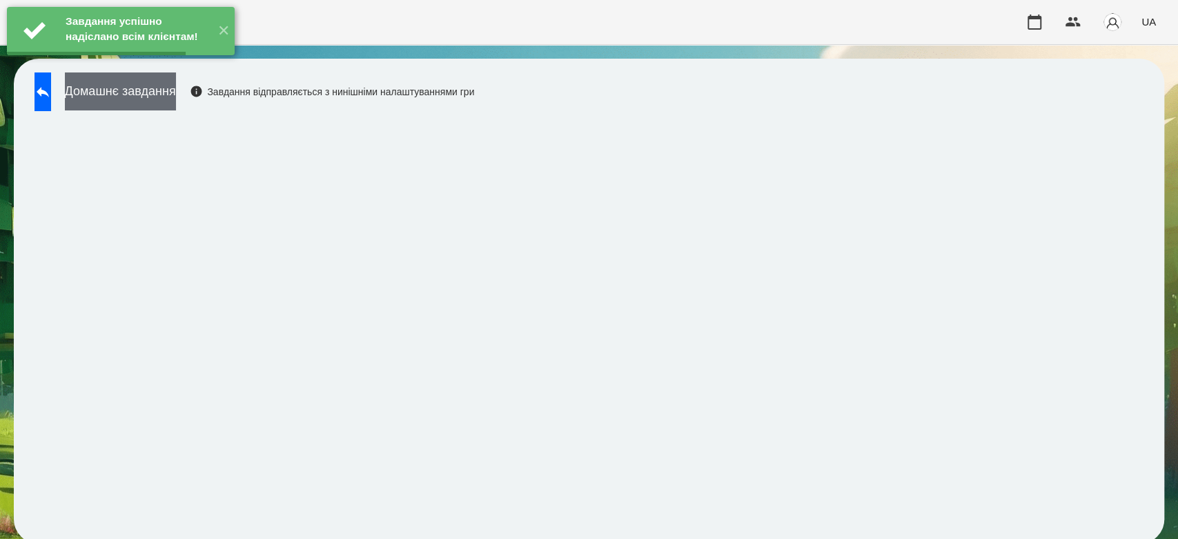
click at [175, 101] on button "Домашнє завдання" at bounding box center [120, 91] width 111 height 38
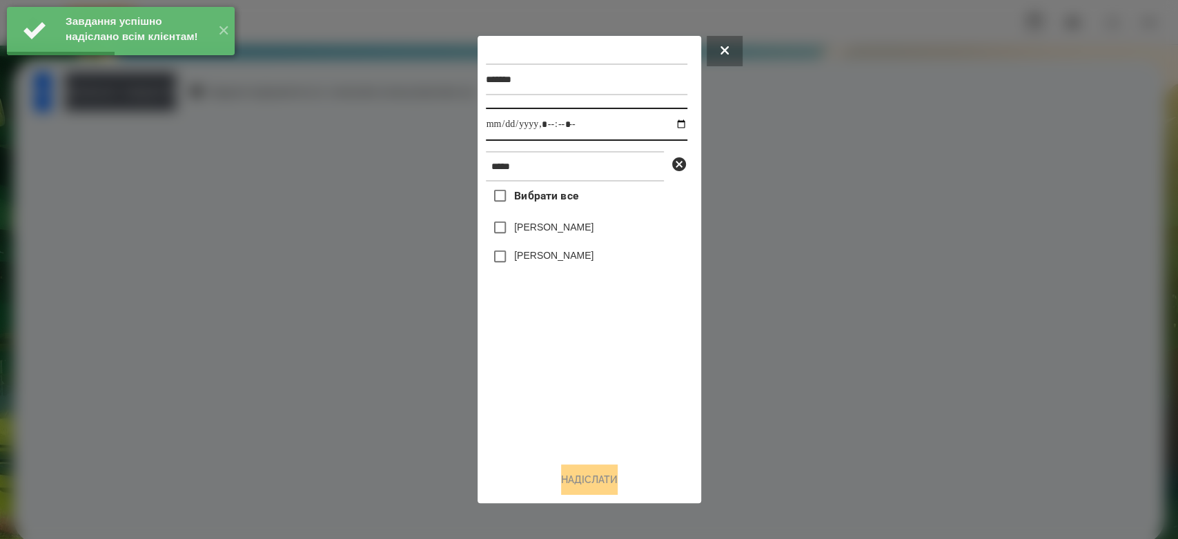
click at [672, 126] on input "datetime-local" at bounding box center [587, 124] width 202 height 33
type input "**********"
drag, startPoint x: 647, startPoint y: 415, endPoint x: 595, endPoint y: 327, distance: 102.7
click at [647, 415] on div "Вибрати все Матвій Самборський Ярина Самборська" at bounding box center [587, 317] width 202 height 270
click at [571, 232] on label "[PERSON_NAME]" at bounding box center [553, 227] width 79 height 14
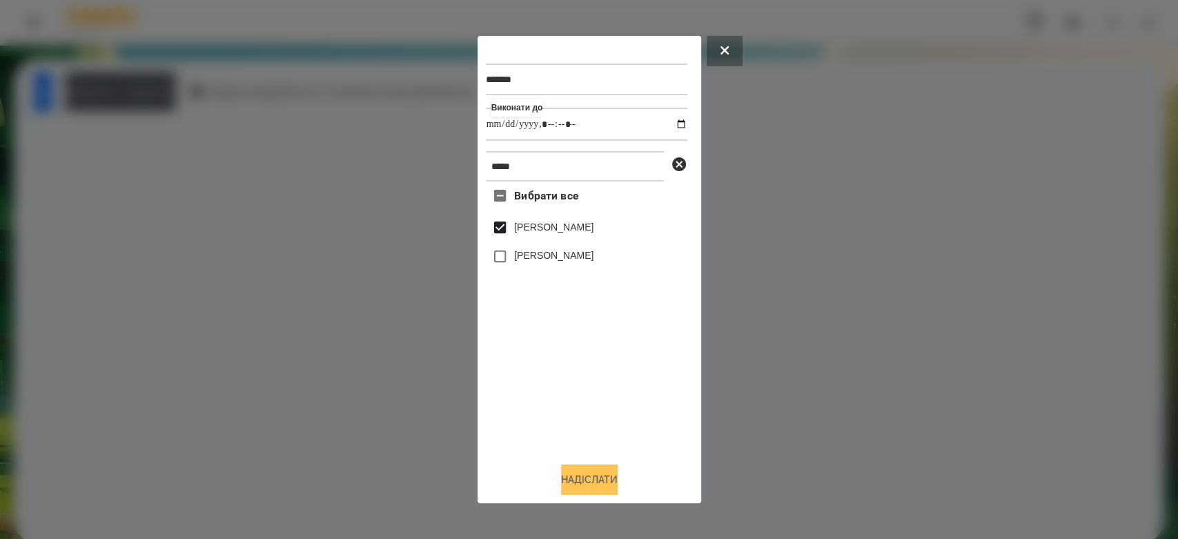
click at [604, 484] on button "Надіслати" at bounding box center [589, 479] width 57 height 30
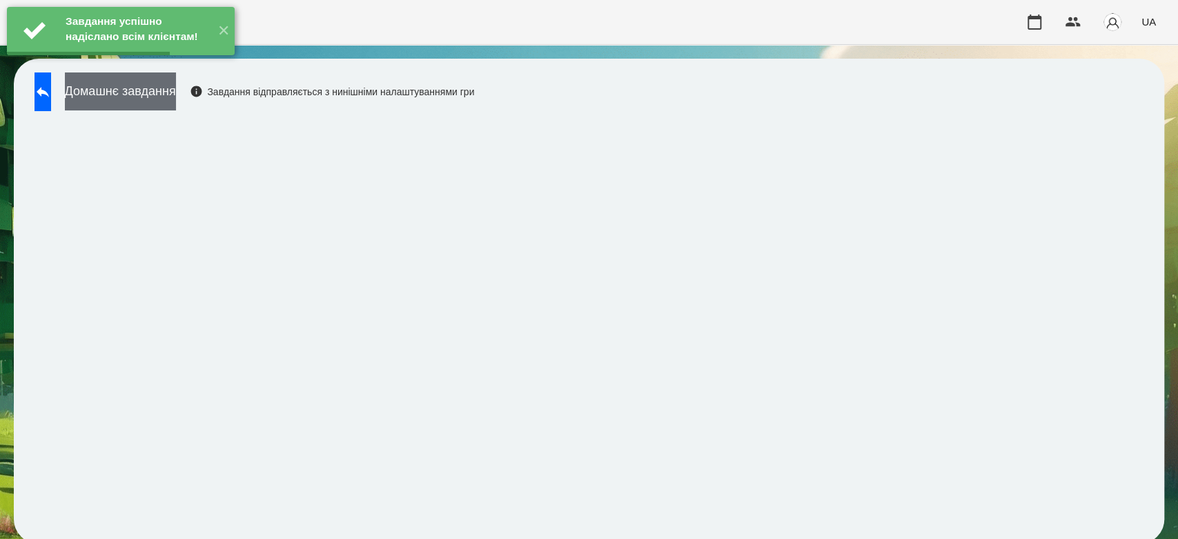
click at [171, 89] on button "Домашнє завдання" at bounding box center [120, 91] width 111 height 38
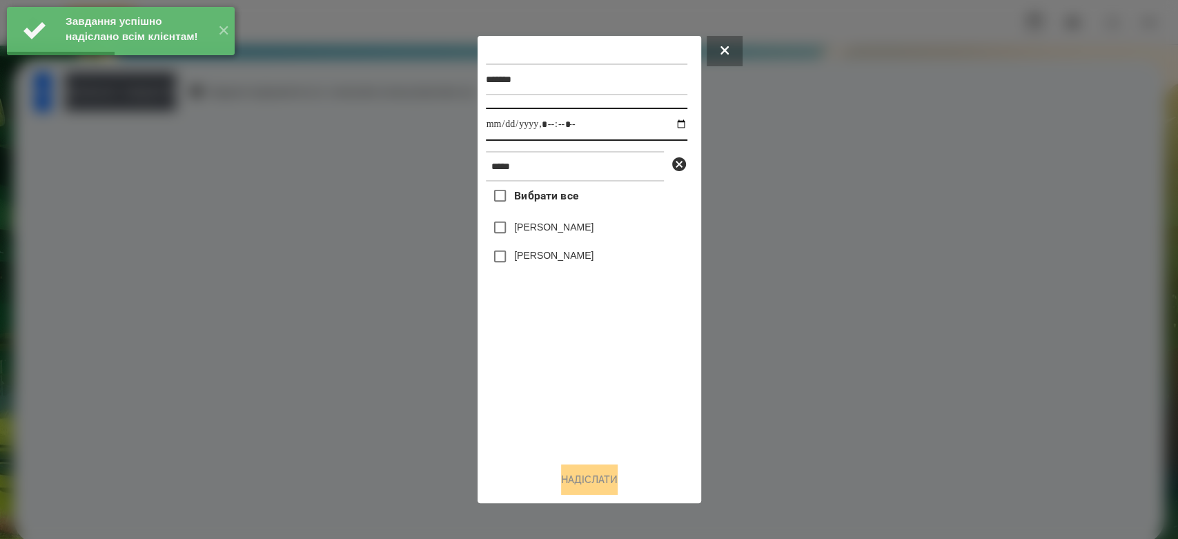
click at [670, 126] on input "datetime-local" at bounding box center [587, 124] width 202 height 33
type input "**********"
click at [644, 382] on div "Вибрати все Матвій Самборський Ярина Самборська" at bounding box center [587, 317] width 202 height 270
click at [583, 225] on label "[PERSON_NAME]" at bounding box center [553, 227] width 79 height 14
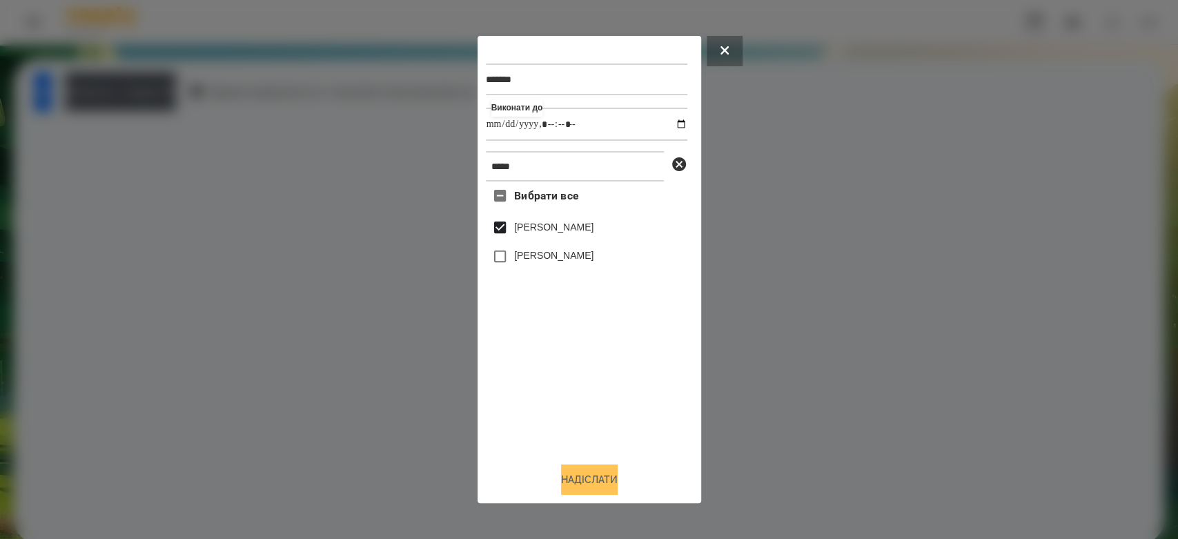
click at [609, 472] on button "Надіслати" at bounding box center [589, 479] width 57 height 30
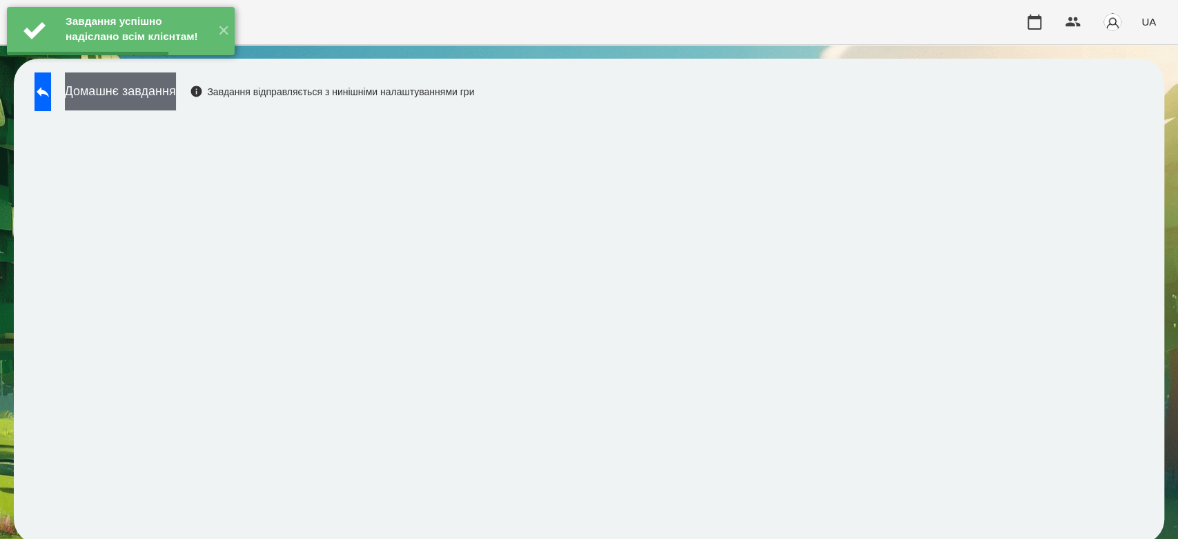
click at [168, 104] on button "Домашнє завдання" at bounding box center [120, 91] width 111 height 38
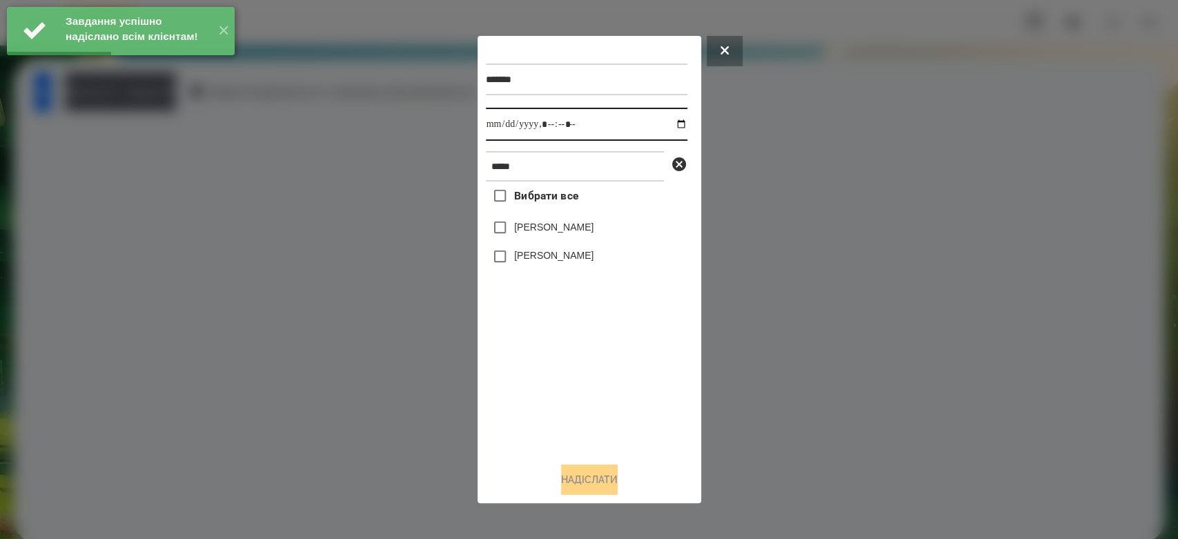
click at [666, 126] on input "datetime-local" at bounding box center [587, 124] width 202 height 33
type input "**********"
click at [578, 391] on div "Вибрати все Матвій Самборський Ярина Самборська" at bounding box center [587, 317] width 202 height 270
click at [552, 223] on label "[PERSON_NAME]" at bounding box center [553, 227] width 79 height 14
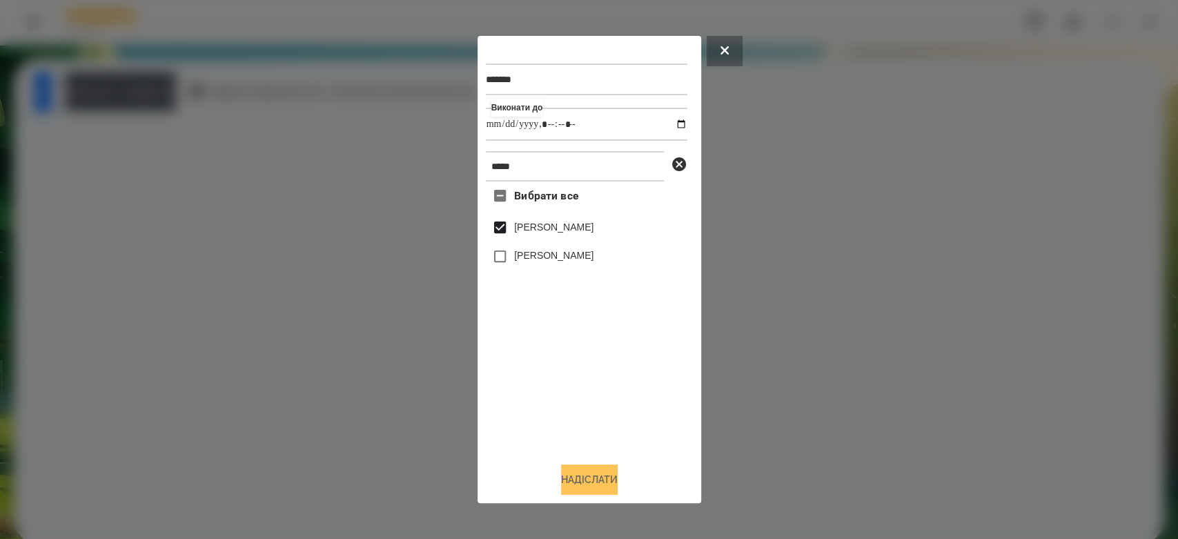
click at [611, 482] on button "Надіслати" at bounding box center [589, 479] width 57 height 30
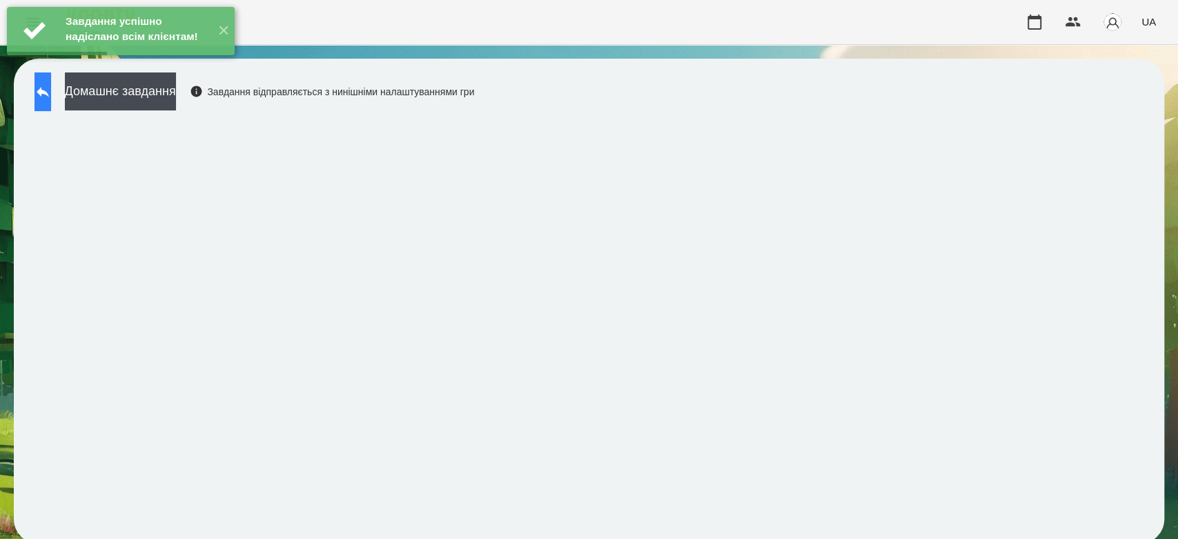
click at [51, 104] on button at bounding box center [43, 91] width 17 height 39
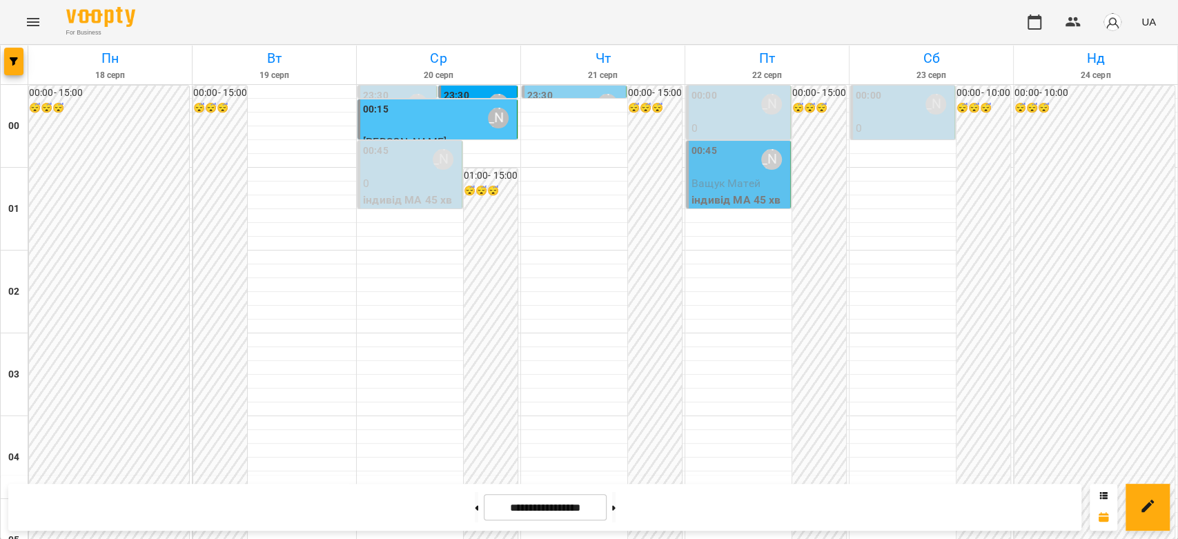
scroll to position [1303, 0]
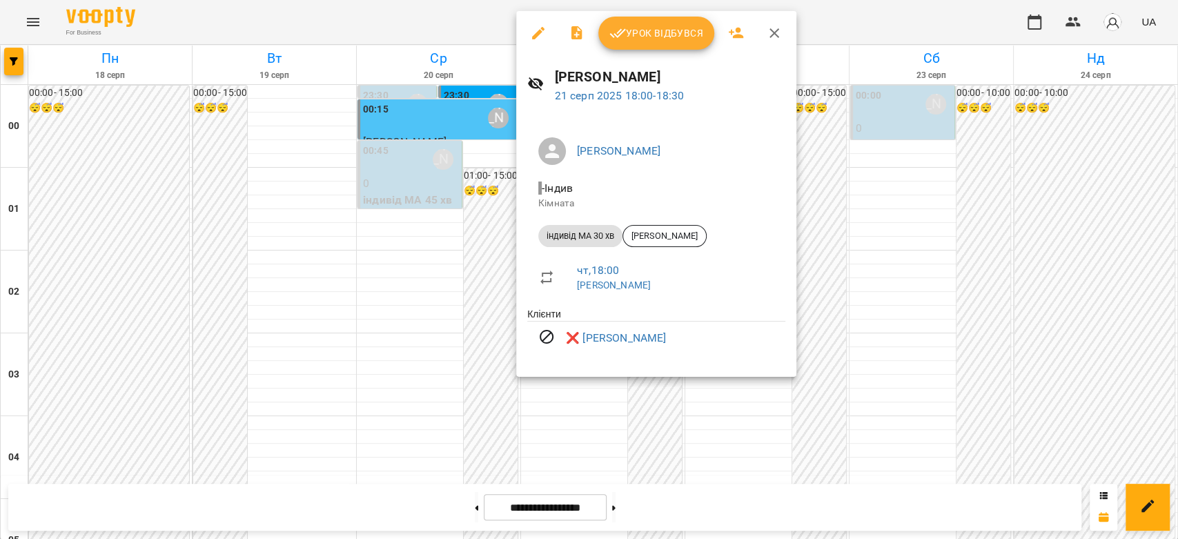
click at [848, 258] on div at bounding box center [589, 269] width 1178 height 539
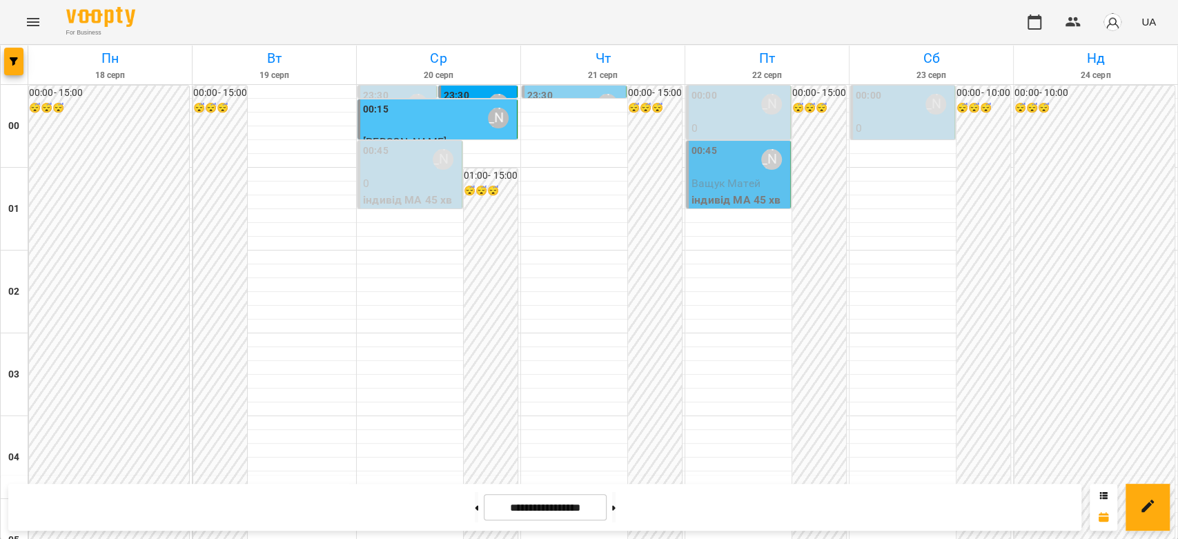
scroll to position [1380, 0]
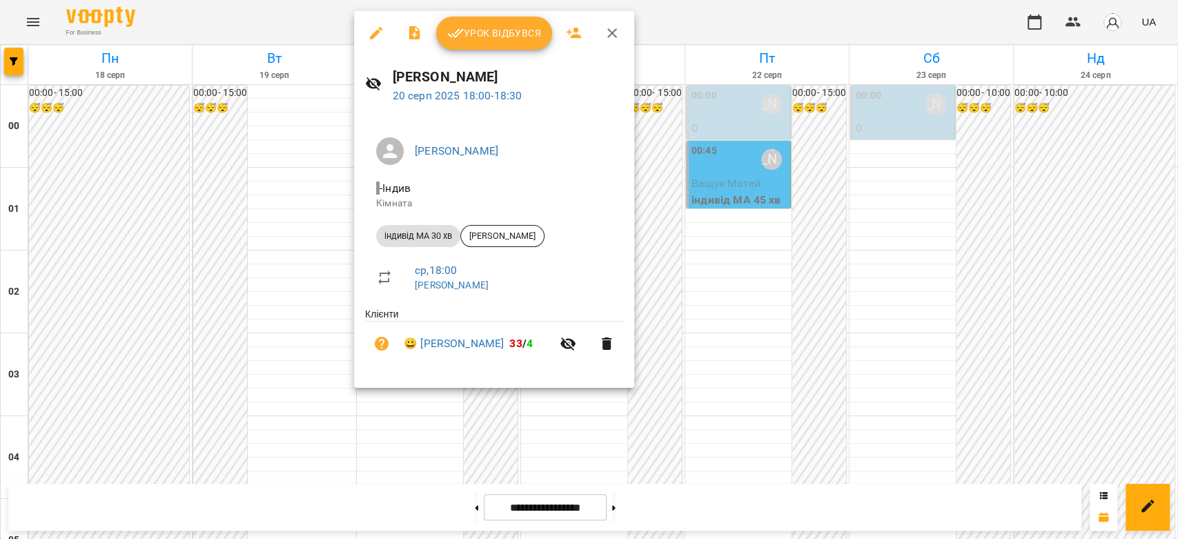
click at [703, 227] on div at bounding box center [589, 269] width 1178 height 539
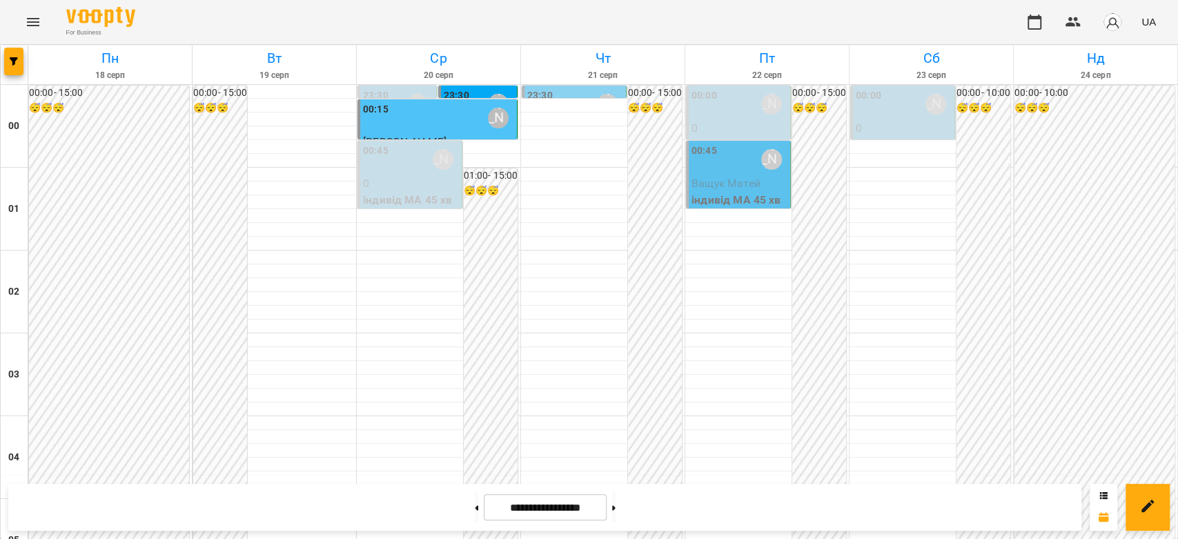
scroll to position [1150, 0]
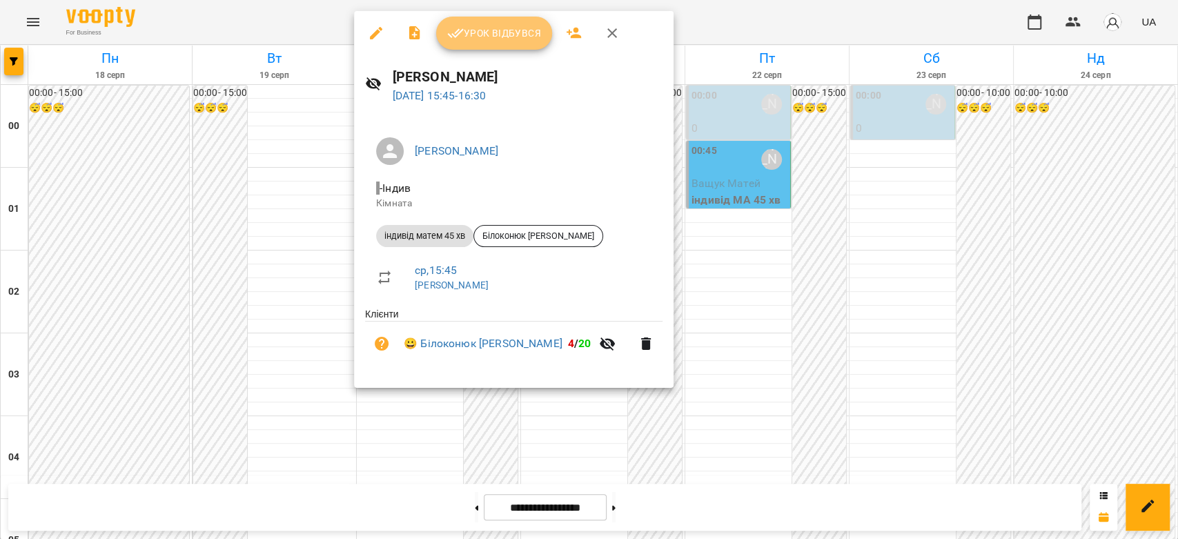
click at [472, 35] on span "Урок відбувся" at bounding box center [494, 33] width 94 height 17
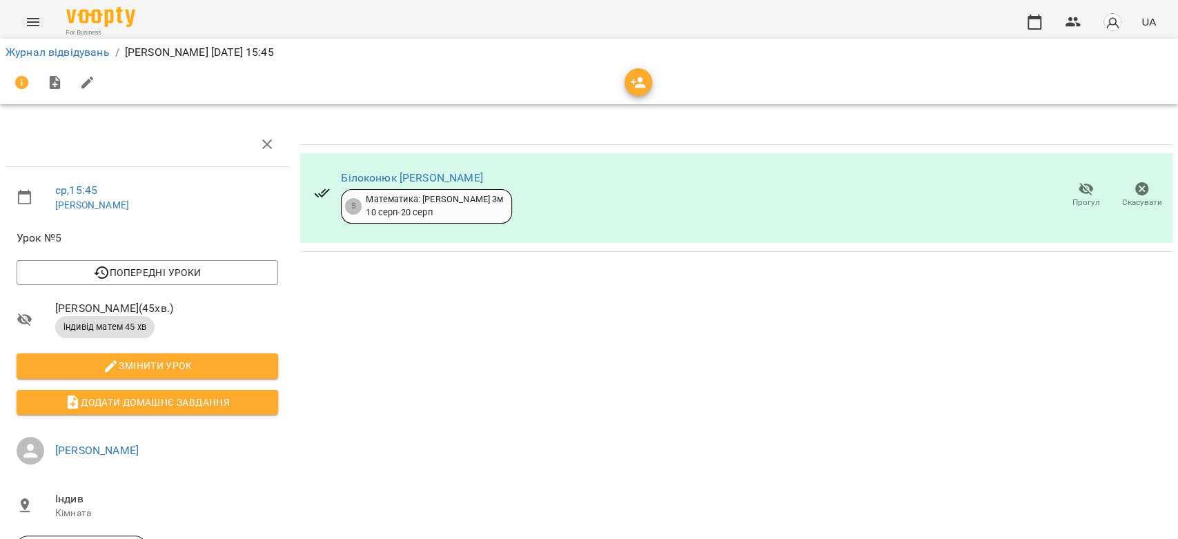
click at [45, 60] on div "Журнал відвідувань / [PERSON_NAME] [DATE] 15:45" at bounding box center [589, 52] width 1173 height 22
click at [48, 57] on link "Журнал відвідувань" at bounding box center [58, 52] width 104 height 13
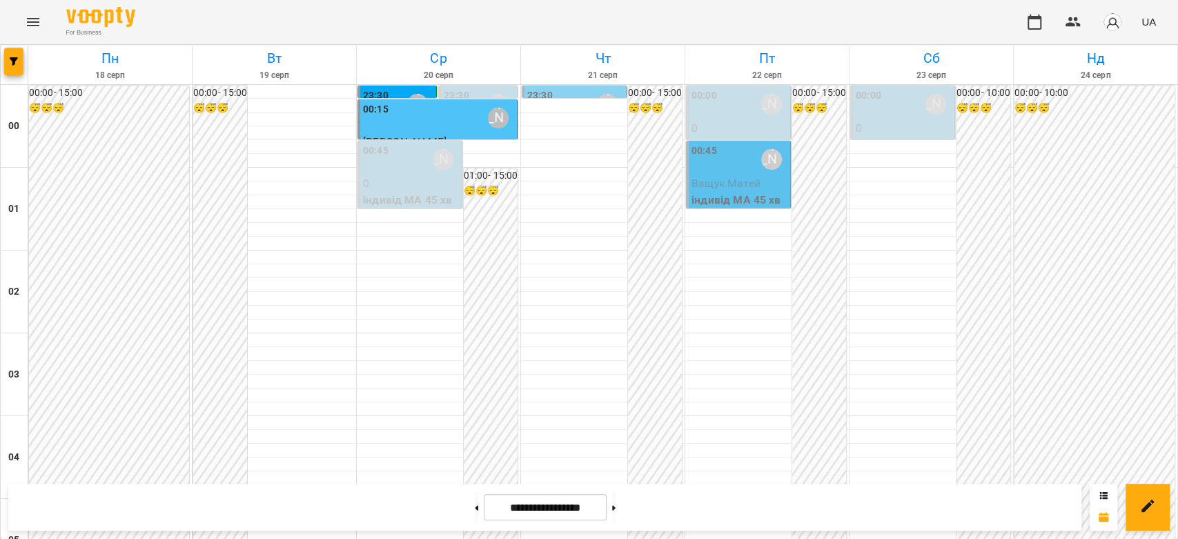
scroll to position [1303, 0]
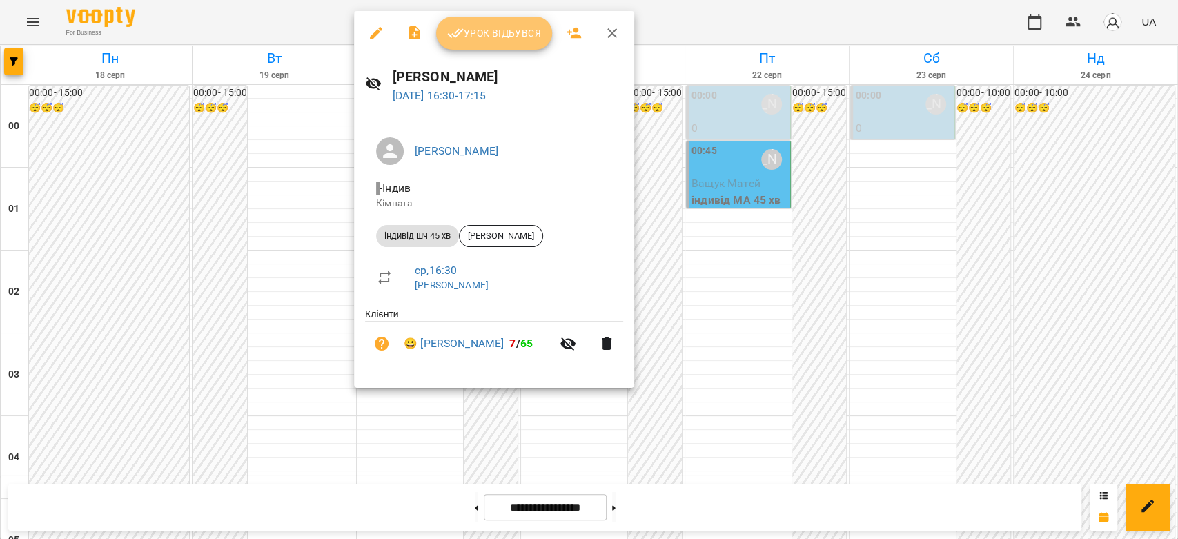
click at [470, 30] on span "Урок відбувся" at bounding box center [494, 33] width 94 height 17
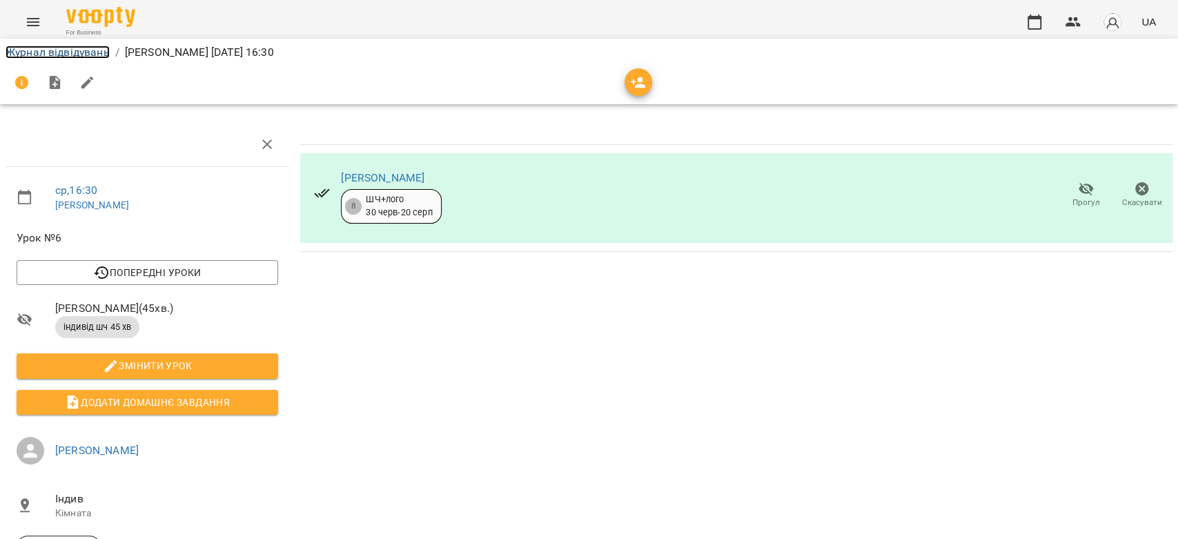
click at [61, 54] on link "Журнал відвідувань" at bounding box center [58, 52] width 104 height 13
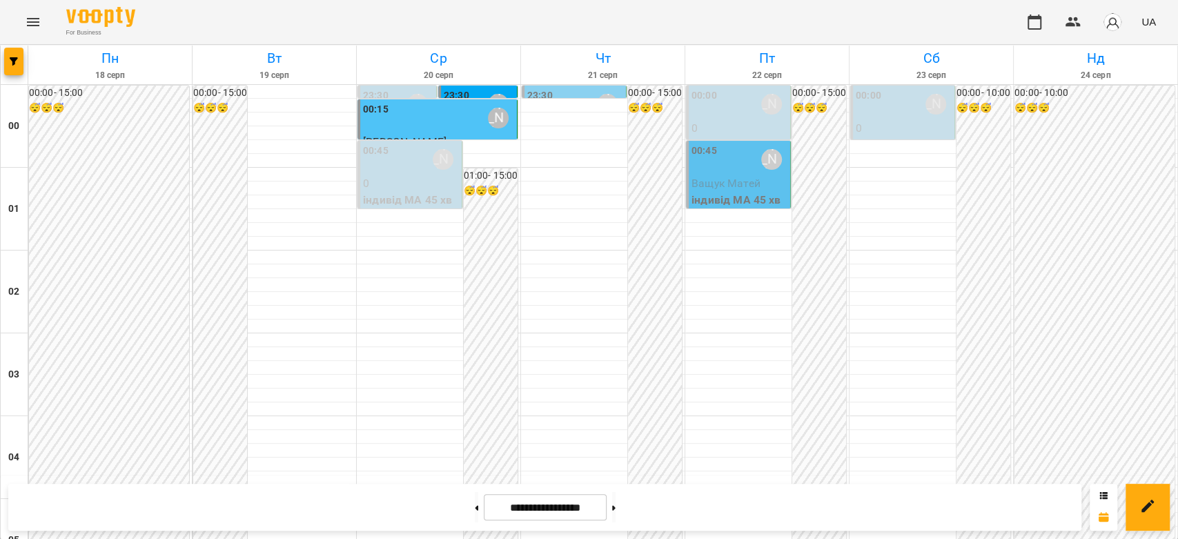
scroll to position [1226, 0]
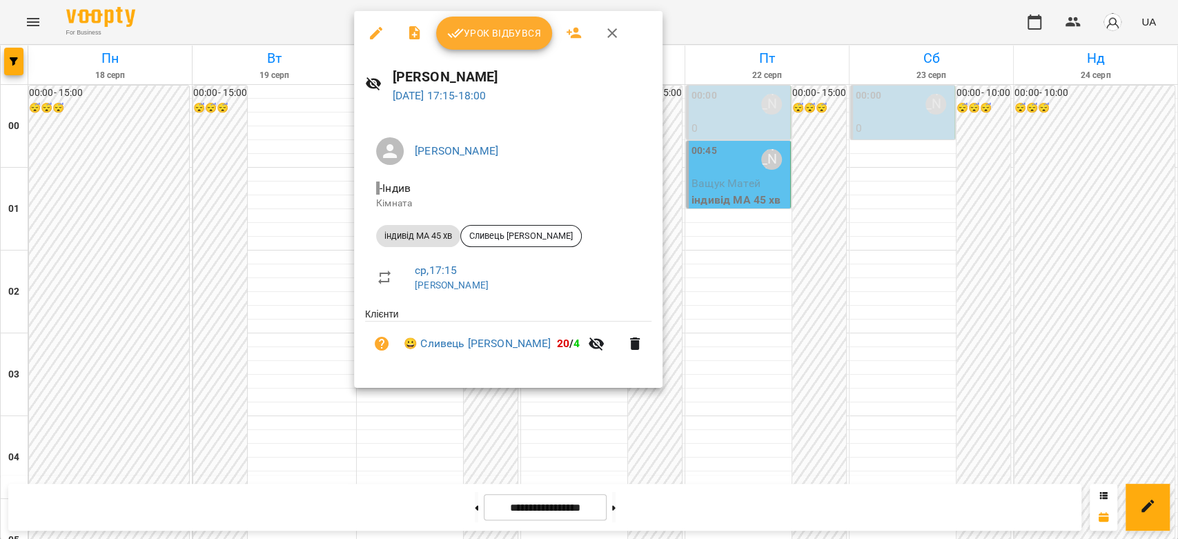
click at [475, 10] on div at bounding box center [589, 269] width 1178 height 539
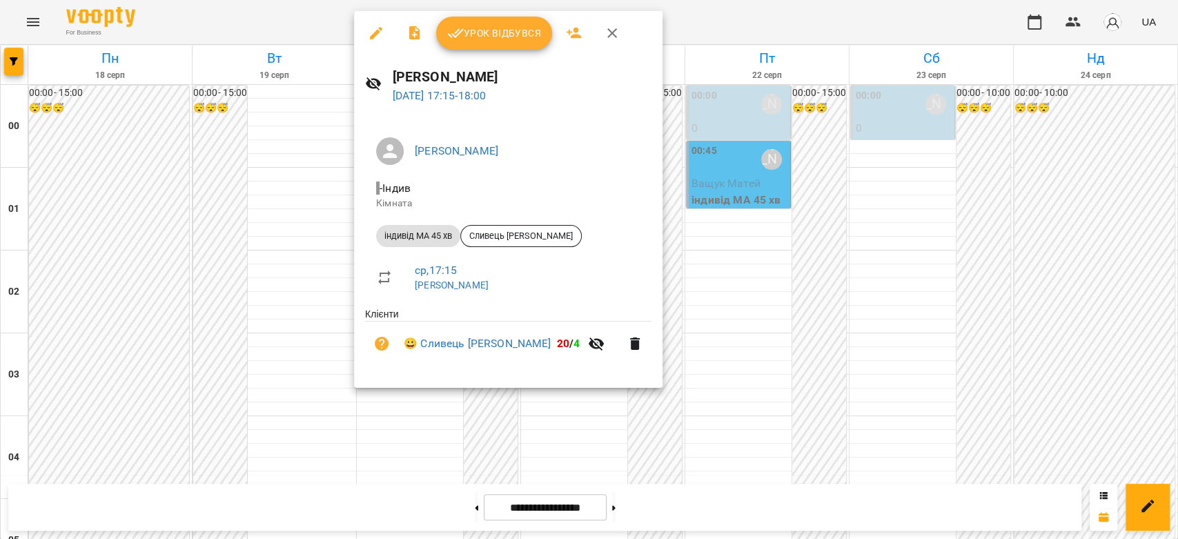
click at [489, 39] on span "Урок відбувся" at bounding box center [494, 33] width 94 height 17
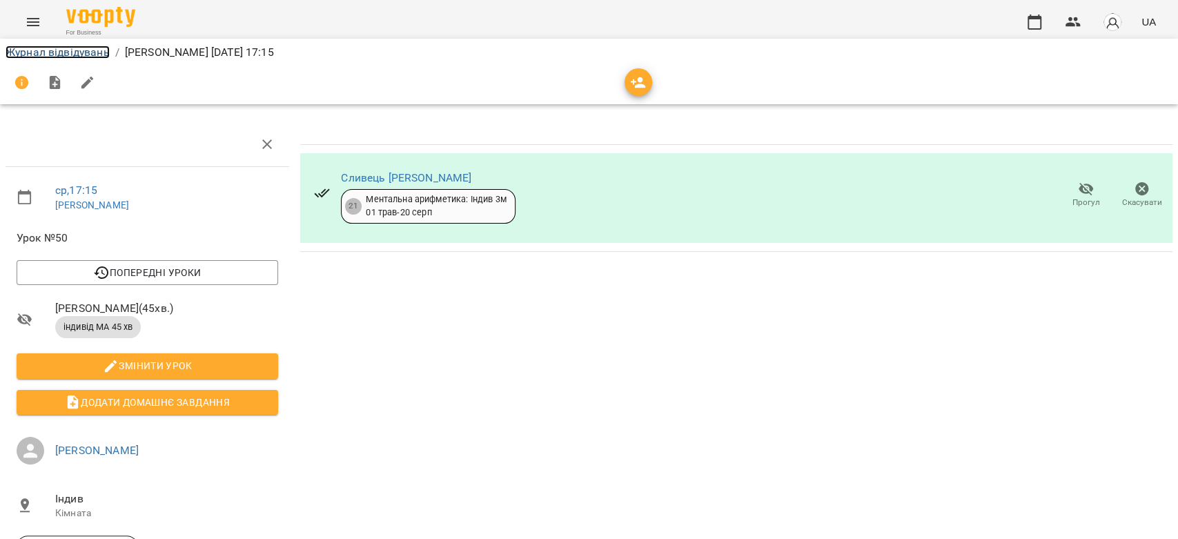
click at [69, 48] on link "Журнал відвідувань" at bounding box center [58, 52] width 104 height 13
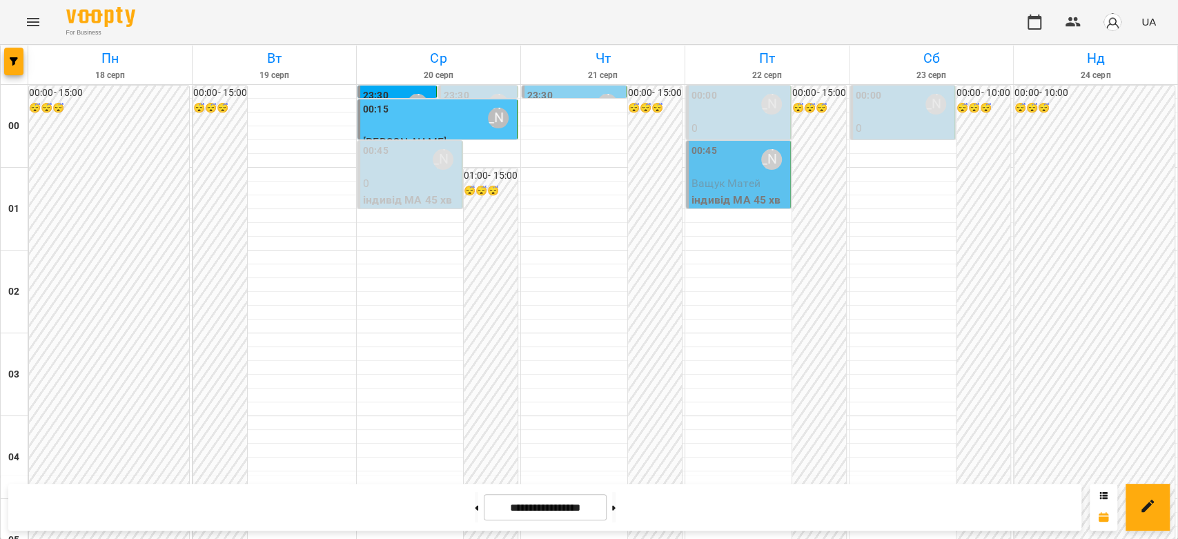
scroll to position [1457, 0]
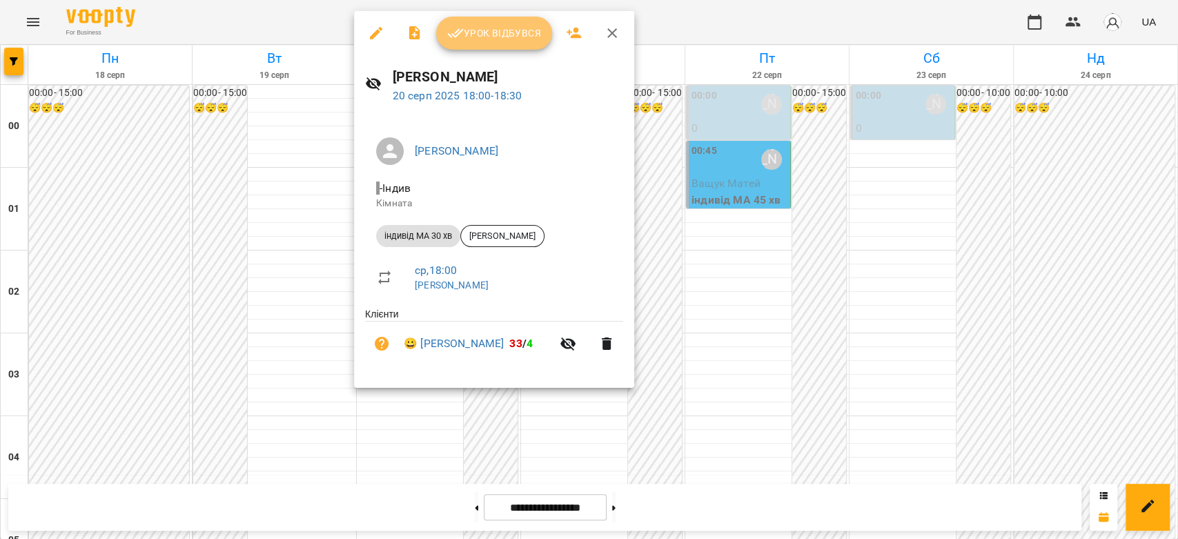
click at [467, 41] on span "Урок відбувся" at bounding box center [494, 33] width 94 height 17
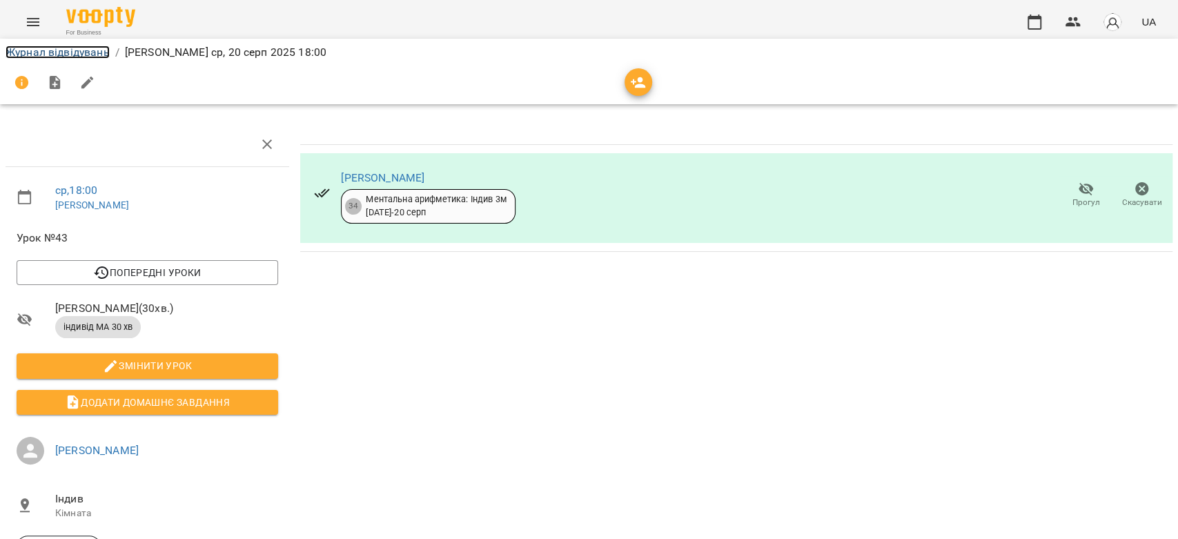
click at [92, 56] on link "Журнал відвідувань" at bounding box center [58, 52] width 104 height 13
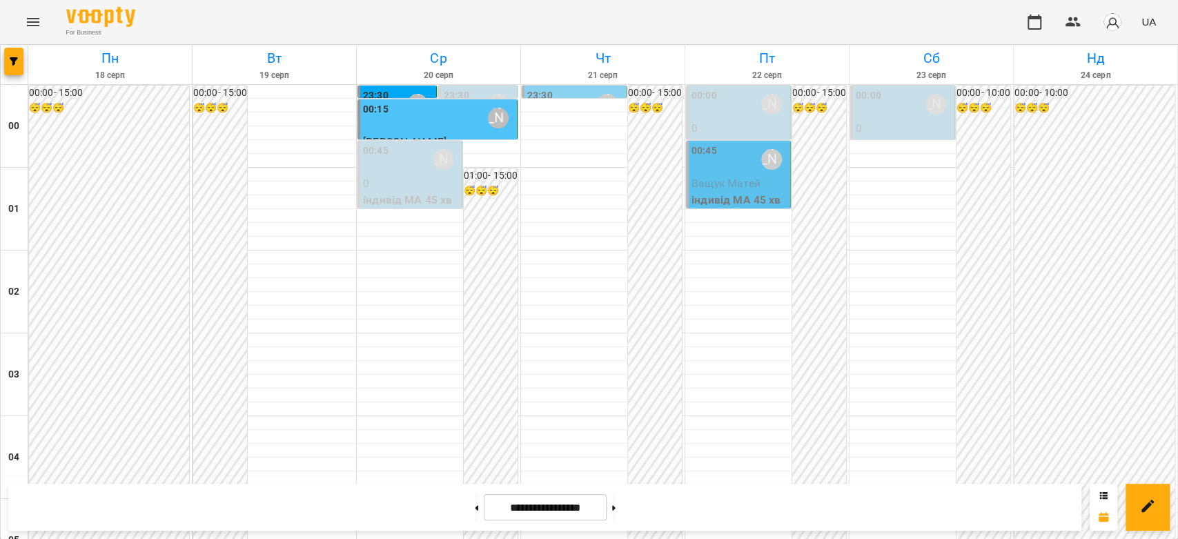
scroll to position [1380, 0]
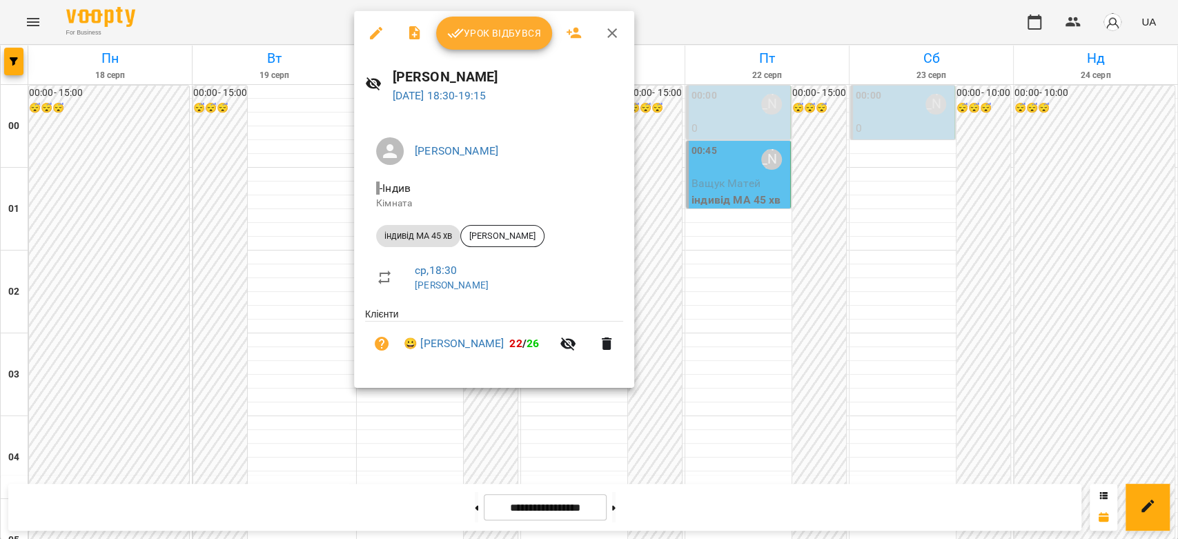
click at [471, 39] on span "Урок відбувся" at bounding box center [494, 33] width 94 height 17
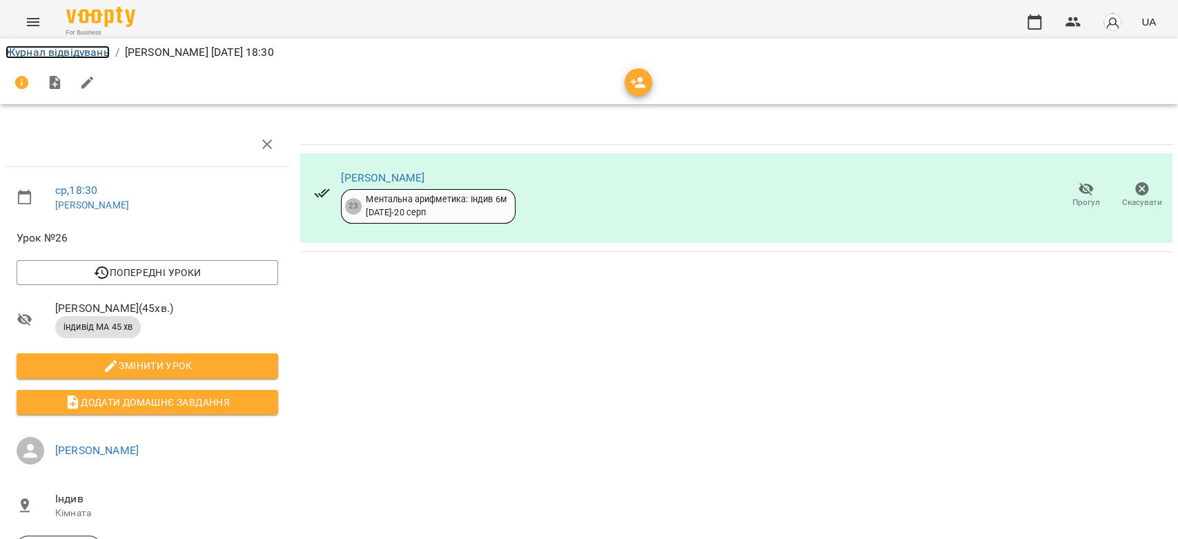
click at [84, 47] on link "Журнал відвідувань" at bounding box center [58, 52] width 104 height 13
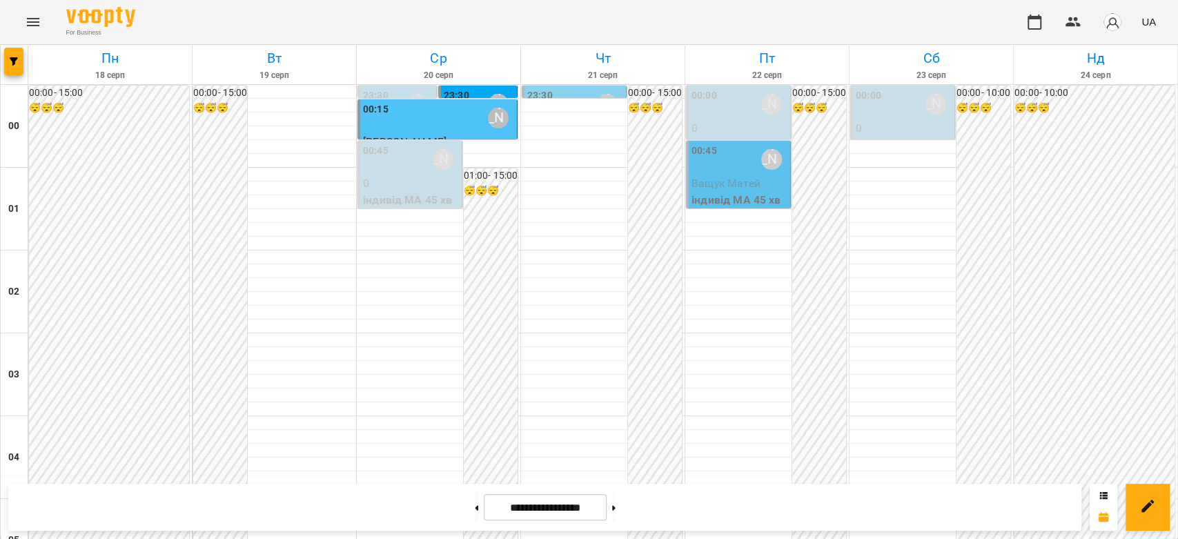
scroll to position [1533, 0]
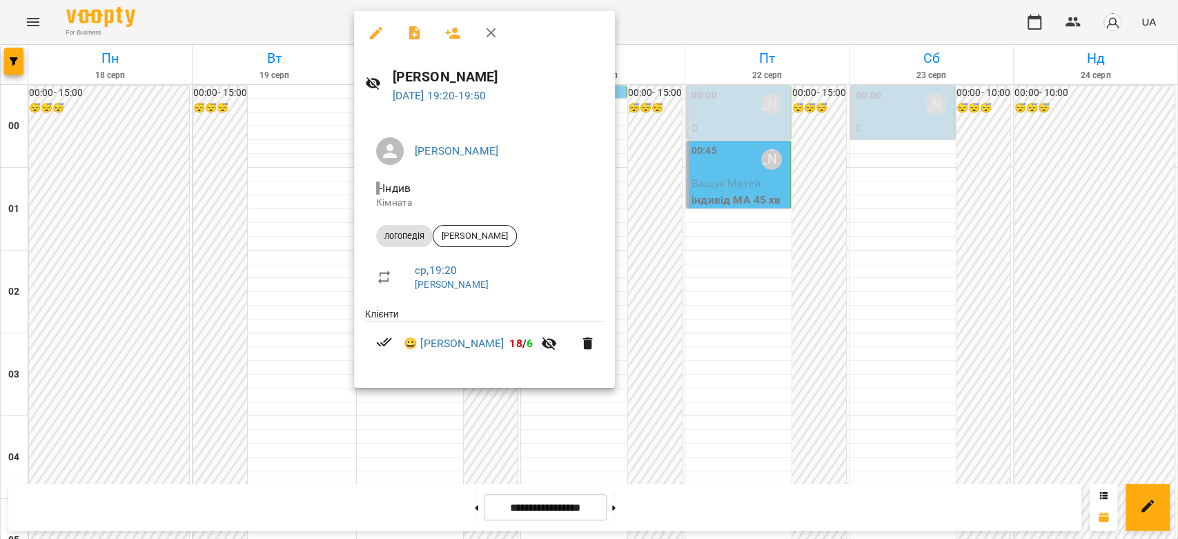
click at [751, 210] on div at bounding box center [589, 269] width 1178 height 539
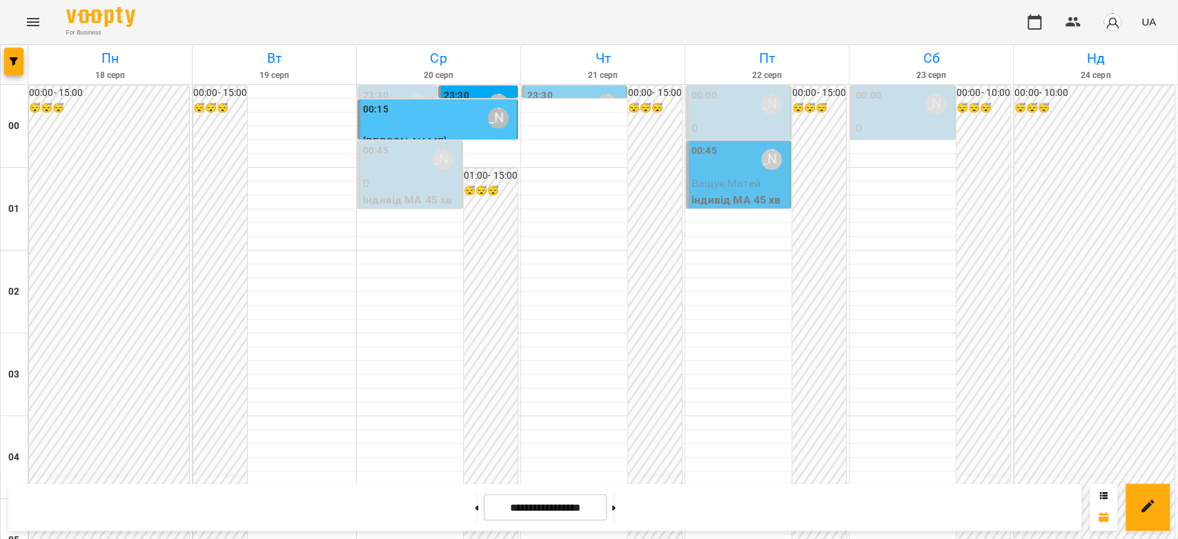
scroll to position [1596, 0]
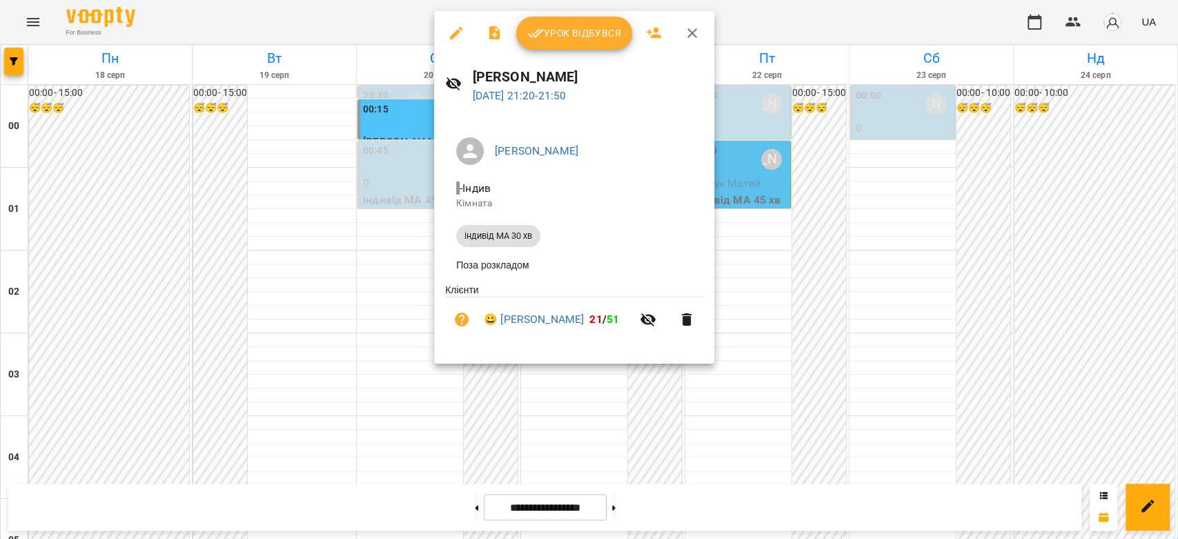
click at [406, 280] on div at bounding box center [589, 269] width 1178 height 539
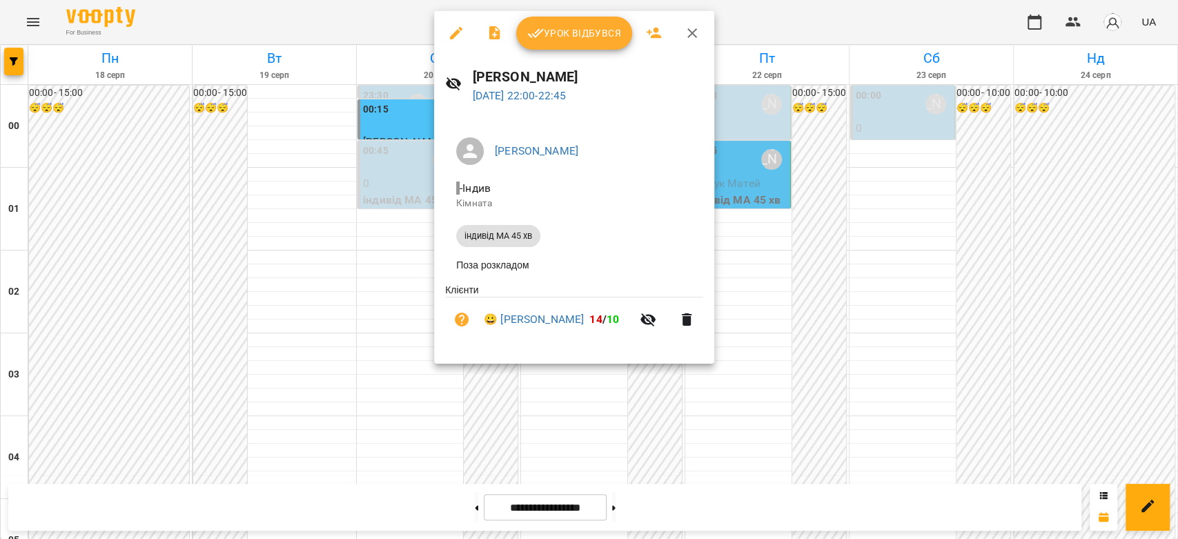
click at [373, 331] on div at bounding box center [589, 269] width 1178 height 539
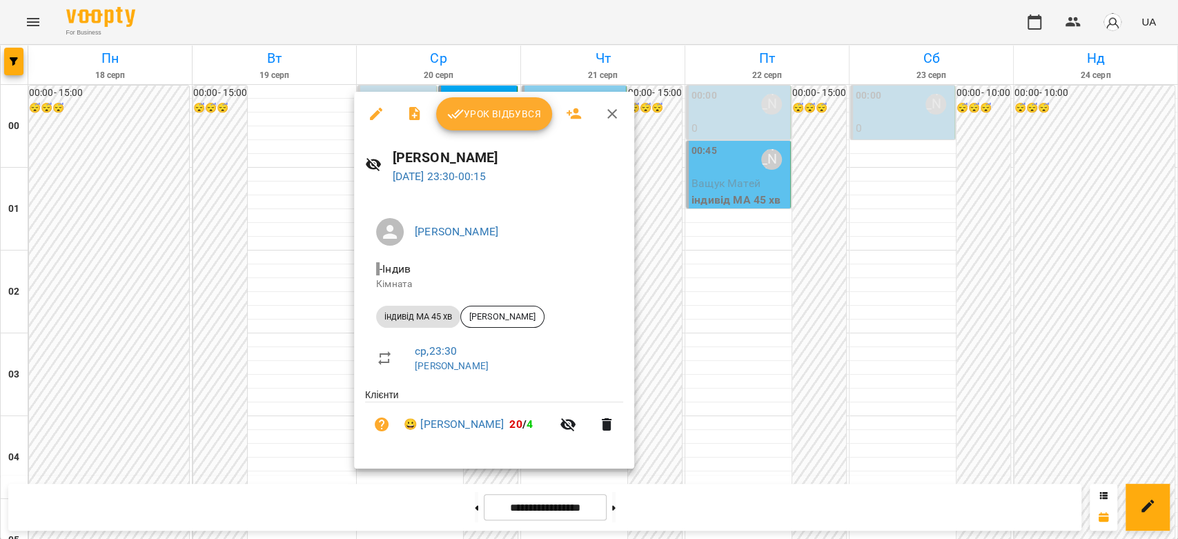
click at [320, 297] on div at bounding box center [589, 269] width 1178 height 539
